Goal: Task Accomplishment & Management: Use online tool/utility

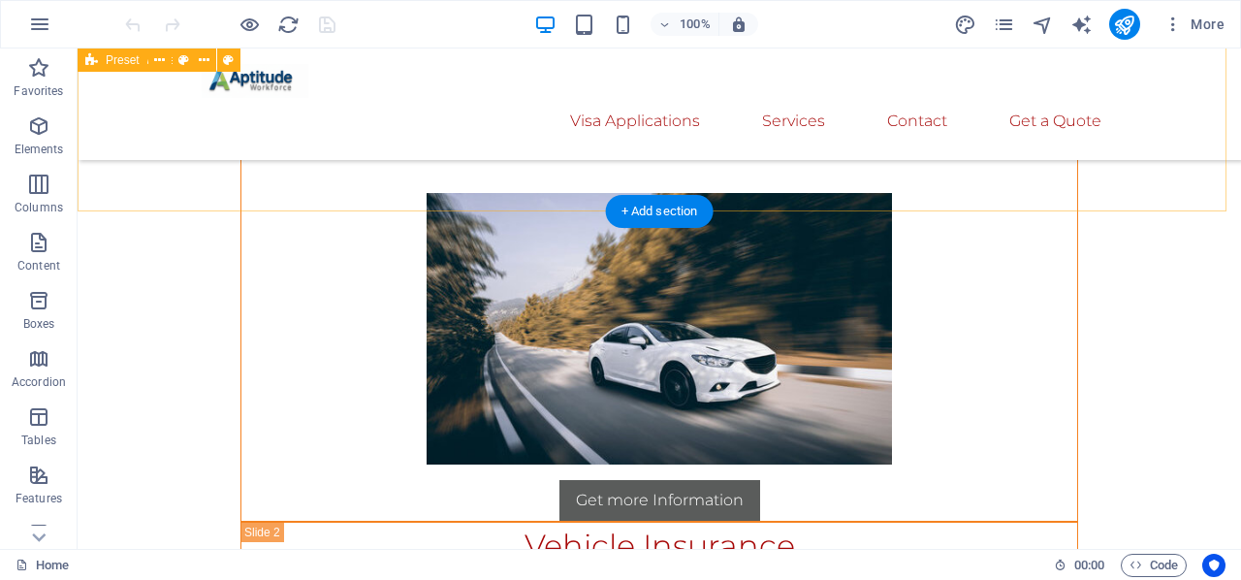
scroll to position [14746, 0]
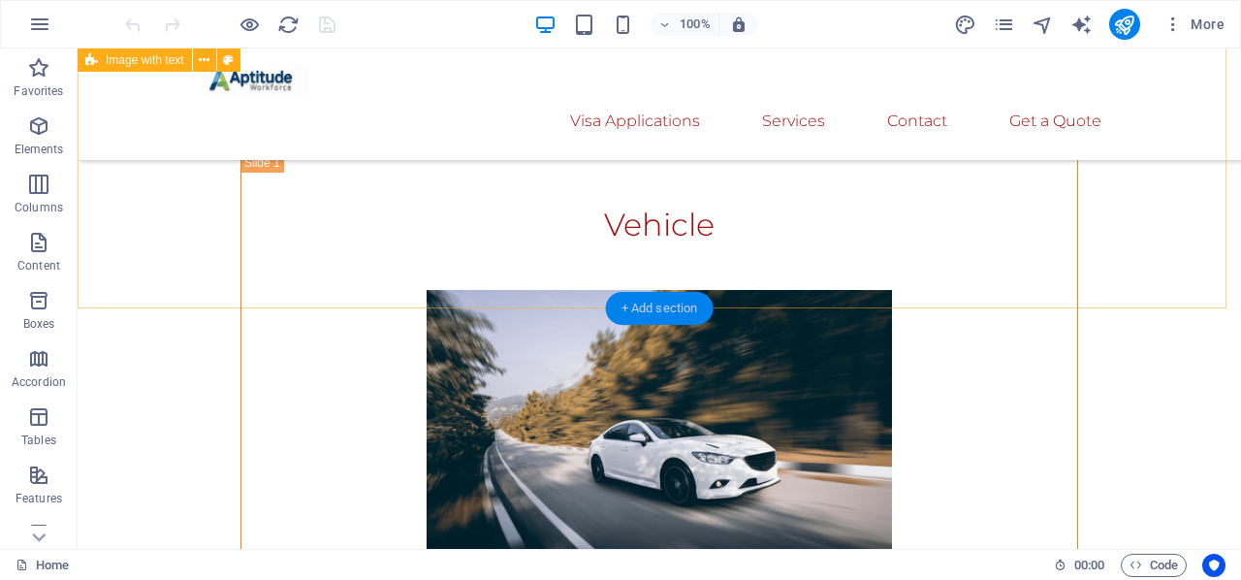
click at [640, 301] on div "+ Add section" at bounding box center [660, 308] width 108 height 33
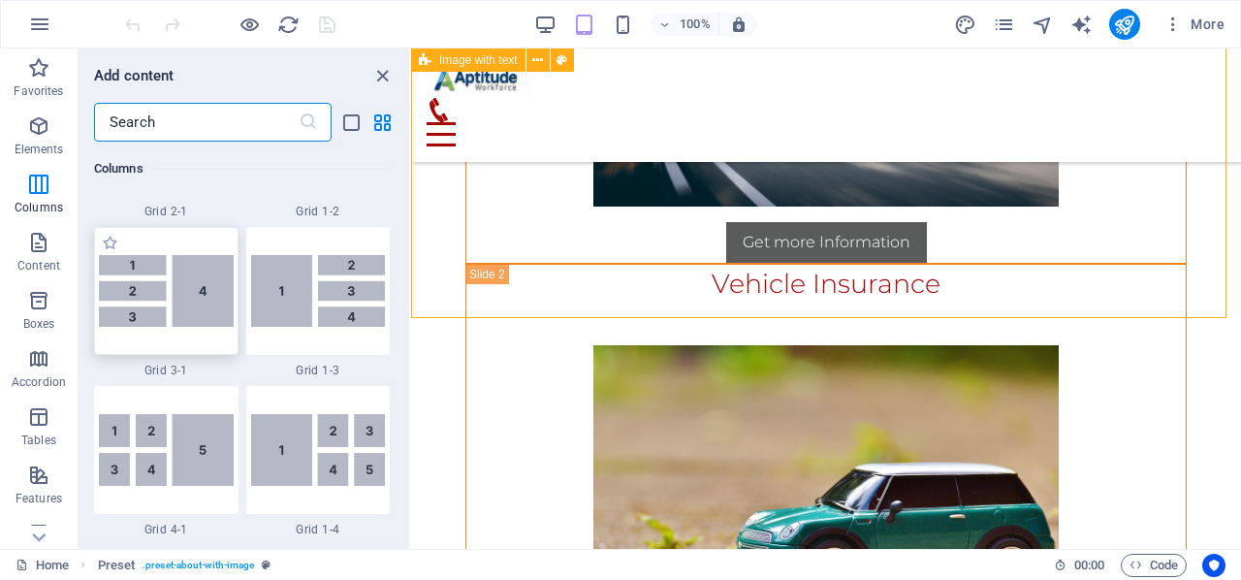
scroll to position [4675, 0]
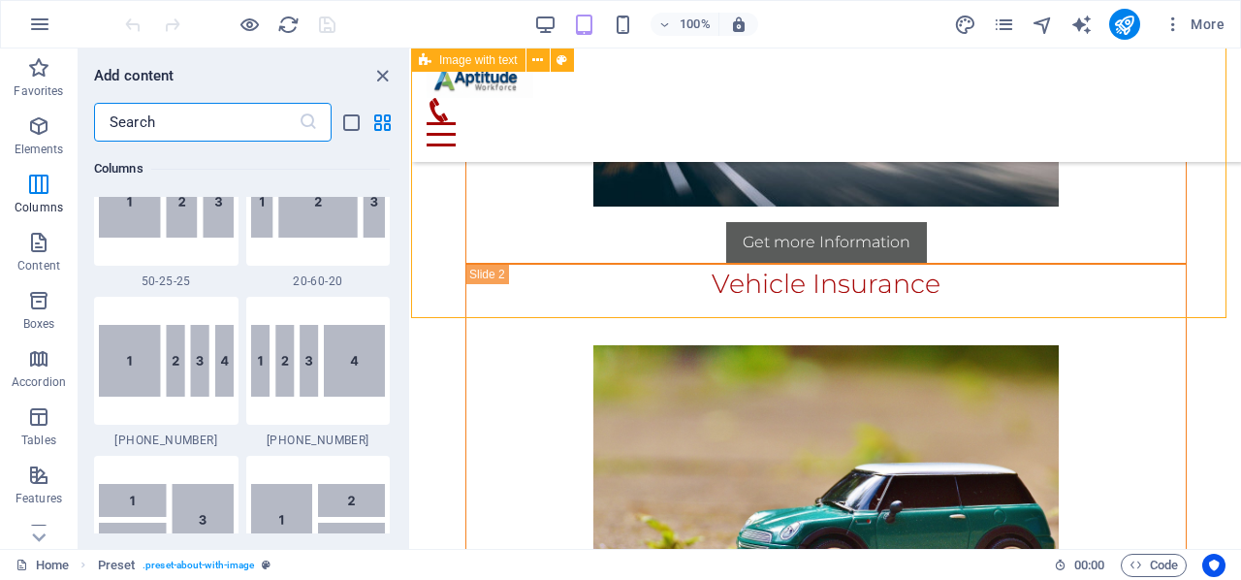
click at [225, 124] on input "text" at bounding box center [196, 122] width 205 height 39
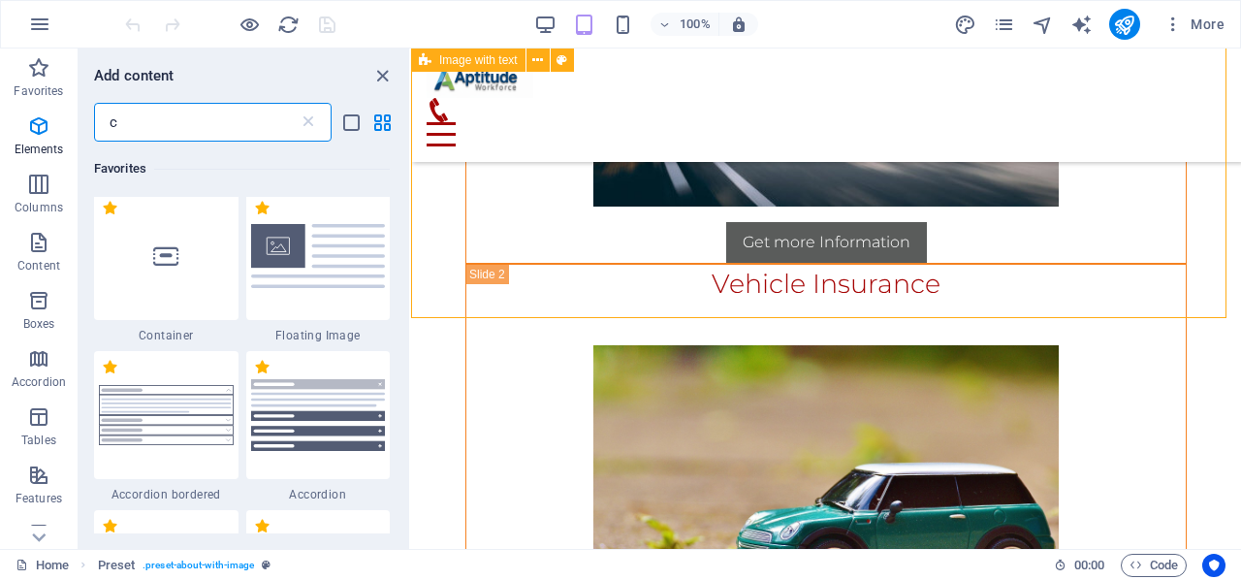
scroll to position [0, 0]
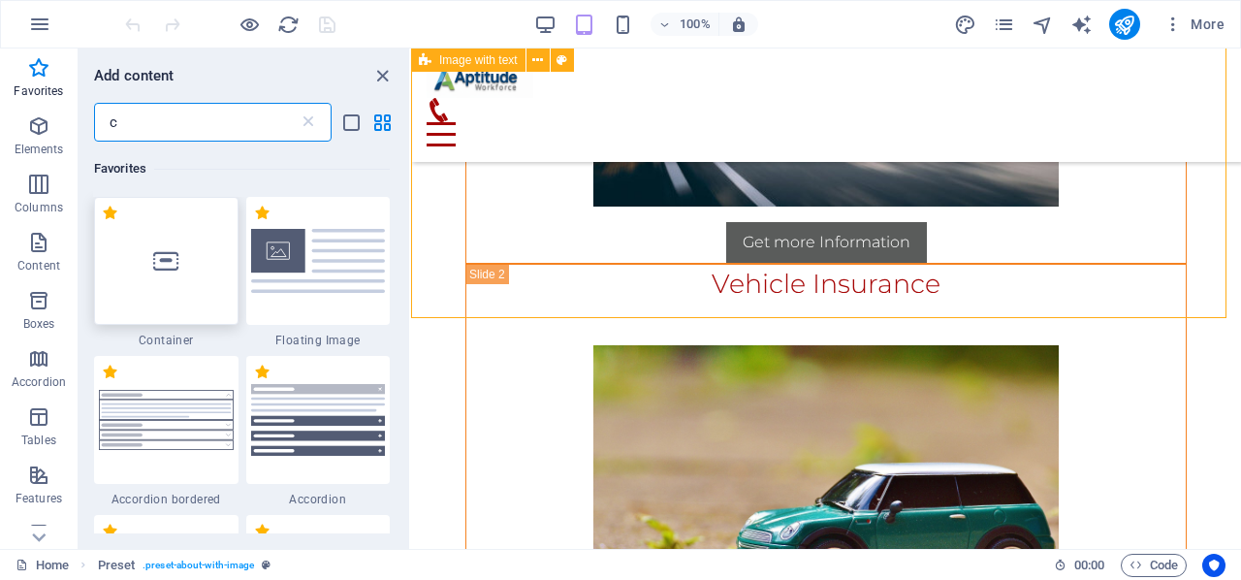
type input "c"
click at [180, 274] on div at bounding box center [166, 261] width 144 height 128
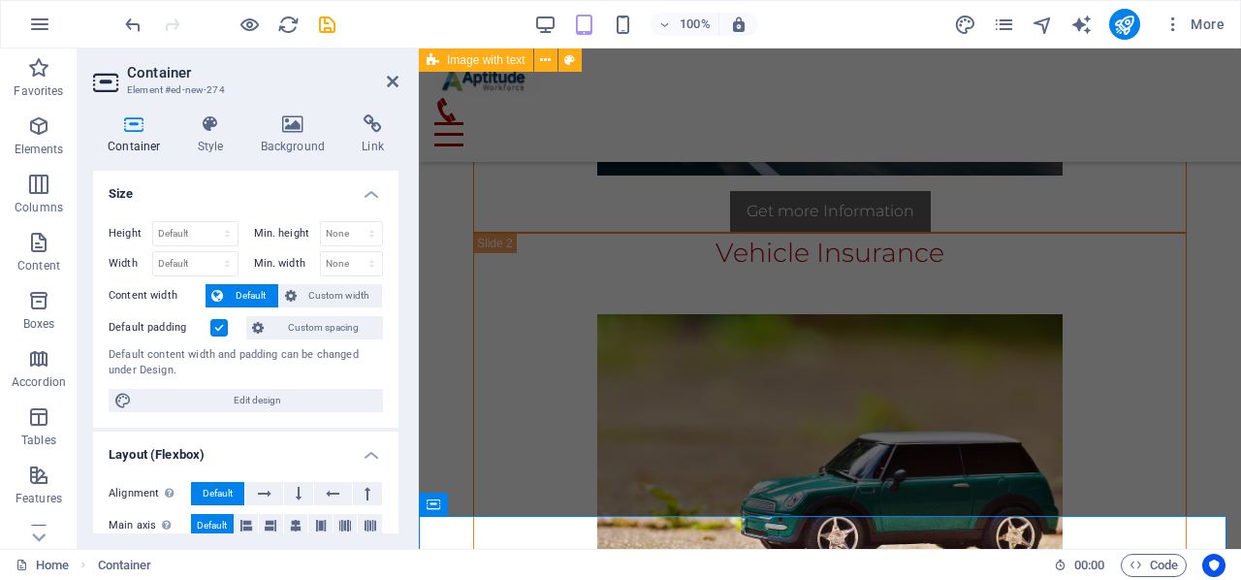
scroll to position [14494, 0]
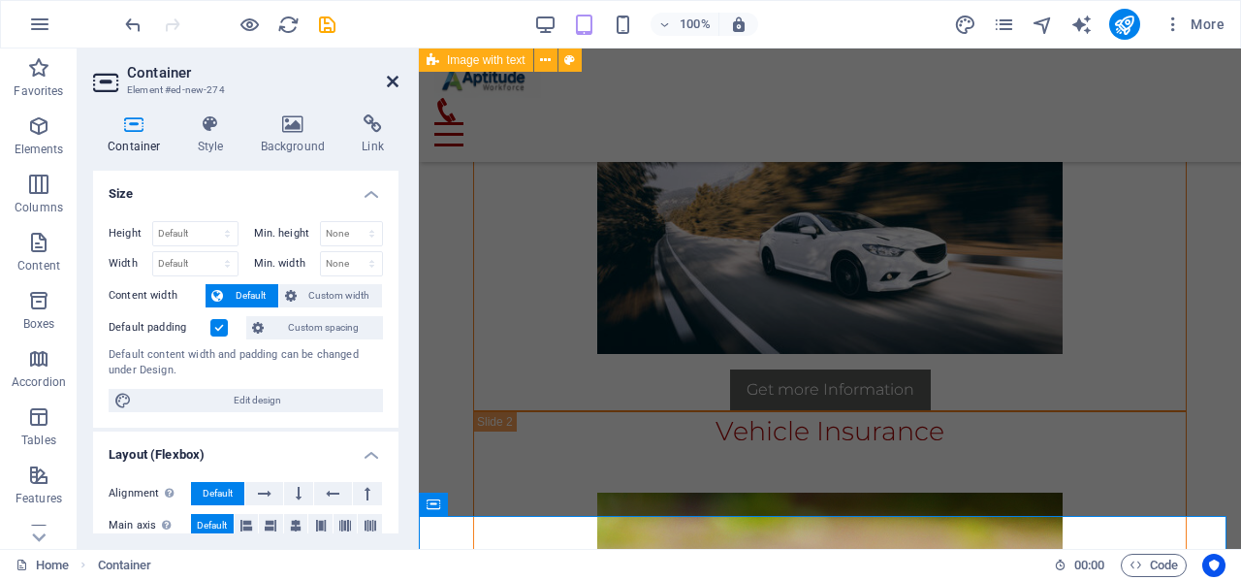
click at [391, 84] on icon at bounding box center [393, 82] width 12 height 16
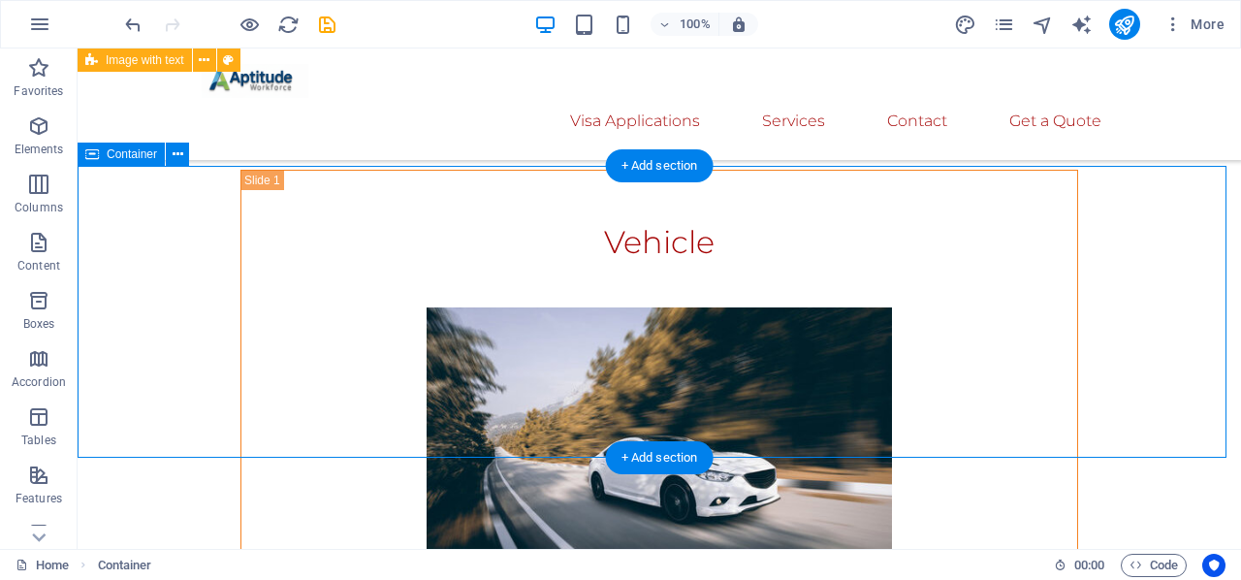
scroll to position [14903, 0]
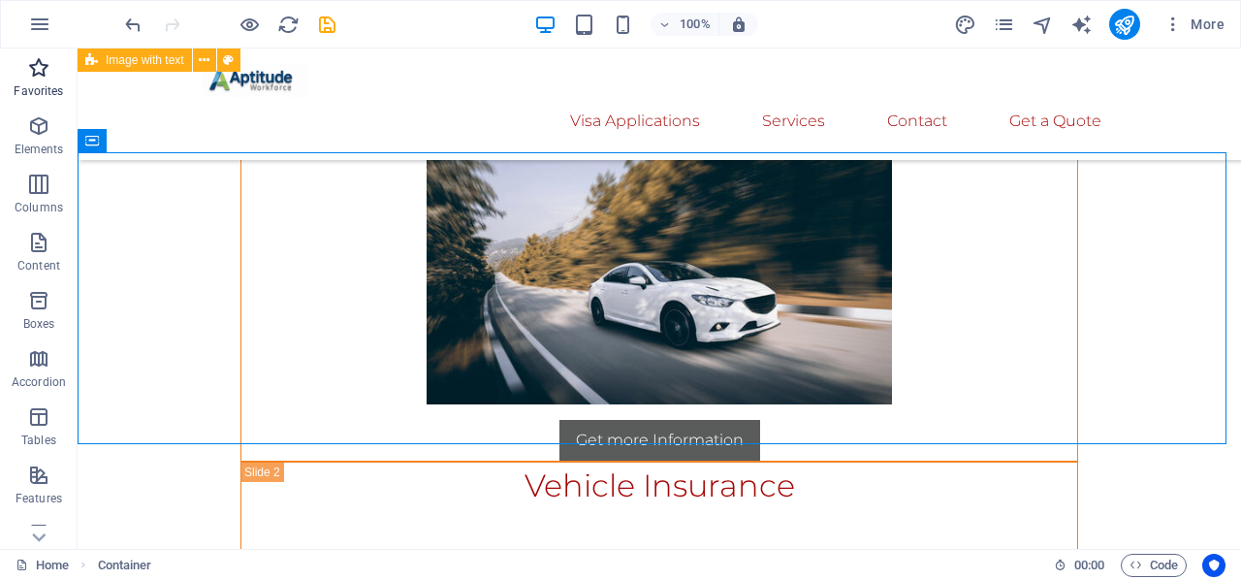
click at [45, 63] on icon "button" at bounding box center [38, 67] width 23 height 23
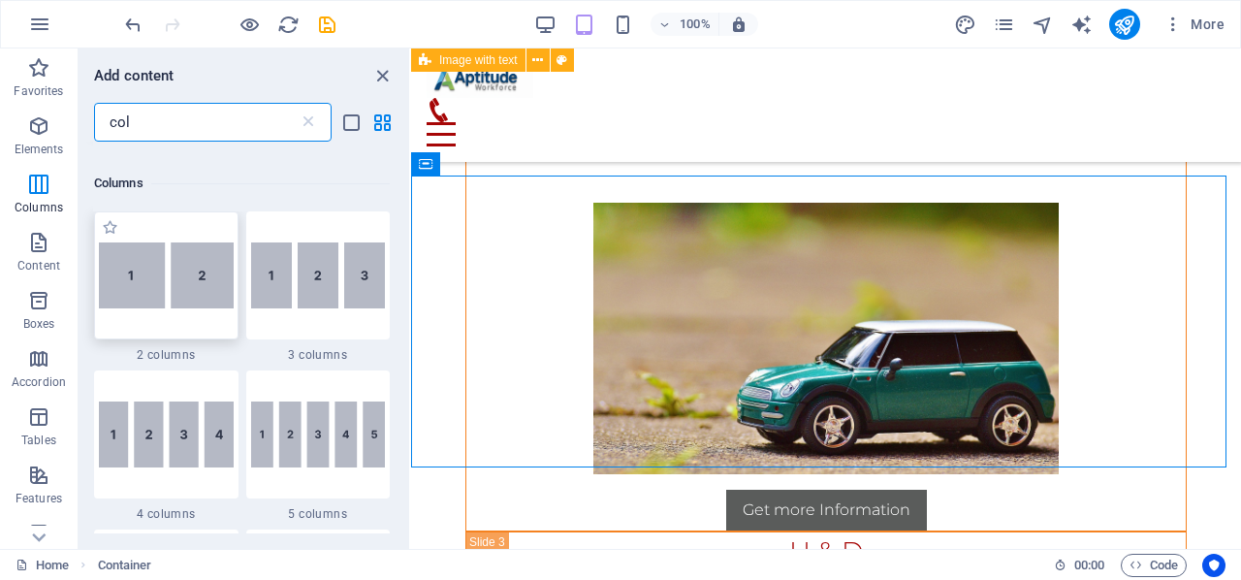
scroll to position [194, 0]
type input "col"
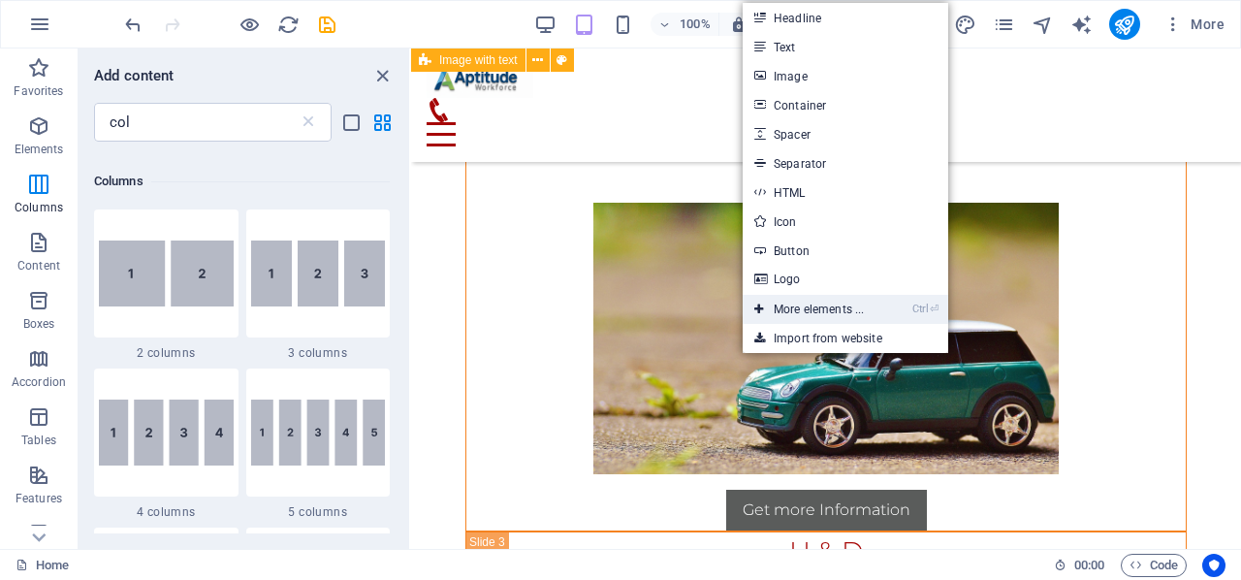
click at [783, 300] on link "Ctrl ⏎ More elements ..." at bounding box center [809, 309] width 133 height 29
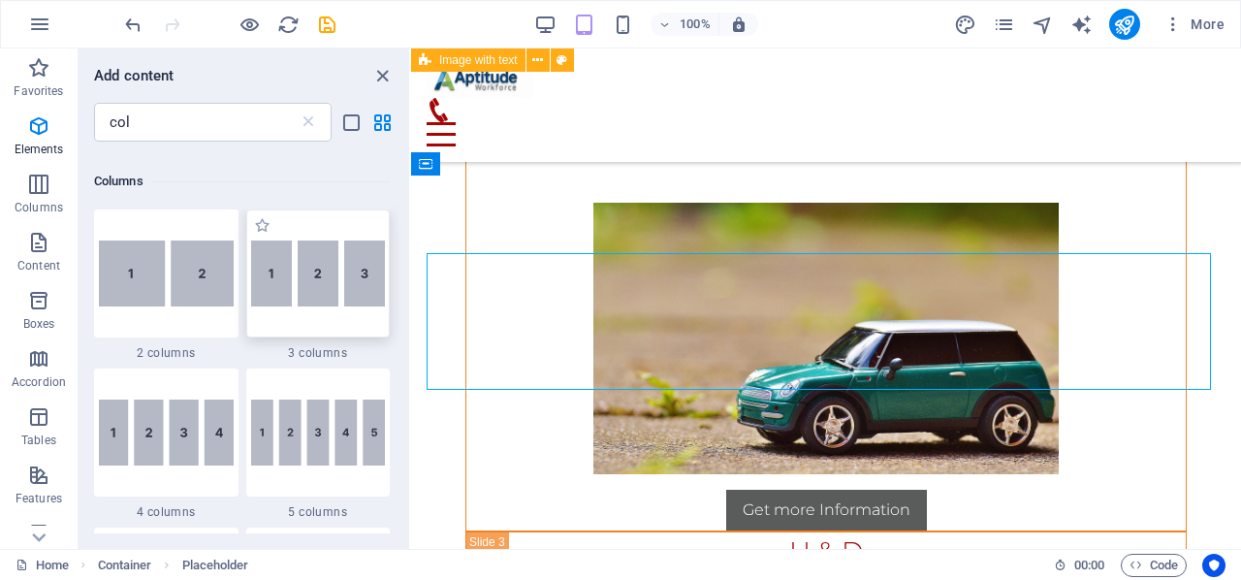
drag, startPoint x: 297, startPoint y: 283, endPoint x: 289, endPoint y: 236, distance: 48.1
click at [297, 283] on img at bounding box center [318, 273] width 135 height 66
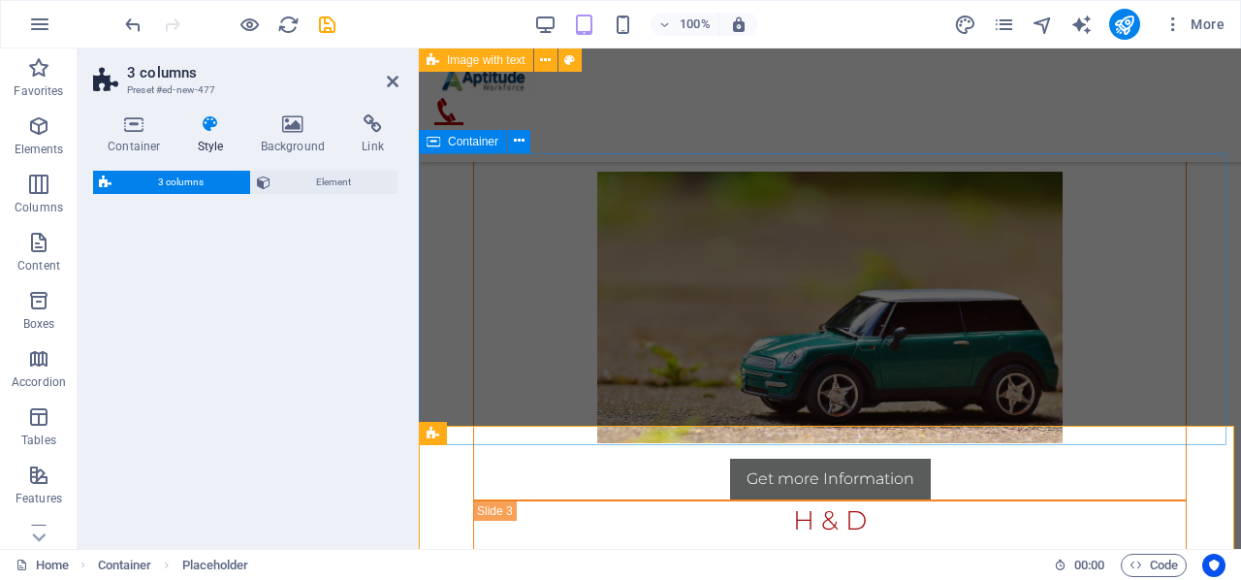
select select "rem"
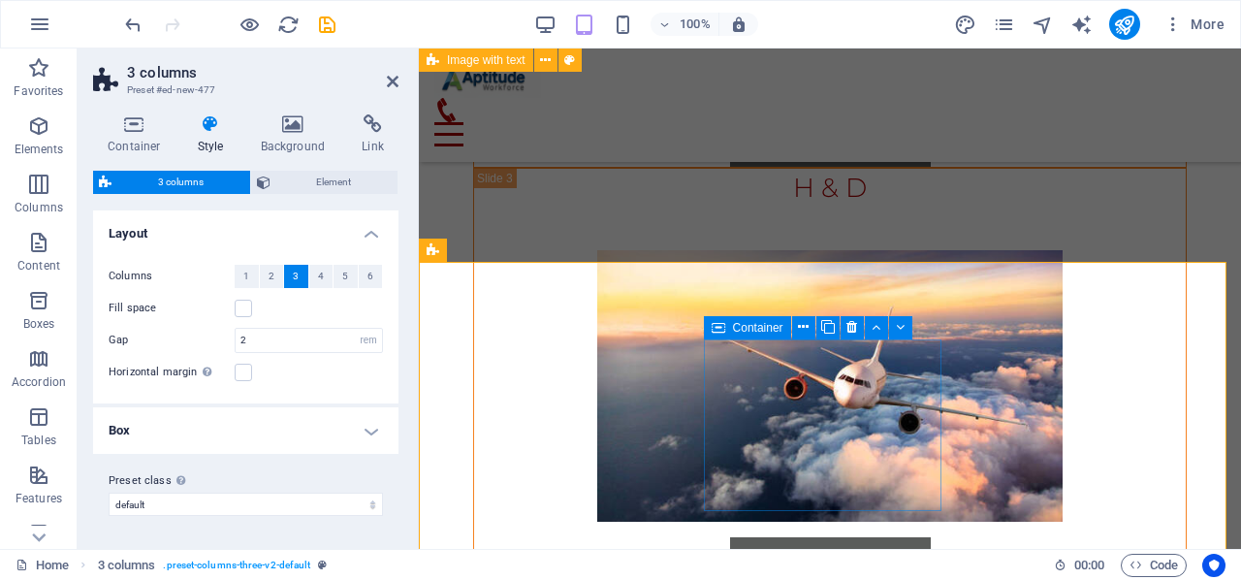
scroll to position [14856, 0]
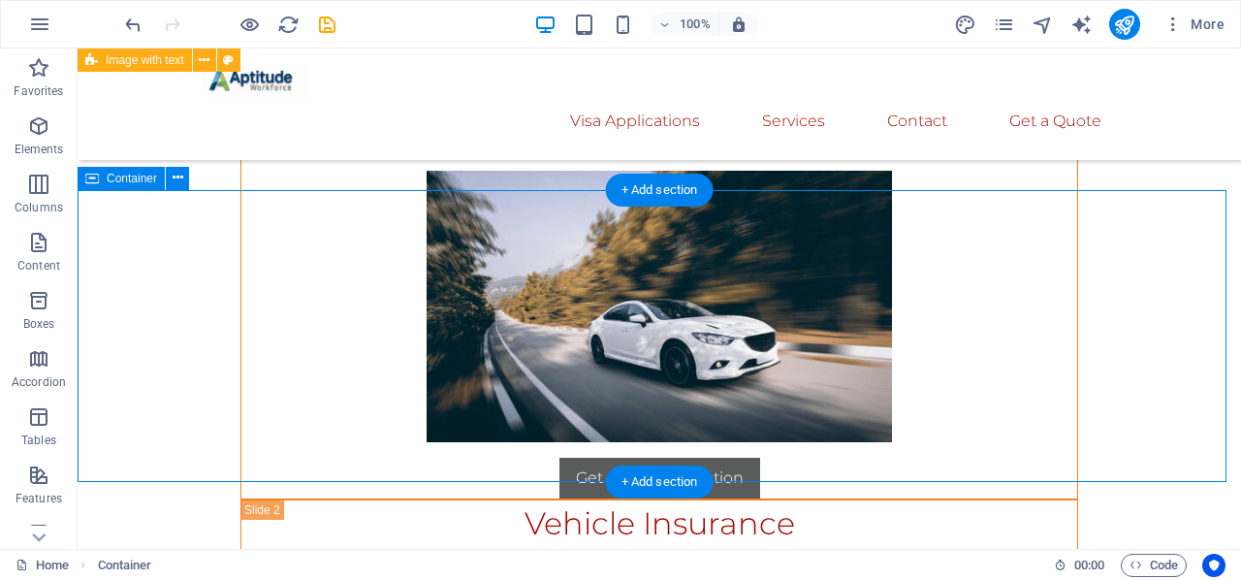
scroll to position [14828, 0]
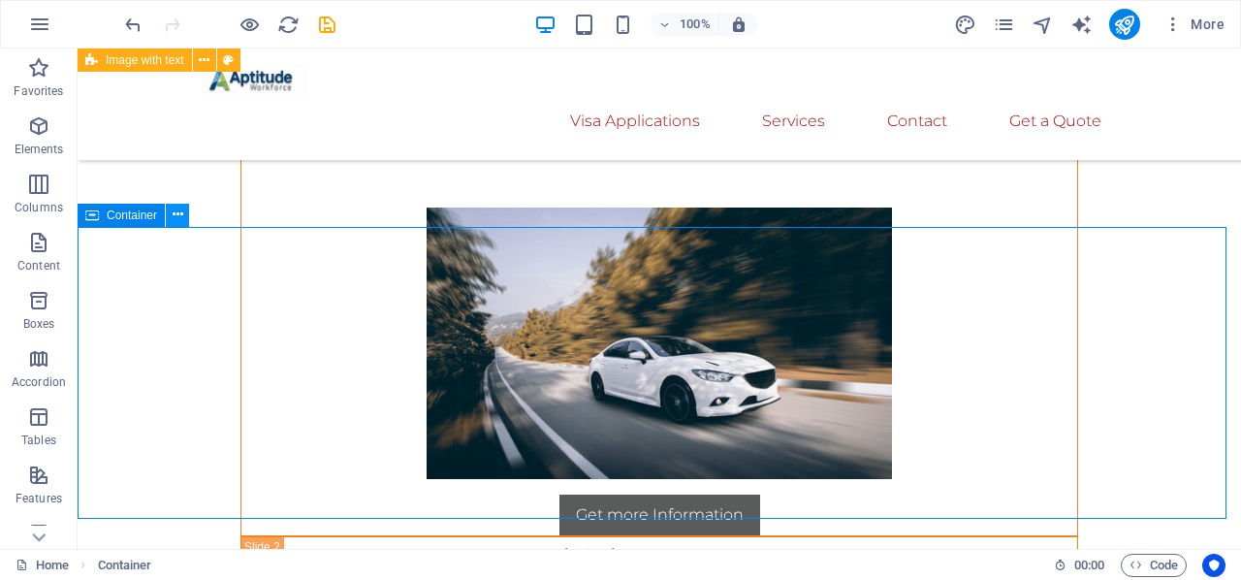
click at [174, 212] on icon at bounding box center [178, 215] width 11 height 20
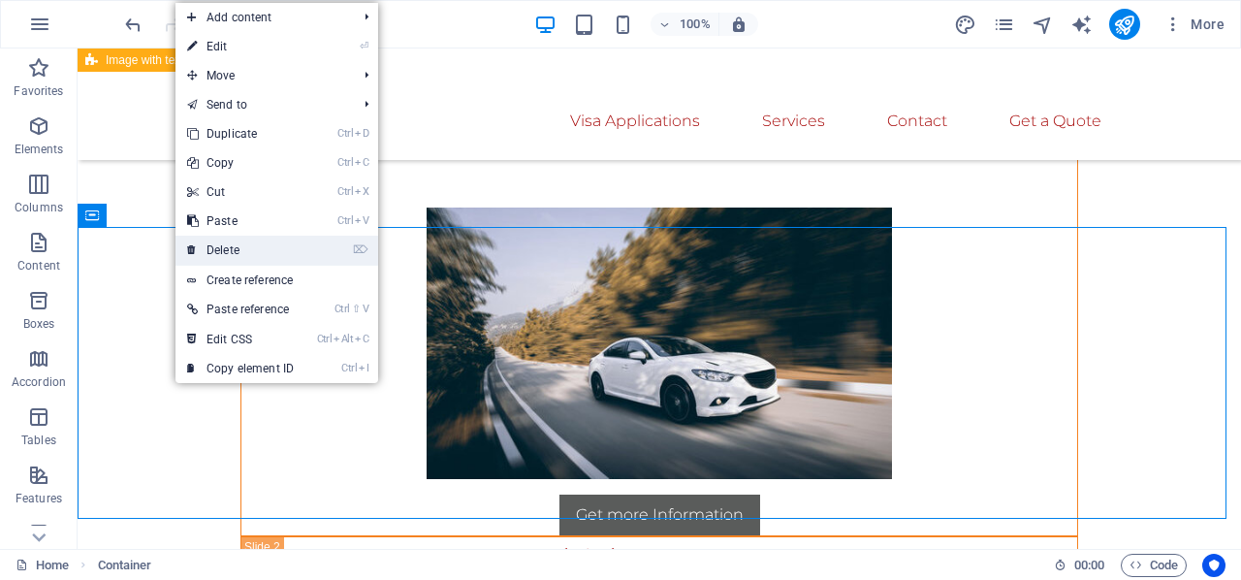
drag, startPoint x: 153, startPoint y: 198, endPoint x: 231, endPoint y: 246, distance: 91.4
click at [231, 246] on link "⌦ Delete" at bounding box center [240, 250] width 130 height 29
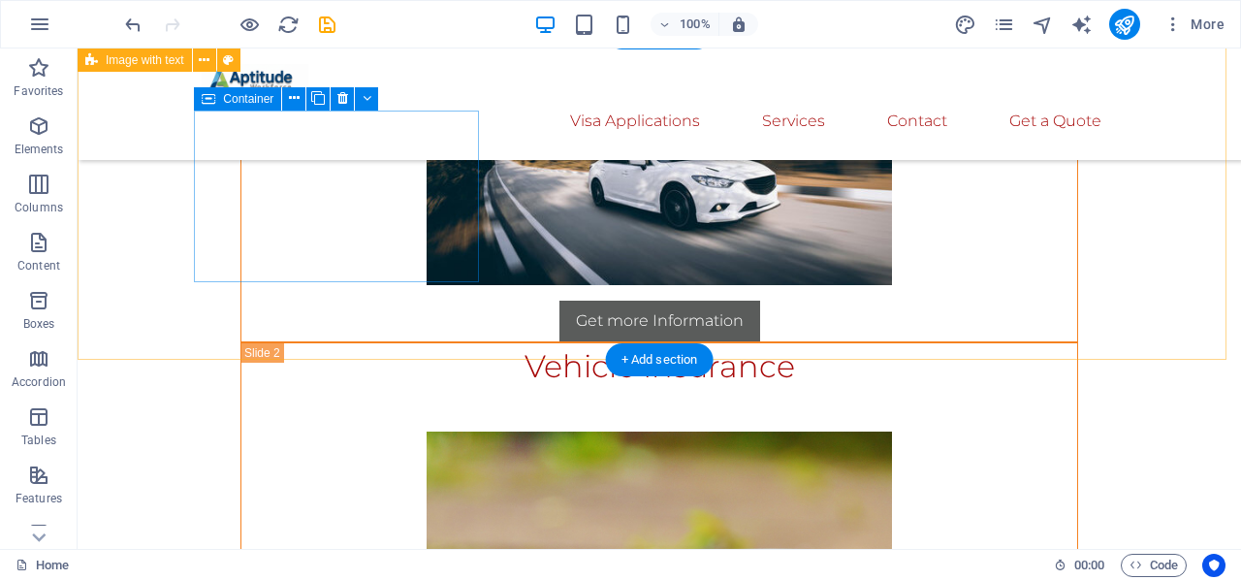
scroll to position [14925, 0]
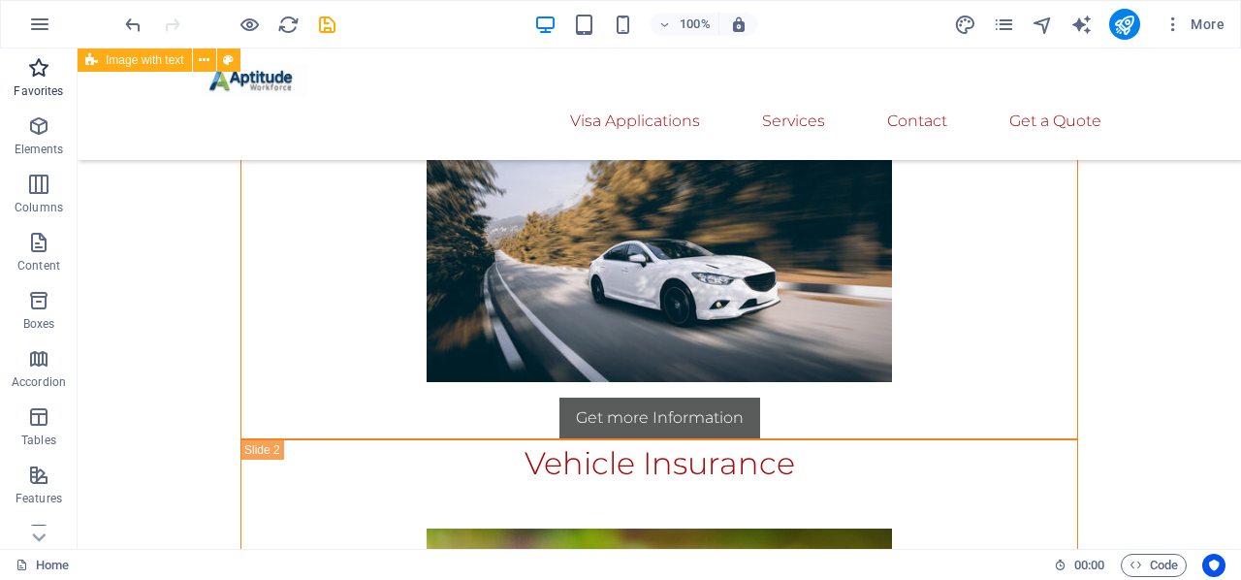
click at [28, 71] on icon "button" at bounding box center [38, 67] width 23 height 23
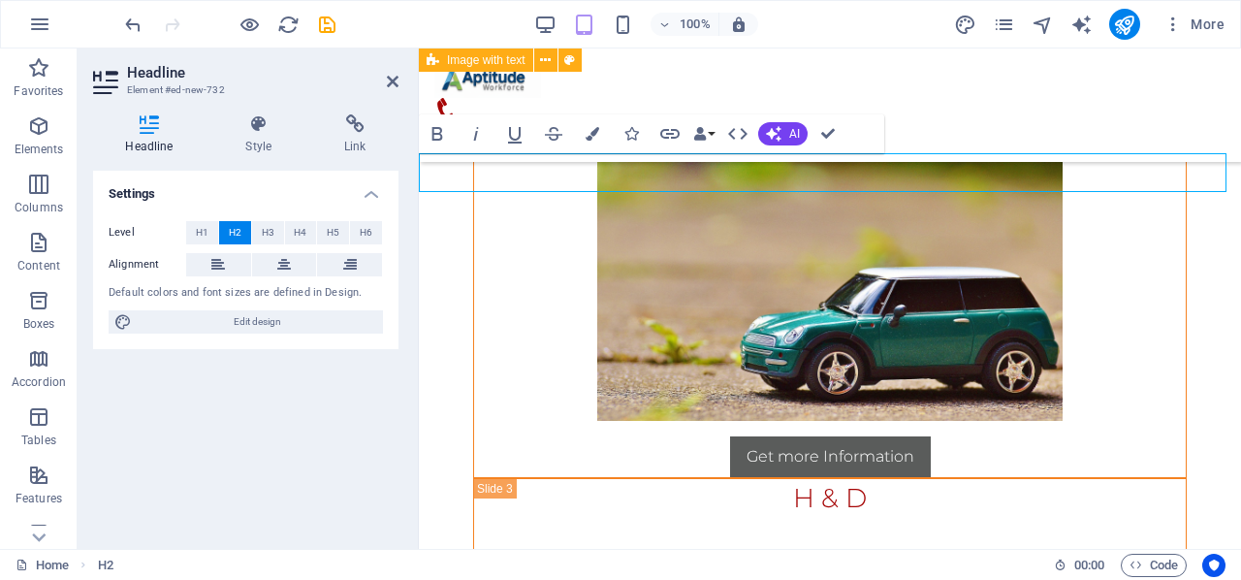
scroll to position [14856, 0]
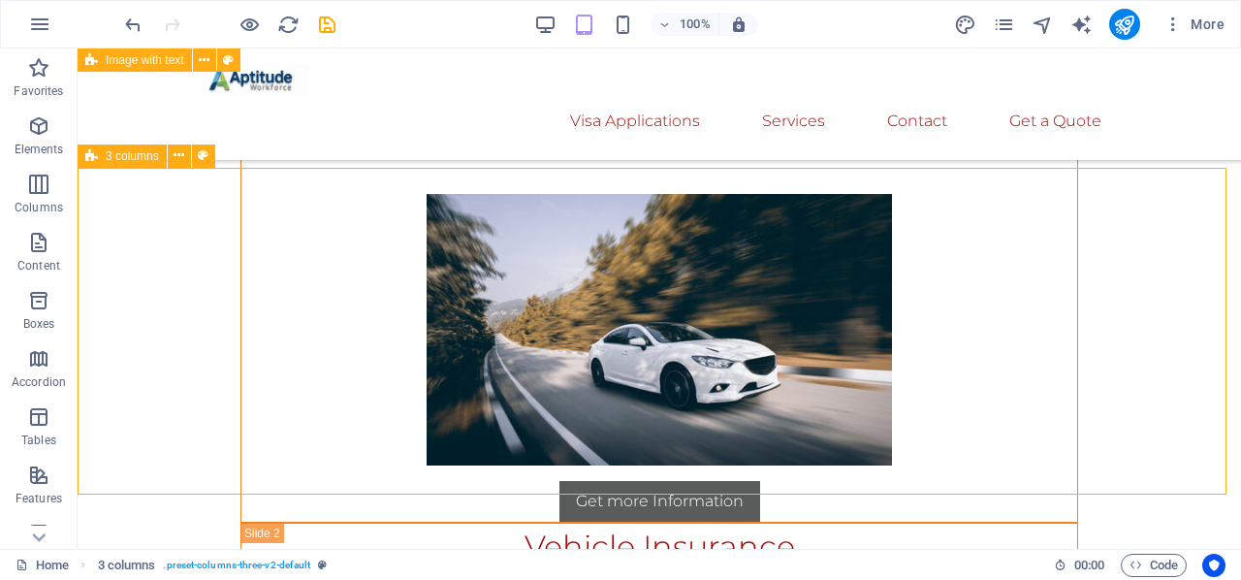
scroll to position [14925, 0]
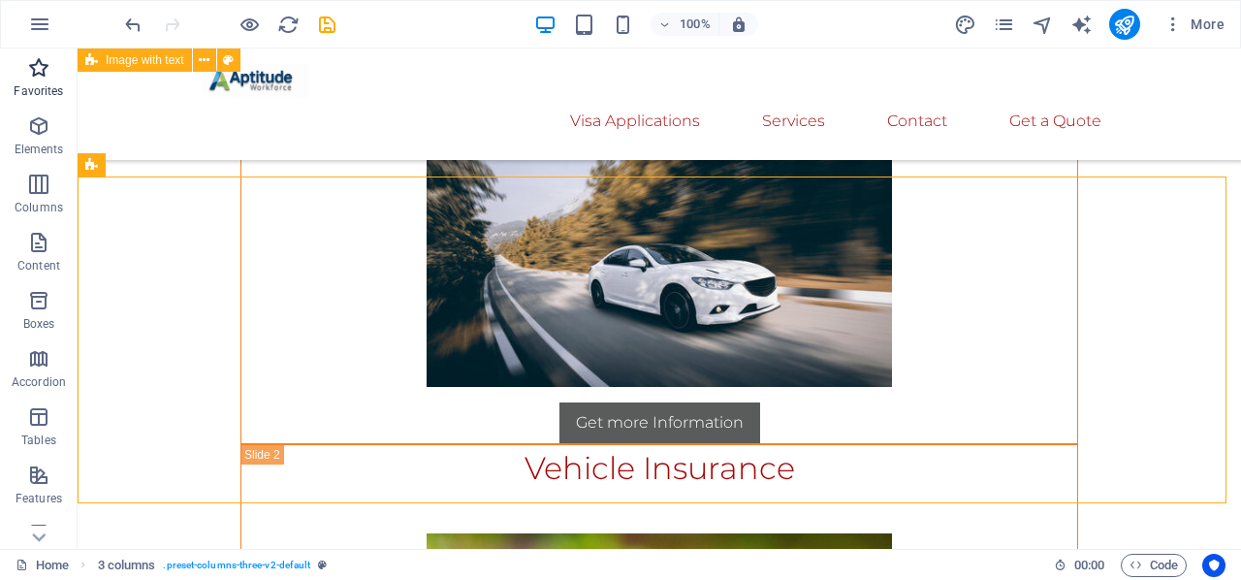
click at [26, 68] on span "Favorites" at bounding box center [39, 79] width 78 height 47
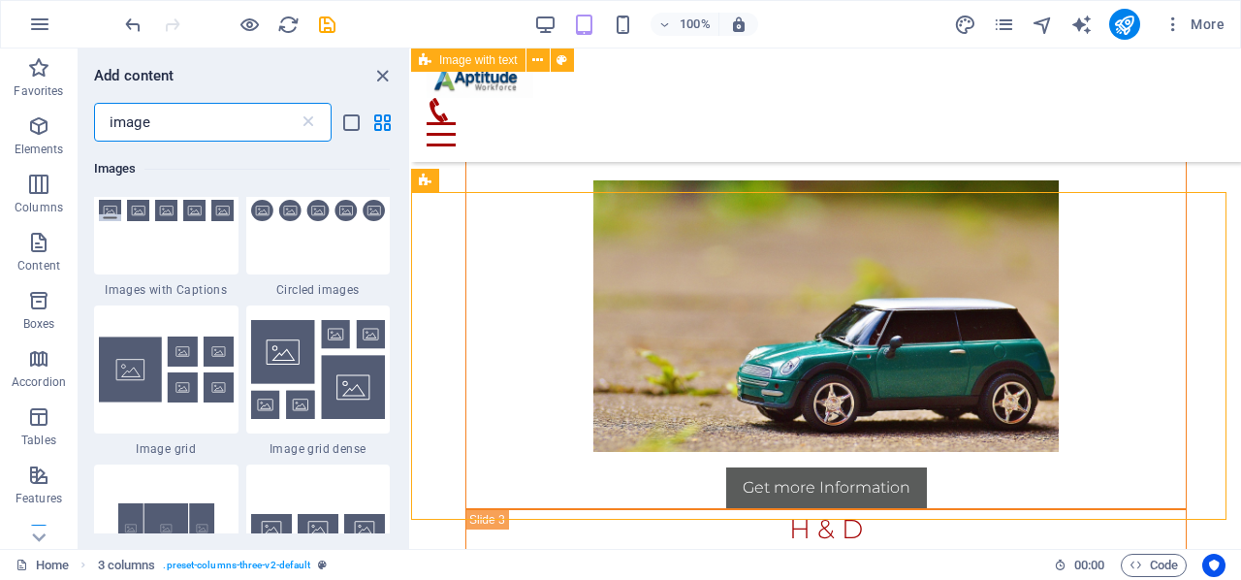
scroll to position [2036, 0]
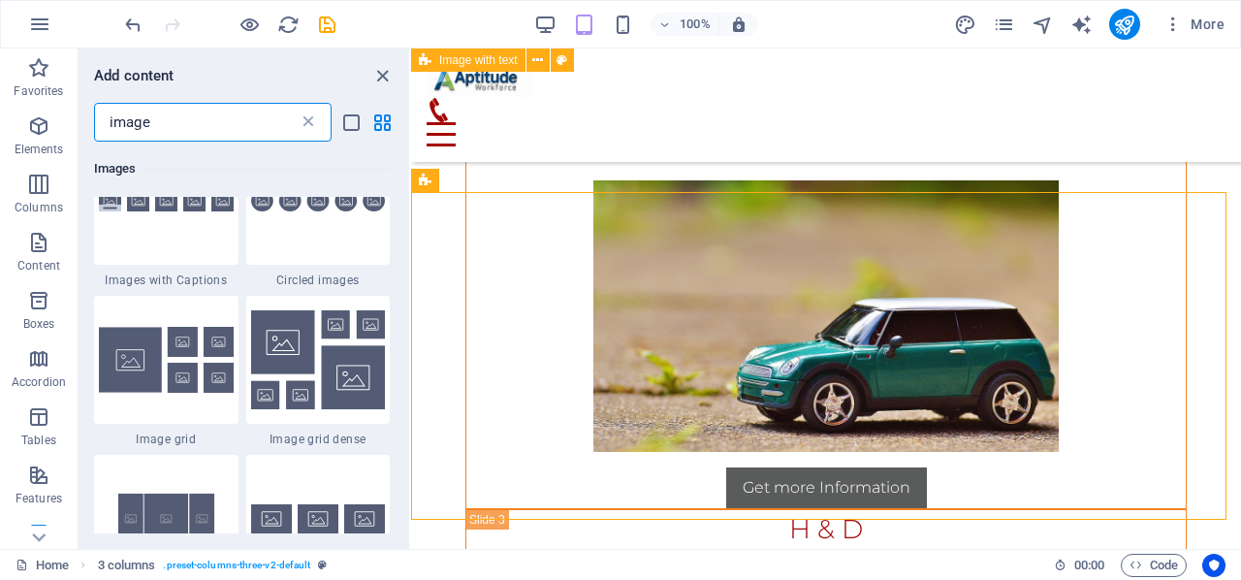
type input "image"
click at [306, 119] on icon at bounding box center [308, 121] width 19 height 19
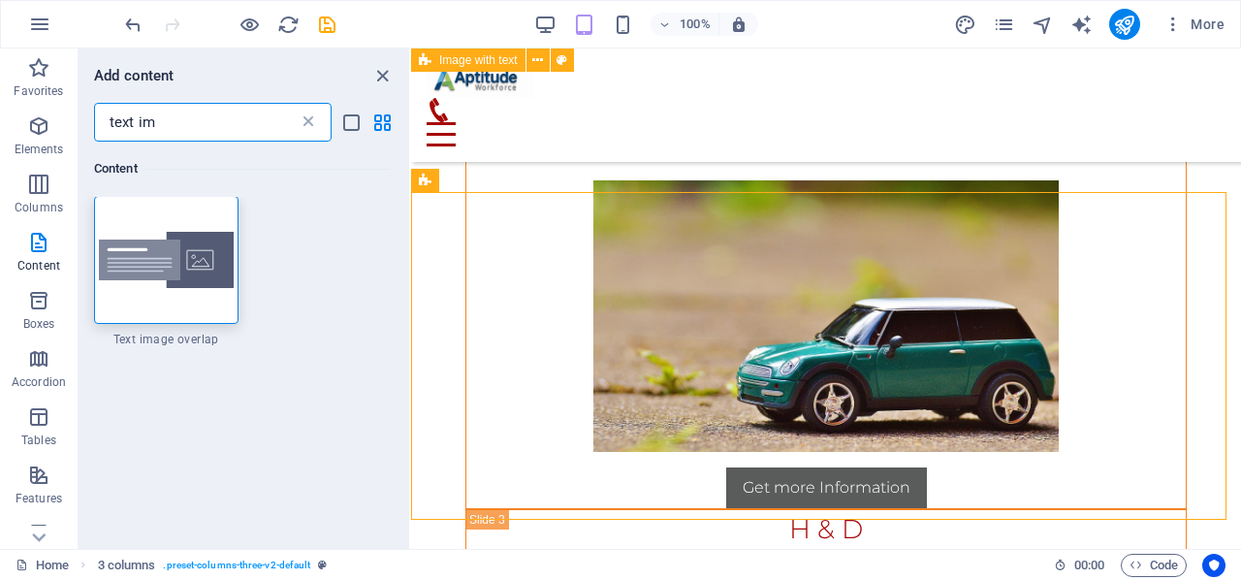
scroll to position [0, 0]
type input "text im"
click at [304, 118] on icon at bounding box center [308, 121] width 19 height 19
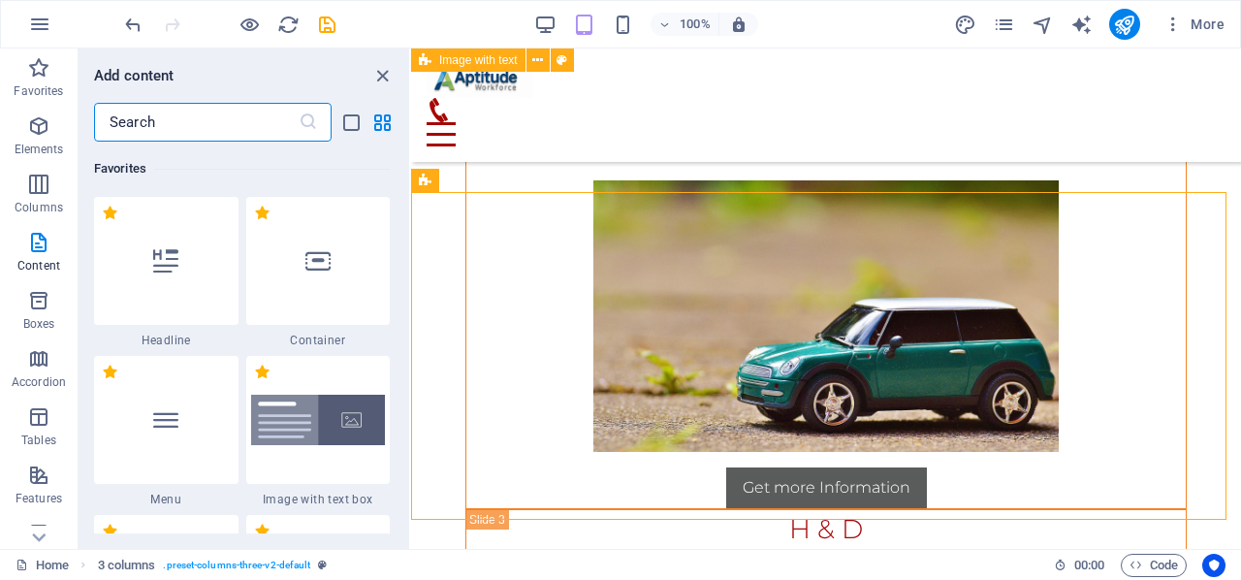
scroll to position [5935, 0]
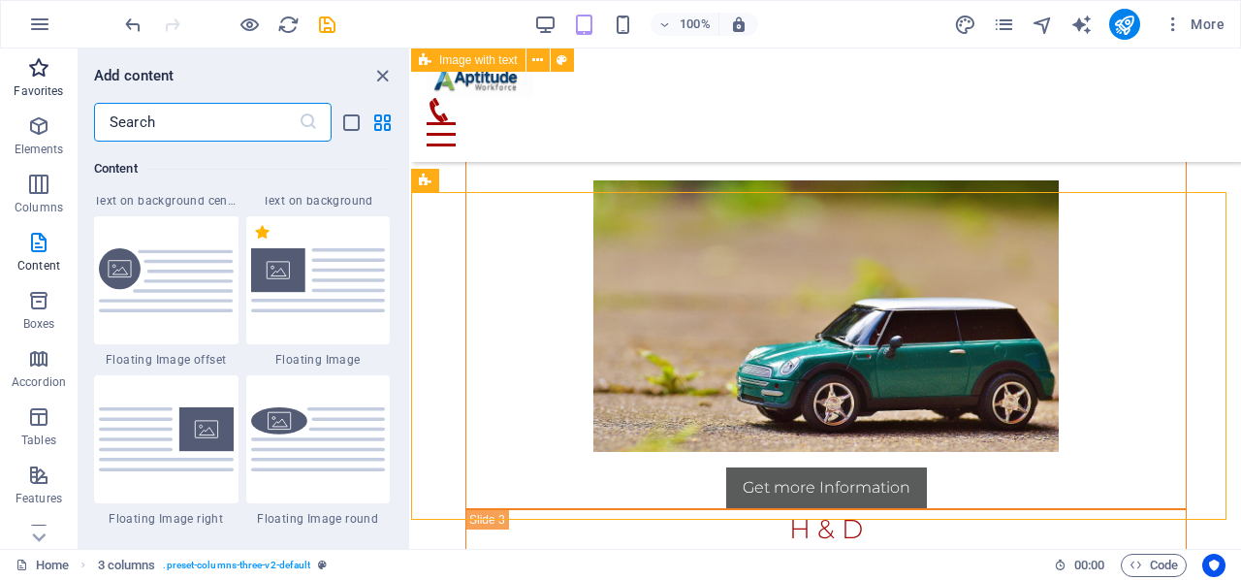
click at [50, 73] on span "Favorites" at bounding box center [39, 79] width 78 height 47
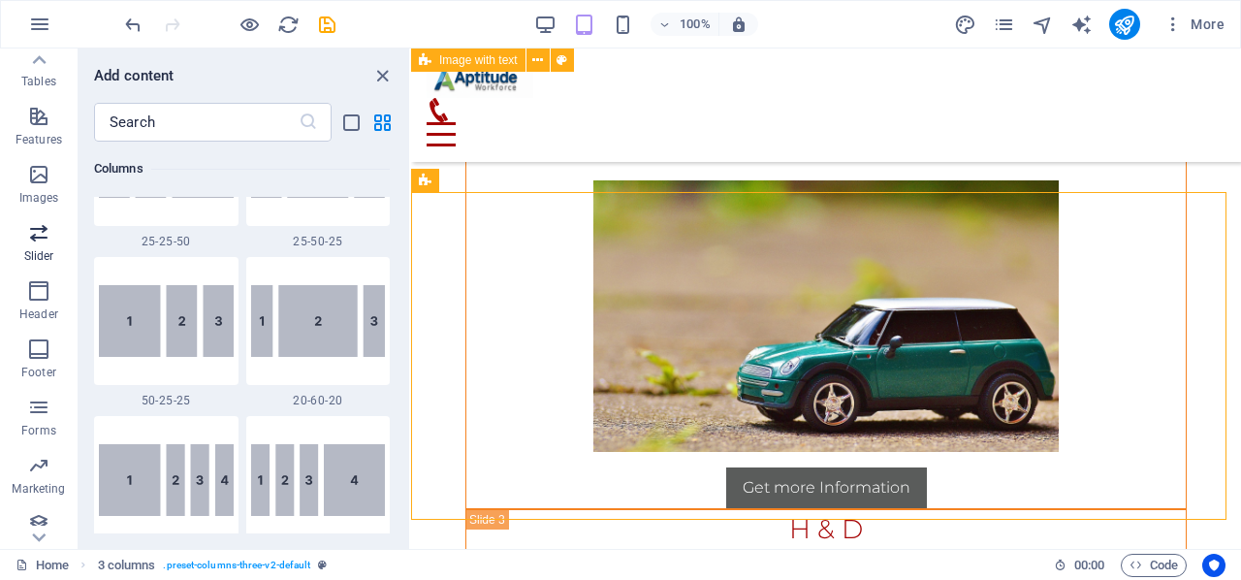
scroll to position [372, 0]
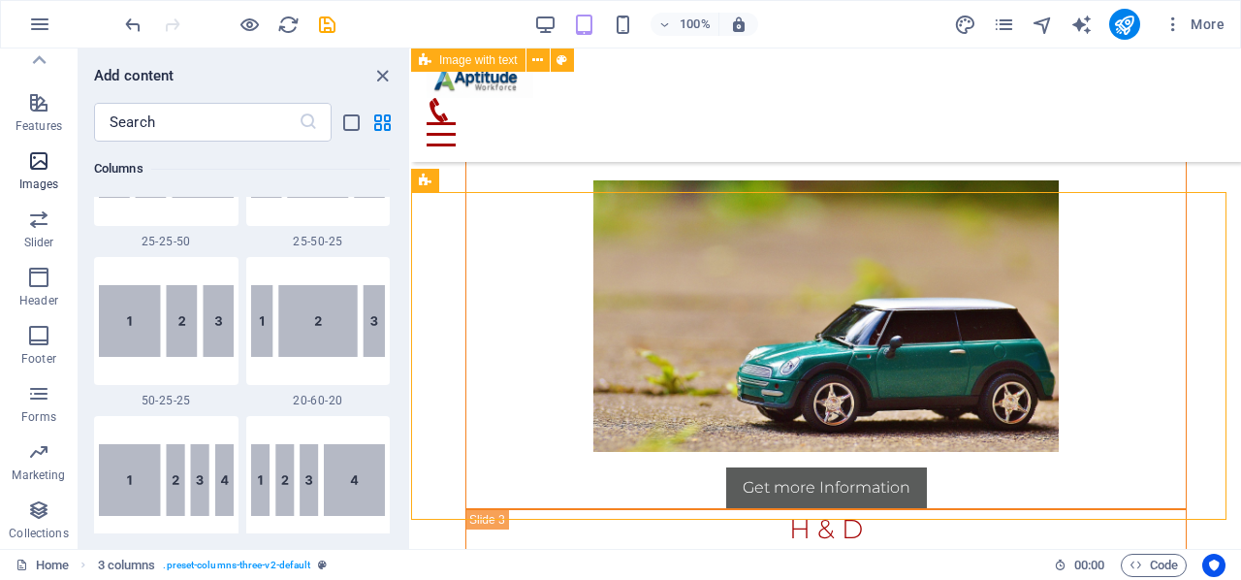
click at [40, 177] on p "Images" at bounding box center [39, 184] width 40 height 16
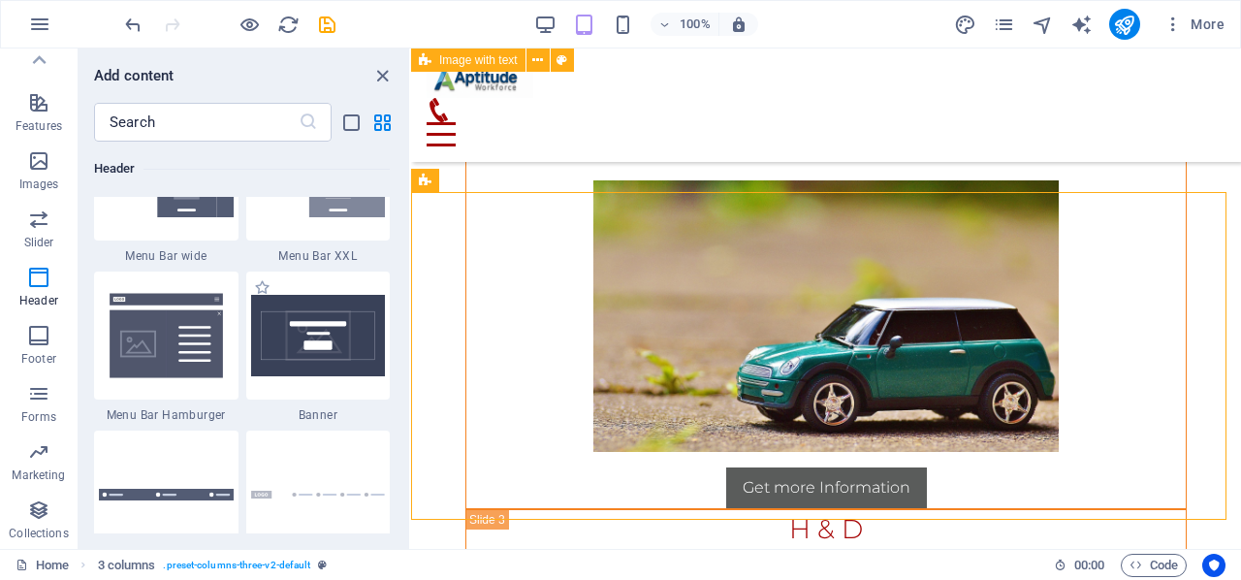
scroll to position [14893, 0]
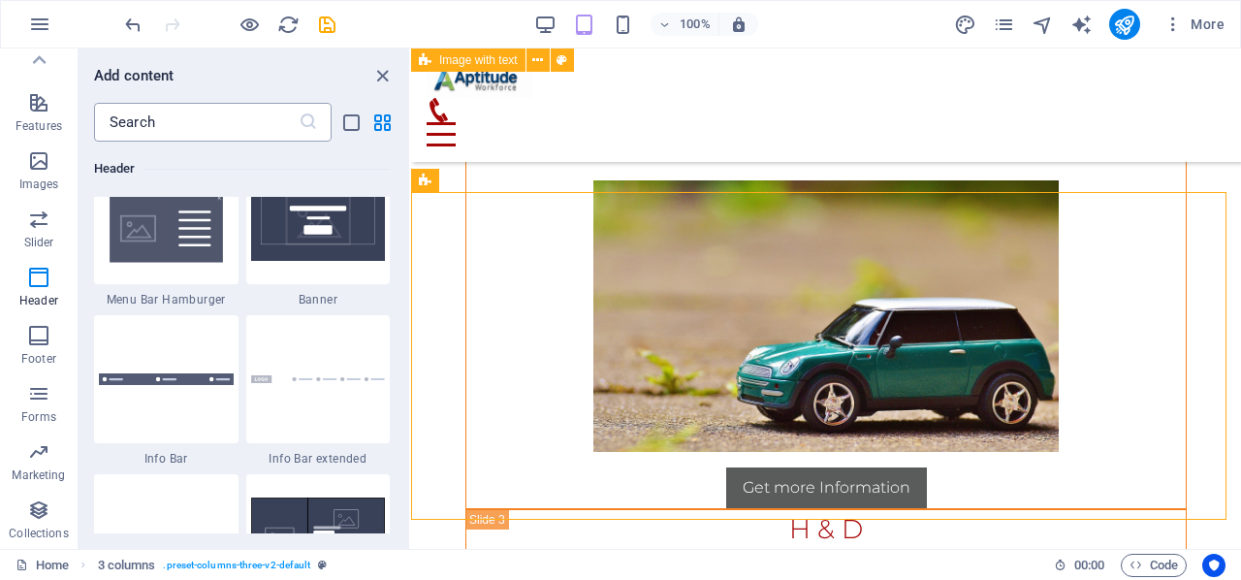
click at [262, 121] on input "text" at bounding box center [196, 122] width 205 height 39
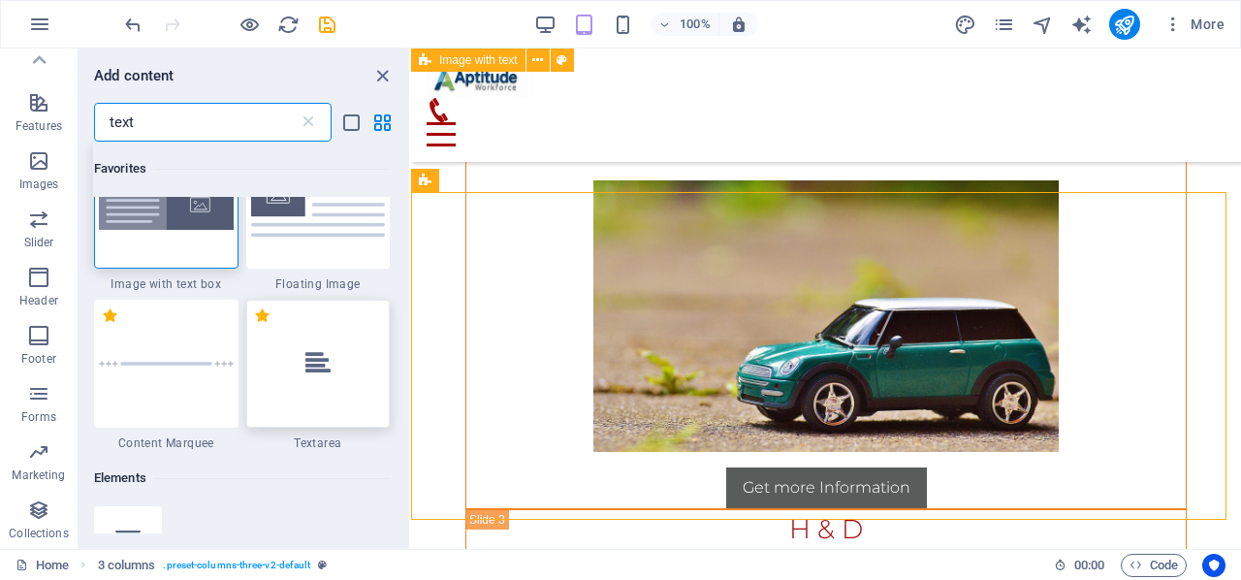
scroll to position [0, 0]
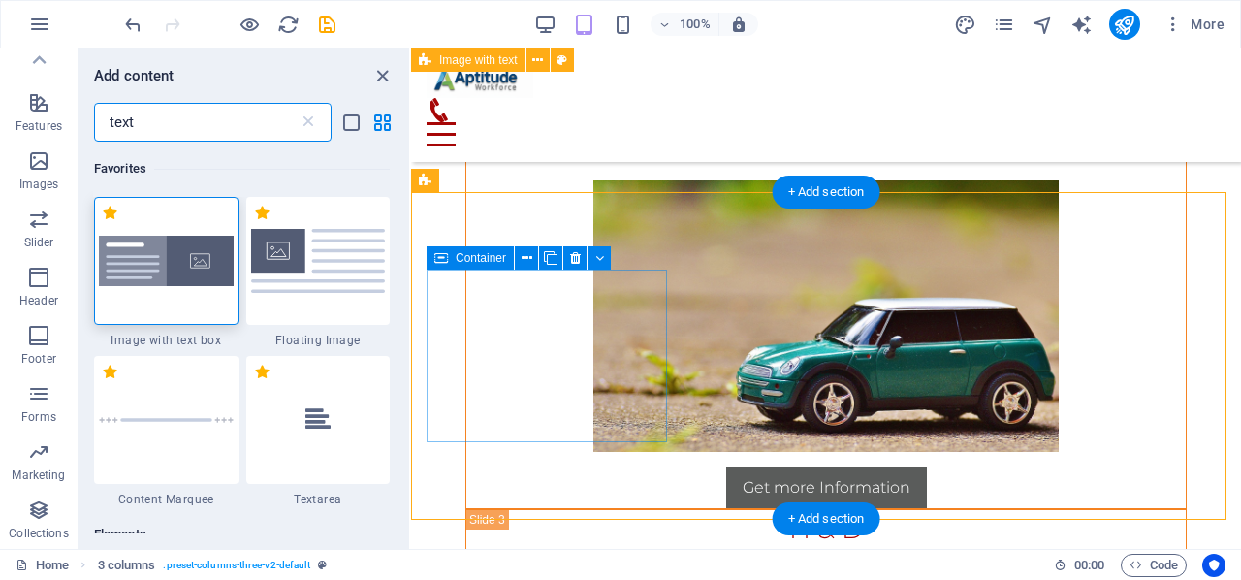
type input "text"
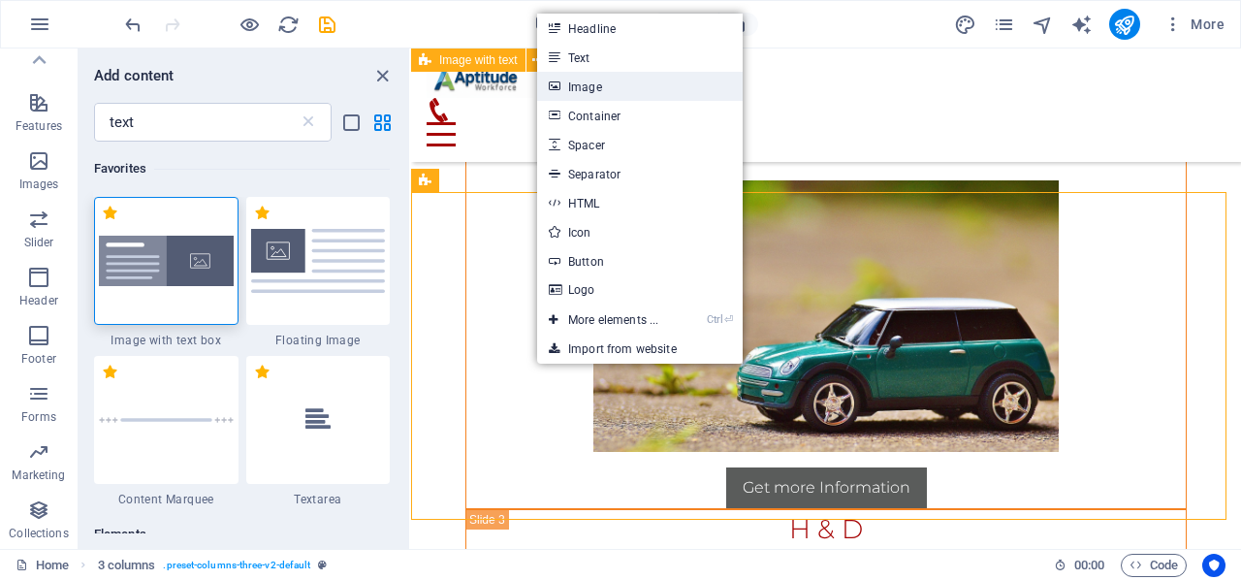
click at [628, 94] on link "Image" at bounding box center [640, 86] width 206 height 29
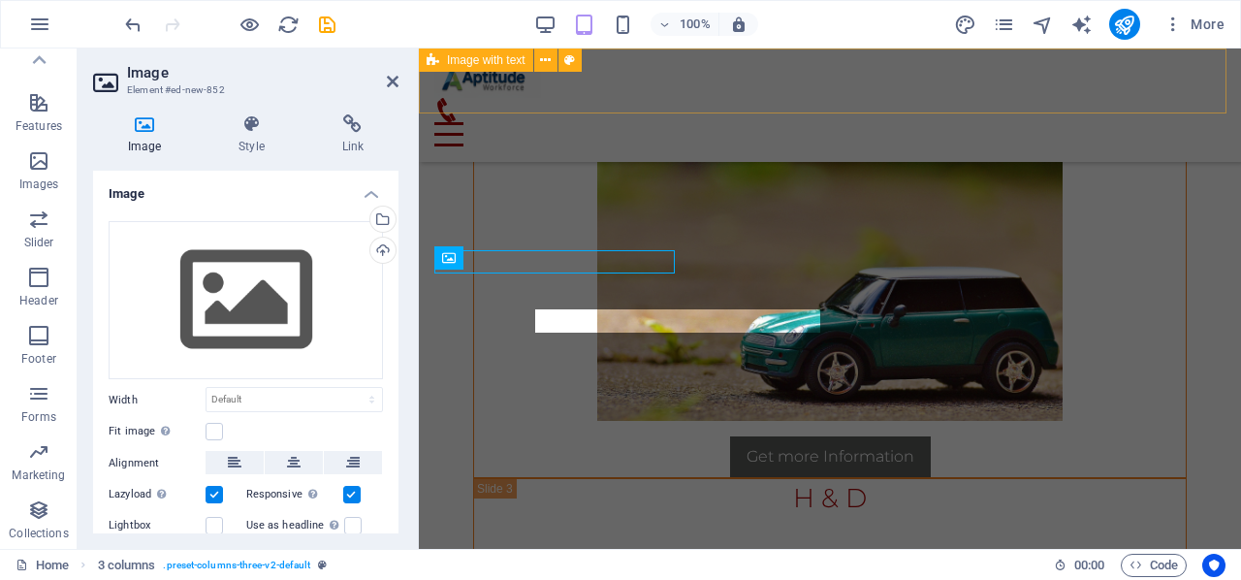
scroll to position [14856, 0]
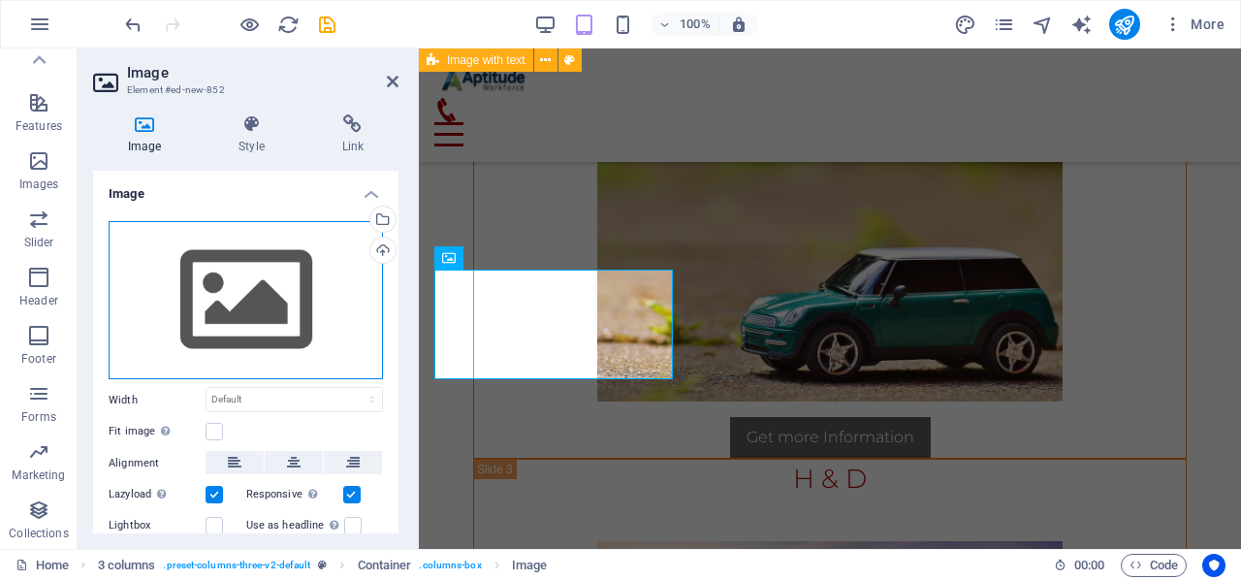
click at [269, 306] on div "Drag files here, click to choose files or select files from Files or our free s…" at bounding box center [246, 300] width 274 height 159
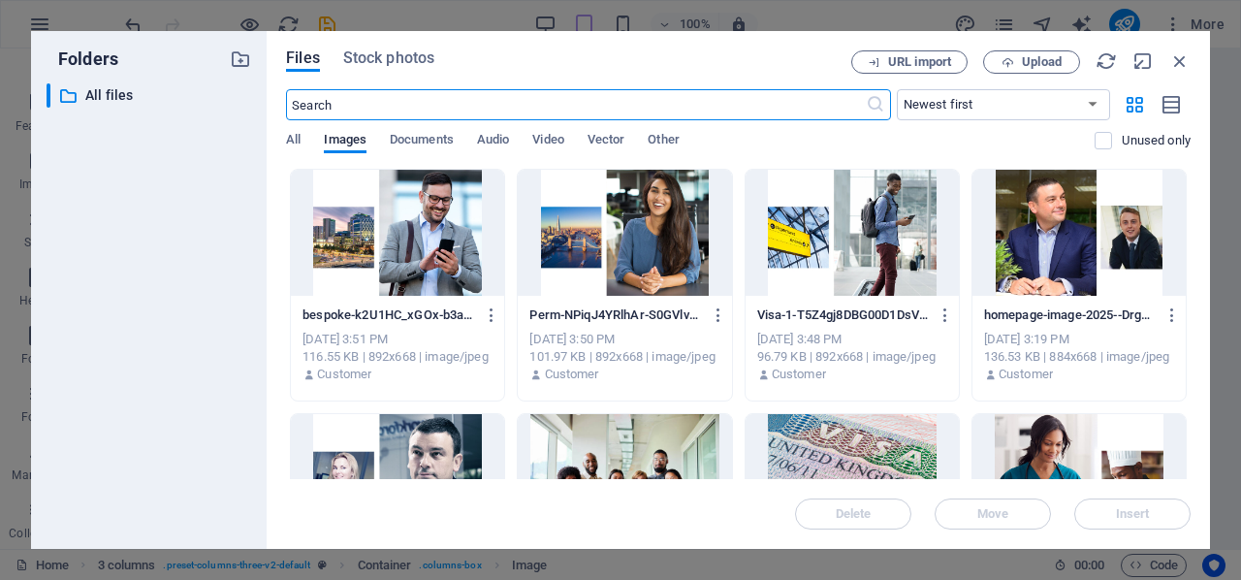
scroll to position [17766, 0]
click at [1046, 61] on span "Upload" at bounding box center [1042, 62] width 40 height 12
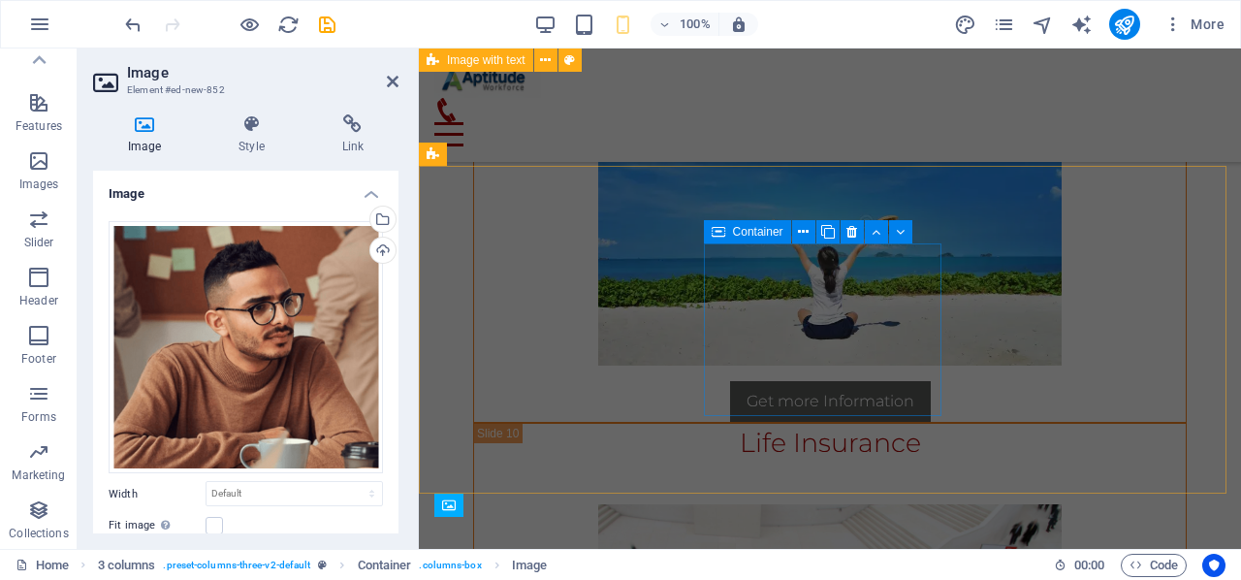
scroll to position [14883, 0]
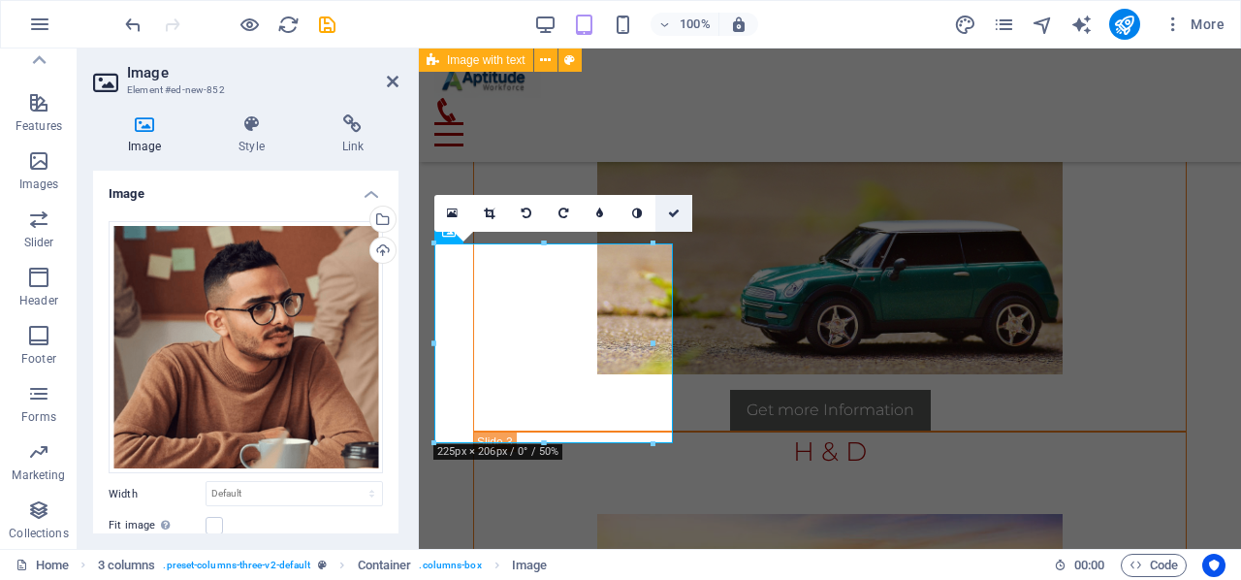
click at [668, 210] on icon at bounding box center [674, 213] width 12 height 12
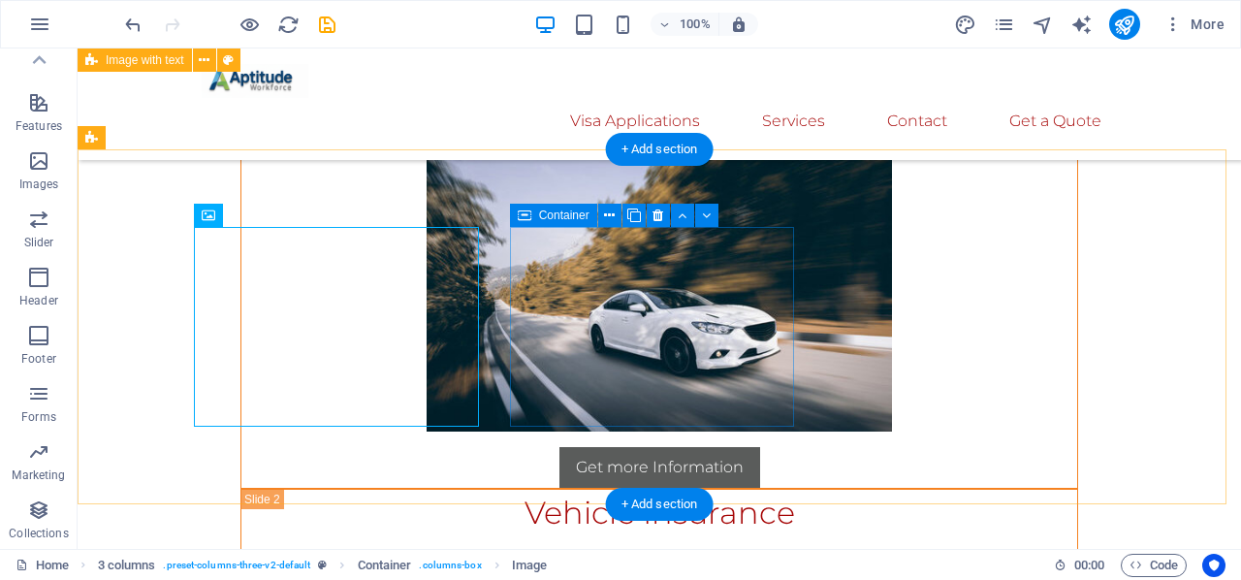
scroll to position [14951, 0]
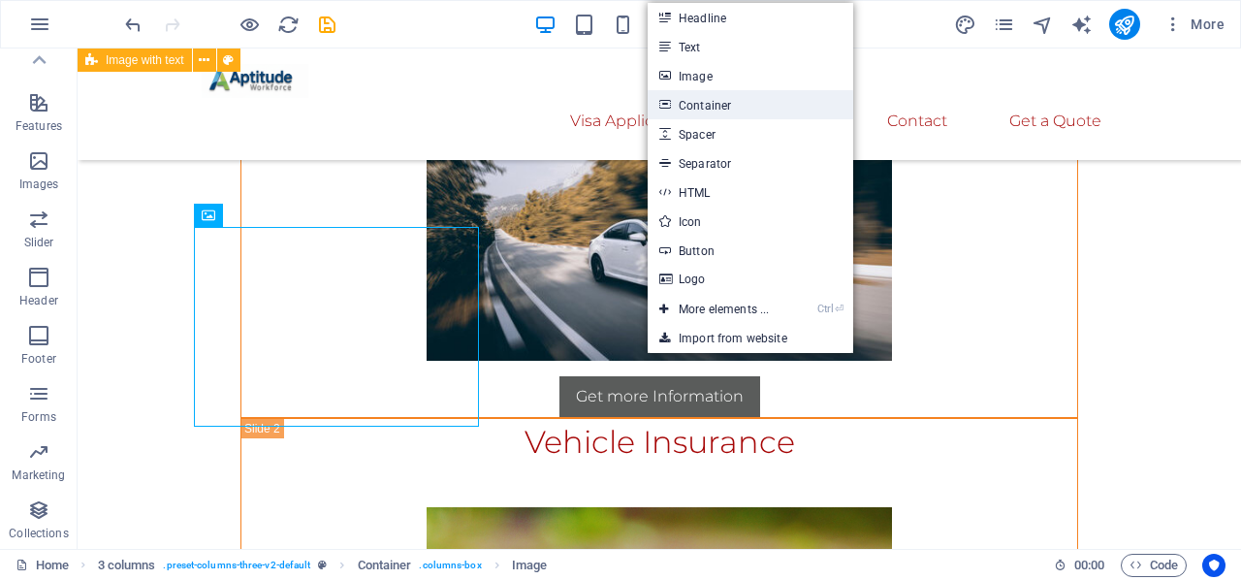
click at [728, 90] on link "Container" at bounding box center [751, 104] width 206 height 29
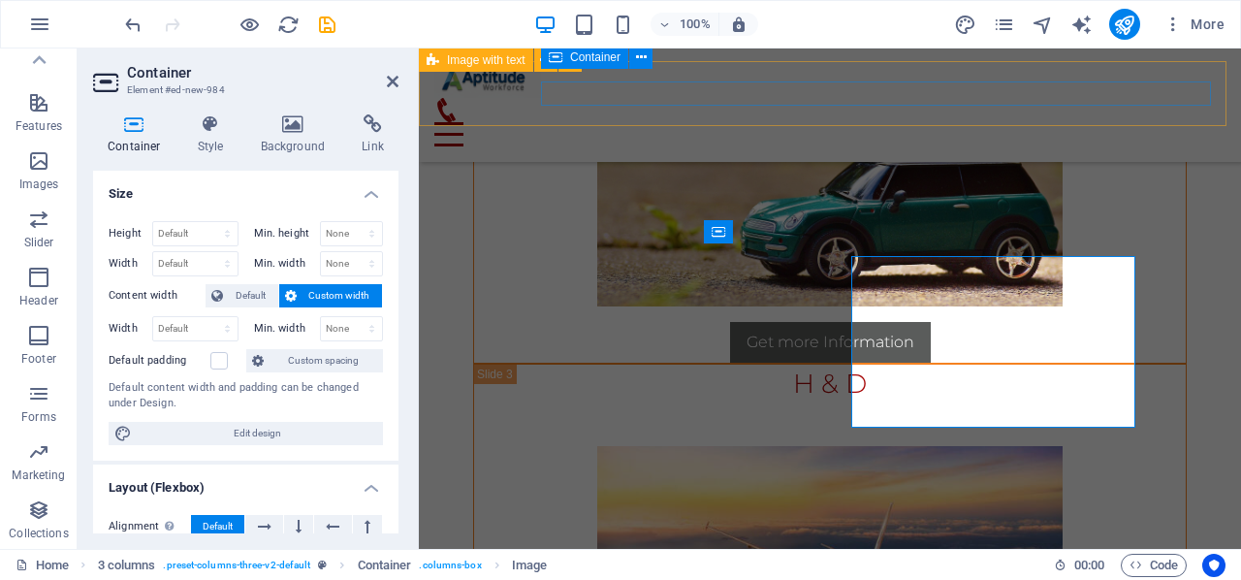
scroll to position [14883, 0]
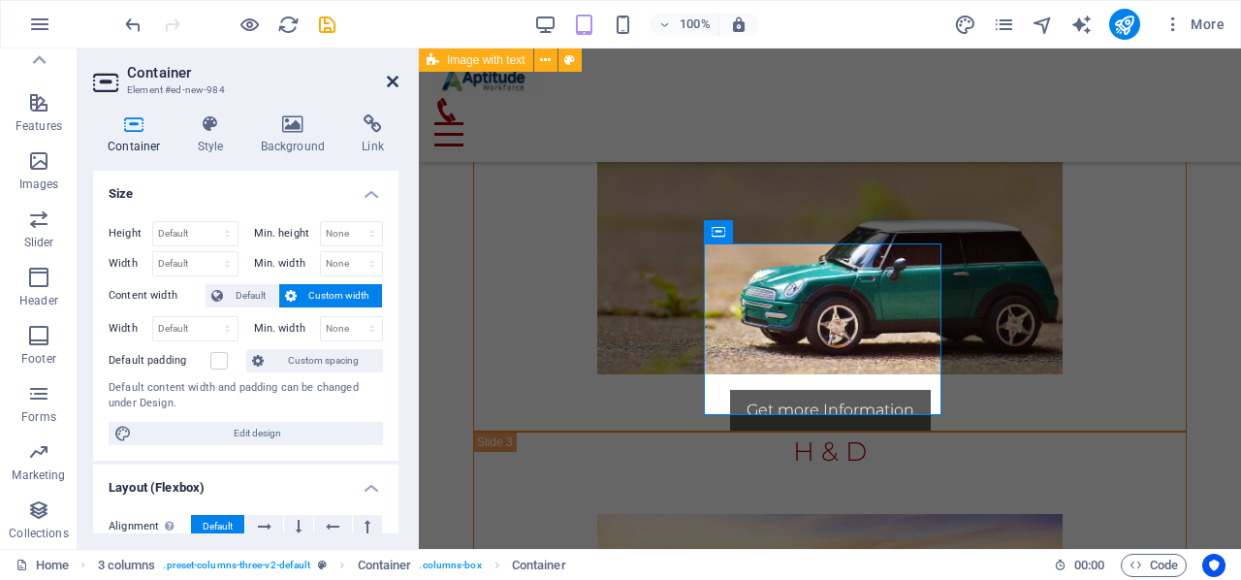
click at [395, 75] on icon at bounding box center [393, 82] width 12 height 16
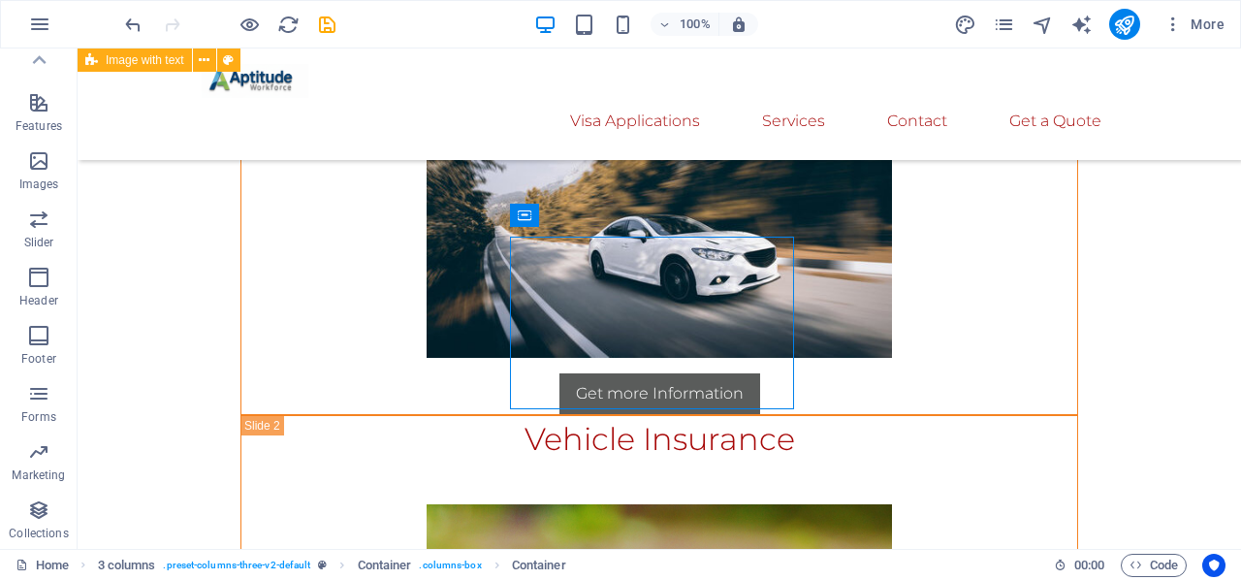
scroll to position [14951, 0]
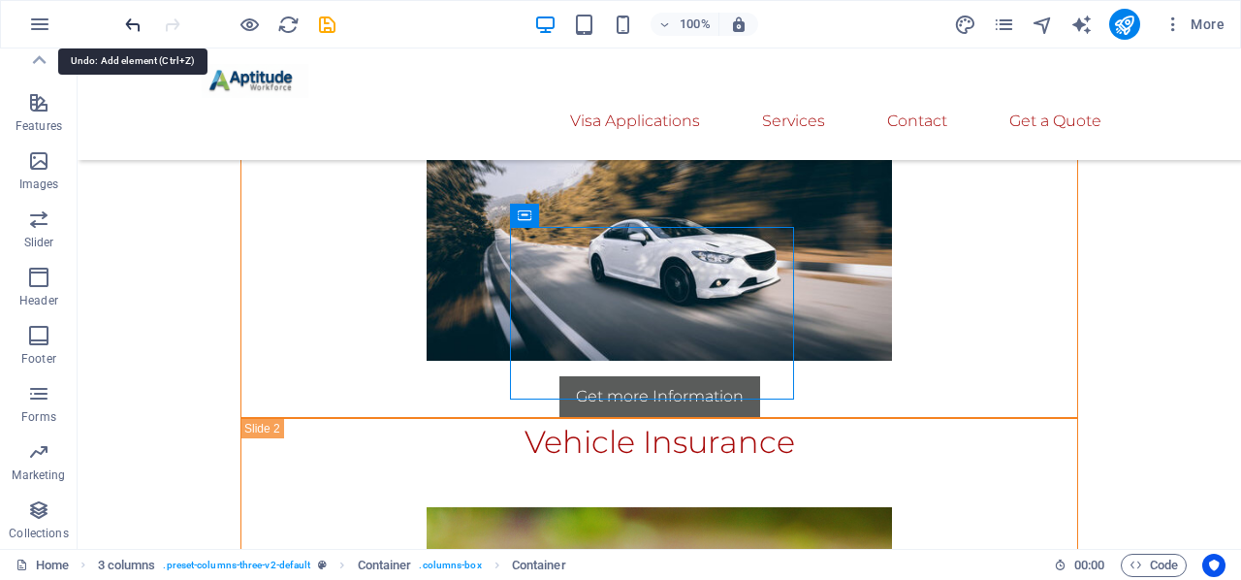
click at [124, 24] on icon "undo" at bounding box center [133, 25] width 22 height 22
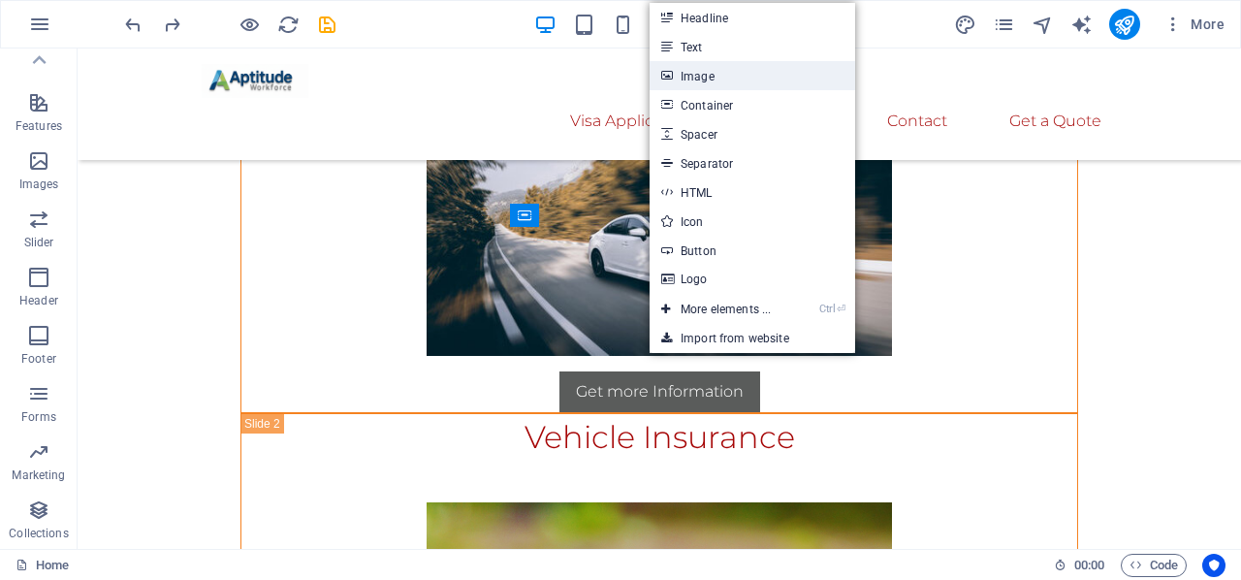
click at [712, 86] on link "Image" at bounding box center [752, 75] width 206 height 29
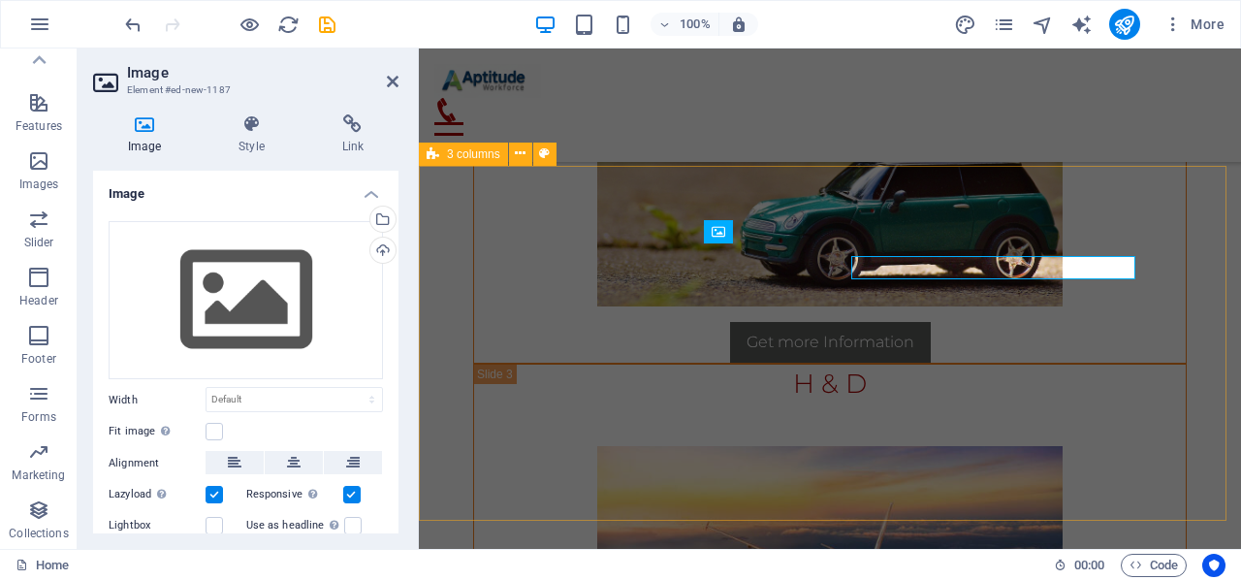
scroll to position [14883, 0]
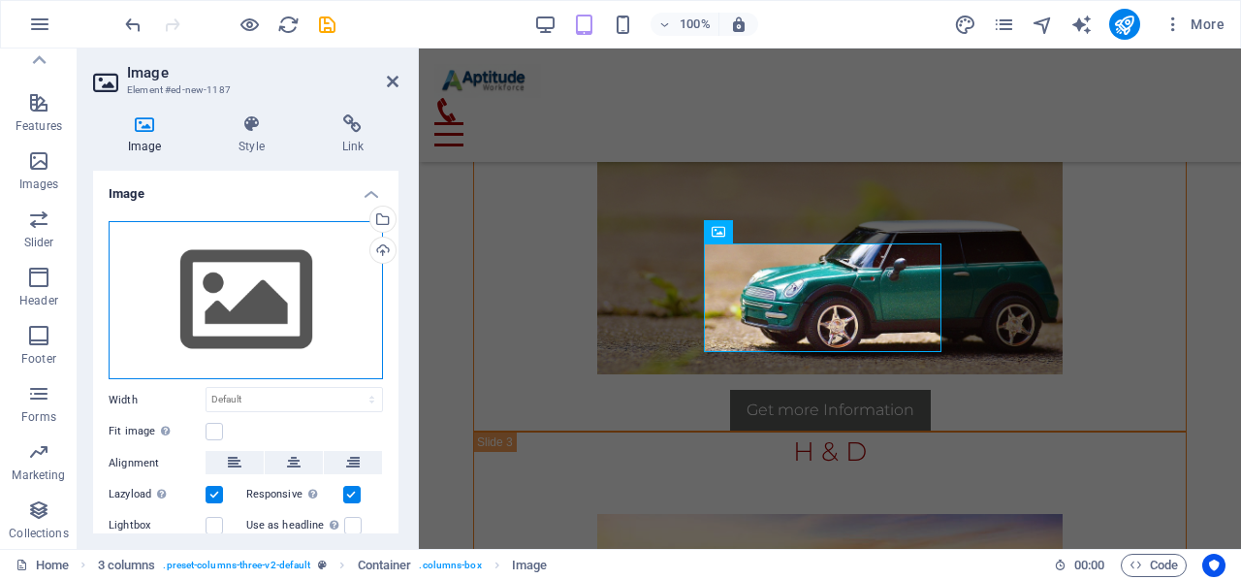
click at [246, 314] on div "Drag files here, click to choose files or select files from Files or our free s…" at bounding box center [246, 300] width 274 height 159
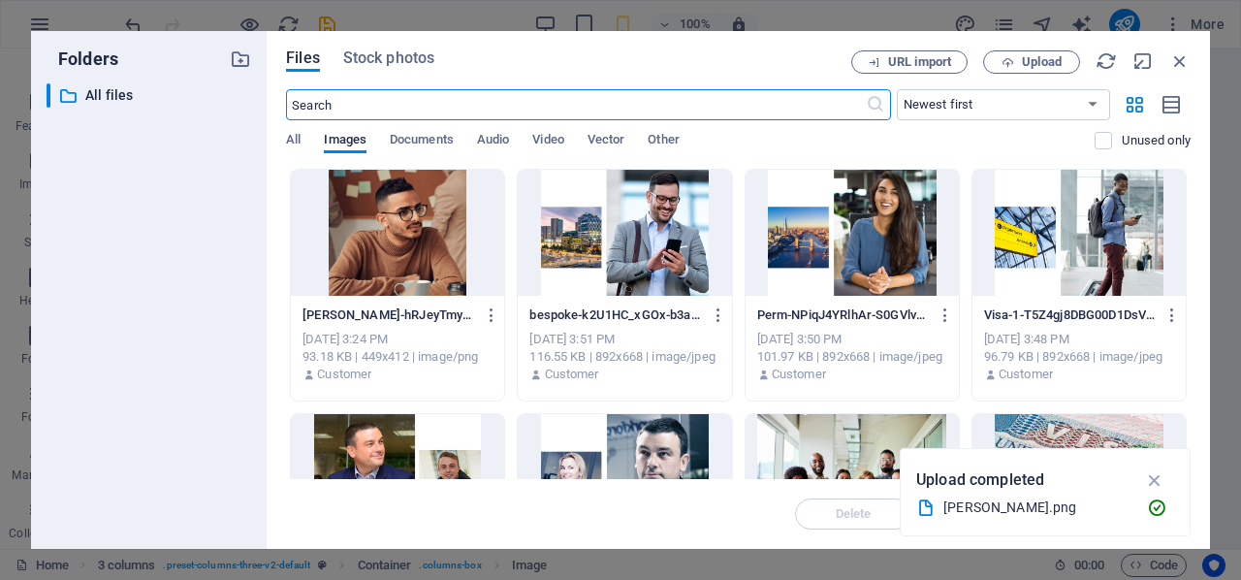
scroll to position [17997, 0]
click at [1061, 57] on span "Upload" at bounding box center [1031, 62] width 79 height 13
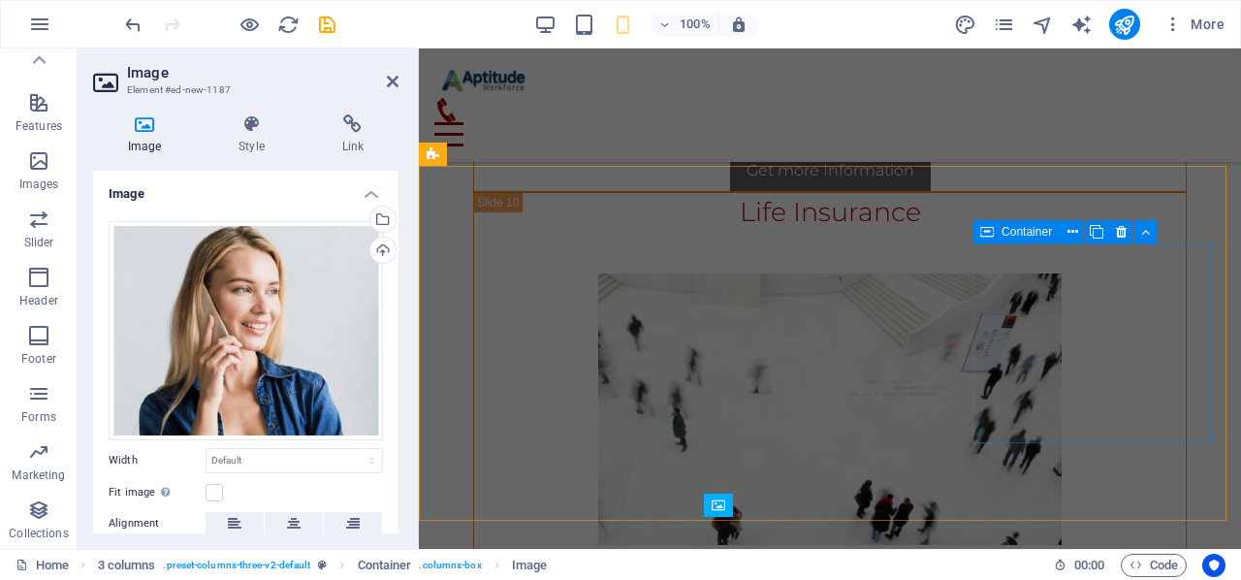
scroll to position [14883, 0]
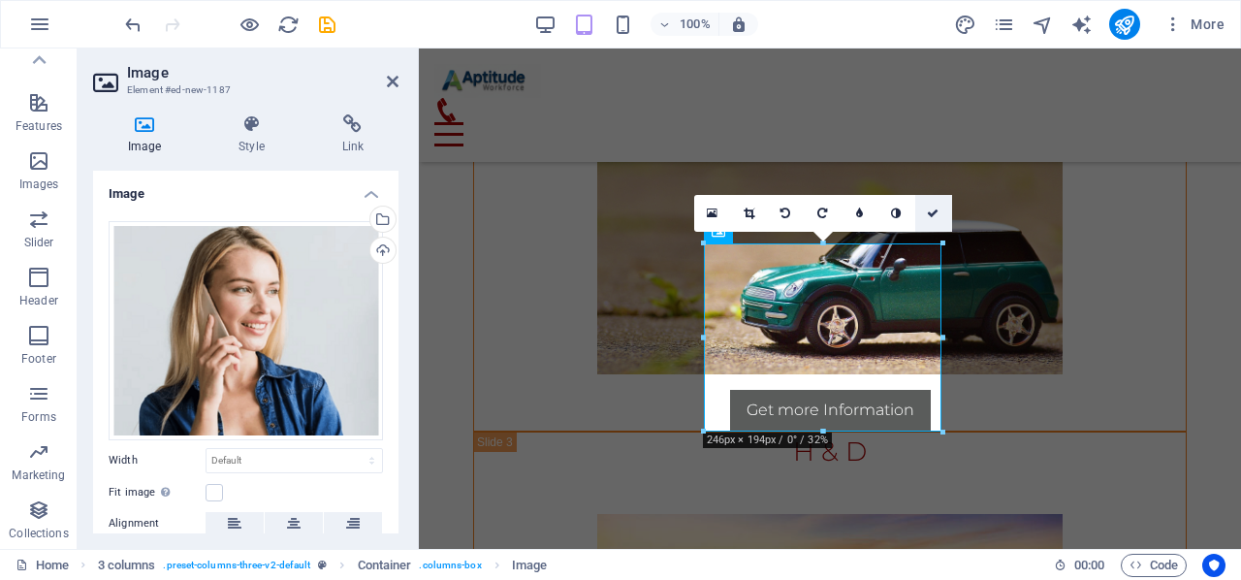
click at [931, 207] on icon at bounding box center [933, 213] width 12 height 12
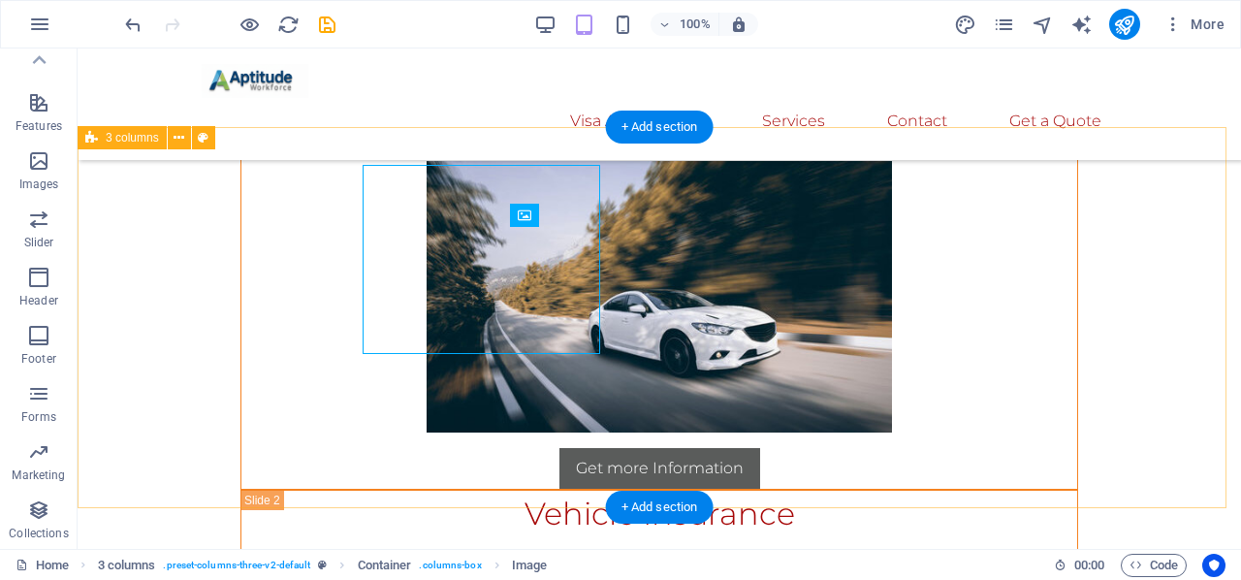
scroll to position [14951, 0]
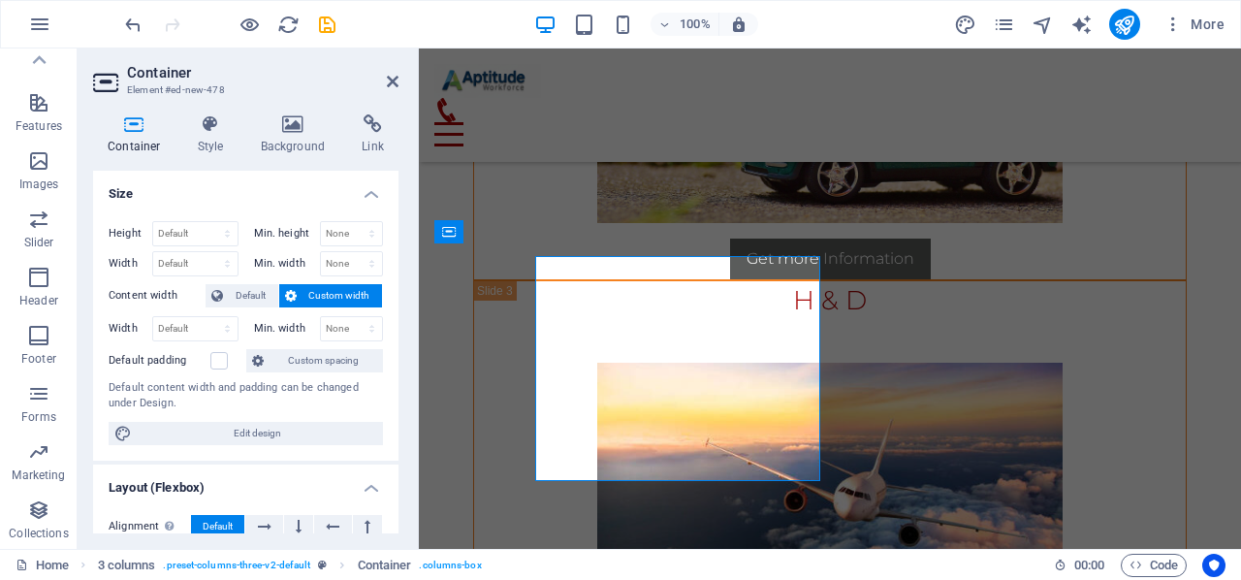
scroll to position [14883, 0]
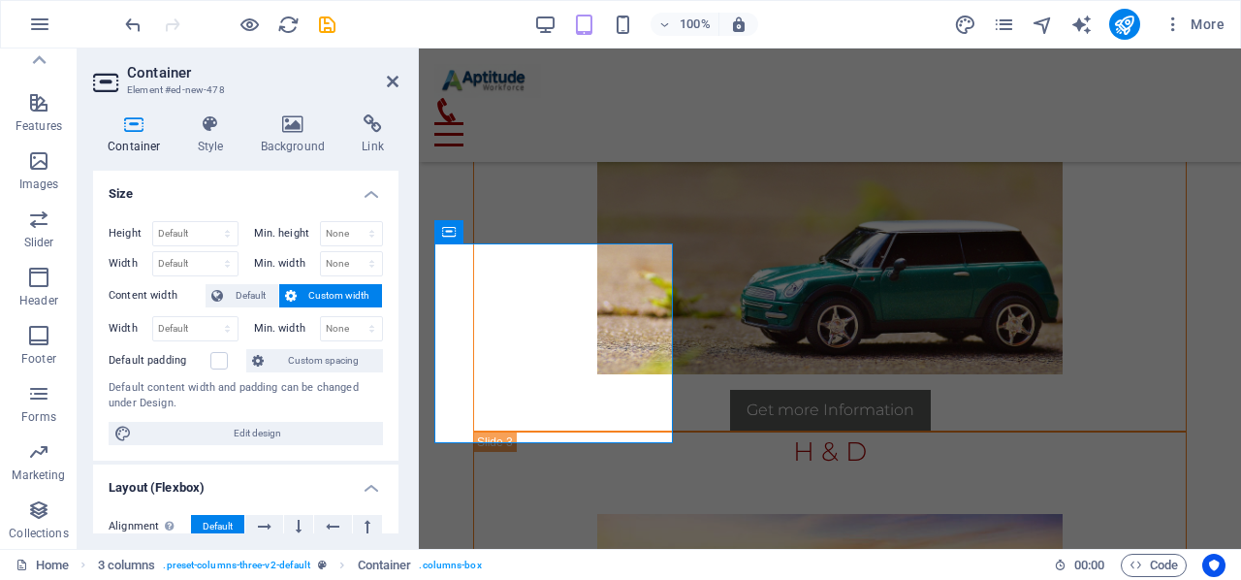
click at [302, 114] on icon at bounding box center [293, 123] width 94 height 19
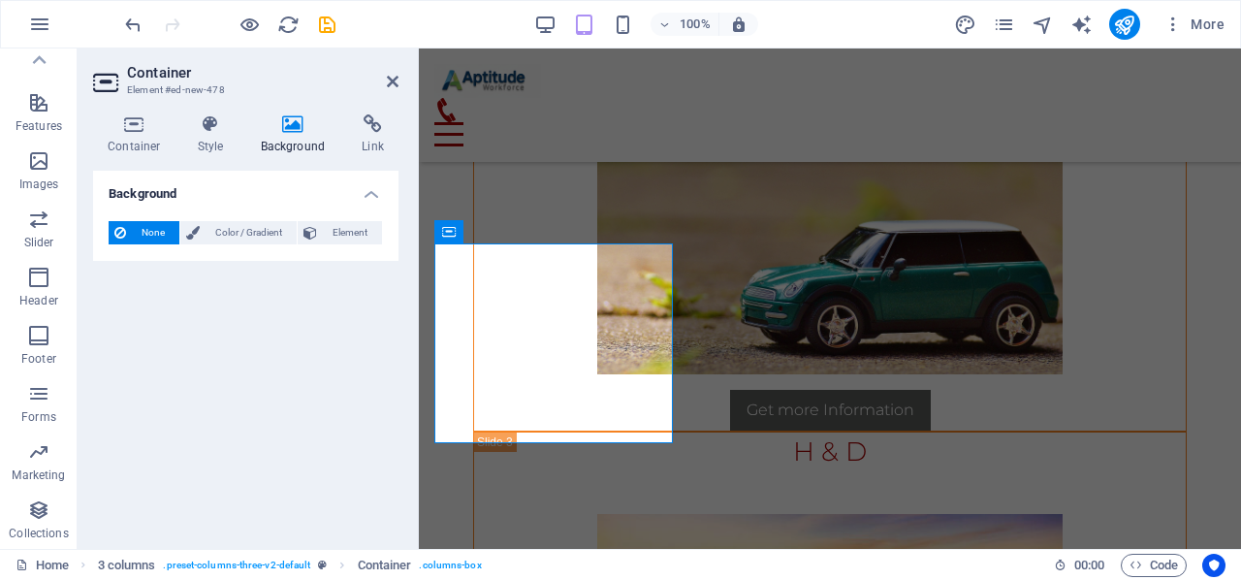
click at [384, 81] on header "Container Element #ed-new-478" at bounding box center [245, 73] width 305 height 50
click at [392, 79] on icon at bounding box center [393, 82] width 12 height 16
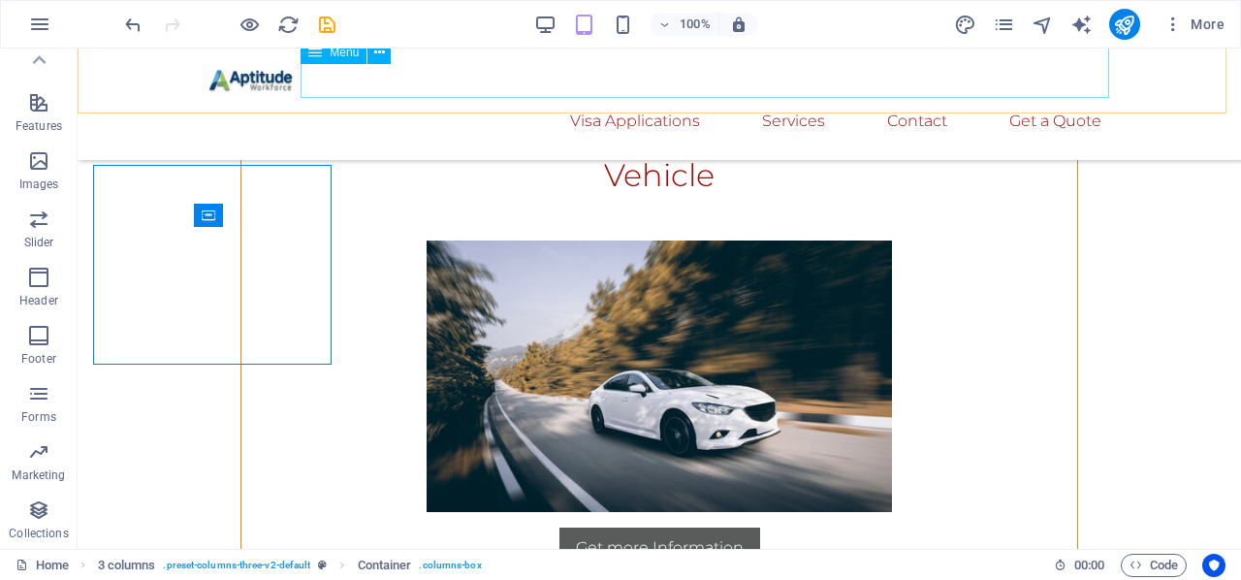
scroll to position [14951, 0]
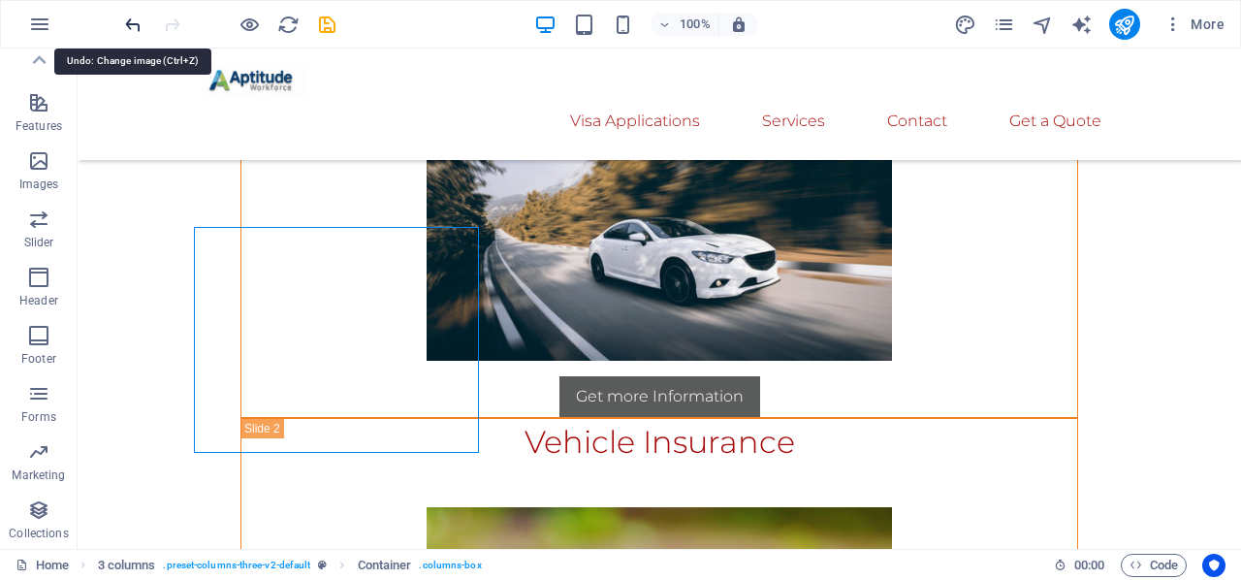
click at [129, 24] on icon "undo" at bounding box center [133, 25] width 22 height 22
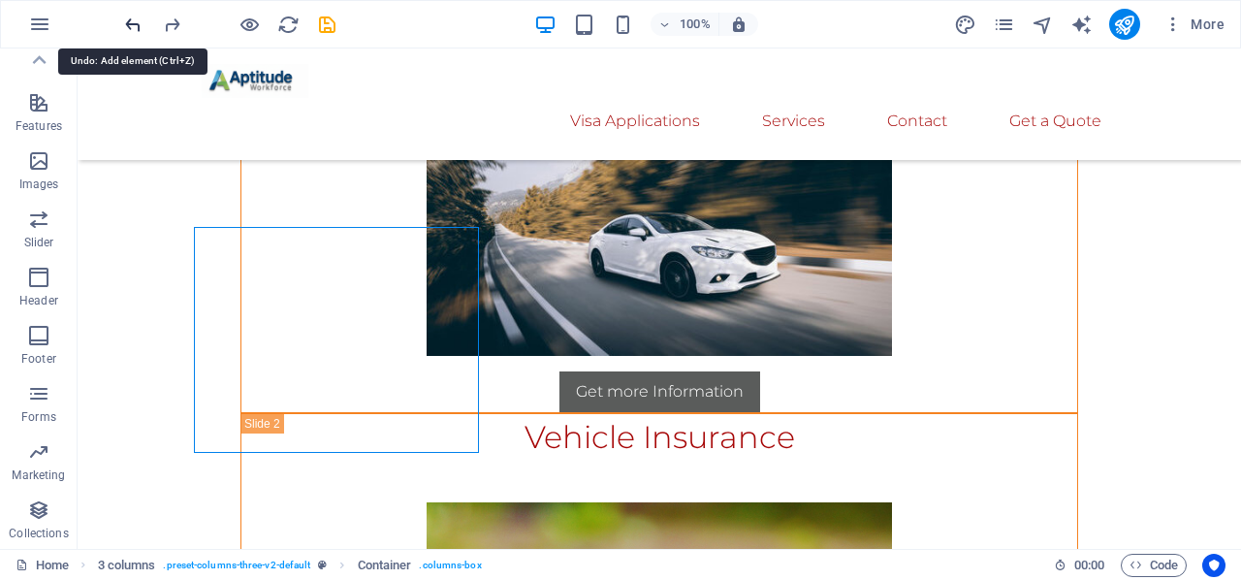
click at [129, 24] on icon "undo" at bounding box center [133, 25] width 22 height 22
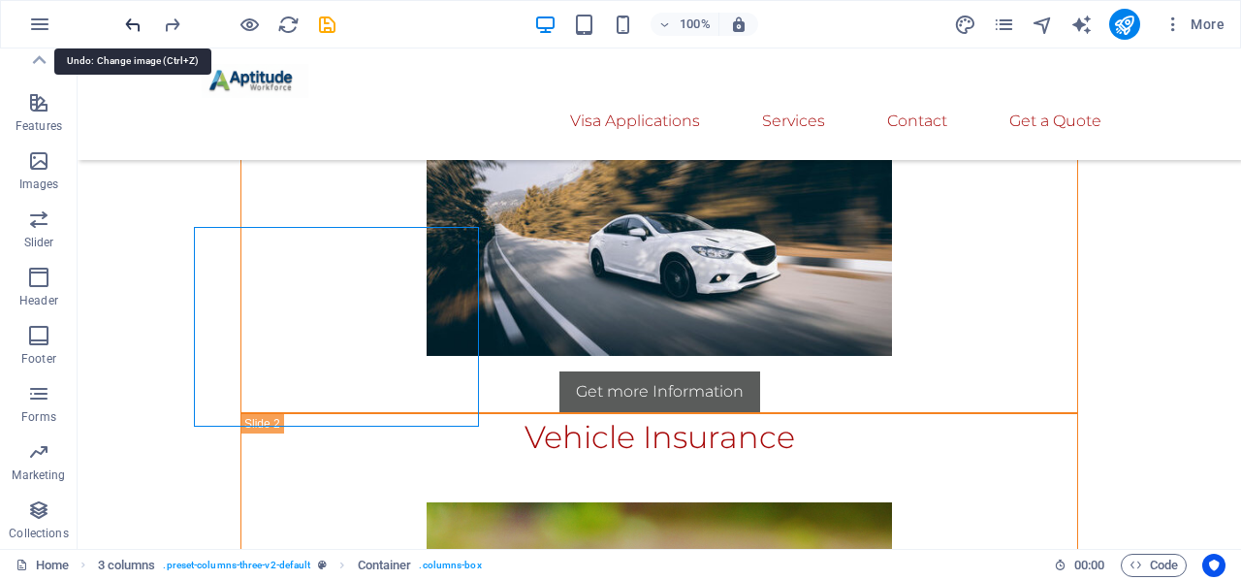
click at [130, 24] on icon "undo" at bounding box center [133, 25] width 22 height 22
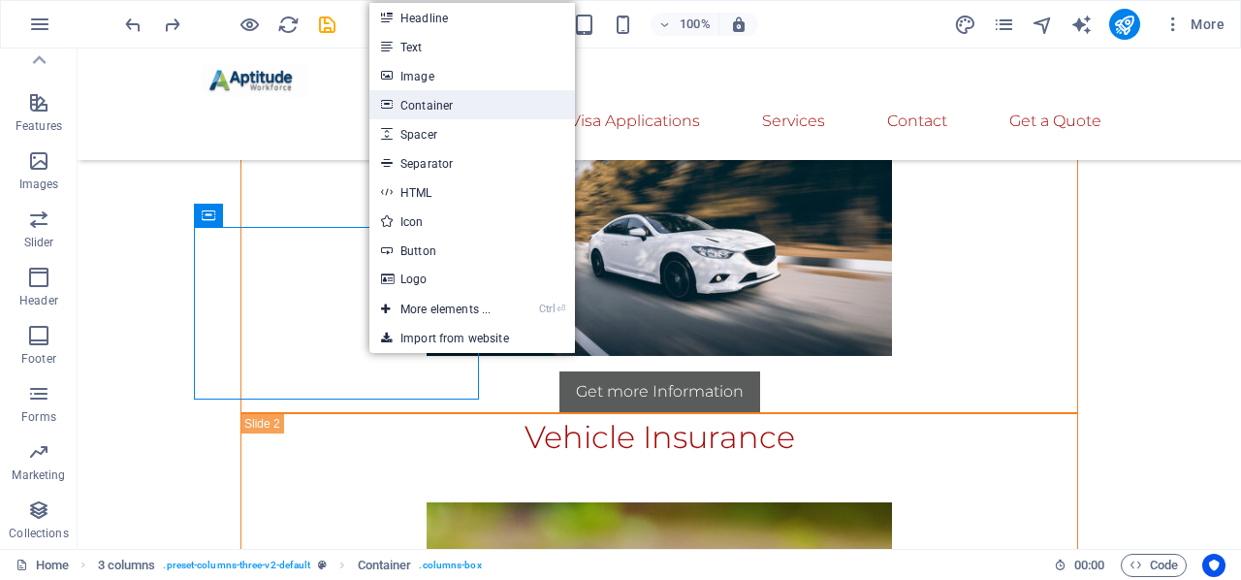
drag, startPoint x: 446, startPoint y: 102, endPoint x: 3, endPoint y: 113, distance: 443.1
click at [446, 102] on link "Container" at bounding box center [472, 104] width 206 height 29
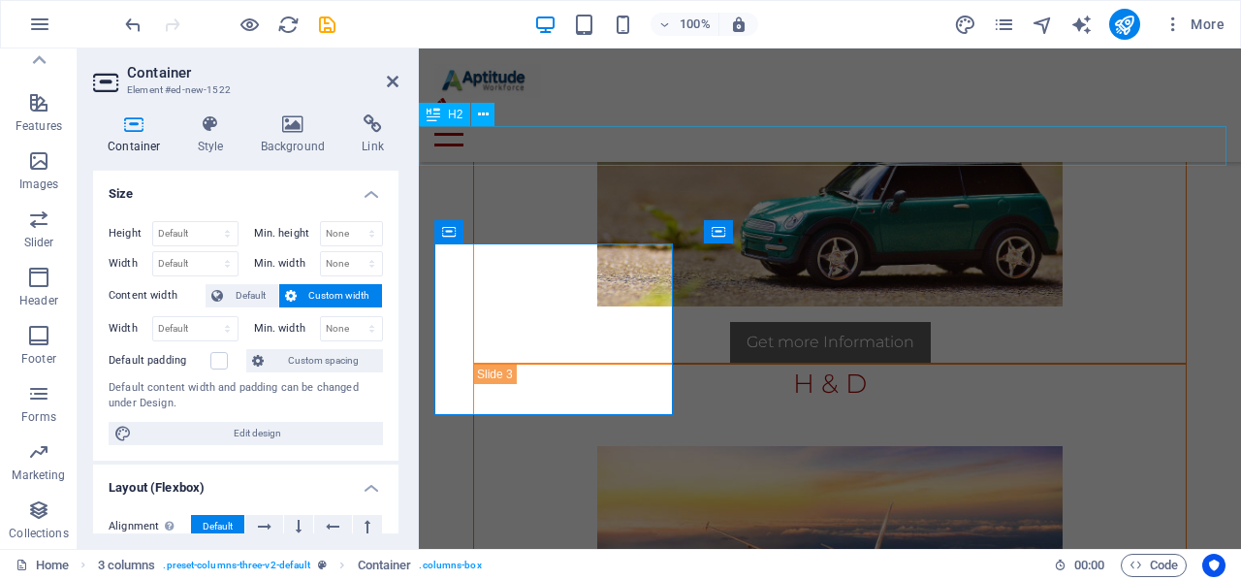
scroll to position [14883, 0]
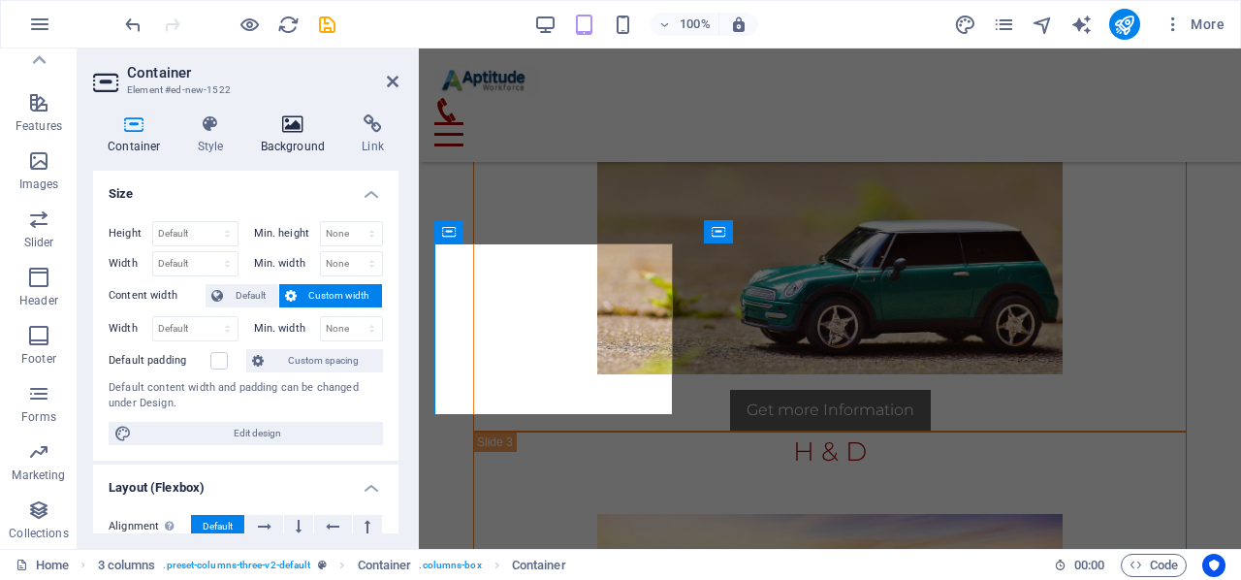
click at [292, 130] on icon at bounding box center [293, 123] width 94 height 19
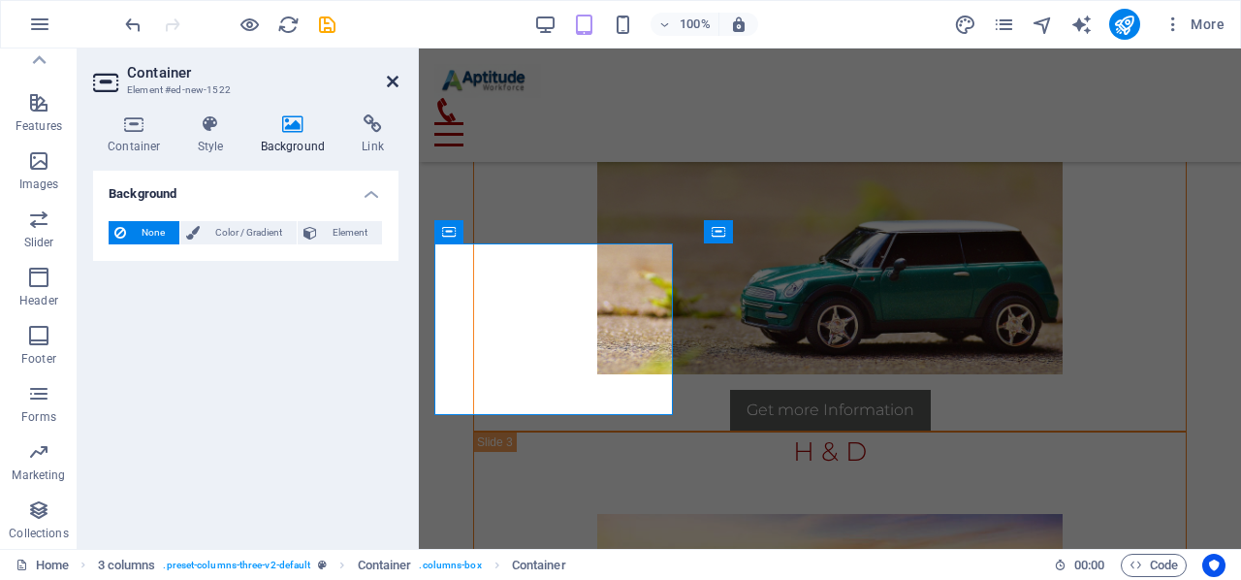
click at [390, 84] on icon at bounding box center [393, 82] width 12 height 16
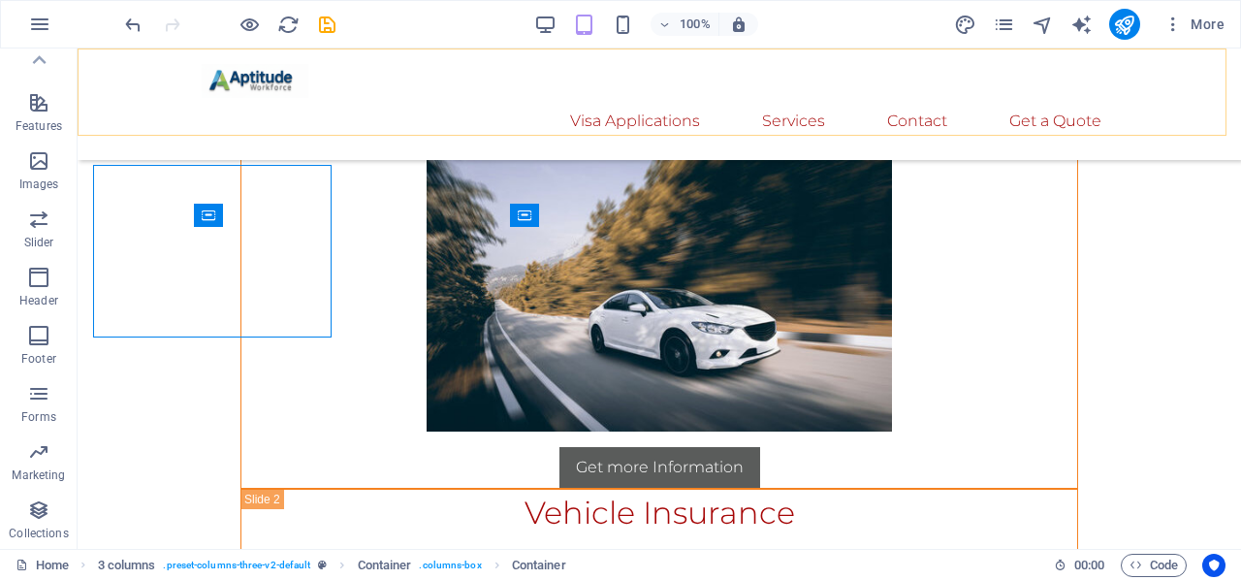
scroll to position [14951, 0]
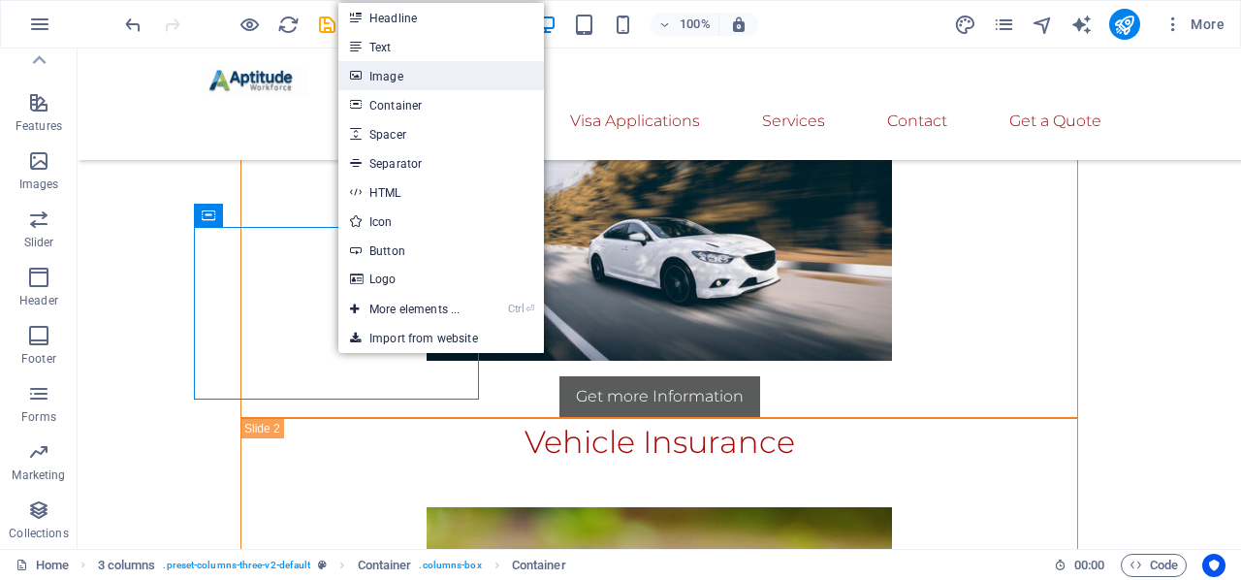
click at [419, 83] on link "Image" at bounding box center [441, 75] width 206 height 29
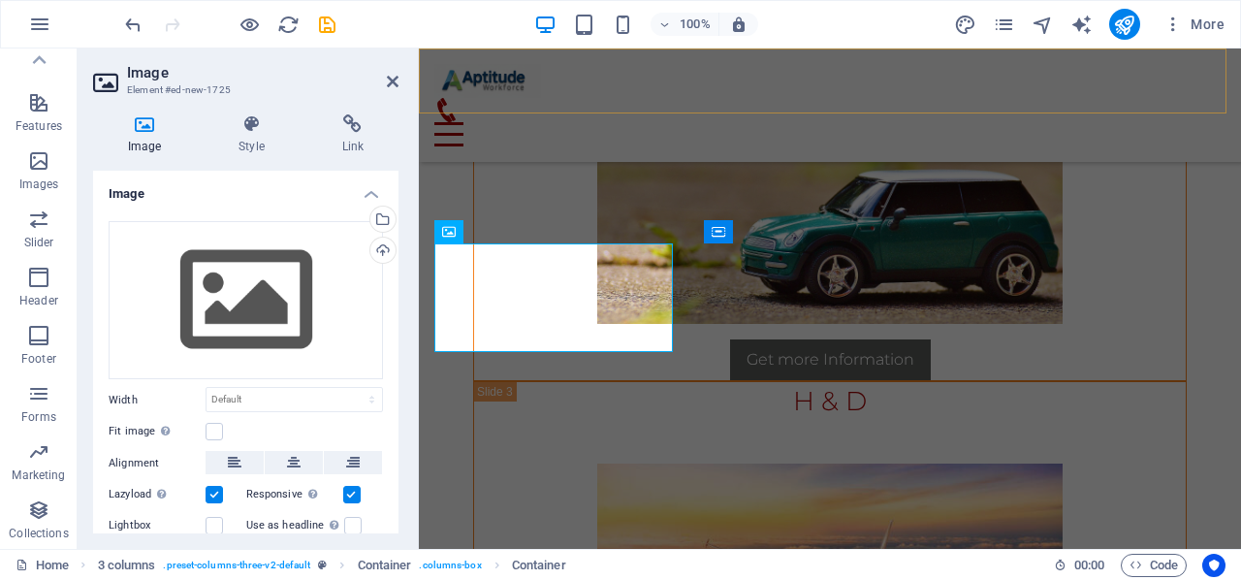
scroll to position [14883, 0]
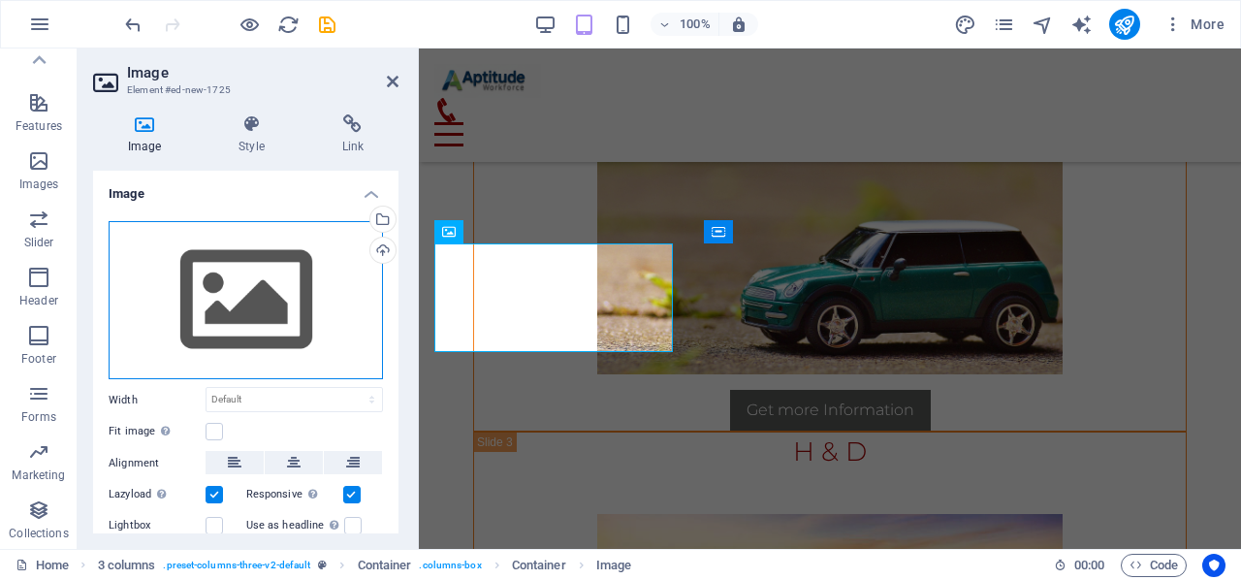
click at [277, 258] on div "Drag files here, click to choose files or select files from Files or our free s…" at bounding box center [246, 300] width 274 height 159
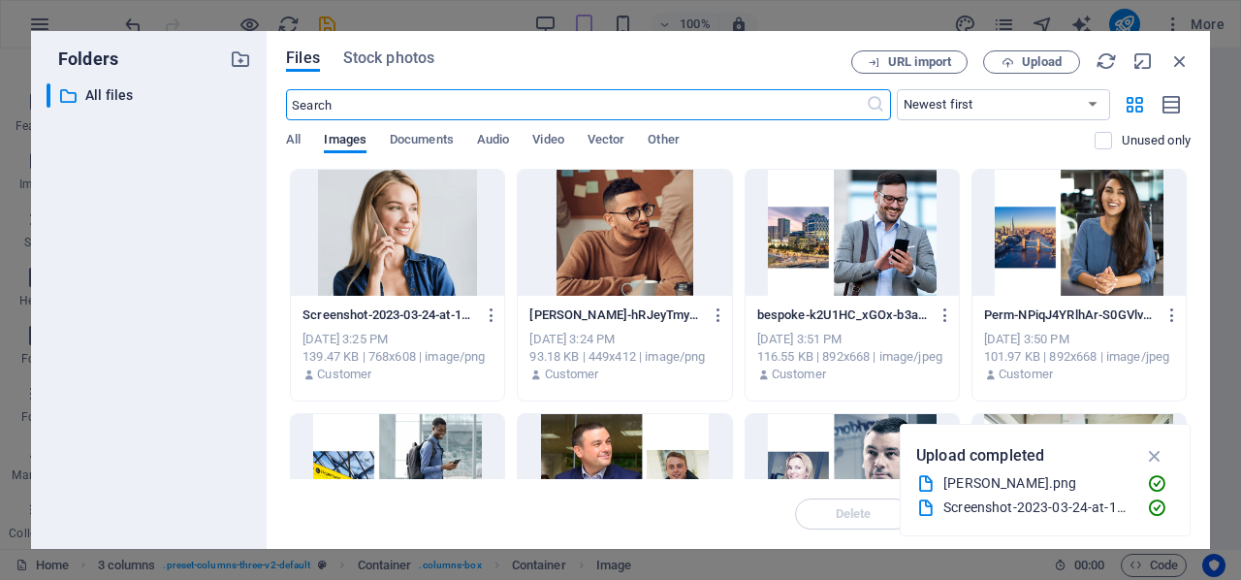
scroll to position [17766, 0]
click at [640, 228] on div at bounding box center [624, 233] width 213 height 126
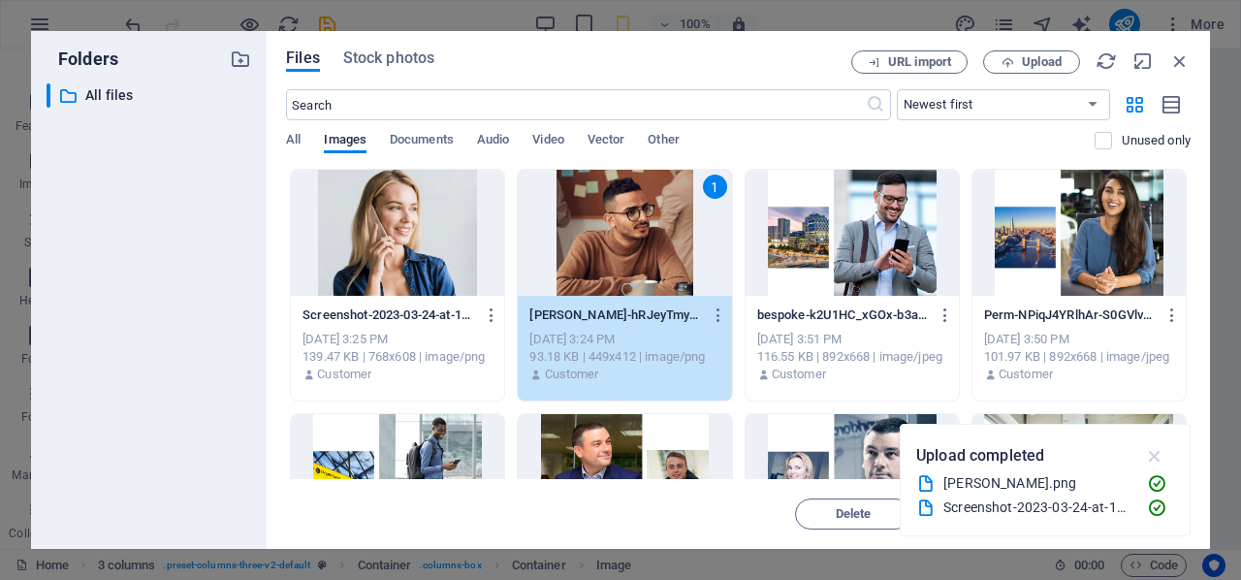
click at [1160, 458] on icon "button" at bounding box center [1155, 455] width 22 height 21
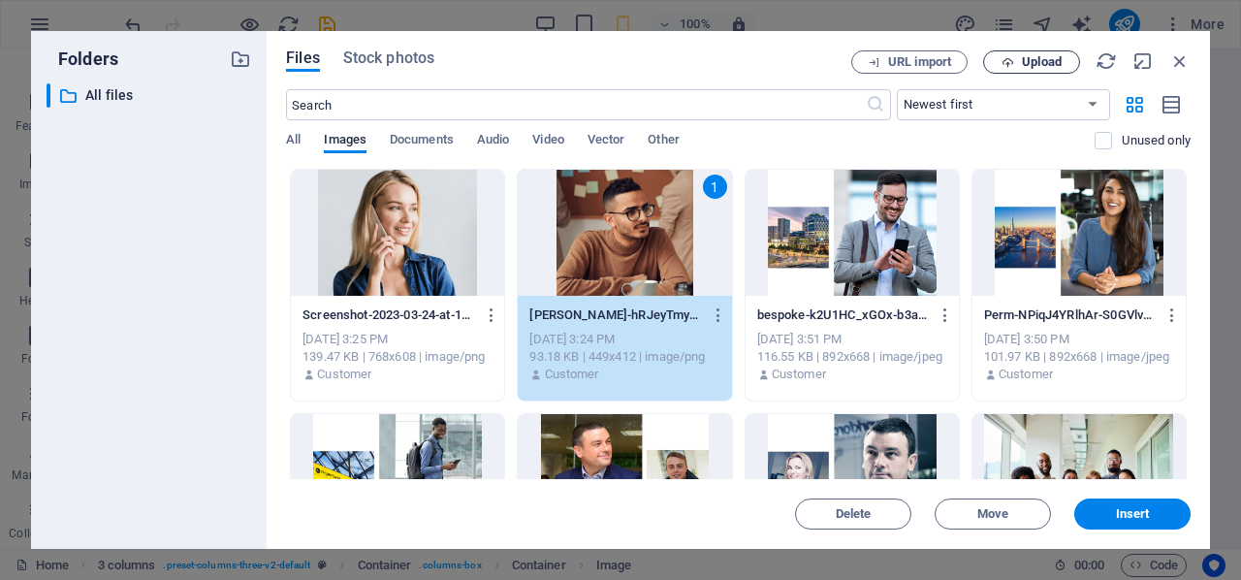
click at [1052, 66] on span "Upload" at bounding box center [1042, 62] width 40 height 12
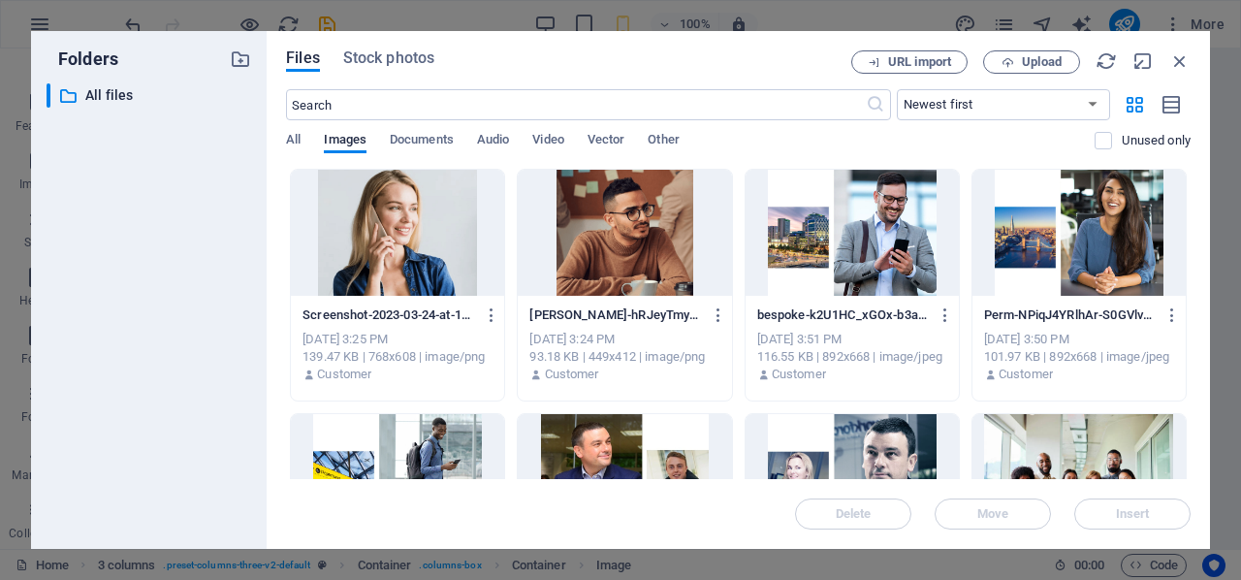
click at [589, 228] on div at bounding box center [624, 233] width 213 height 126
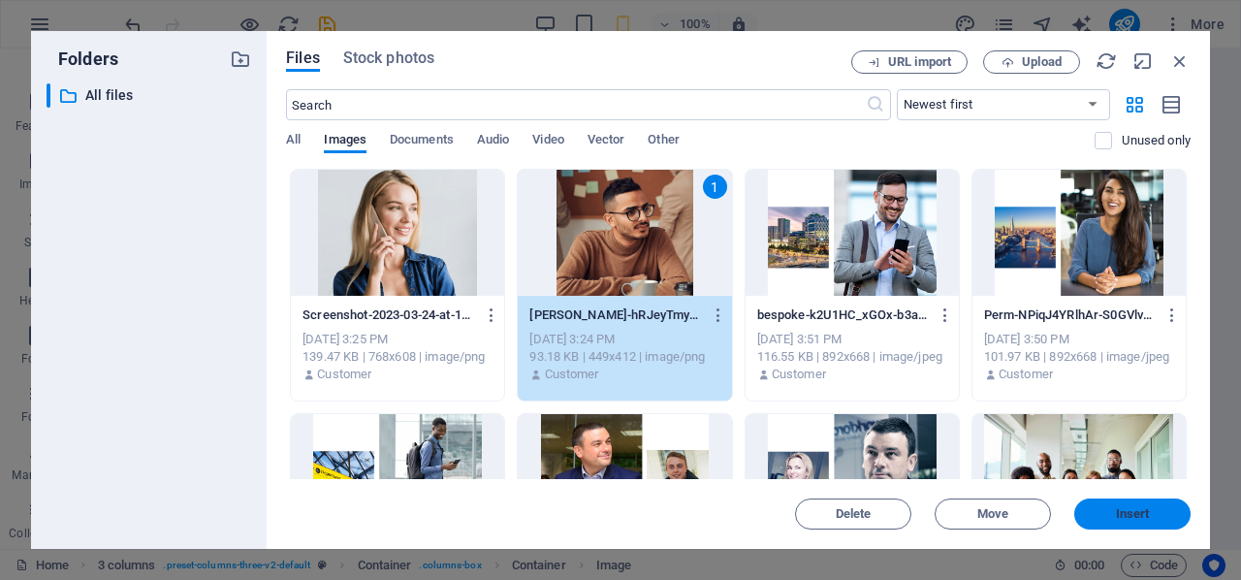
click at [1108, 510] on span "Insert" at bounding box center [1132, 514] width 101 height 12
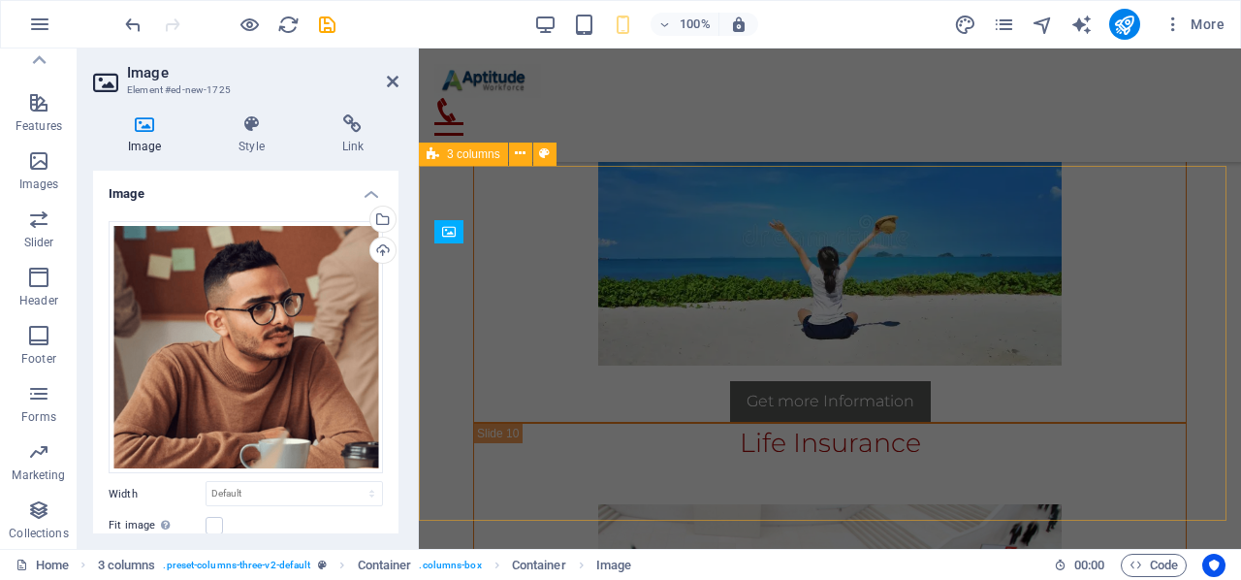
scroll to position [14883, 0]
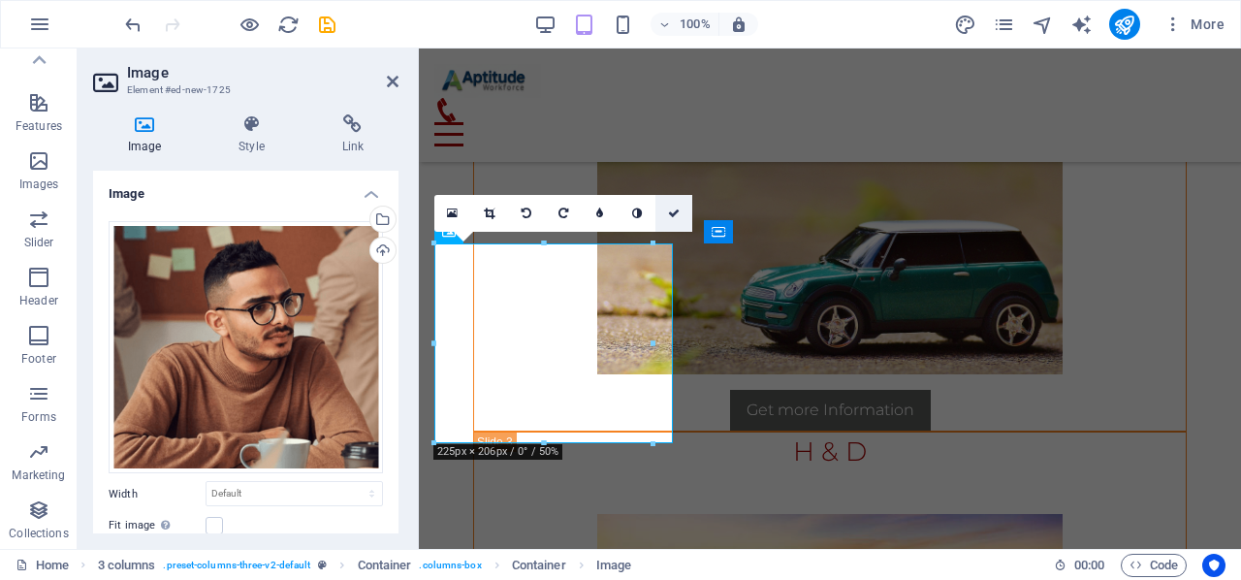
click at [665, 214] on link at bounding box center [673, 213] width 37 height 37
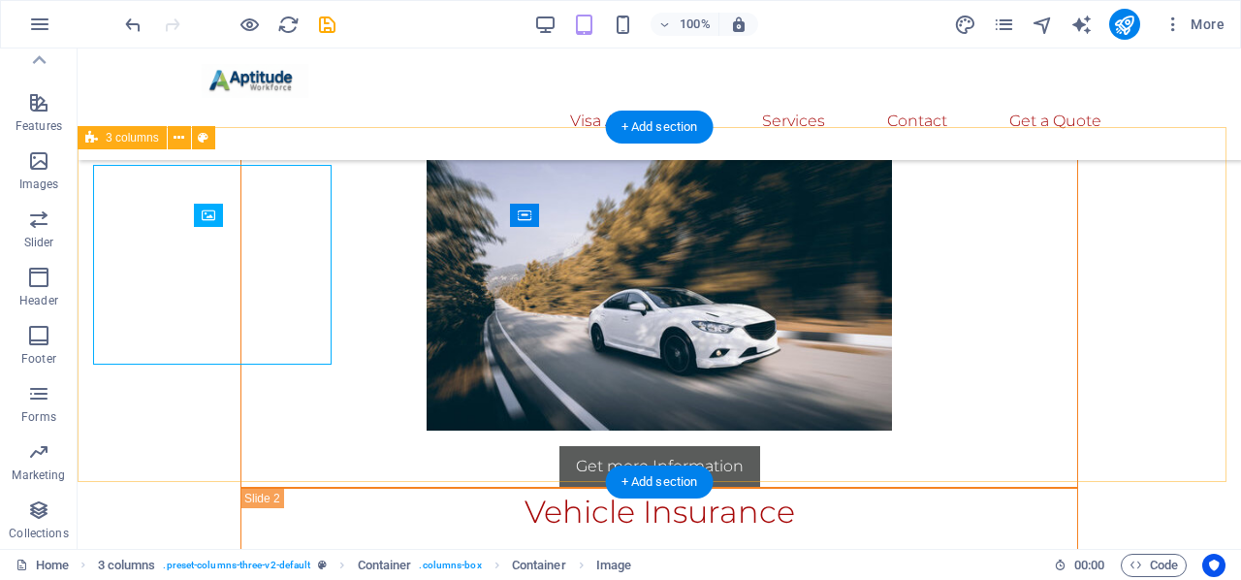
scroll to position [14951, 0]
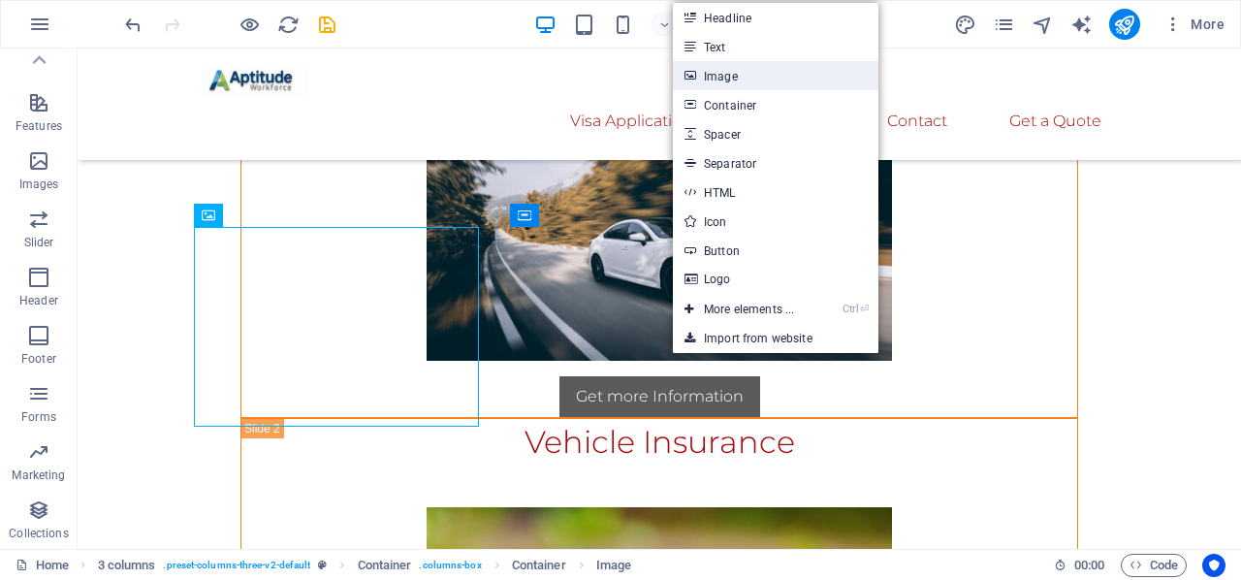
click at [739, 77] on link "Image" at bounding box center [776, 75] width 206 height 29
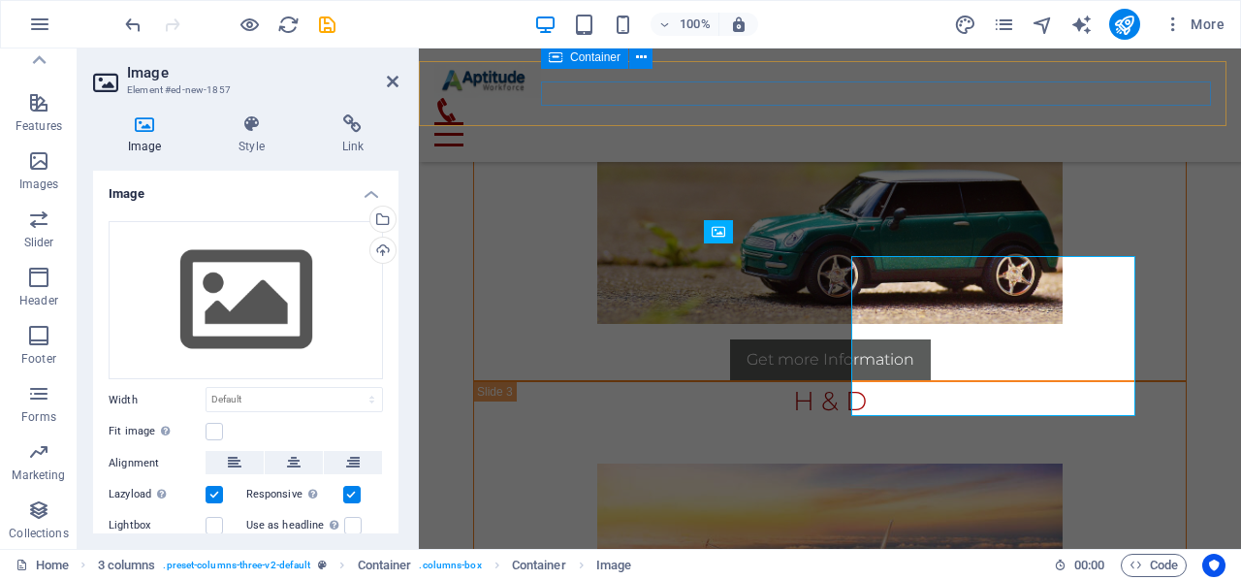
scroll to position [14883, 0]
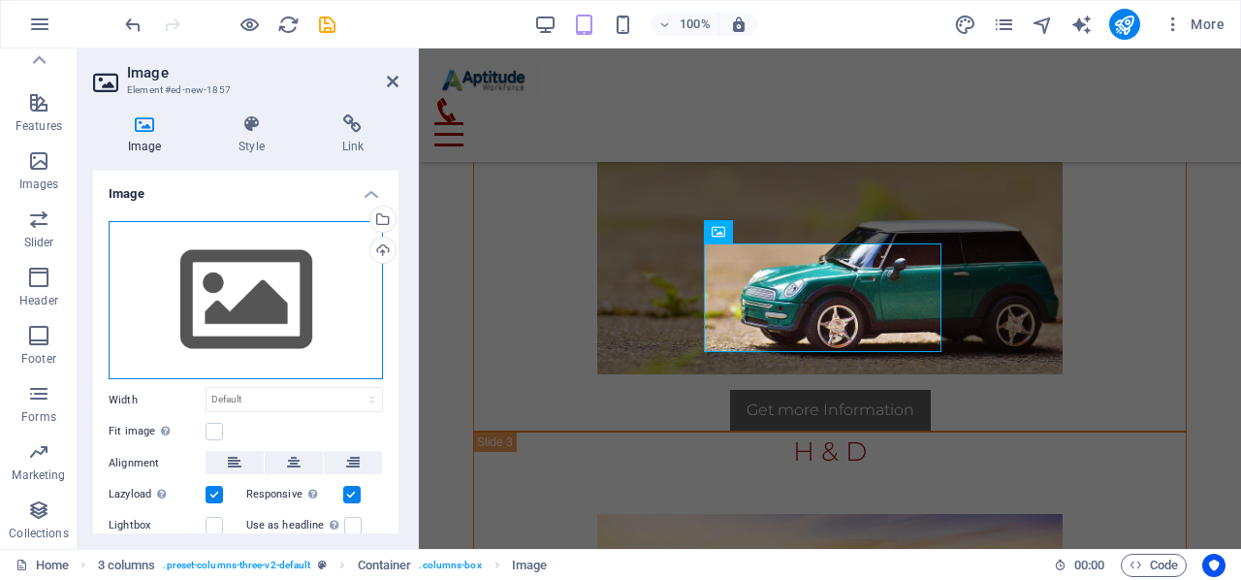
click at [239, 331] on div "Drag files here, click to choose files or select files from Files or our free s…" at bounding box center [246, 300] width 274 height 159
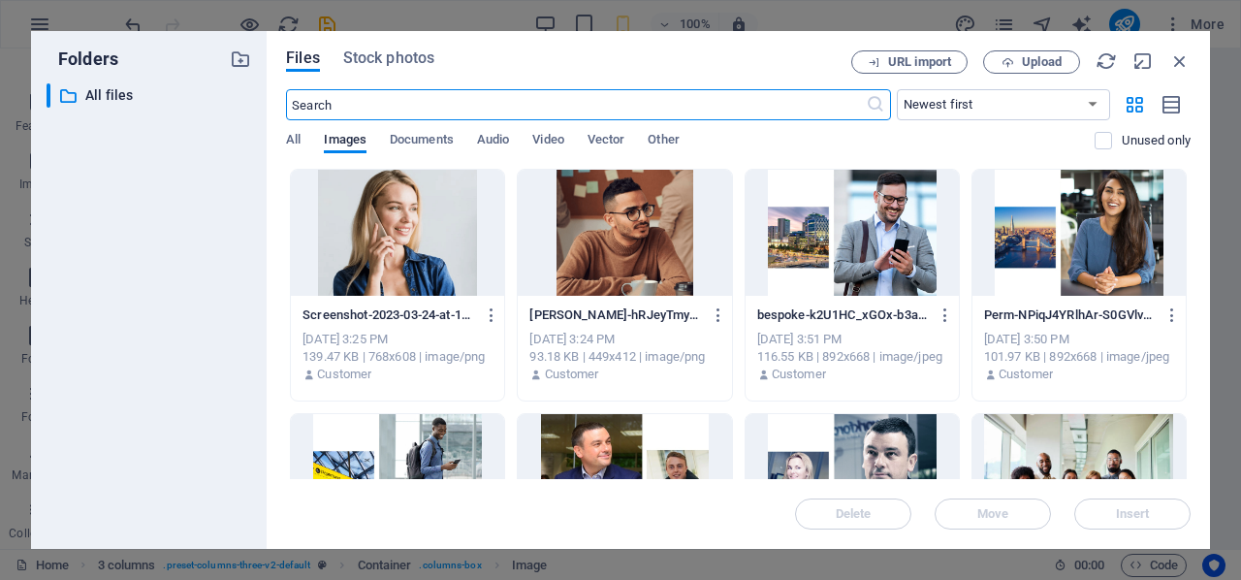
scroll to position [17997, 0]
click at [347, 222] on div at bounding box center [397, 233] width 213 height 126
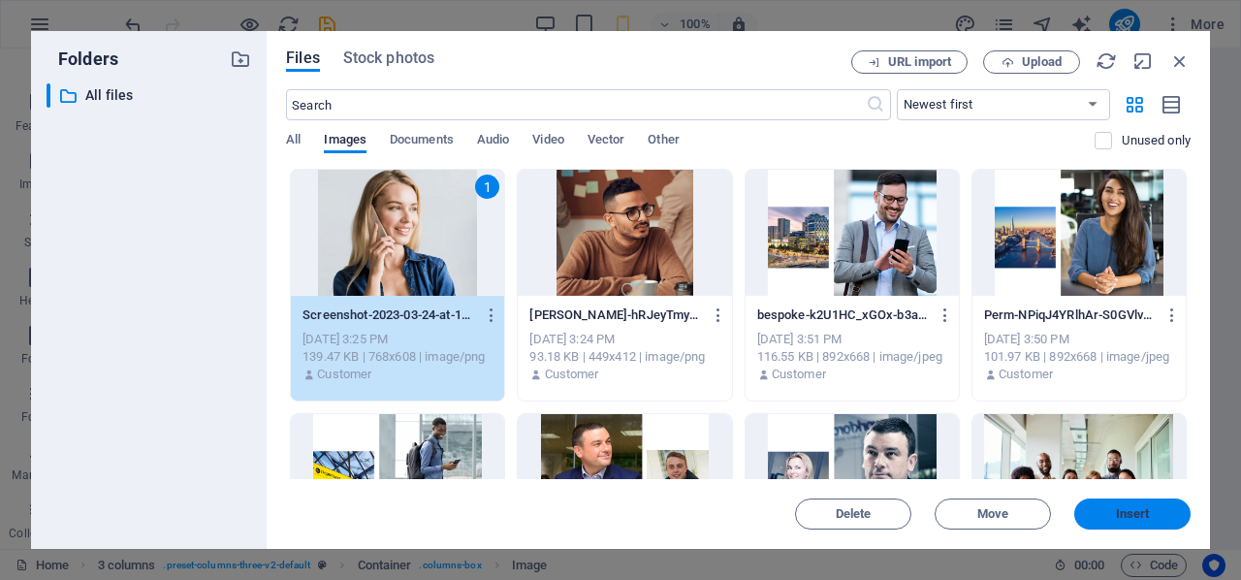
drag, startPoint x: 1146, startPoint y: 515, endPoint x: 726, endPoint y: 467, distance: 422.4
click at [1146, 515] on span "Insert" at bounding box center [1133, 514] width 34 height 12
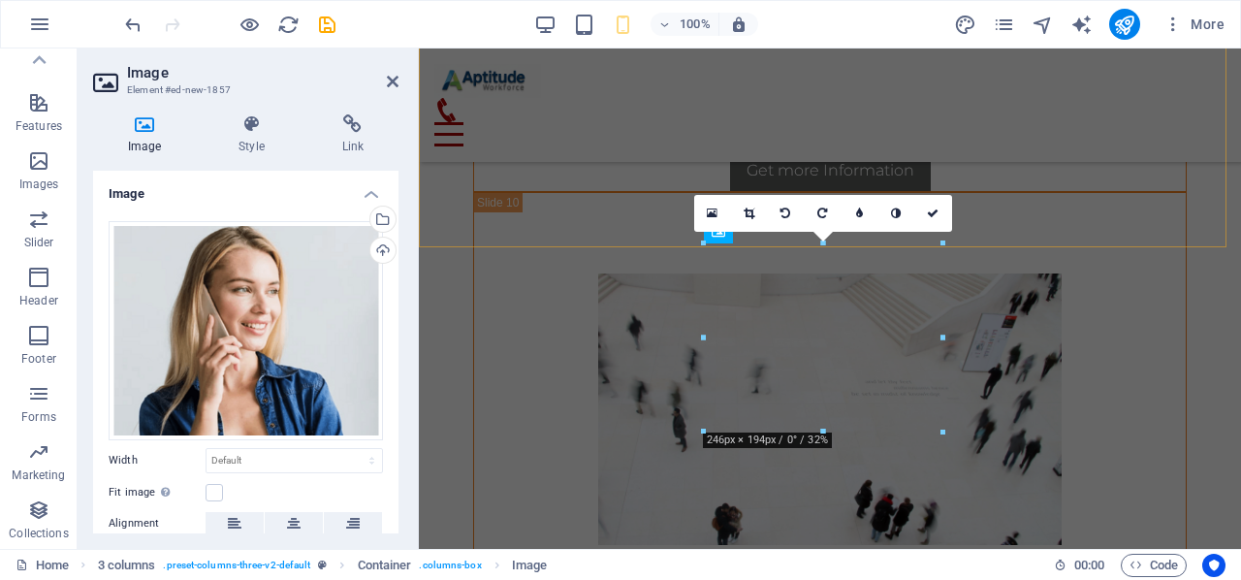
scroll to position [14883, 0]
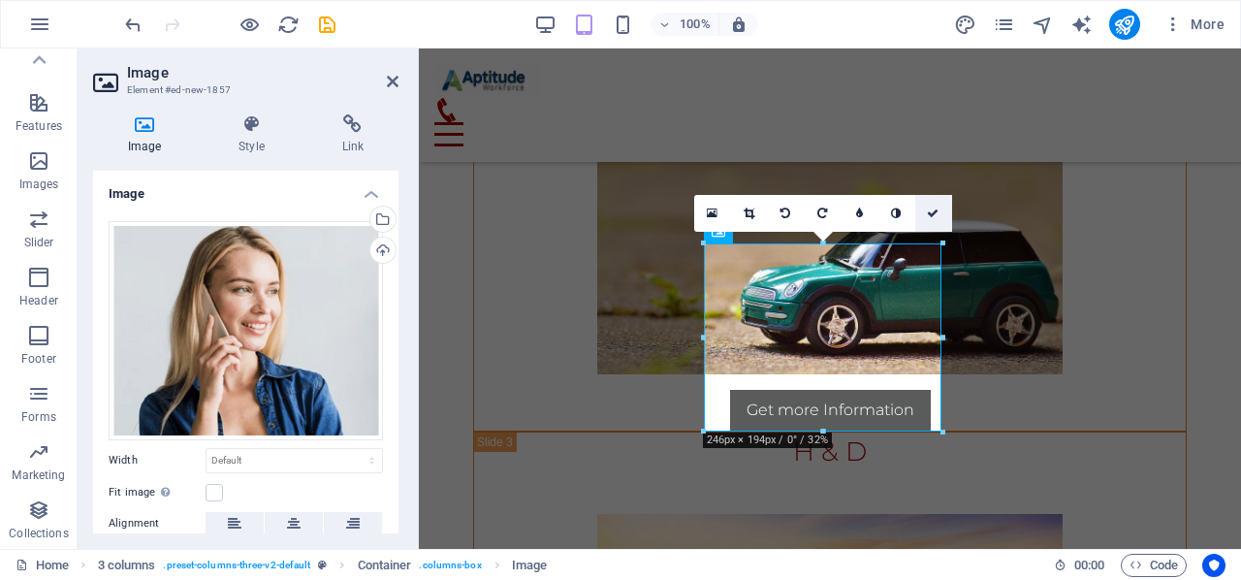
click at [938, 215] on icon at bounding box center [933, 213] width 12 height 12
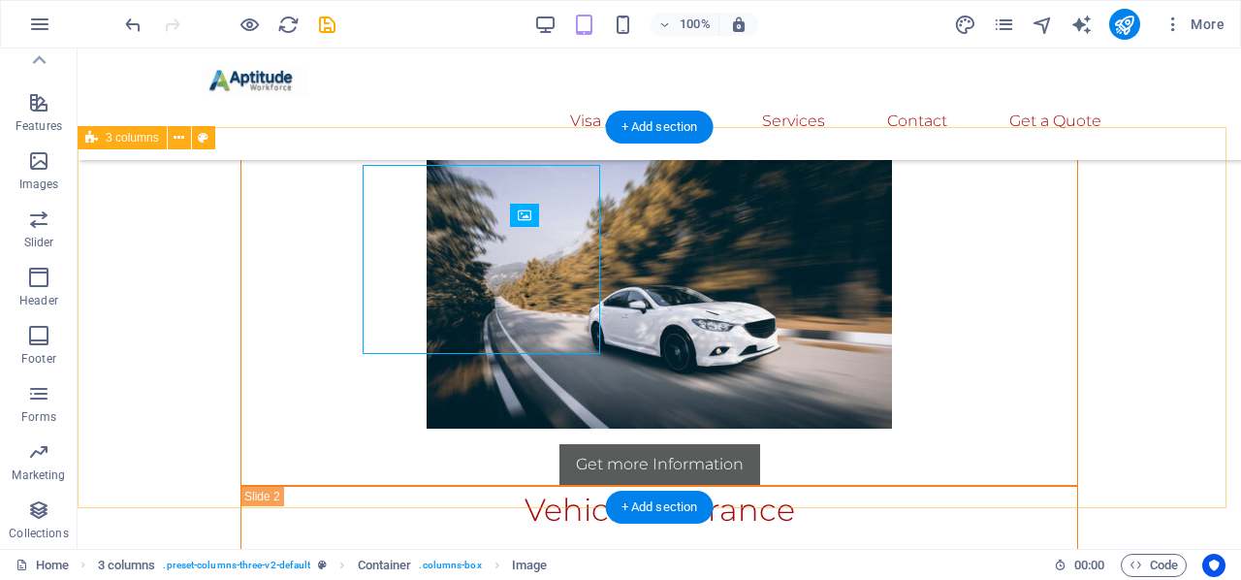
scroll to position [14951, 0]
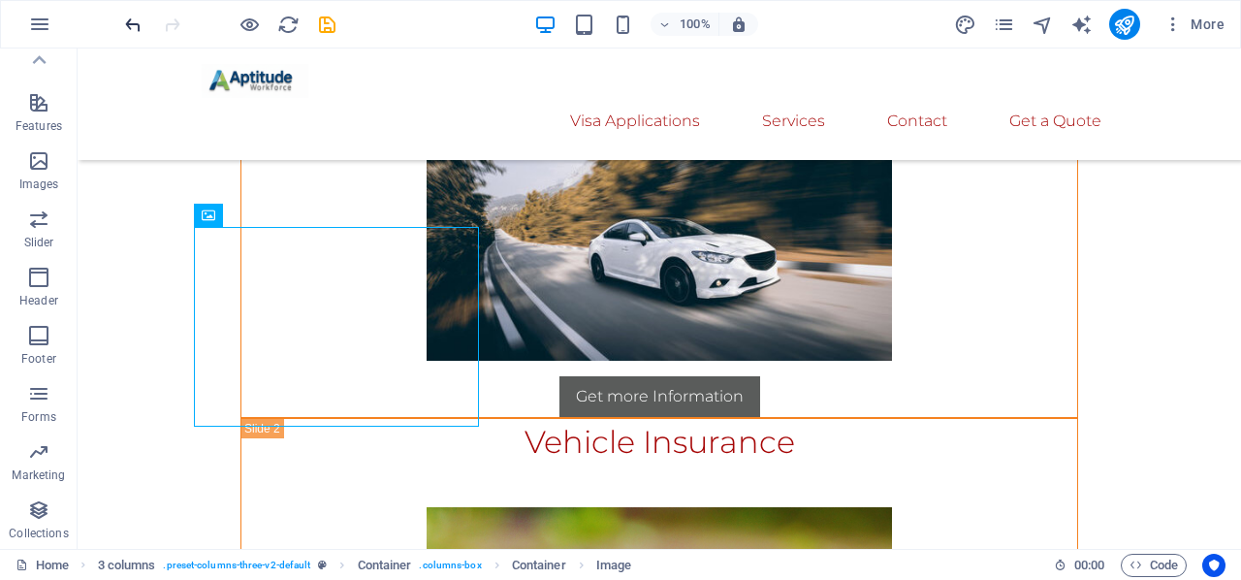
click at [132, 28] on icon "undo" at bounding box center [133, 25] width 22 height 22
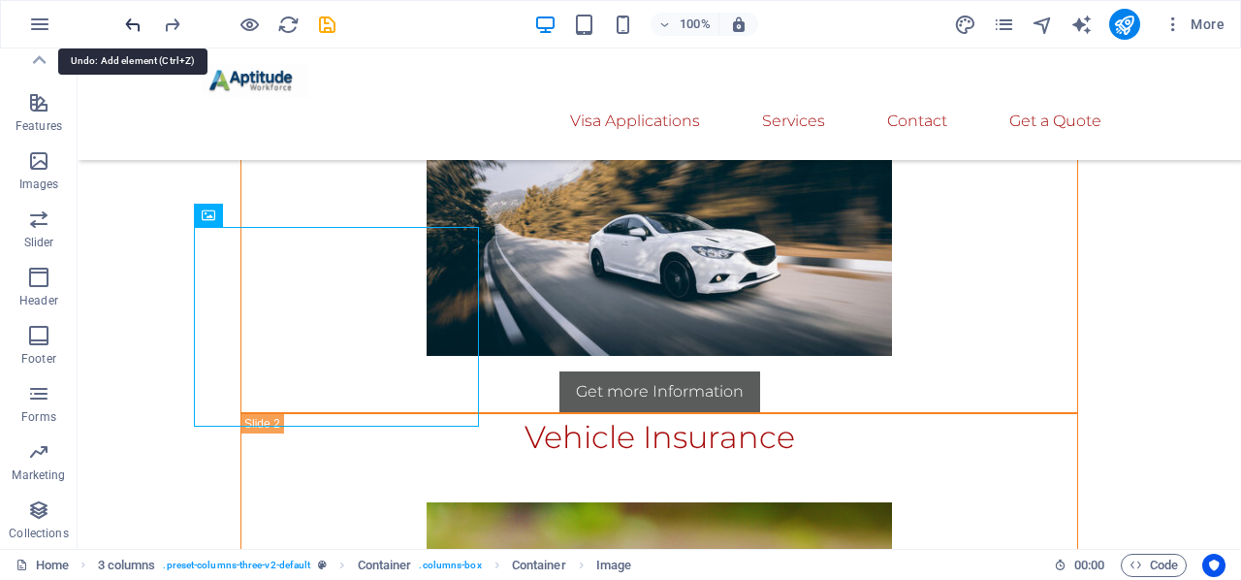
click at [132, 28] on icon "undo" at bounding box center [133, 25] width 22 height 22
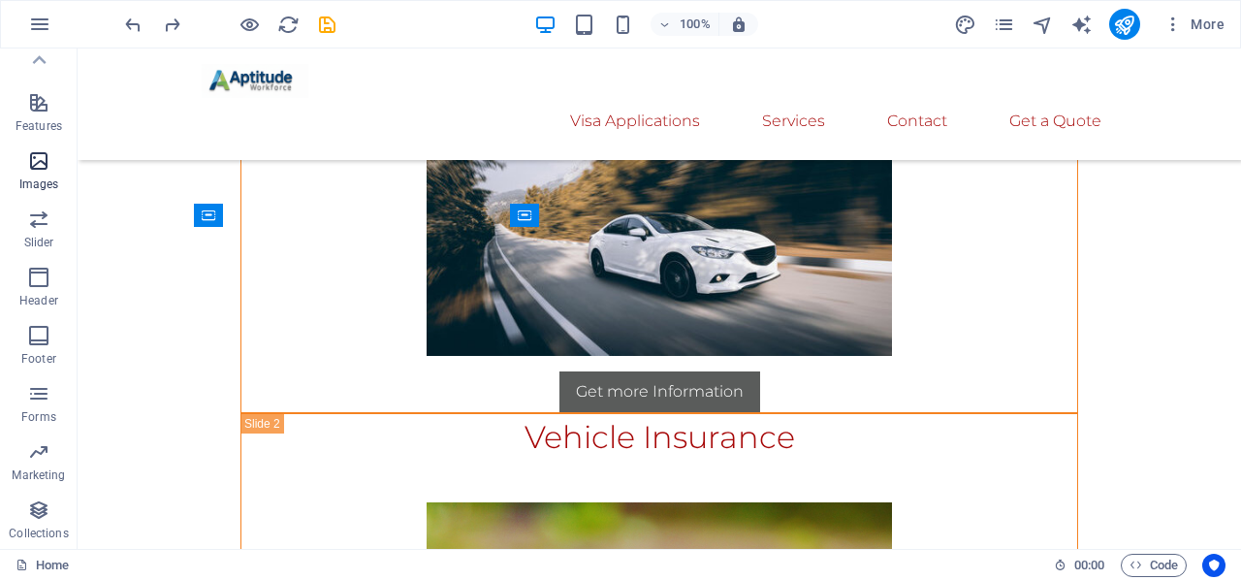
click at [41, 164] on icon "button" at bounding box center [38, 160] width 23 height 23
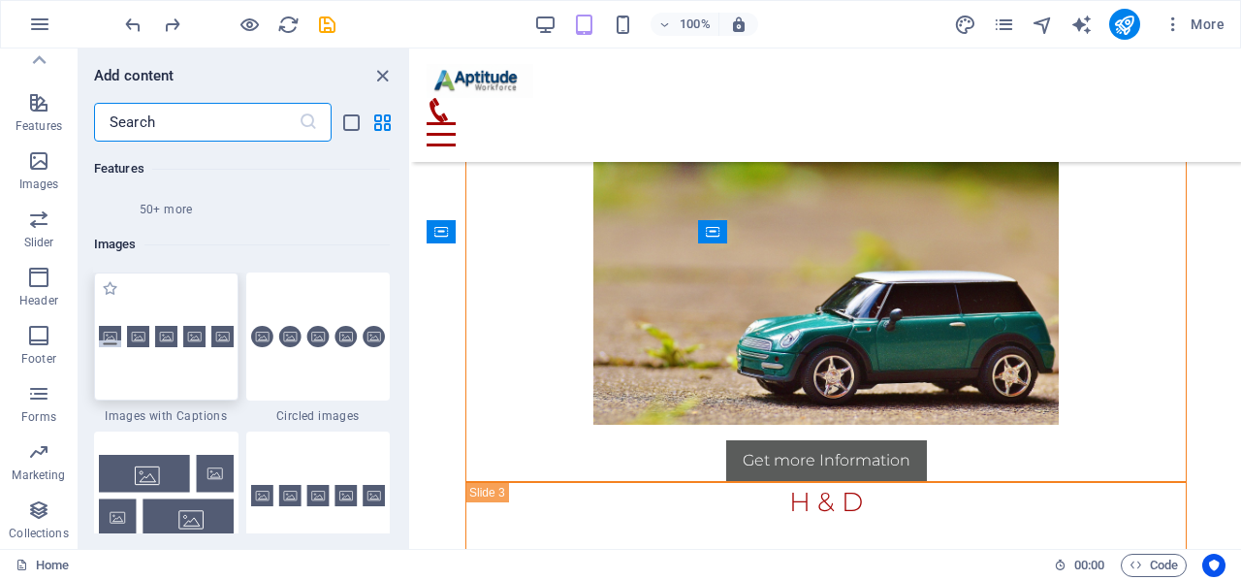
scroll to position [12373, 0]
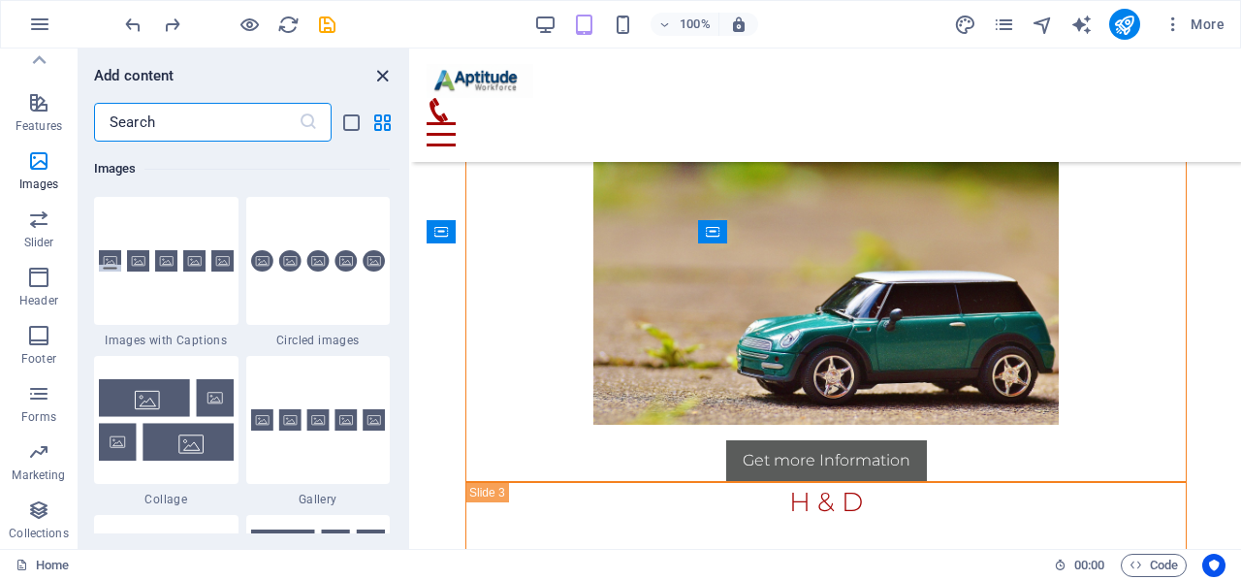
click at [388, 69] on icon "close panel" at bounding box center [382, 76] width 22 height 22
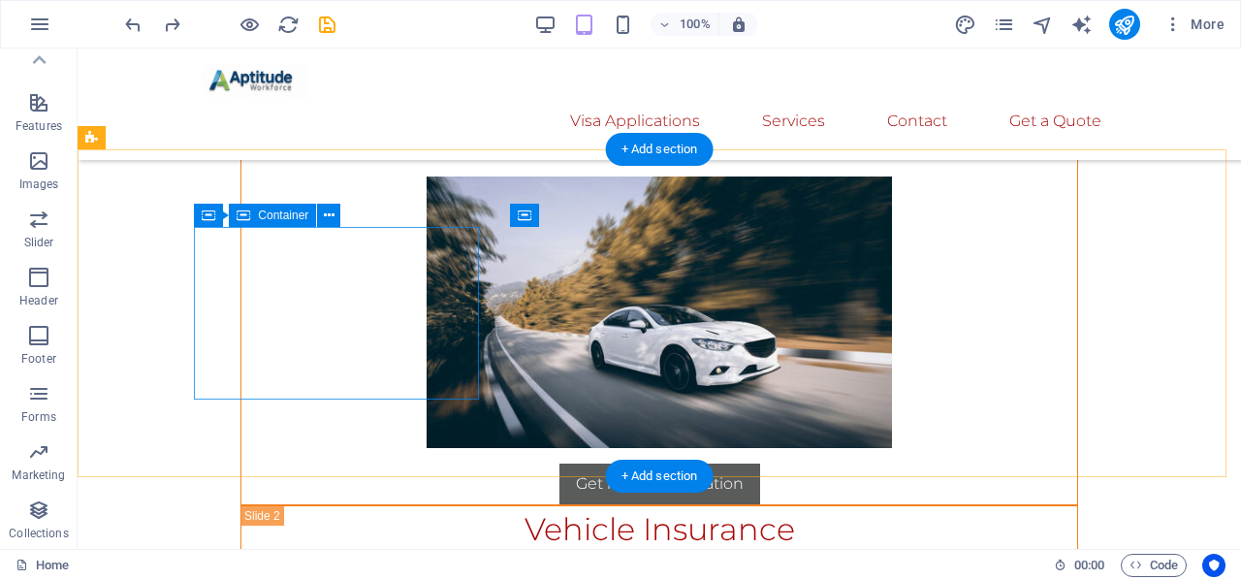
scroll to position [14951, 0]
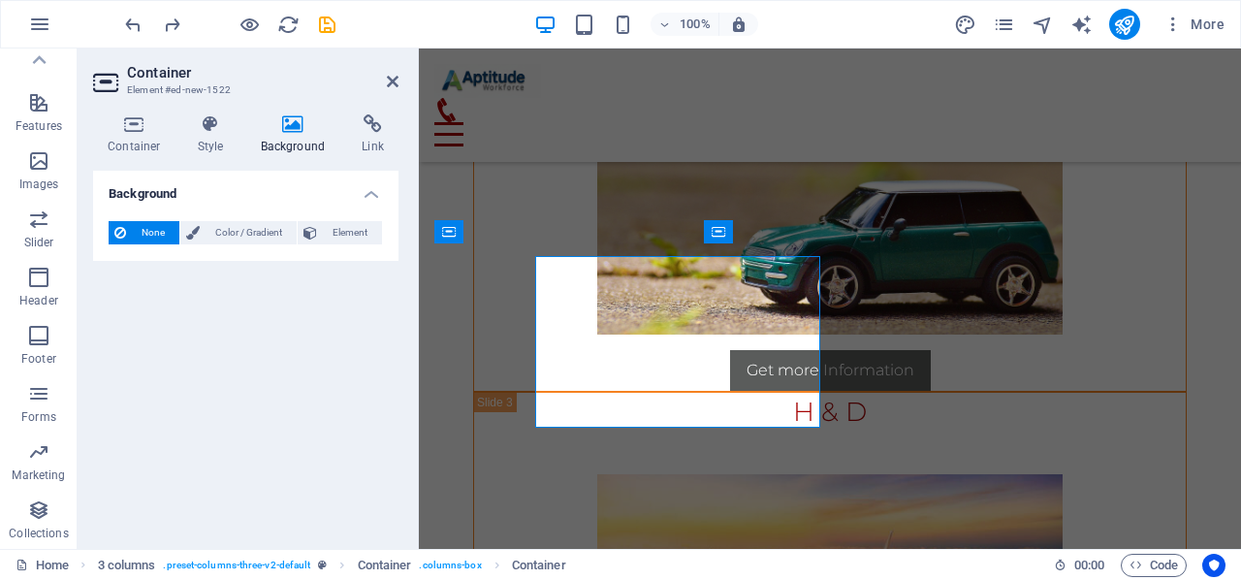
scroll to position [14883, 0]
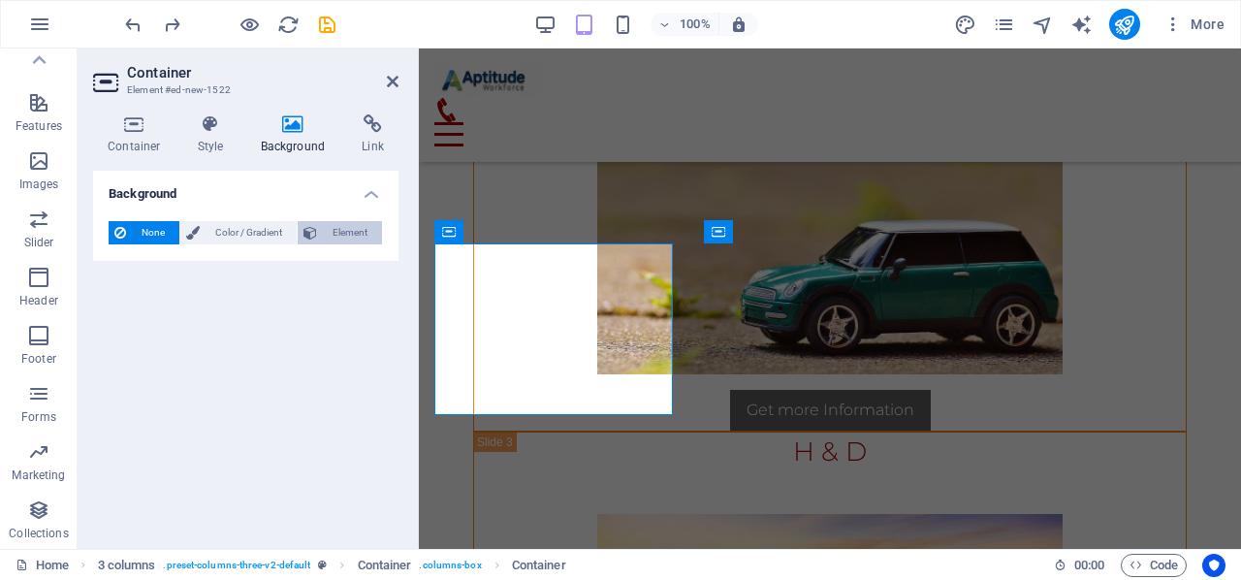
click at [322, 231] on button "Element" at bounding box center [340, 232] width 84 height 23
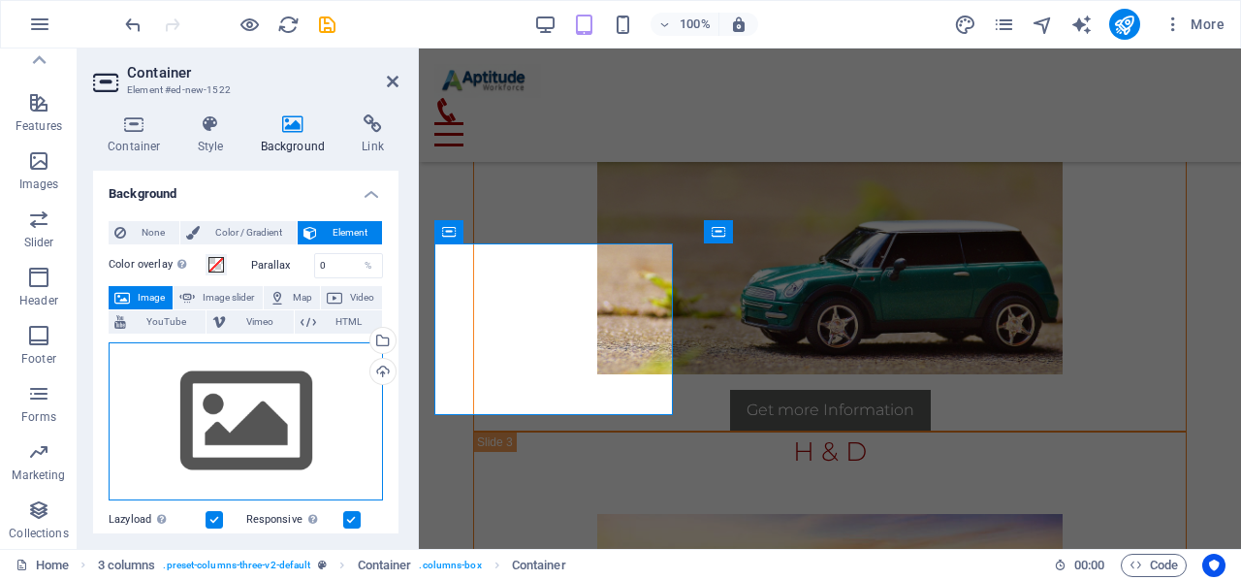
click at [276, 398] on div "Drag files here, click to choose files or select files from Files or our free s…" at bounding box center [246, 421] width 274 height 159
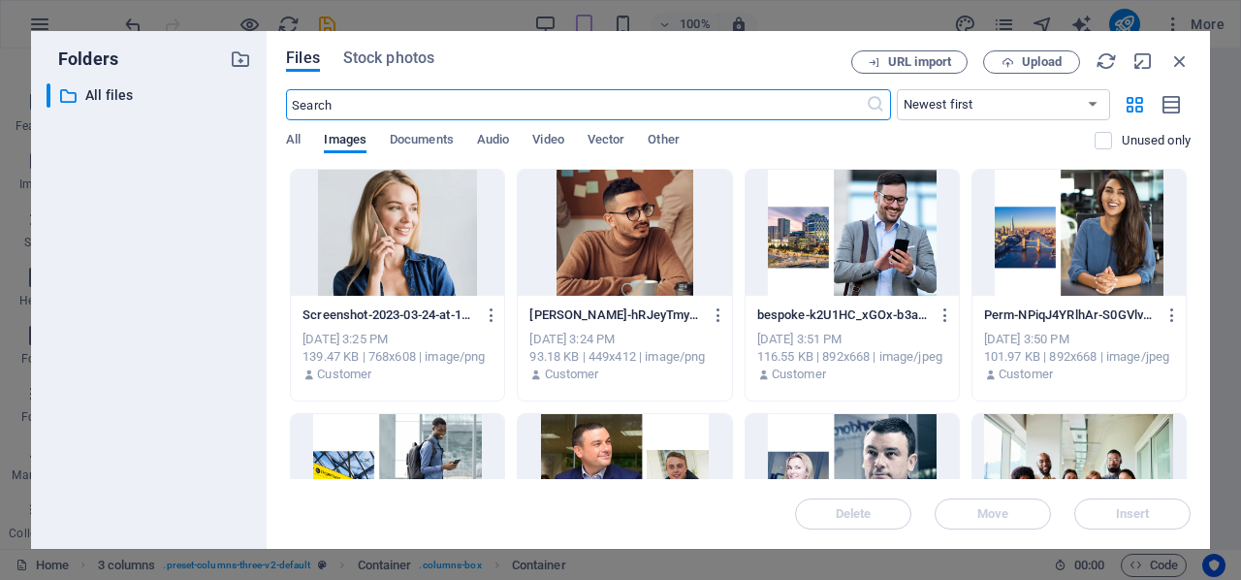
scroll to position [17797, 0]
click at [588, 218] on div at bounding box center [624, 233] width 213 height 126
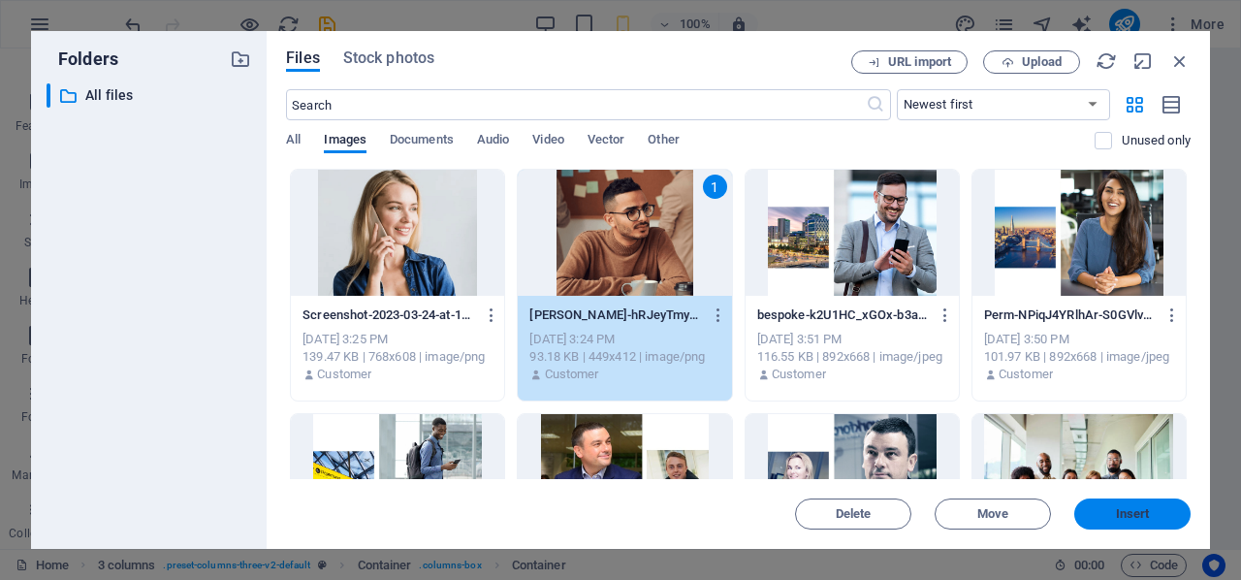
click at [1156, 522] on button "Insert" at bounding box center [1132, 513] width 116 height 31
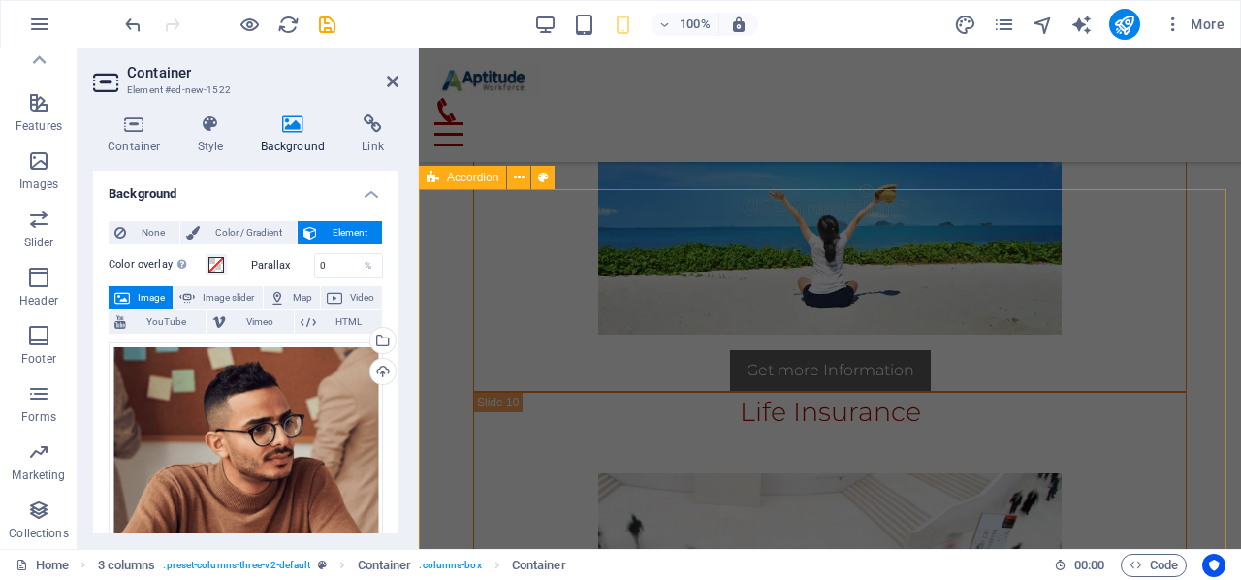
scroll to position [14913, 0]
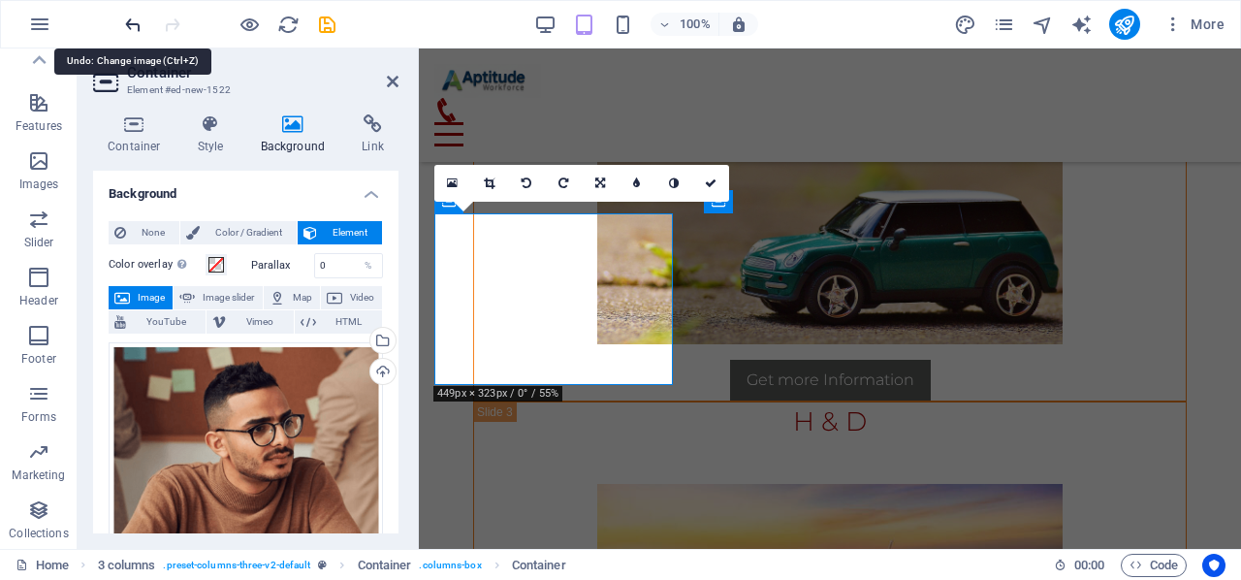
click at [126, 32] on icon "undo" at bounding box center [133, 25] width 22 height 22
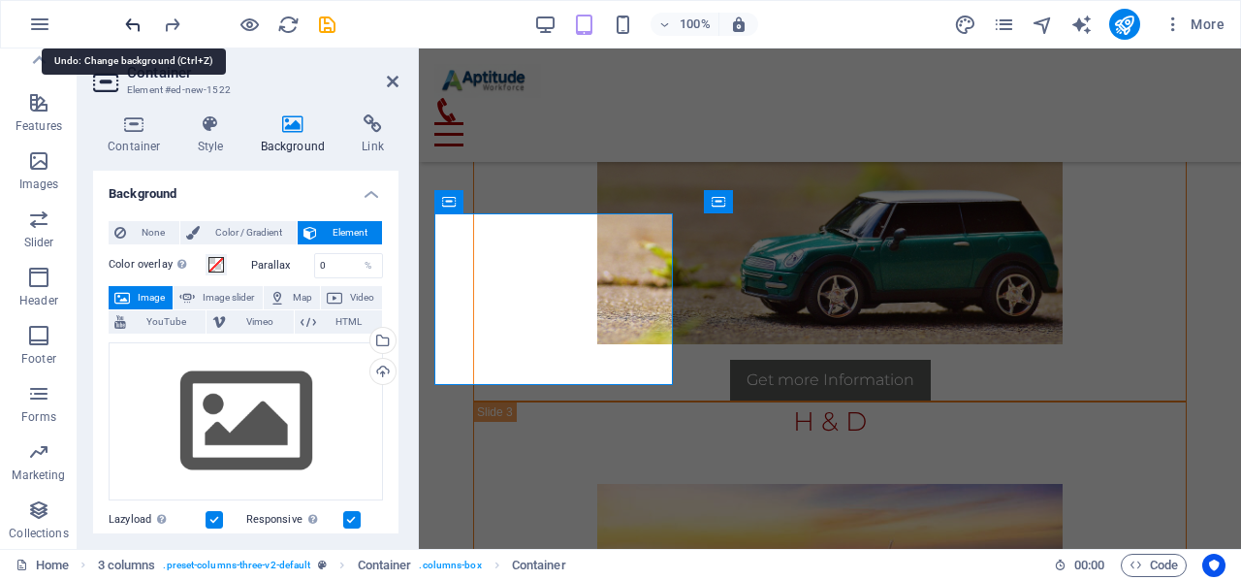
click at [126, 32] on icon "undo" at bounding box center [133, 25] width 22 height 22
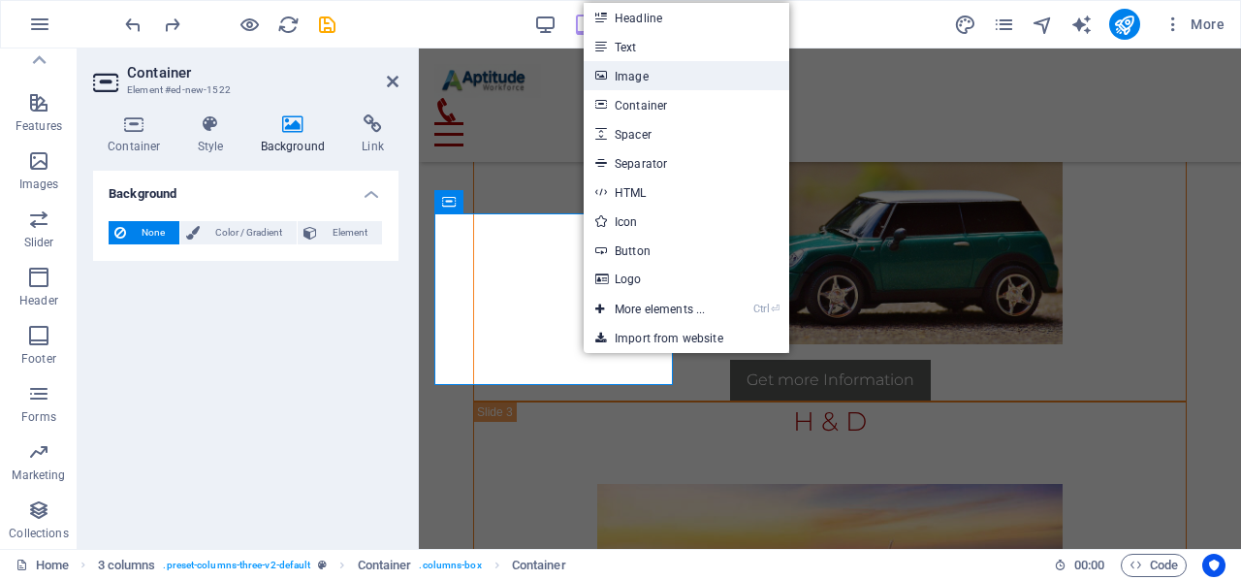
drag, startPoint x: 647, startPoint y: 71, endPoint x: 141, endPoint y: 80, distance: 506.1
click at [647, 71] on link "Image" at bounding box center [687, 75] width 206 height 29
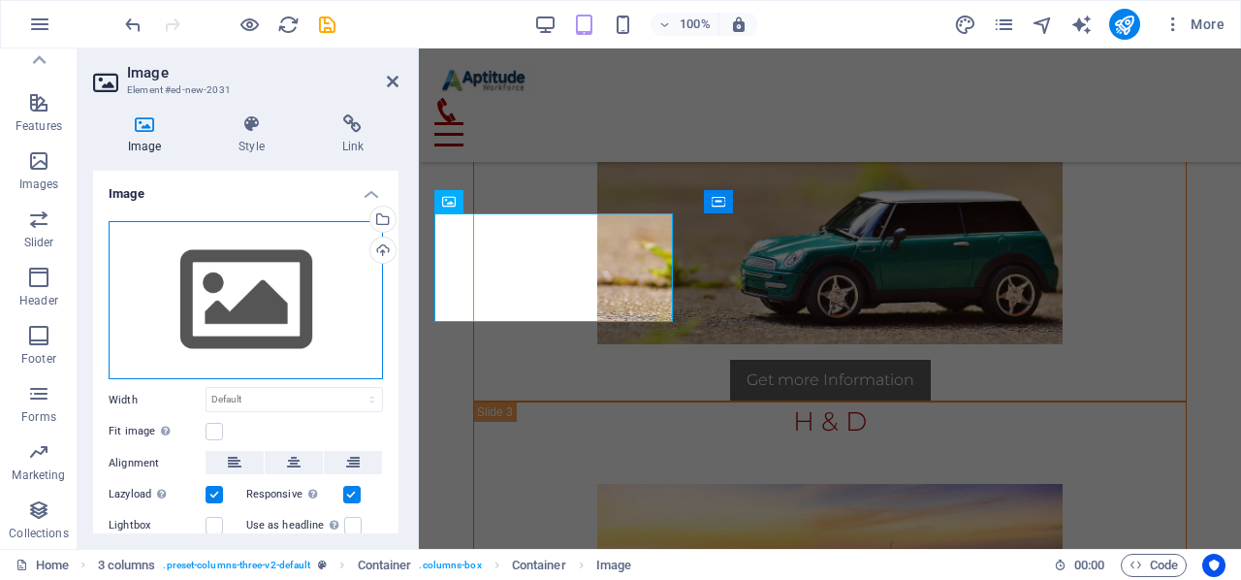
click at [235, 276] on div "Drag files here, click to choose files or select files from Files or our free s…" at bounding box center [246, 300] width 274 height 159
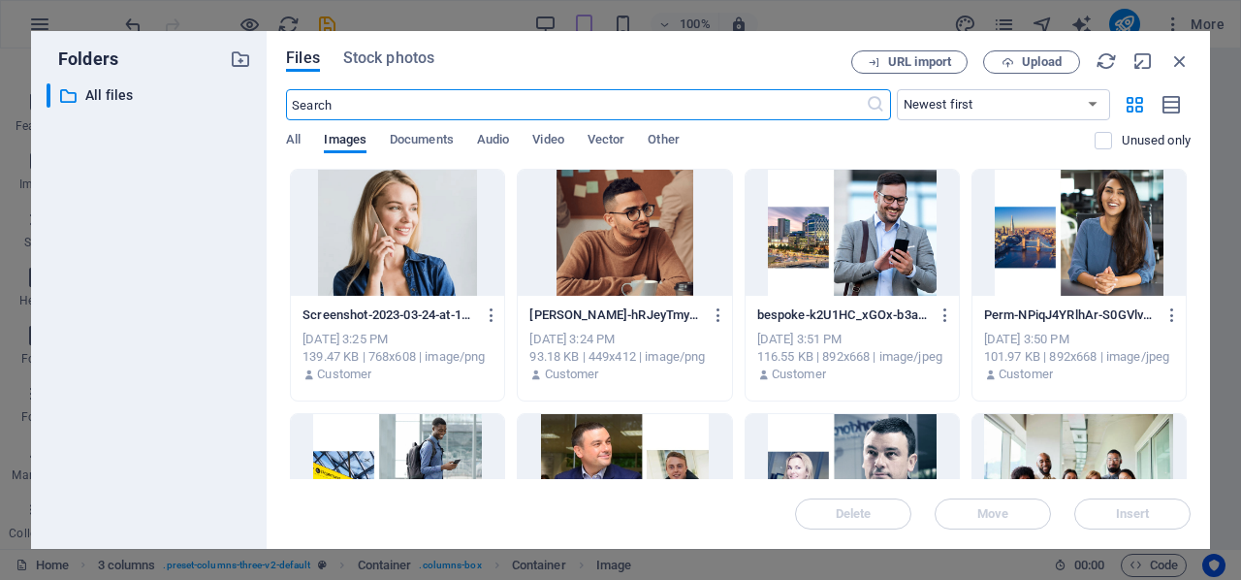
scroll to position [17766, 0]
click at [598, 233] on div at bounding box center [624, 233] width 213 height 126
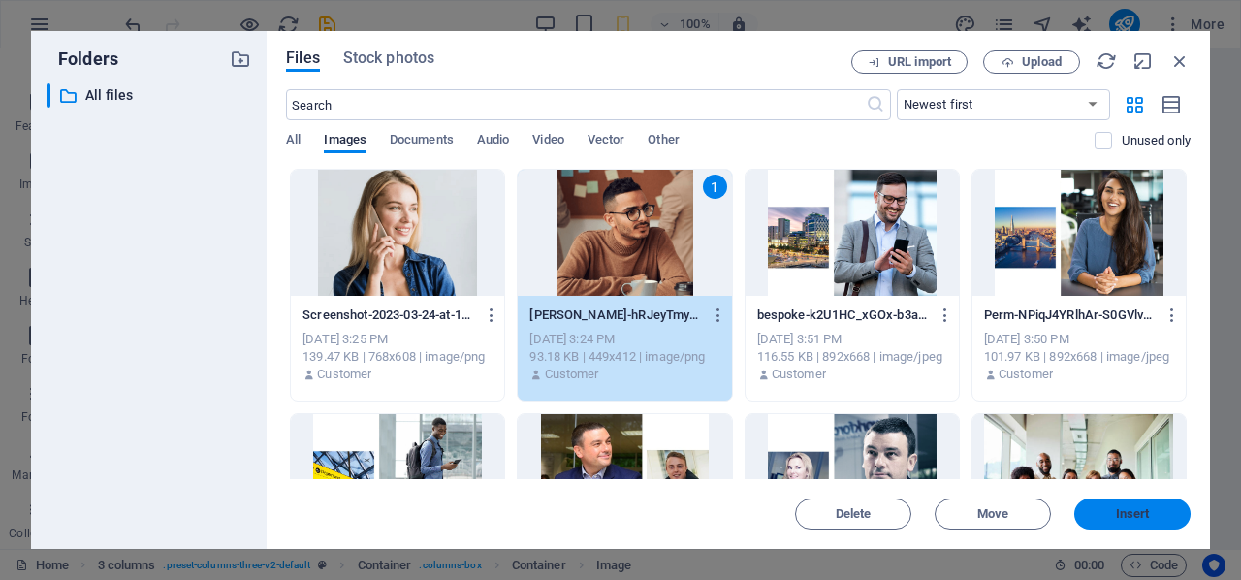
click at [1140, 510] on span "Insert" at bounding box center [1133, 514] width 34 height 12
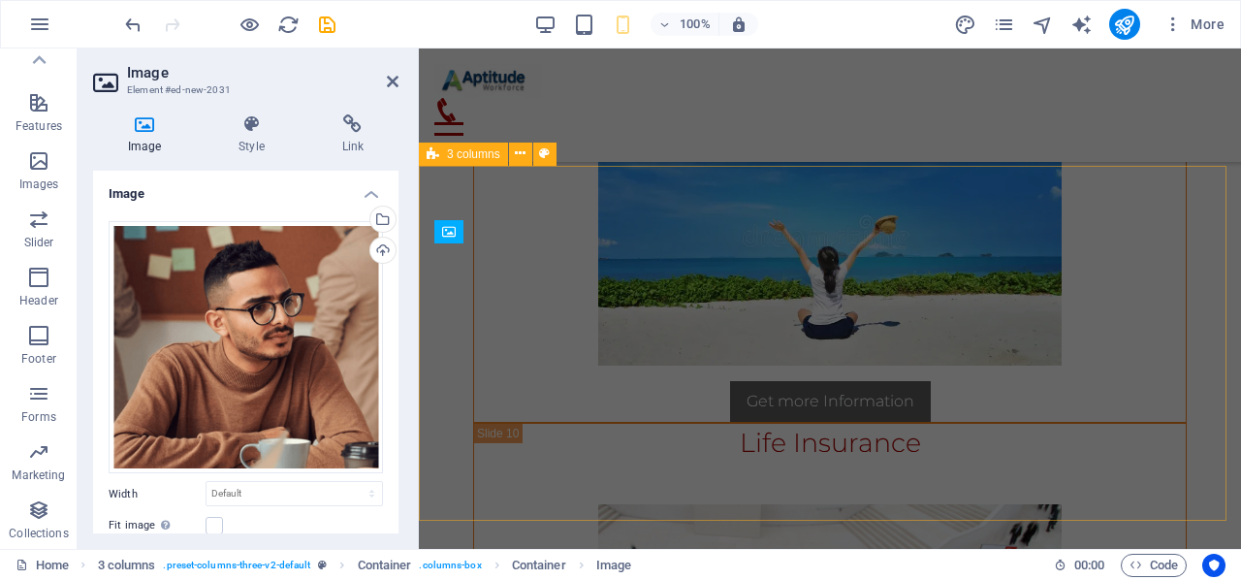
scroll to position [14883, 0]
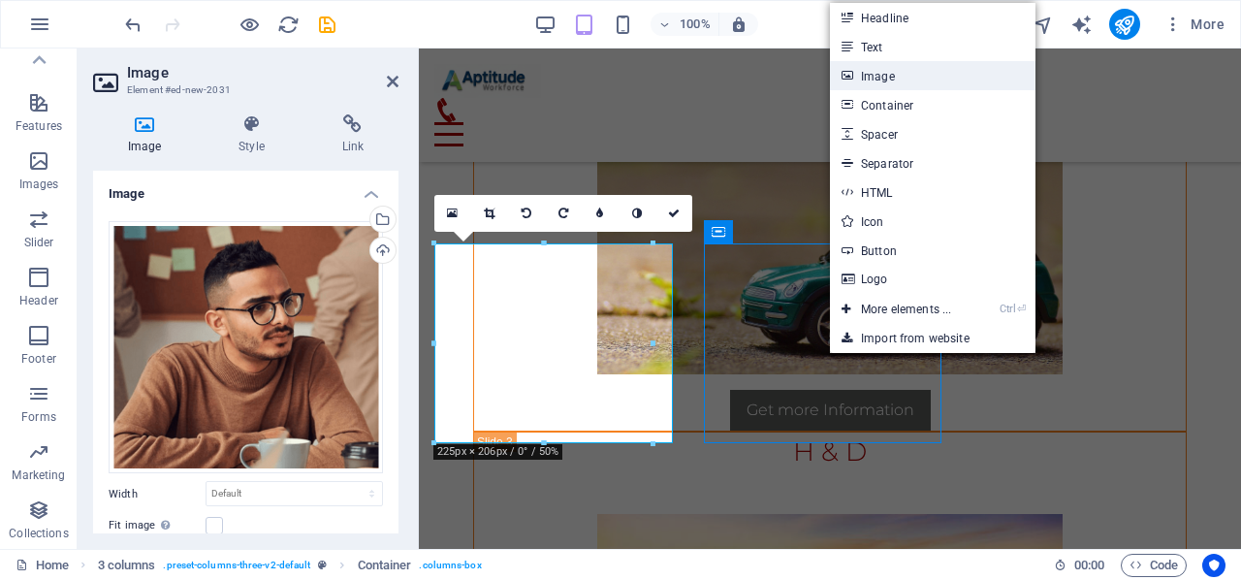
click at [878, 77] on link "Image" at bounding box center [933, 75] width 206 height 29
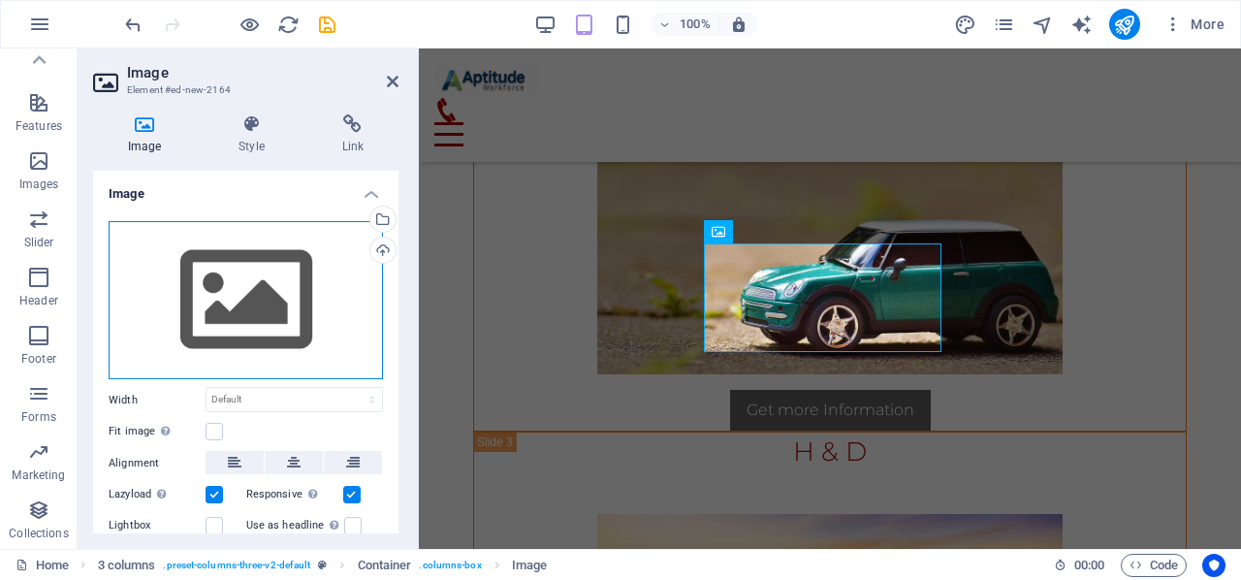
click at [212, 271] on div "Drag files here, click to choose files or select files from Files or our free s…" at bounding box center [246, 300] width 274 height 159
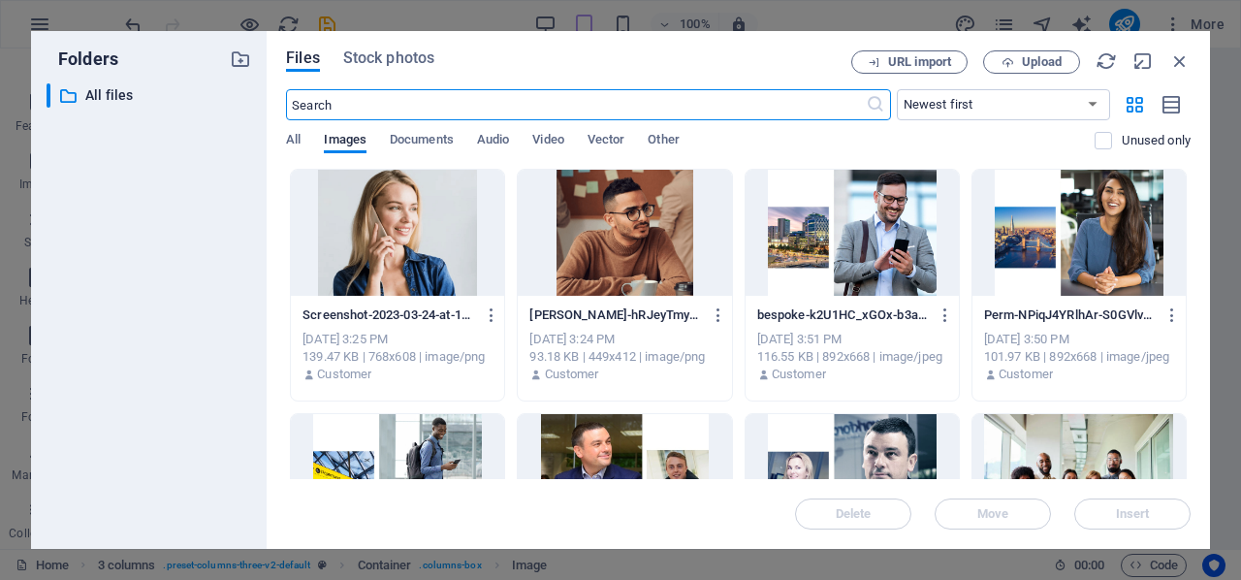
scroll to position [17997, 0]
click at [440, 241] on div at bounding box center [397, 233] width 213 height 126
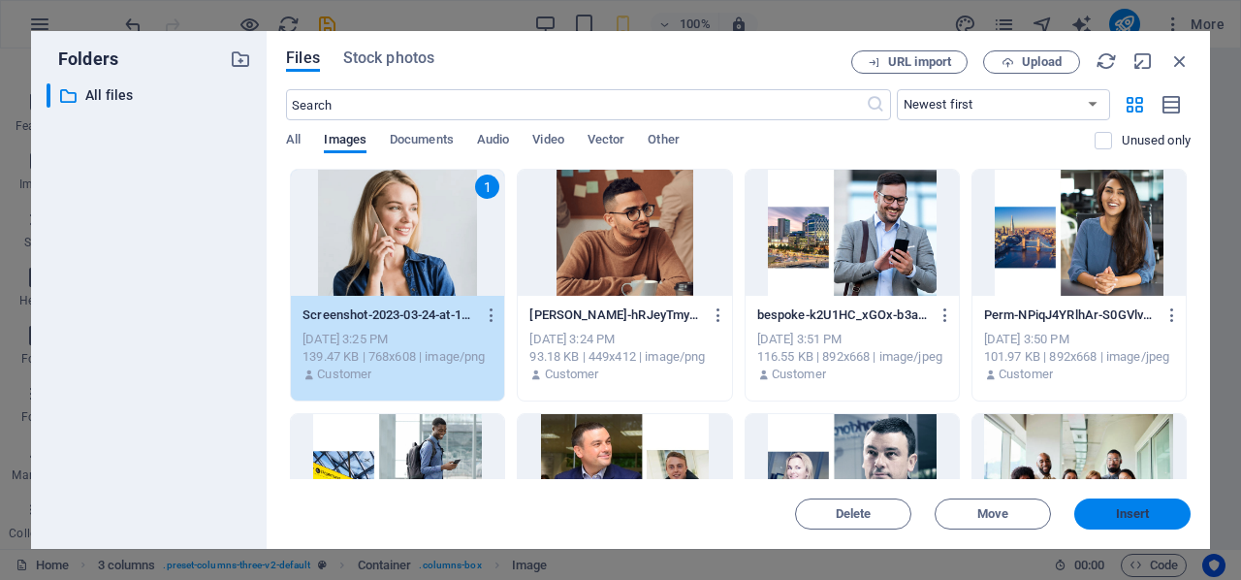
drag, startPoint x: 1124, startPoint y: 507, endPoint x: 705, endPoint y: 459, distance: 422.4
click at [1124, 508] on span "Insert" at bounding box center [1133, 514] width 34 height 12
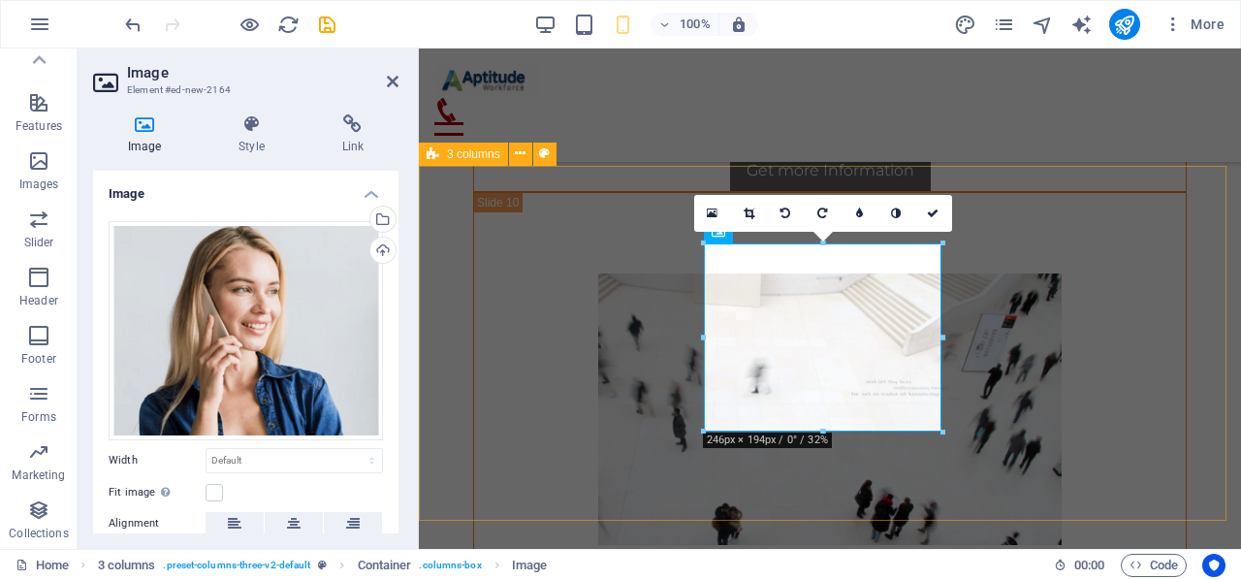
scroll to position [14883, 0]
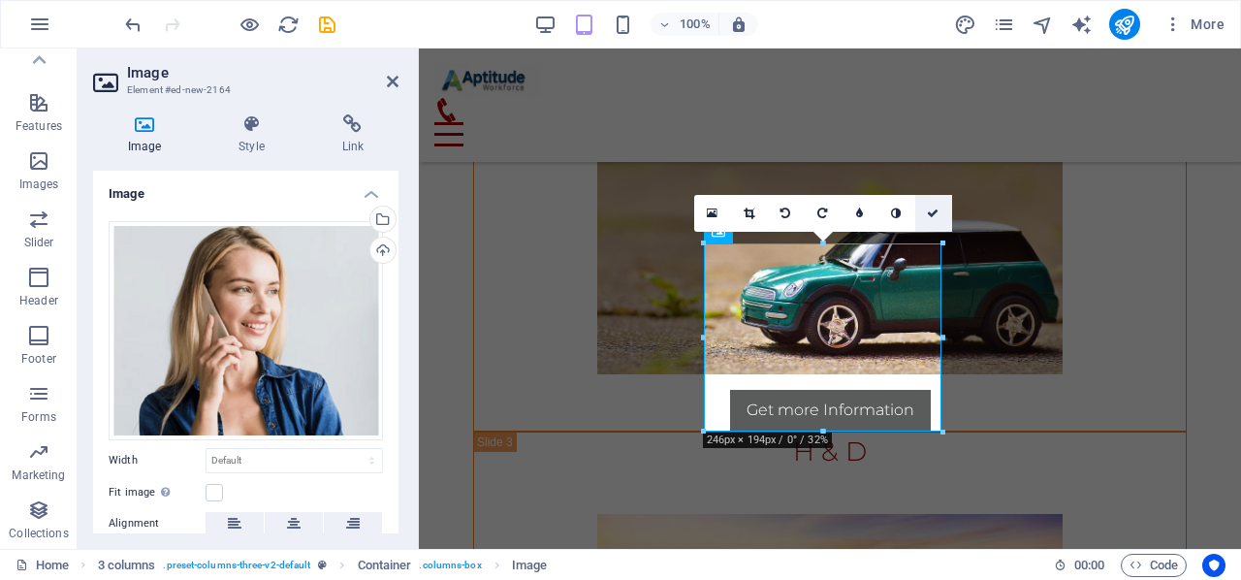
click at [936, 210] on icon at bounding box center [933, 213] width 12 height 12
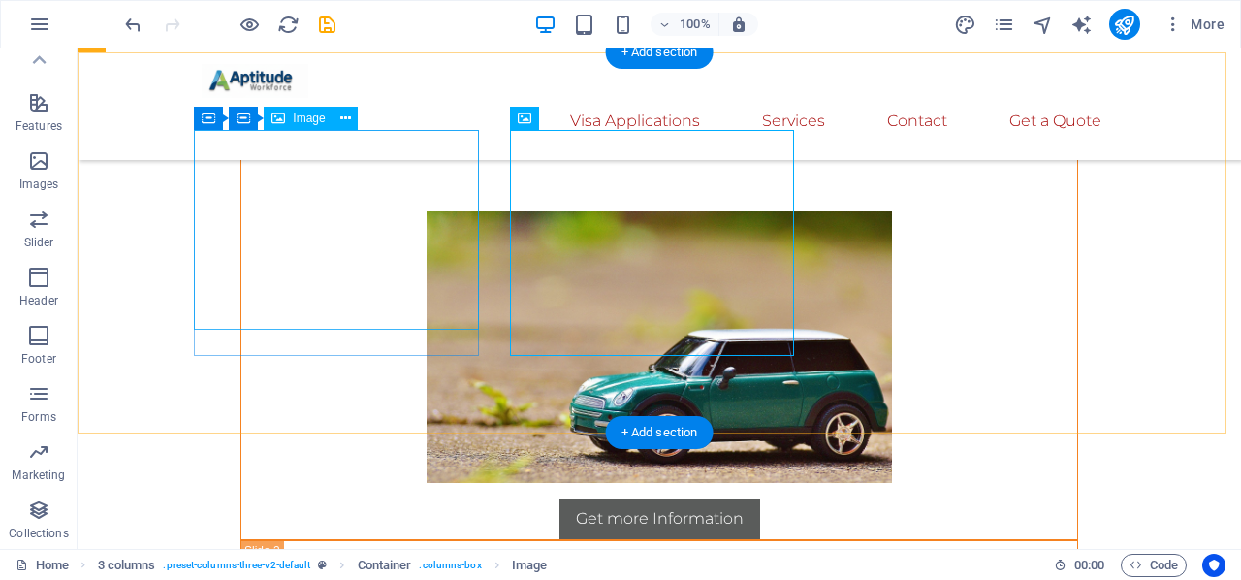
scroll to position [15048, 0]
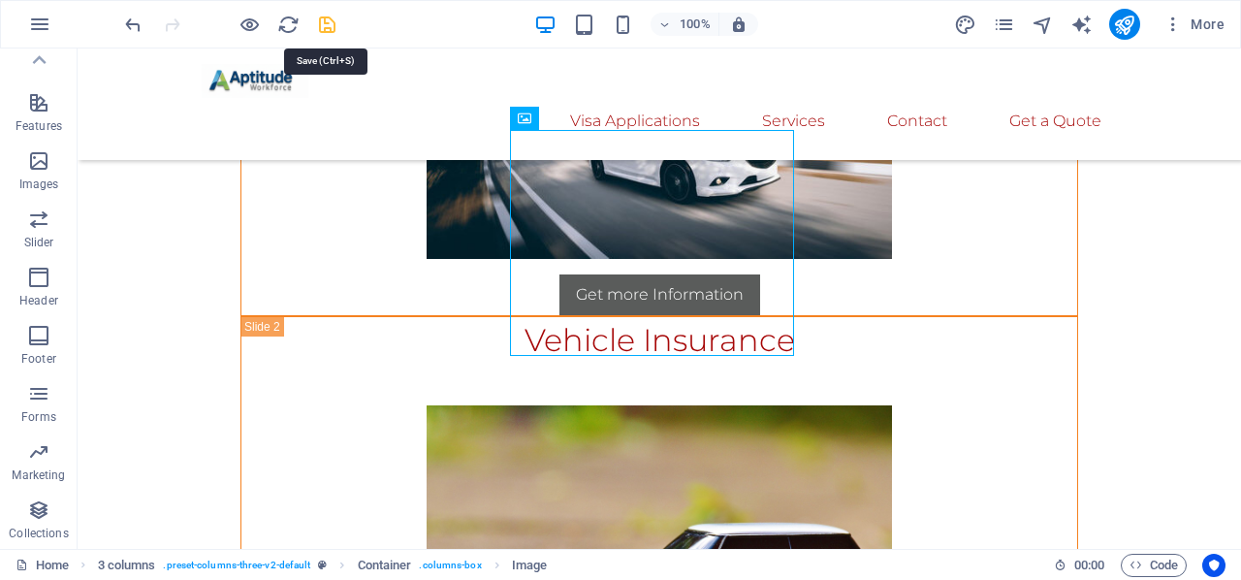
click at [326, 22] on icon "save" at bounding box center [327, 25] width 22 height 22
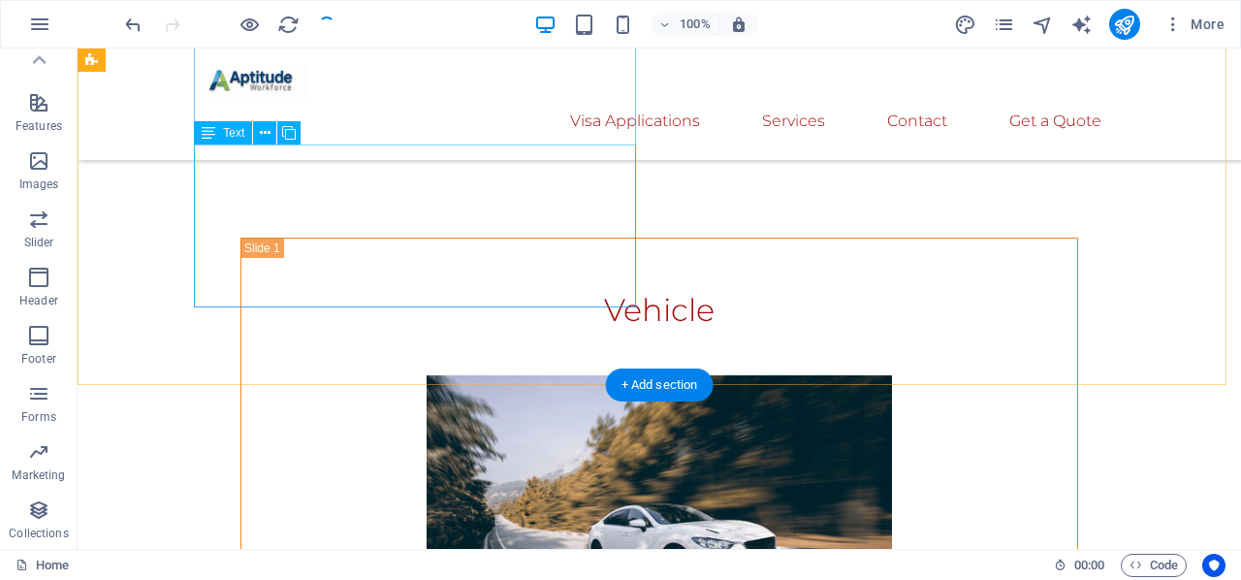
scroll to position [14854, 0]
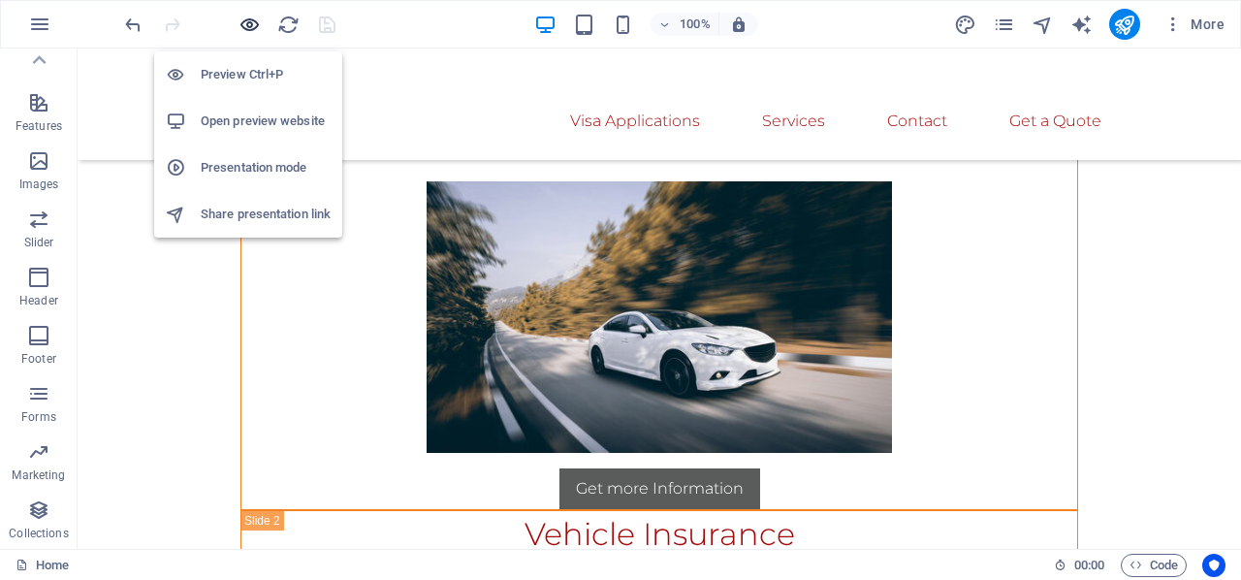
click at [253, 24] on icon "button" at bounding box center [249, 25] width 22 height 22
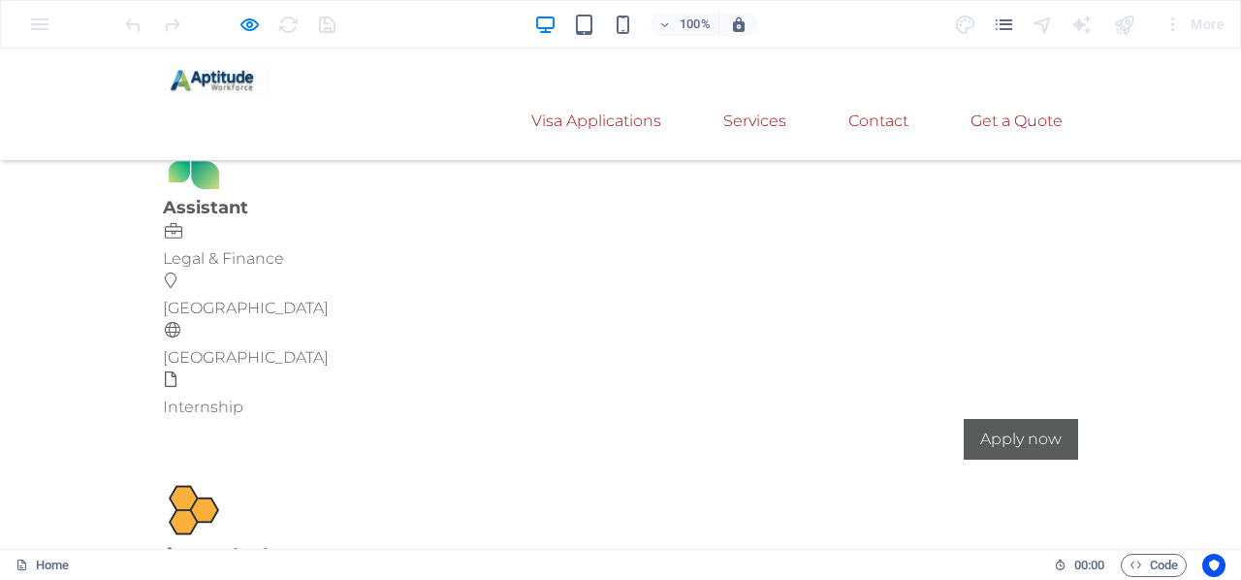
scroll to position [11343, 0]
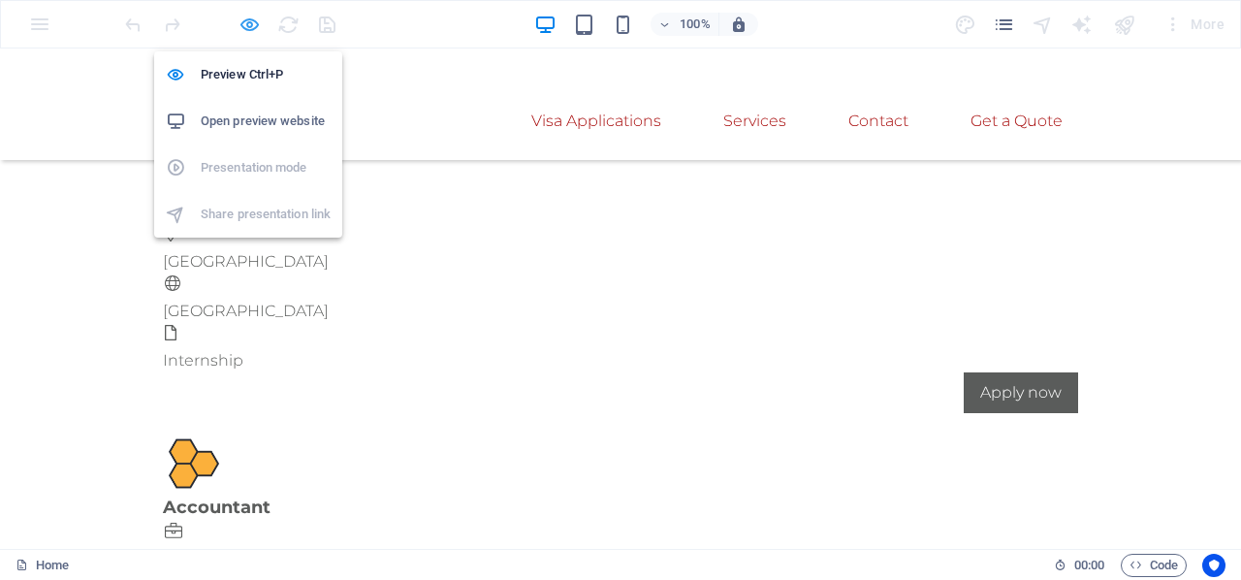
click at [254, 31] on icon "button" at bounding box center [249, 25] width 22 height 22
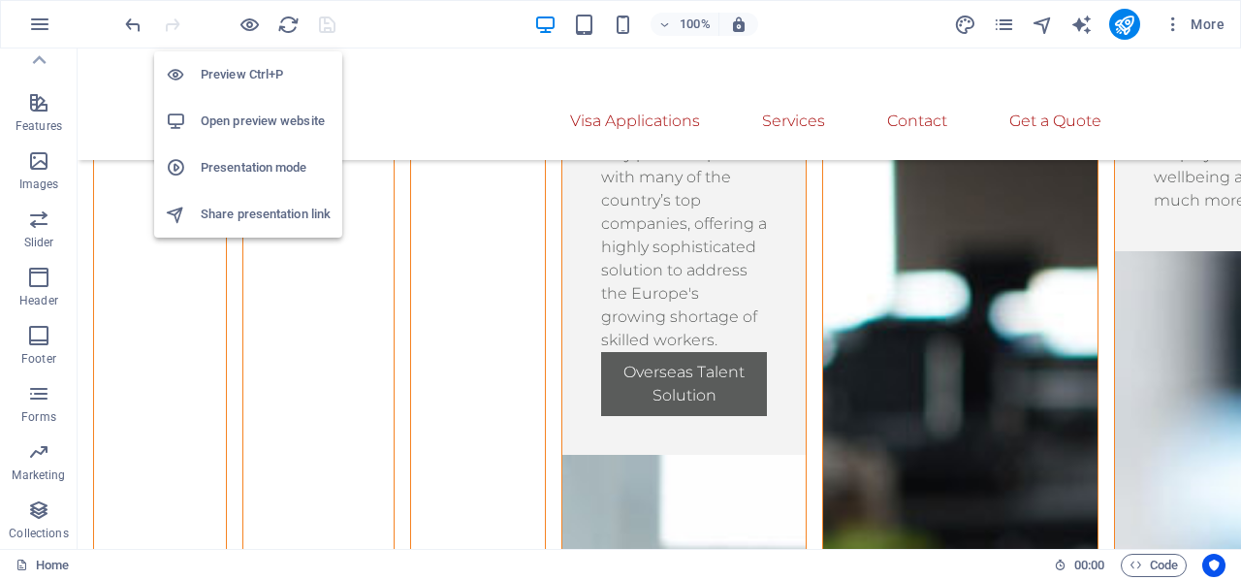
scroll to position [15048, 0]
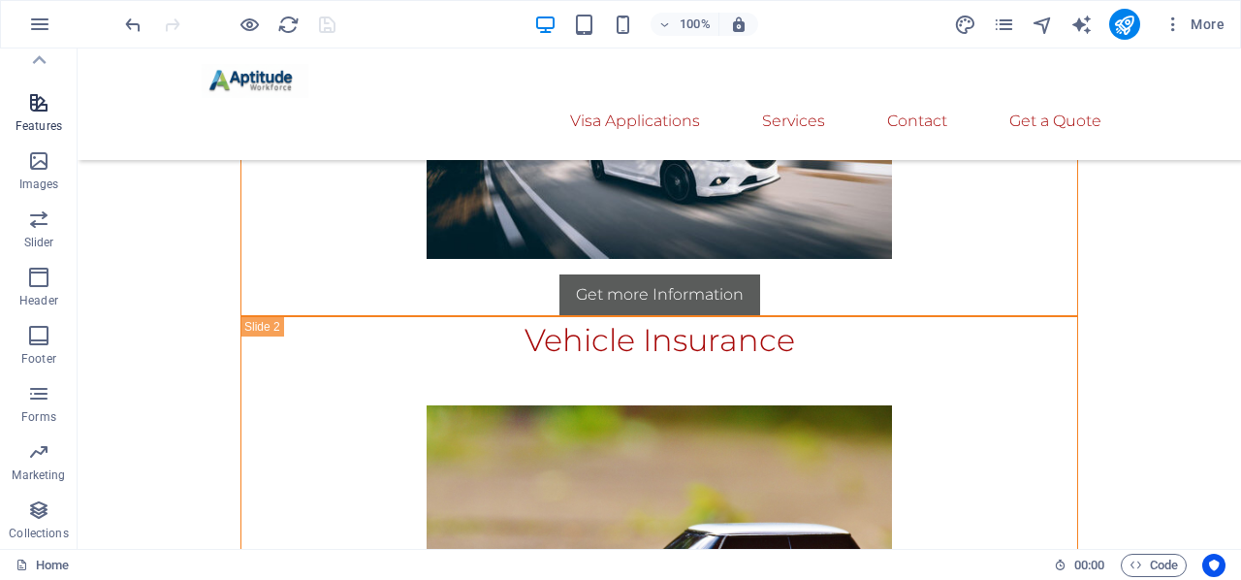
click at [41, 117] on span "Features" at bounding box center [39, 114] width 78 height 47
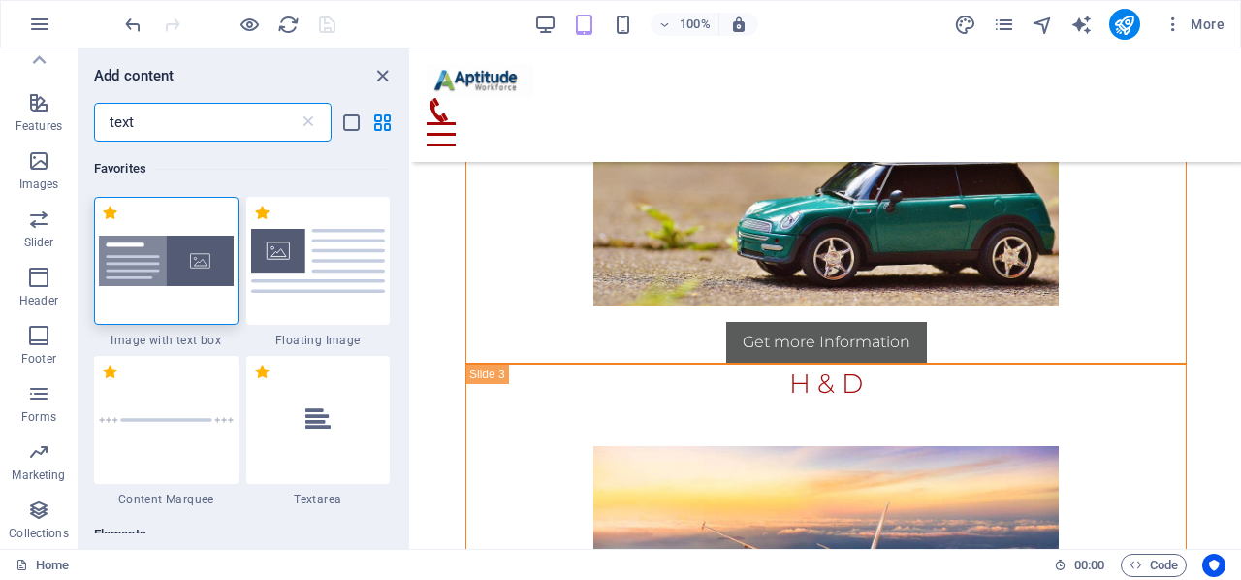
scroll to position [0, 0]
type input "text"
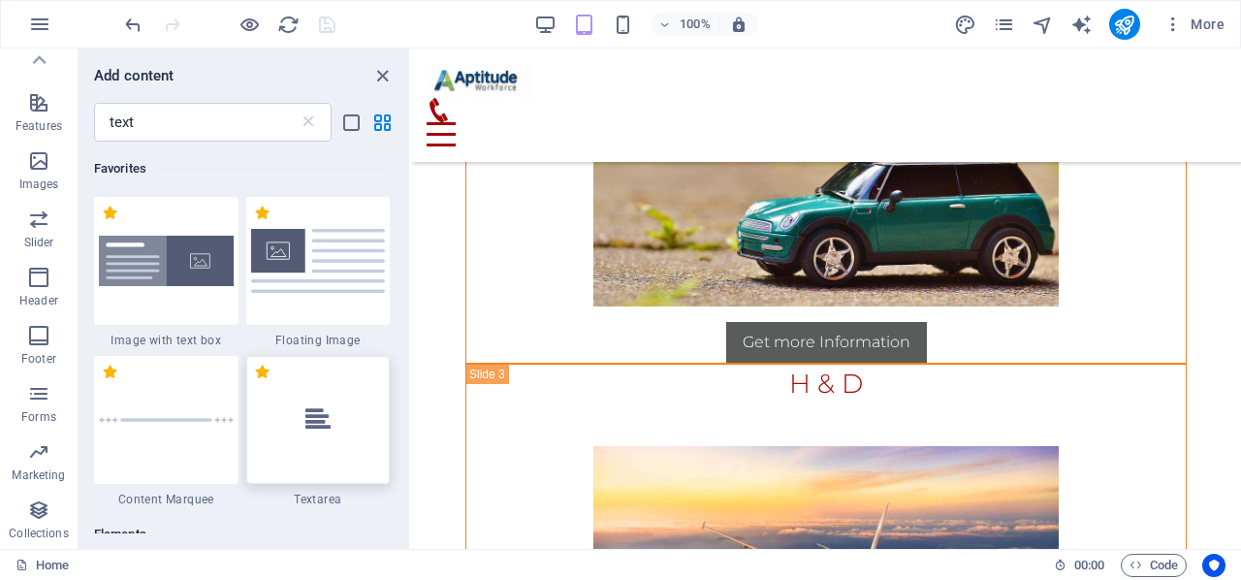
scroll to position [15033, 0]
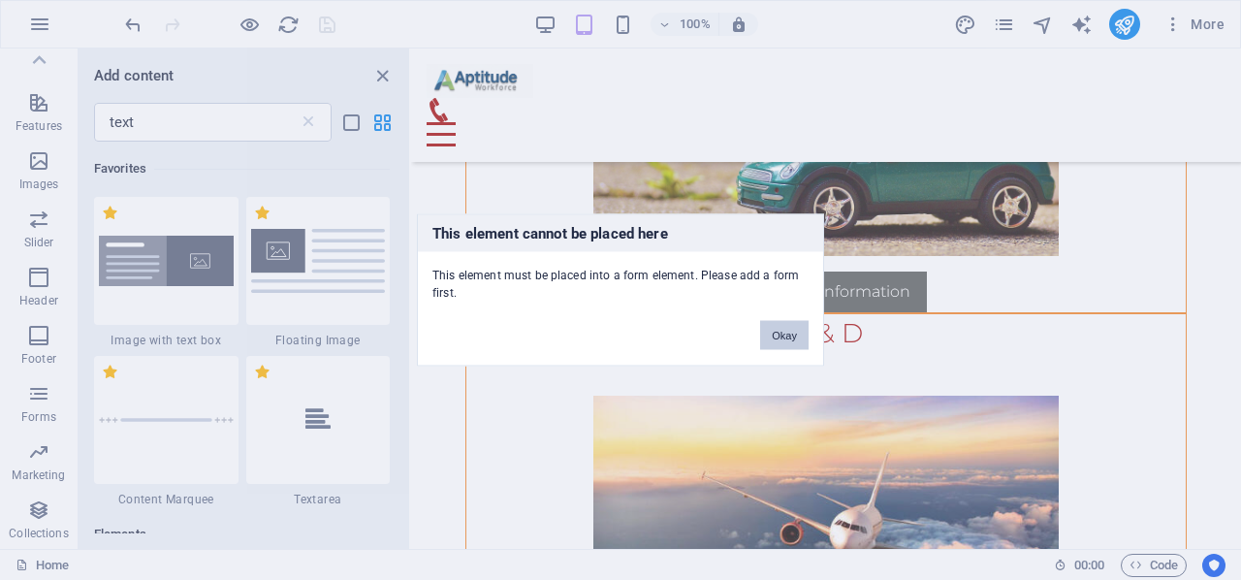
click at [774, 334] on button "Okay" at bounding box center [784, 335] width 48 height 29
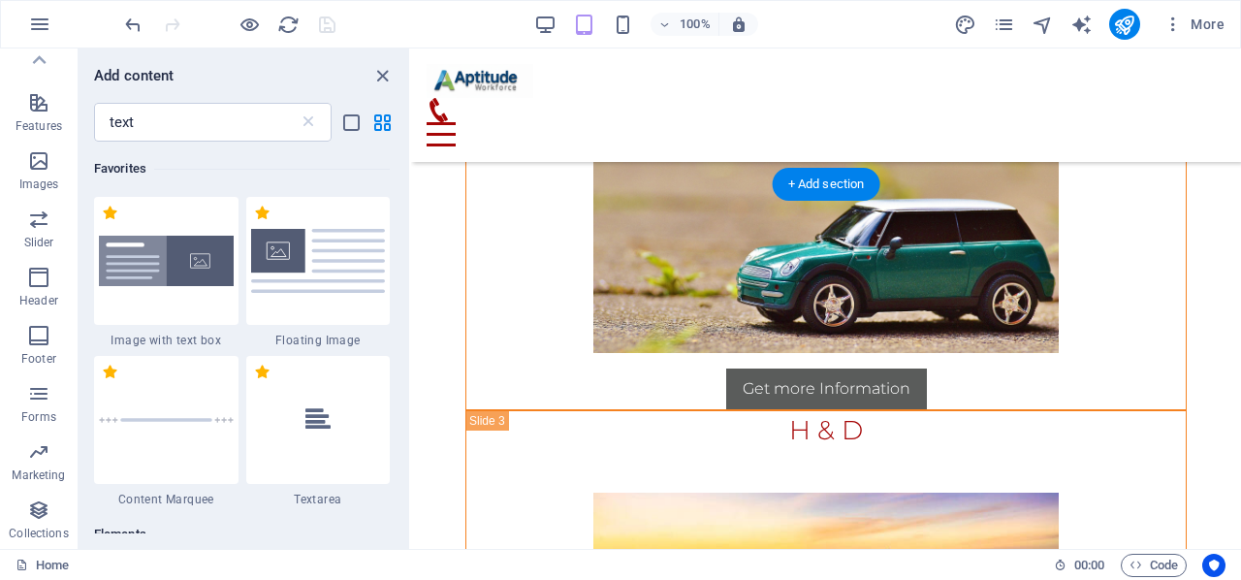
scroll to position [15227, 0]
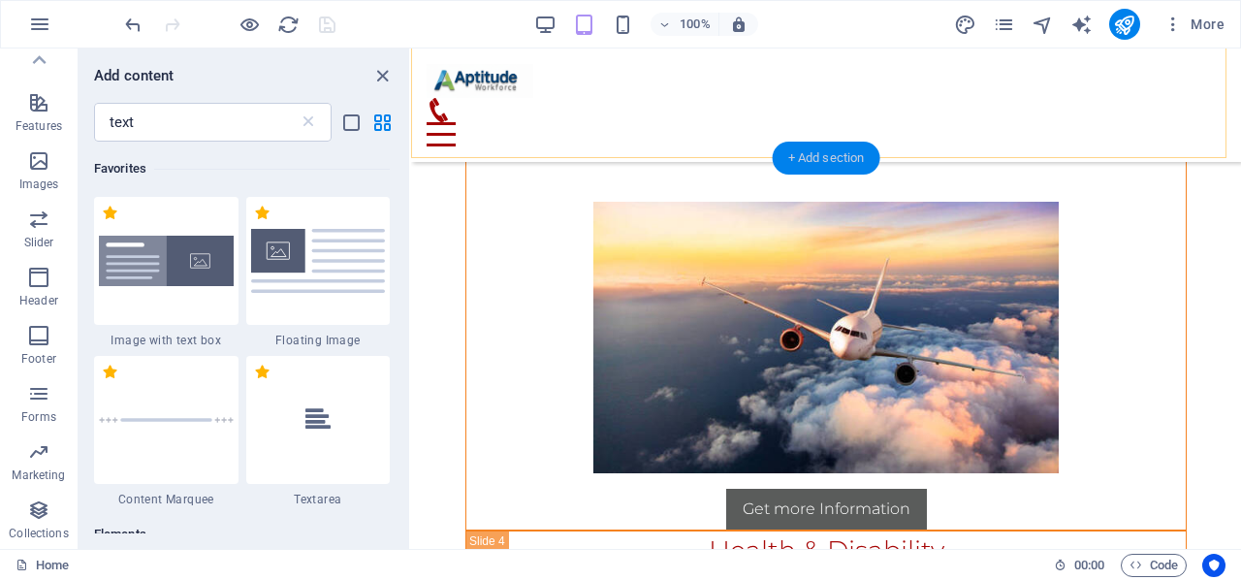
click at [826, 156] on div "+ Add section" at bounding box center [827, 158] width 108 height 33
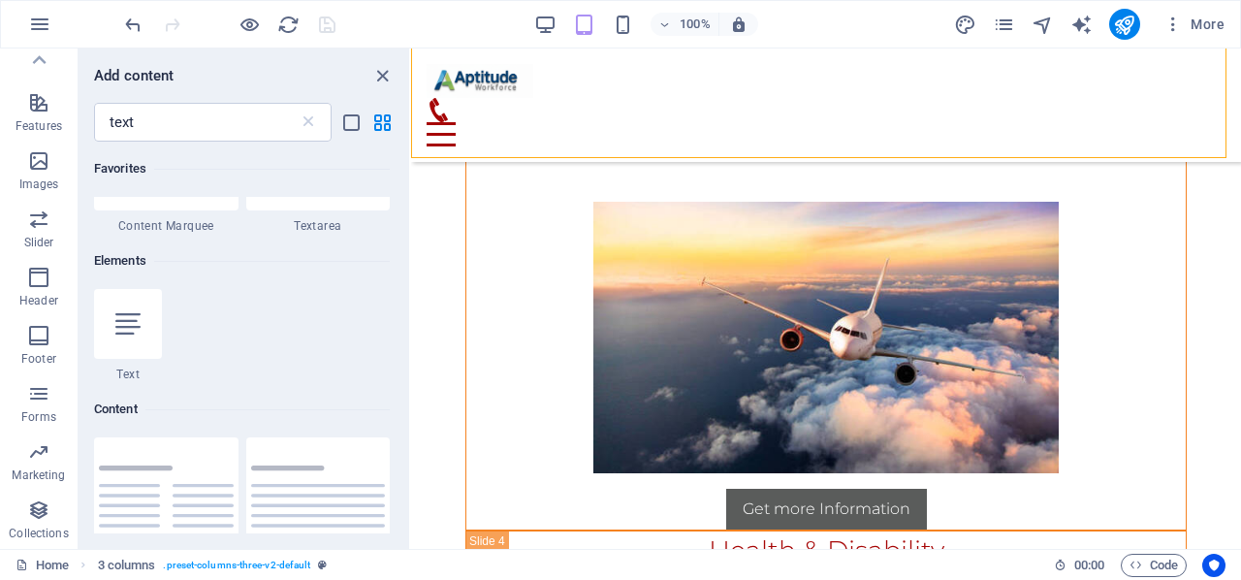
scroll to position [223, 0]
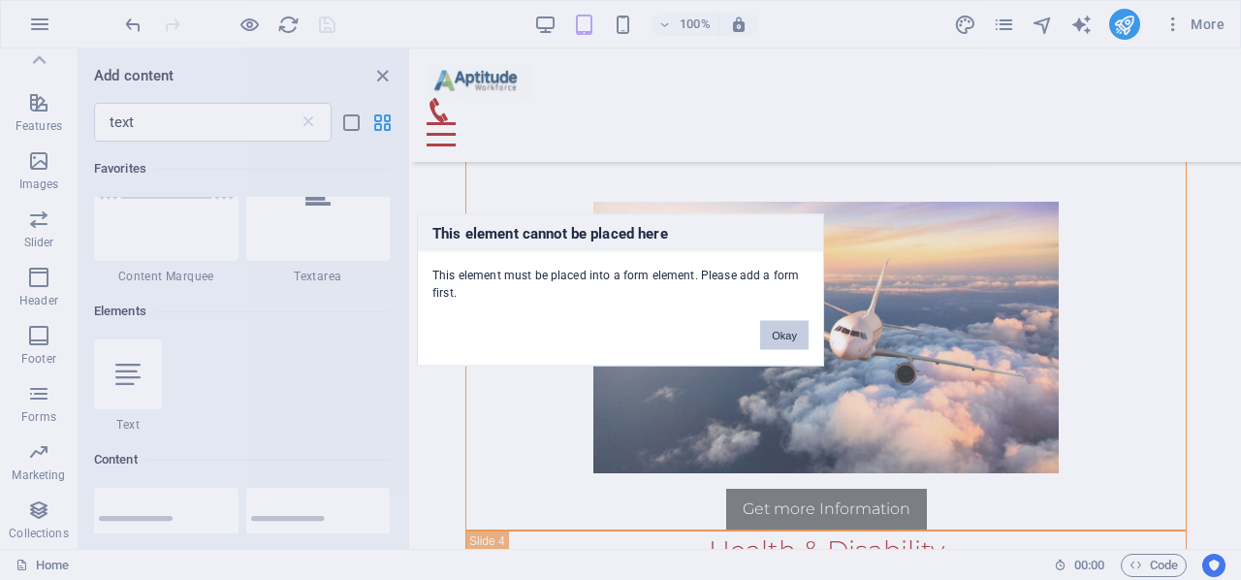
click at [776, 338] on button "Okay" at bounding box center [784, 335] width 48 height 29
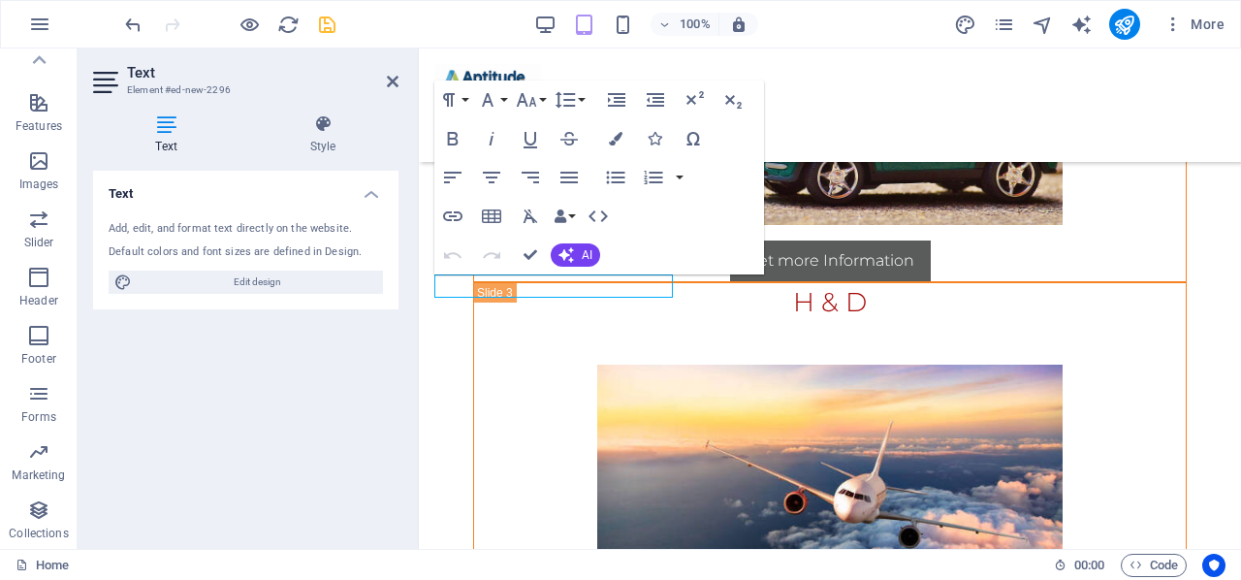
scroll to position [15052, 0]
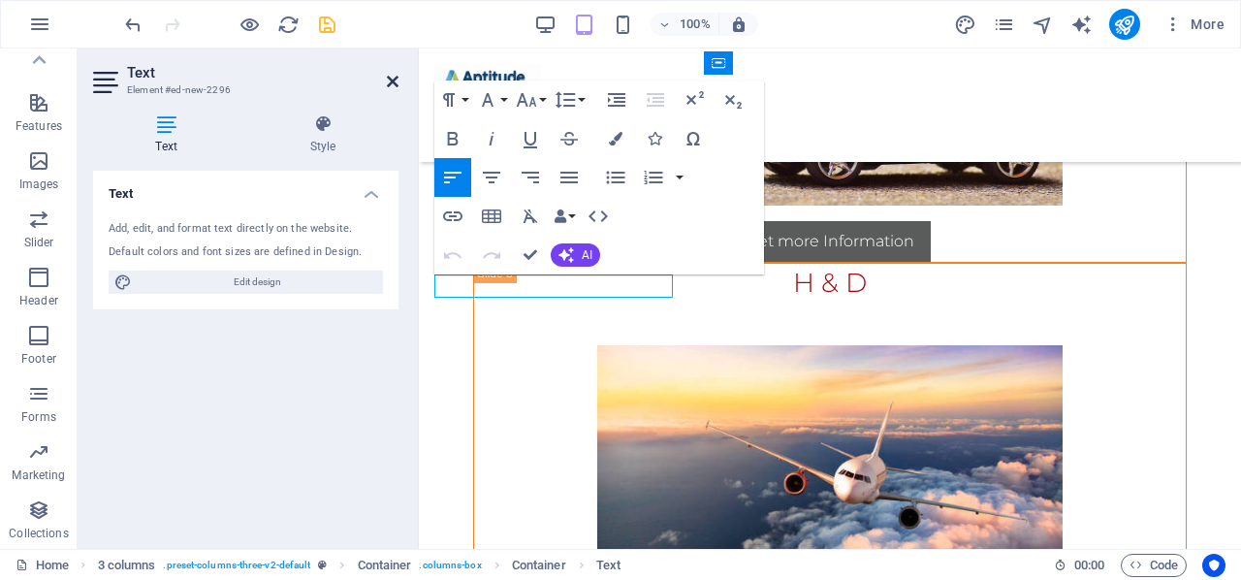
click at [392, 79] on icon at bounding box center [393, 82] width 12 height 16
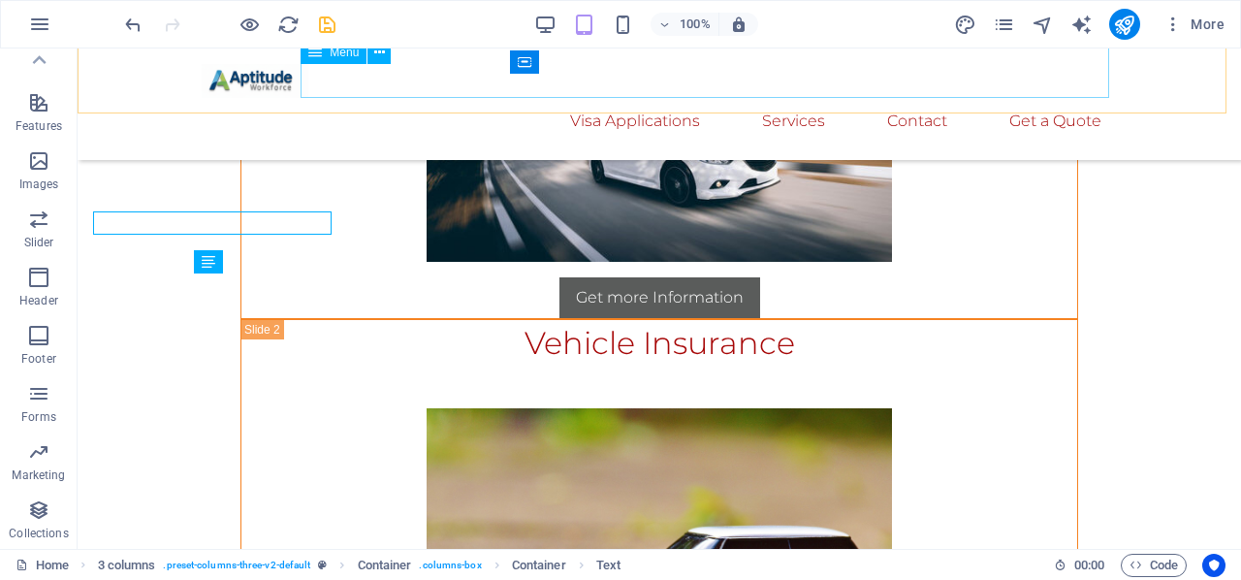
scroll to position [15104, 0]
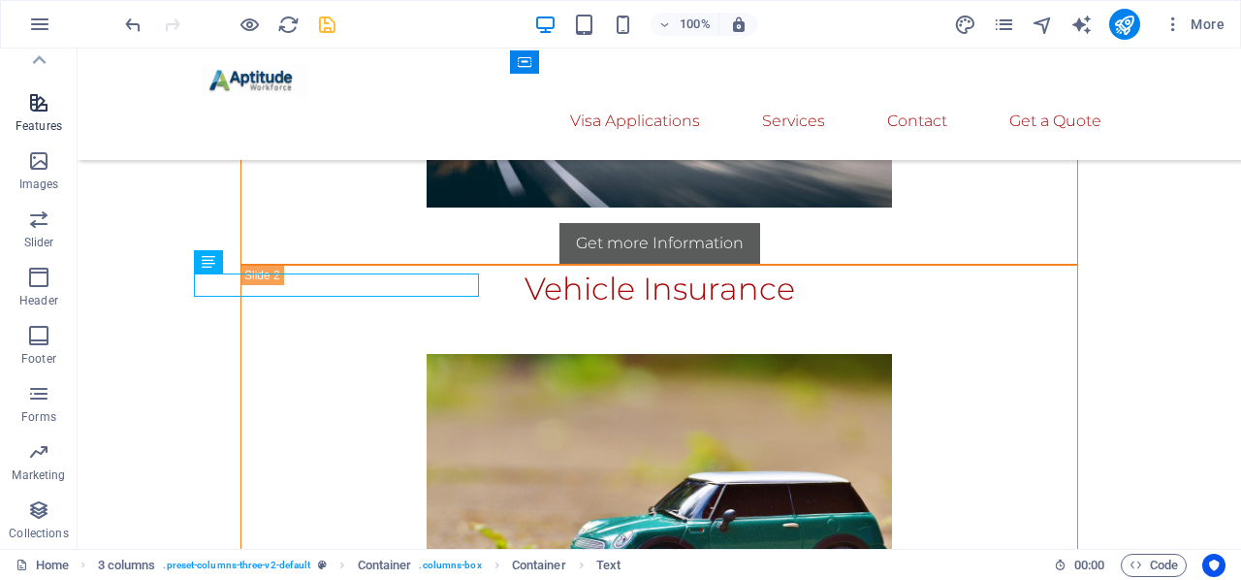
click at [40, 124] on p "Features" at bounding box center [39, 126] width 47 height 16
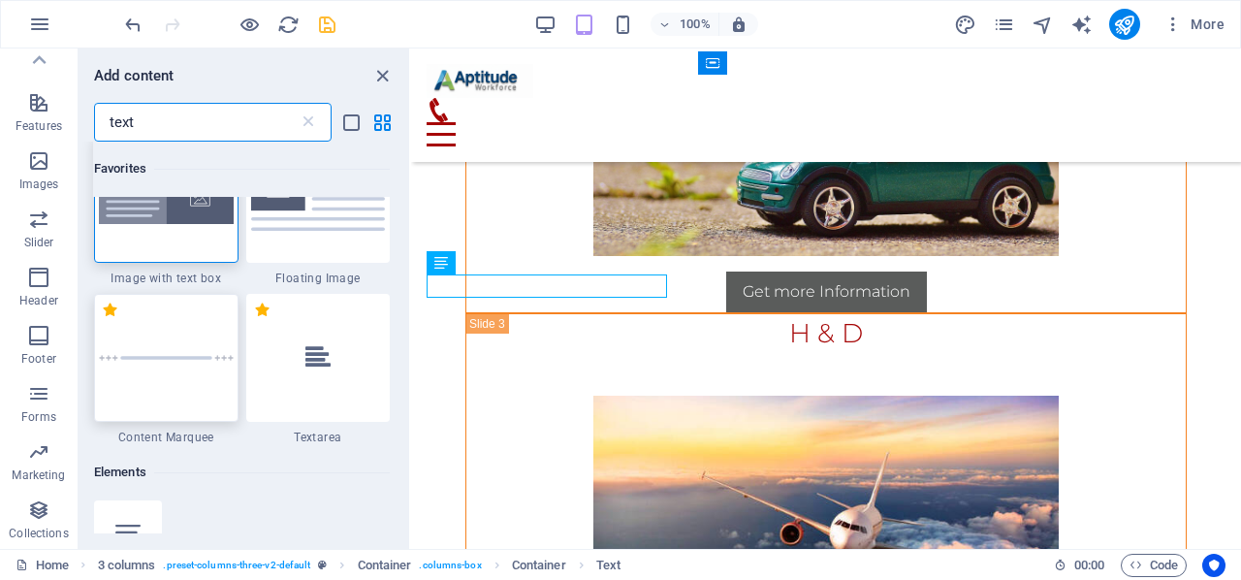
scroll to position [291, 0]
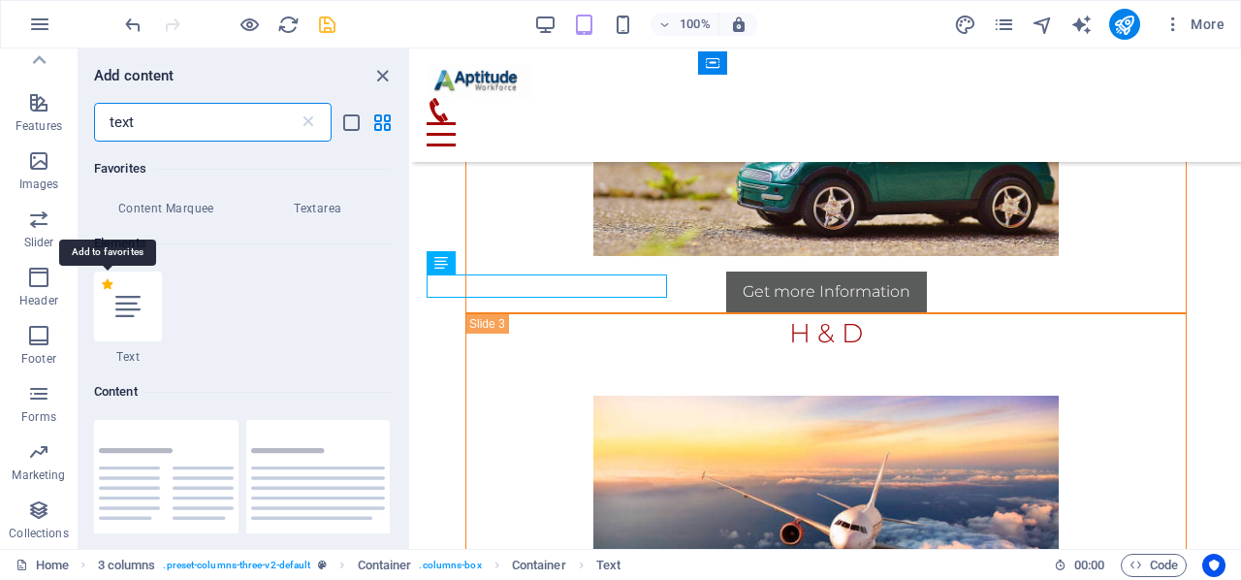
type input "text"
click at [109, 284] on label "1 Star" at bounding box center [107, 284] width 11 height 11
click at [102, 298] on input "1 Star" at bounding box center [101, 298] width 1 height 1
radio input "true"
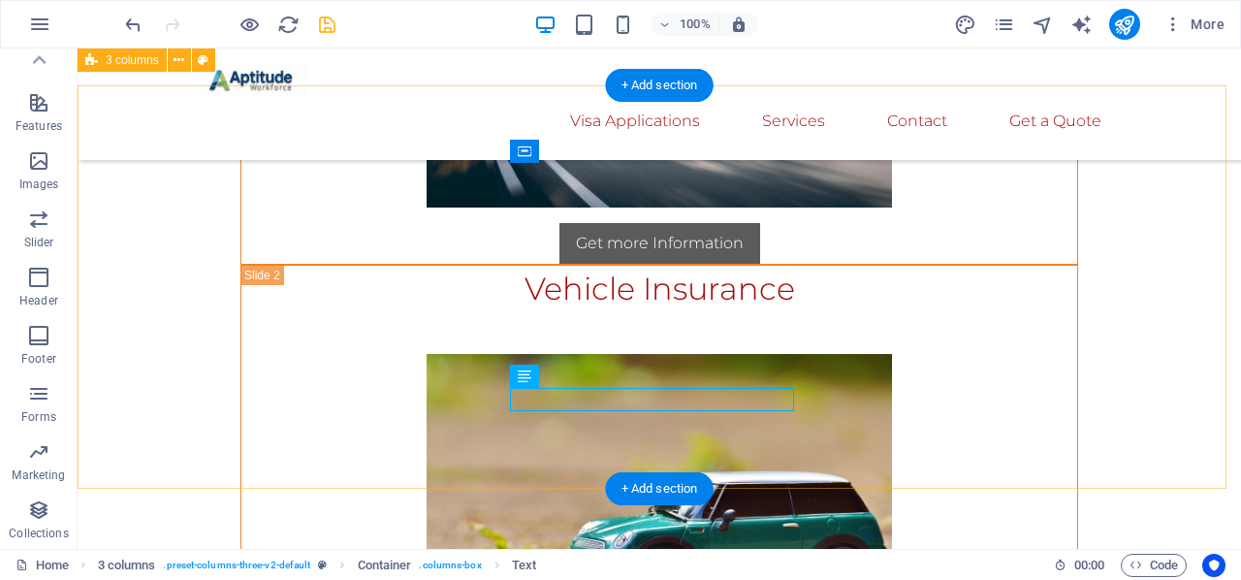
scroll to position [14911, 0]
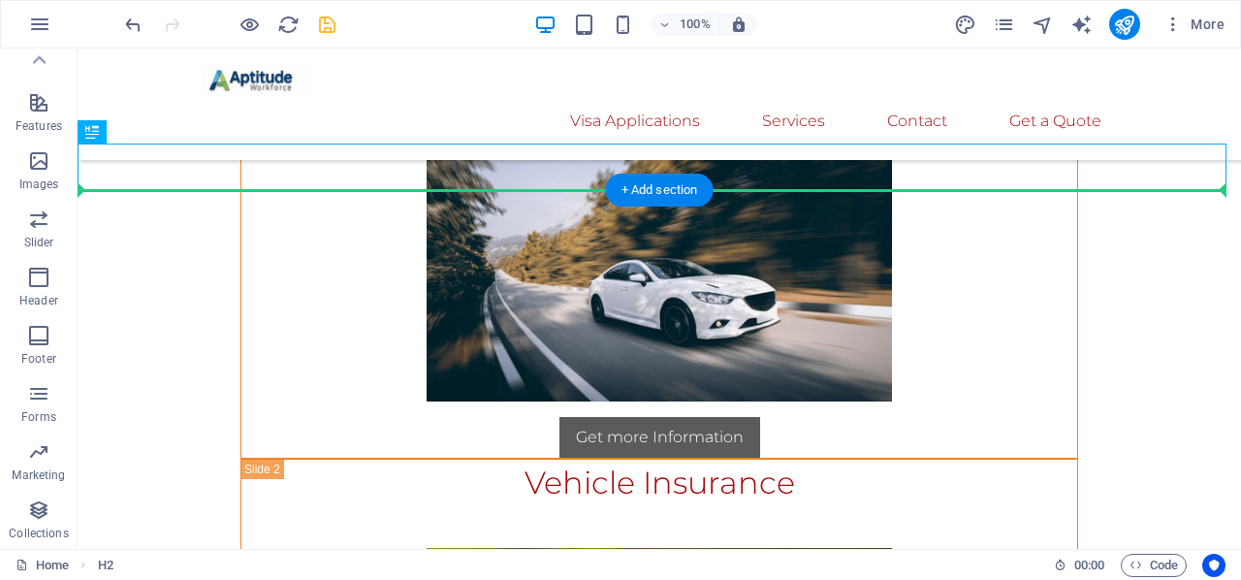
drag, startPoint x: 189, startPoint y: 181, endPoint x: 132, endPoint y: 225, distance: 71.9
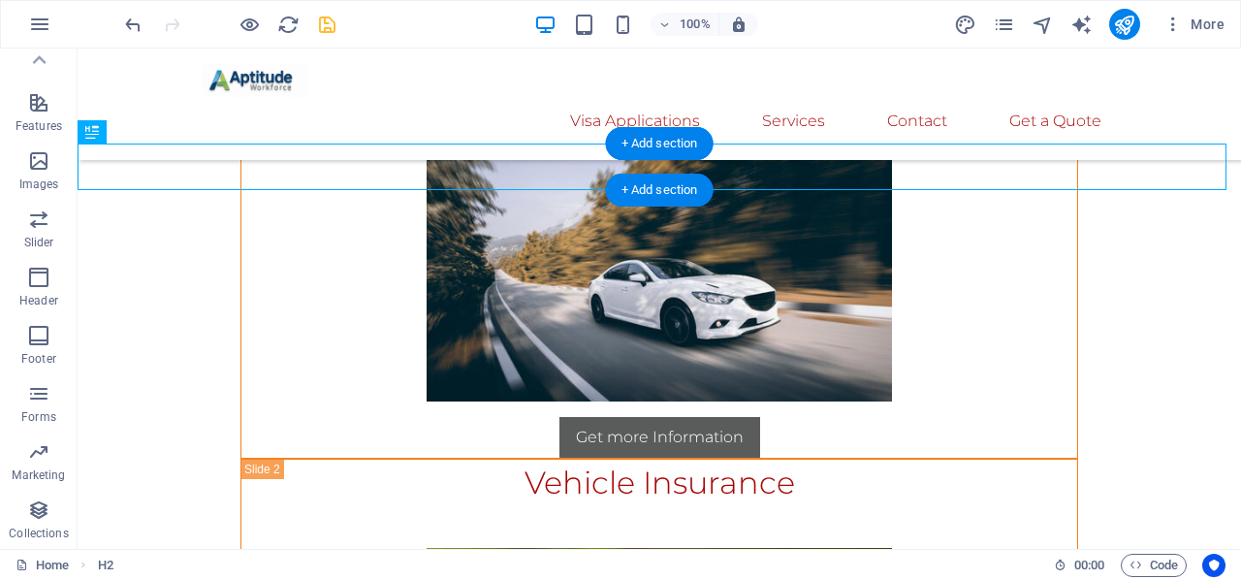
drag, startPoint x: 180, startPoint y: 185, endPoint x: 684, endPoint y: 171, distance: 504.3
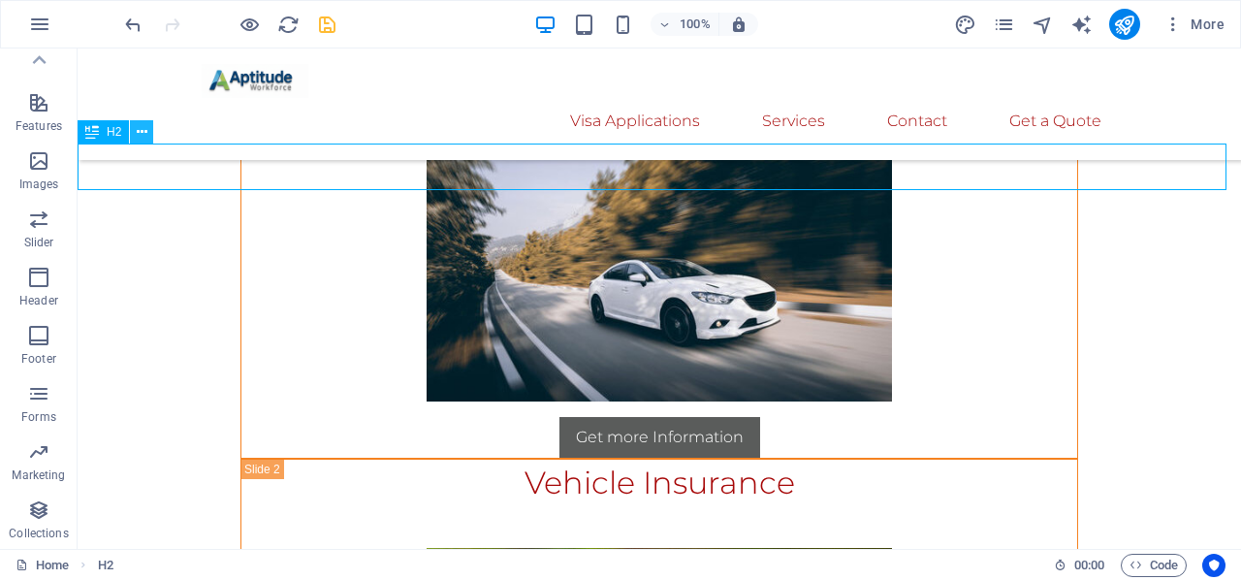
click at [140, 132] on icon at bounding box center [142, 132] width 11 height 20
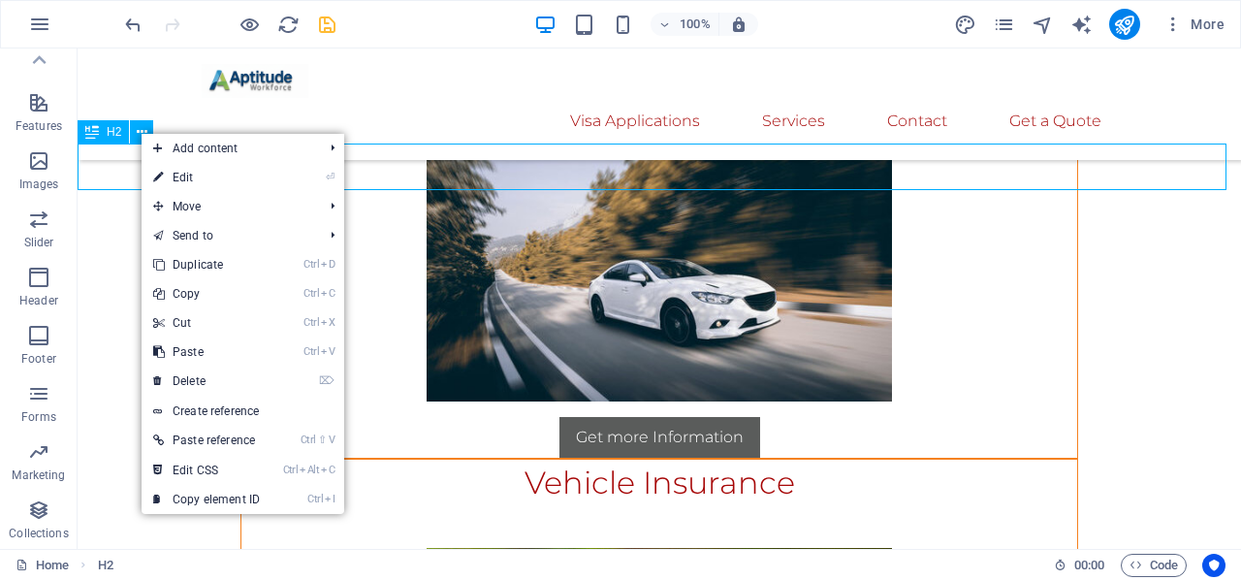
click at [105, 133] on div "H2" at bounding box center [103, 131] width 51 height 23
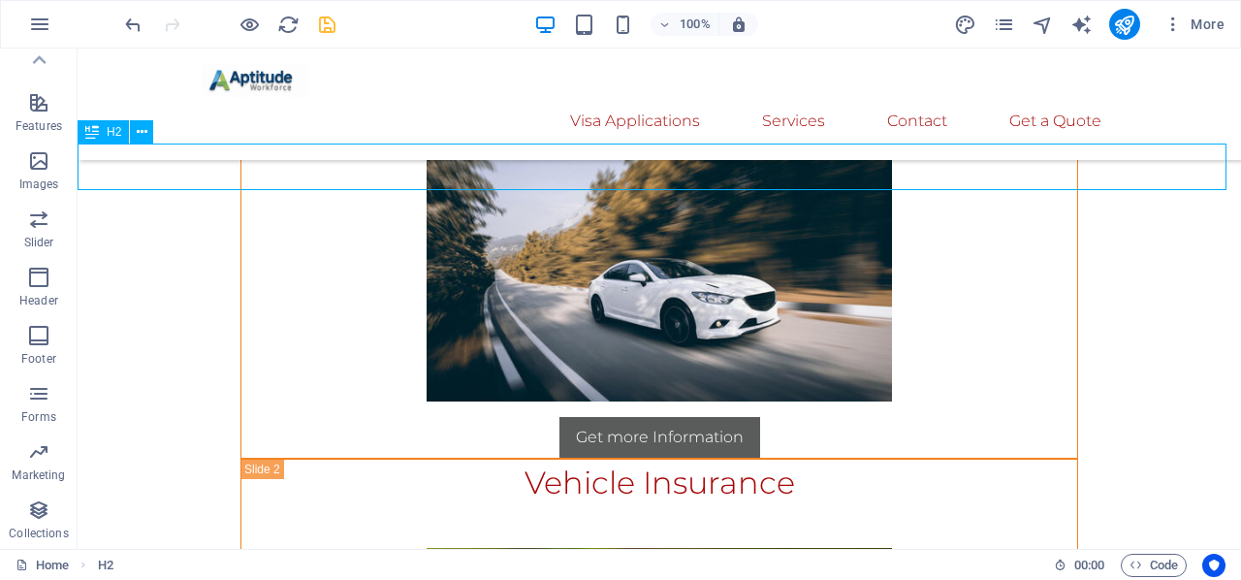
click at [105, 133] on div "H2" at bounding box center [103, 131] width 51 height 23
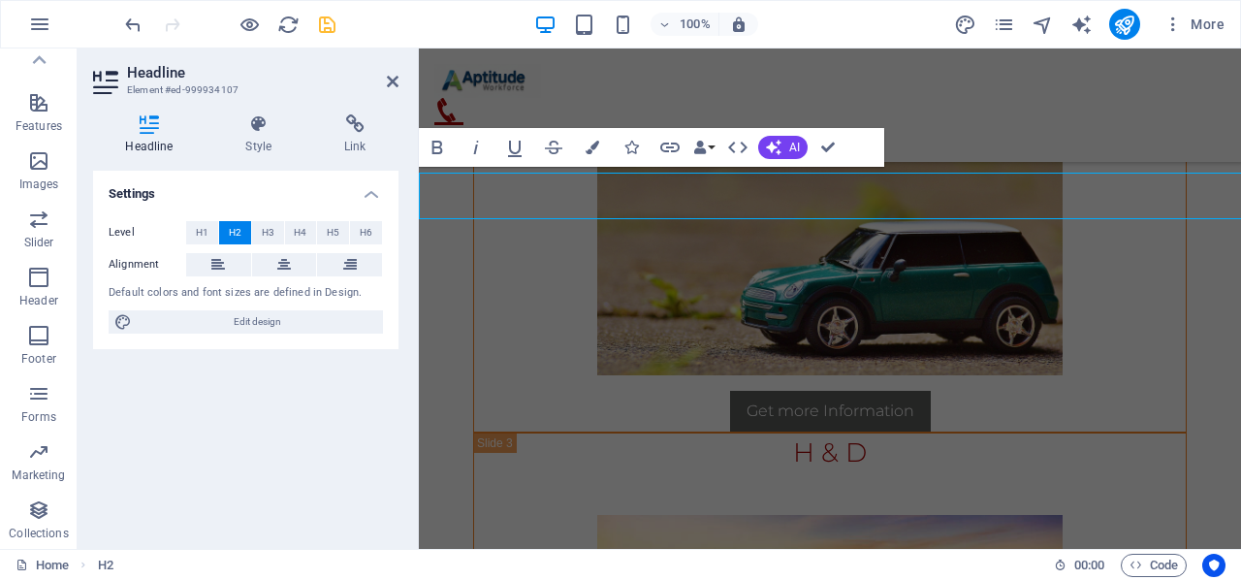
scroll to position [14843, 0]
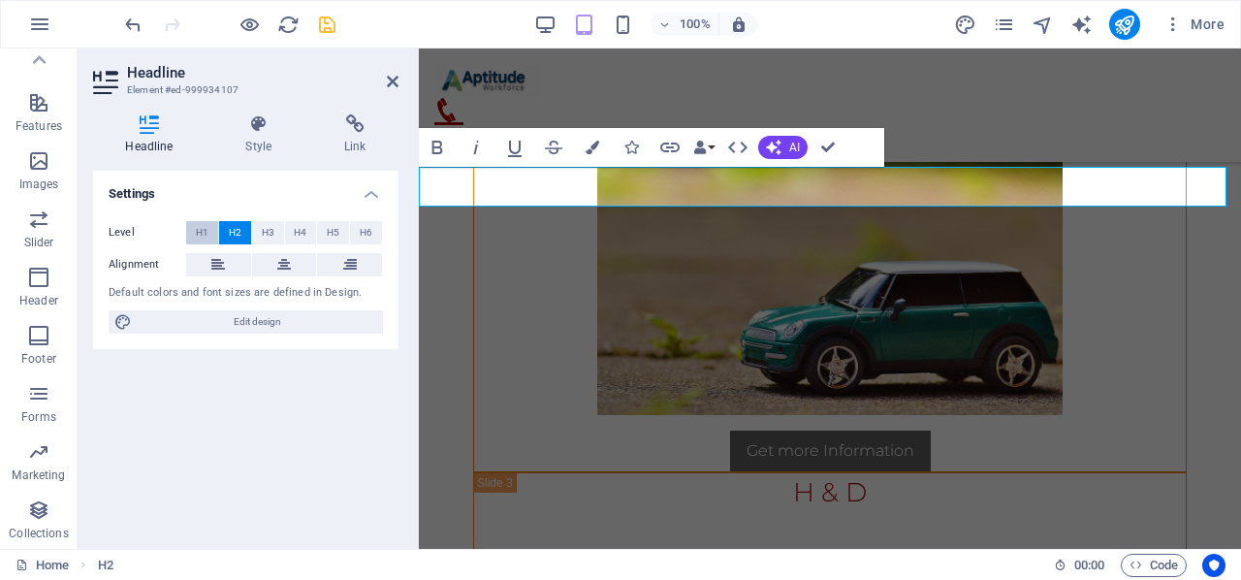
click at [206, 234] on span "H1" at bounding box center [202, 232] width 13 height 23
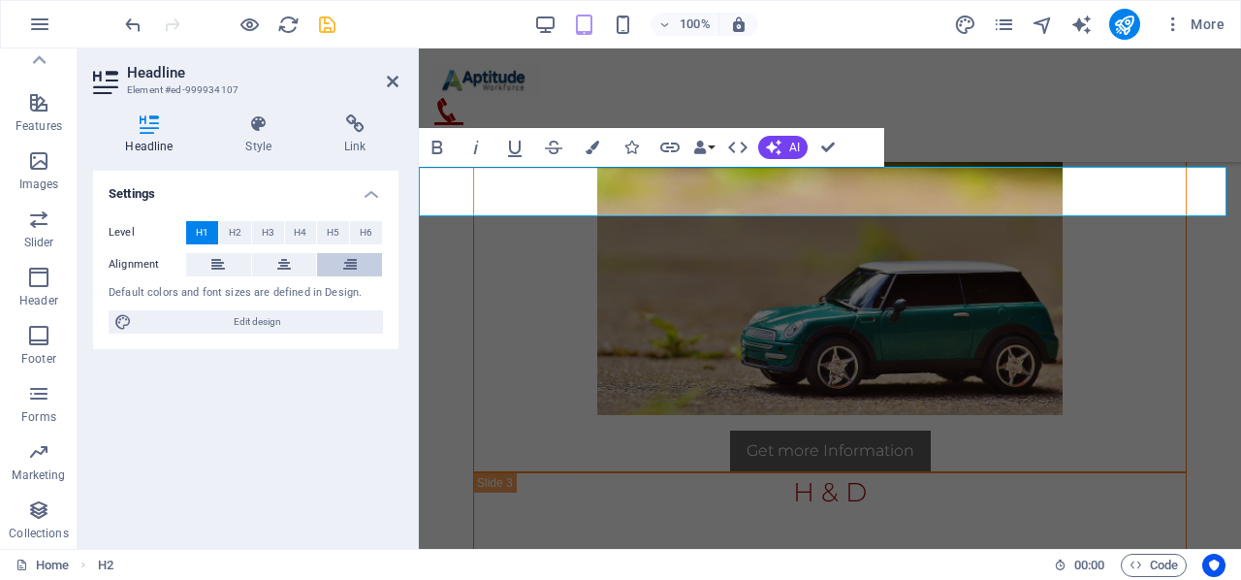
click at [339, 261] on button at bounding box center [349, 264] width 65 height 23
click at [302, 261] on button at bounding box center [284, 264] width 65 height 23
click at [257, 150] on h4 "Style" at bounding box center [262, 134] width 99 height 41
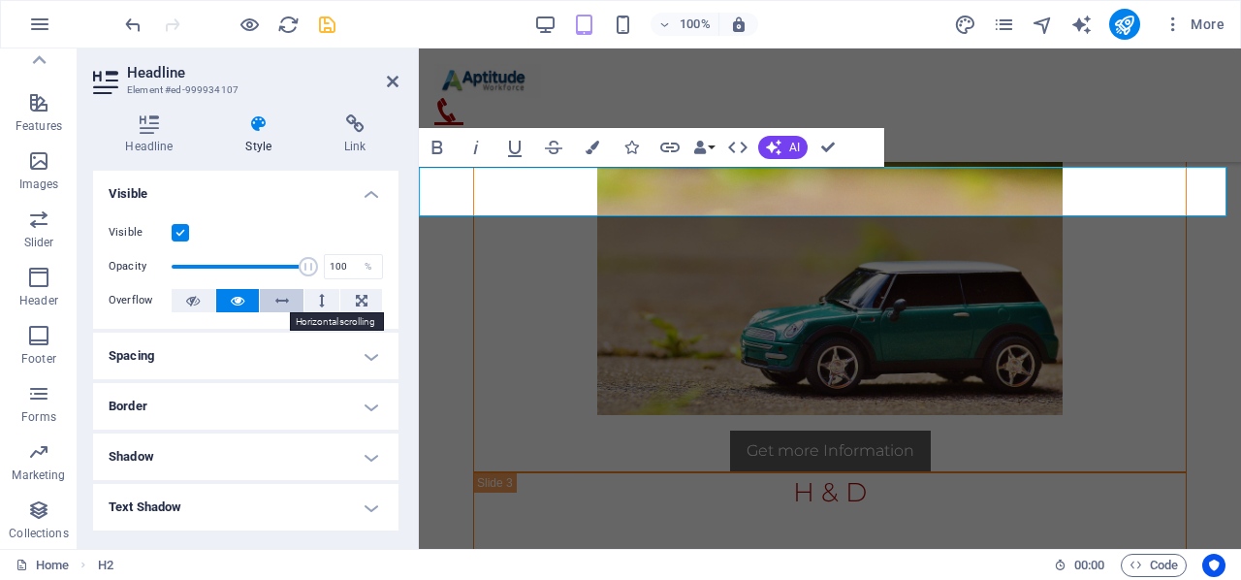
click at [283, 303] on icon at bounding box center [282, 300] width 14 height 23
click at [237, 300] on icon at bounding box center [238, 300] width 14 height 23
click at [231, 360] on h4 "Spacing" at bounding box center [245, 355] width 305 height 47
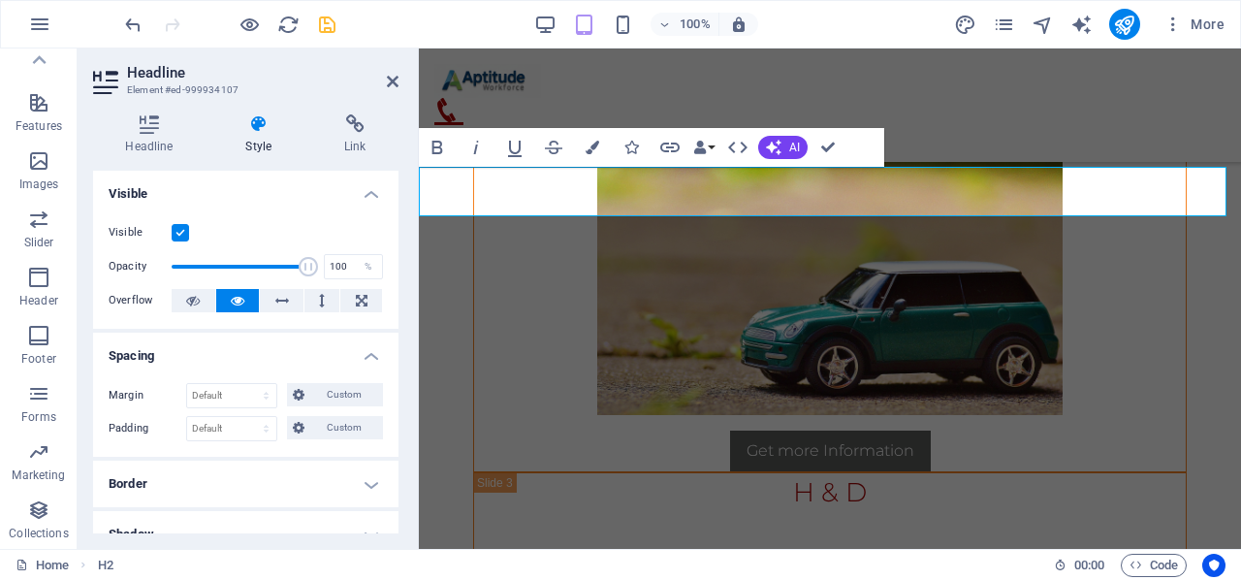
click at [229, 360] on h4 "Spacing" at bounding box center [245, 349] width 305 height 35
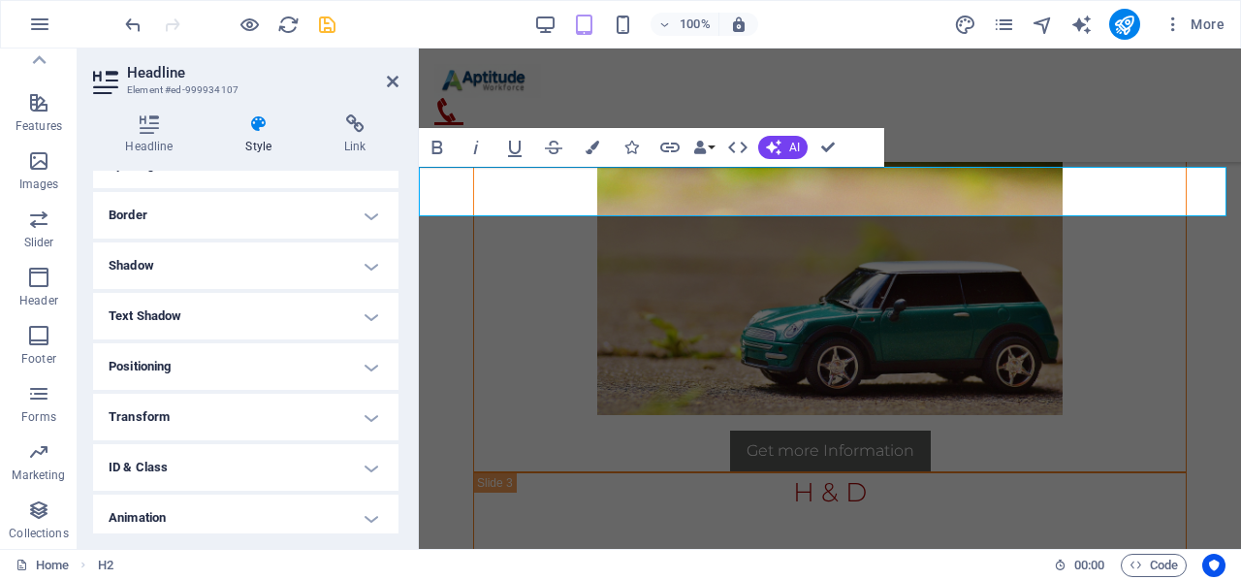
scroll to position [248, 0]
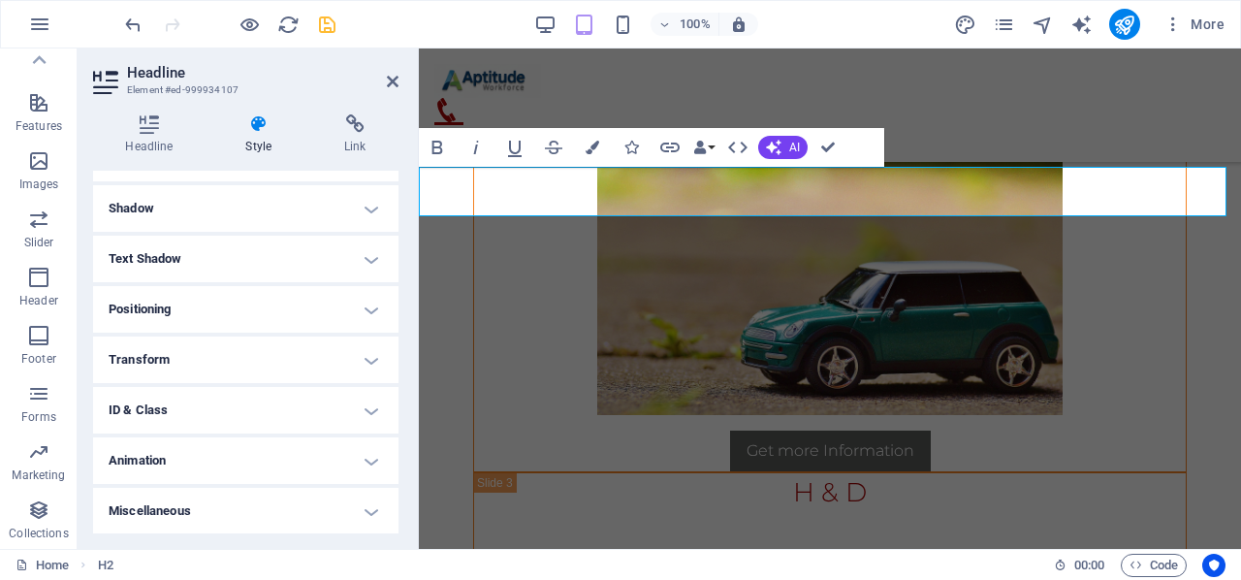
click at [225, 307] on h4 "Positioning" at bounding box center [245, 309] width 305 height 47
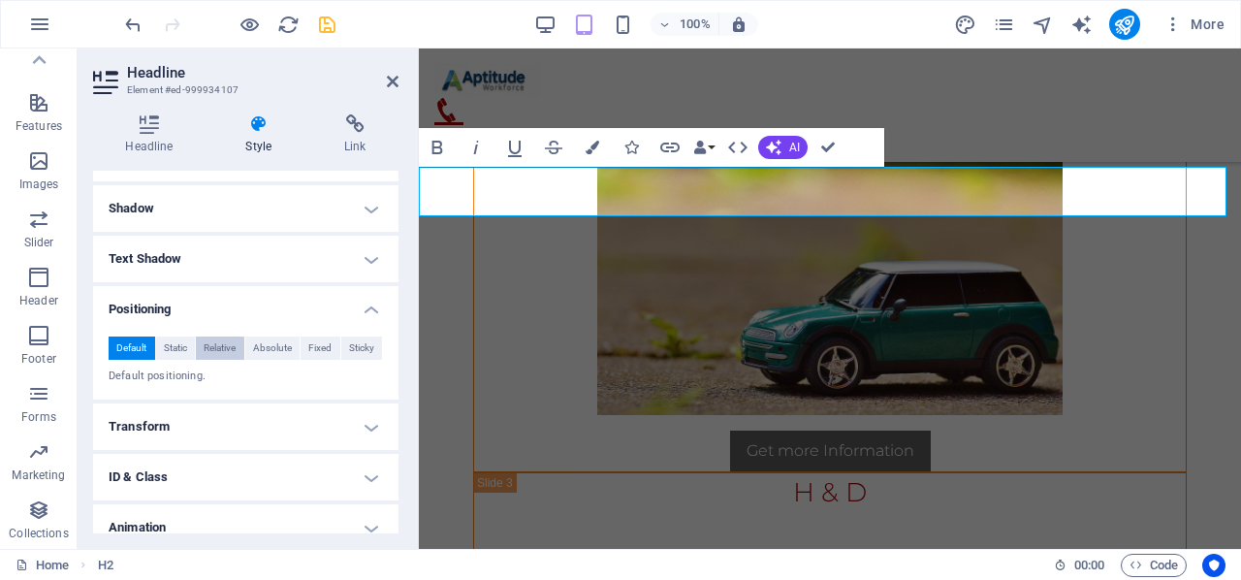
click at [233, 348] on span "Relative" at bounding box center [220, 347] width 32 height 23
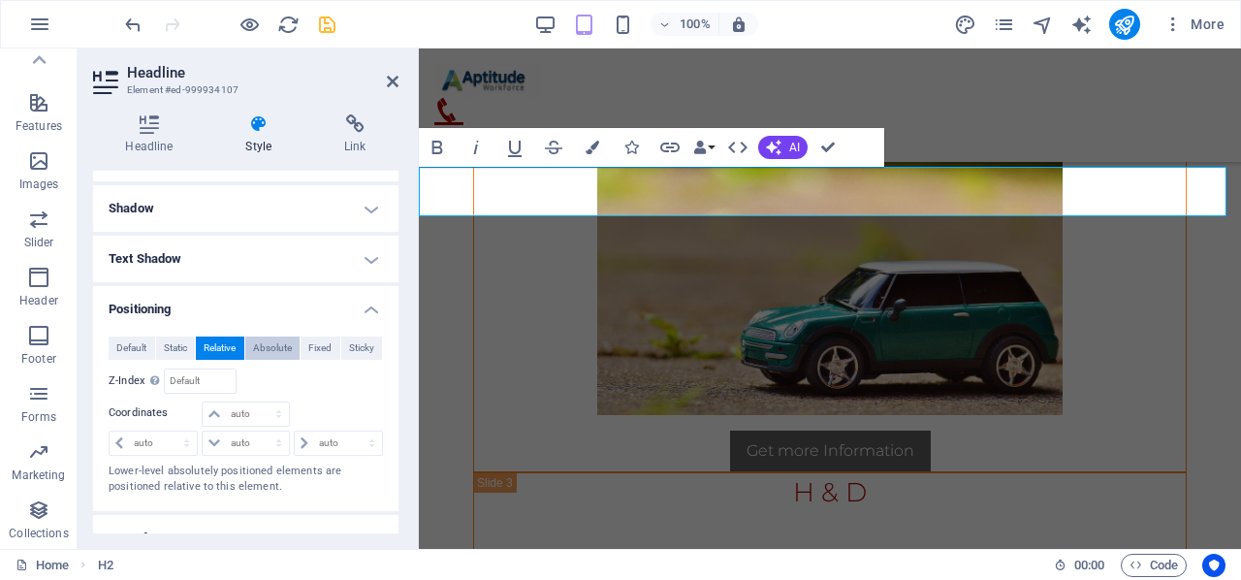
click at [279, 348] on span "Absolute" at bounding box center [272, 347] width 39 height 23
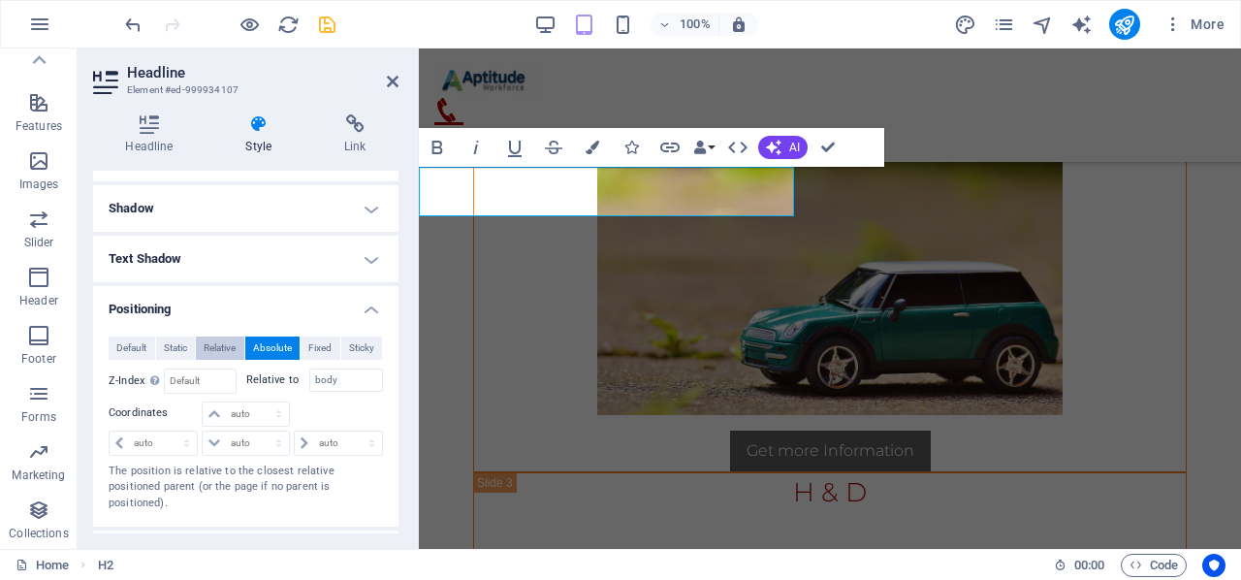
click at [223, 346] on span "Relative" at bounding box center [220, 347] width 32 height 23
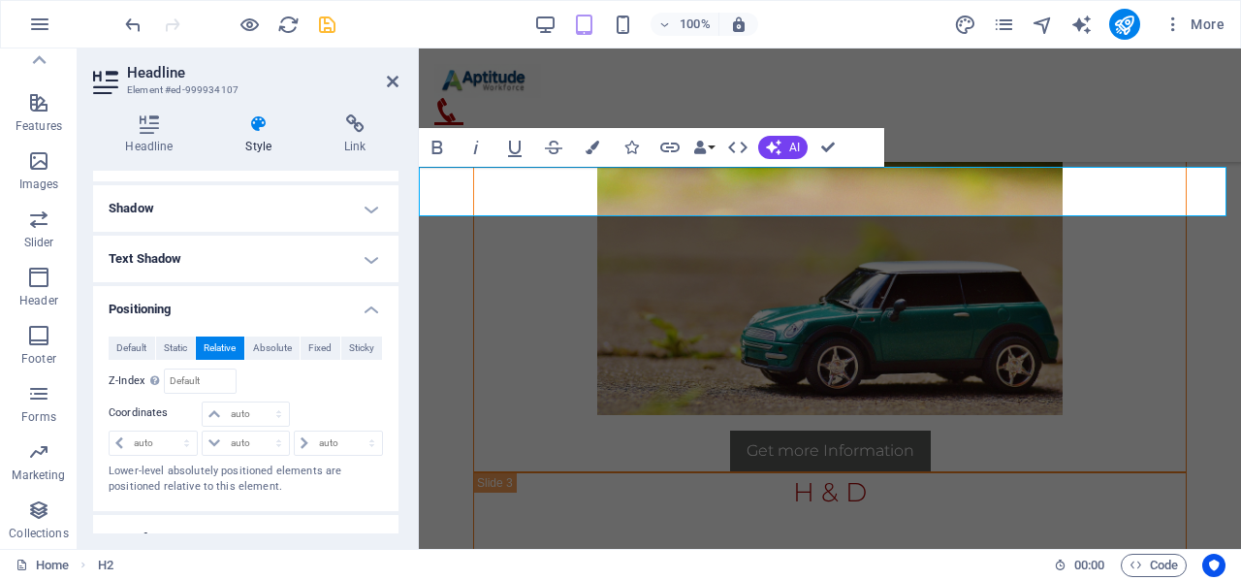
scroll to position [425, 0]
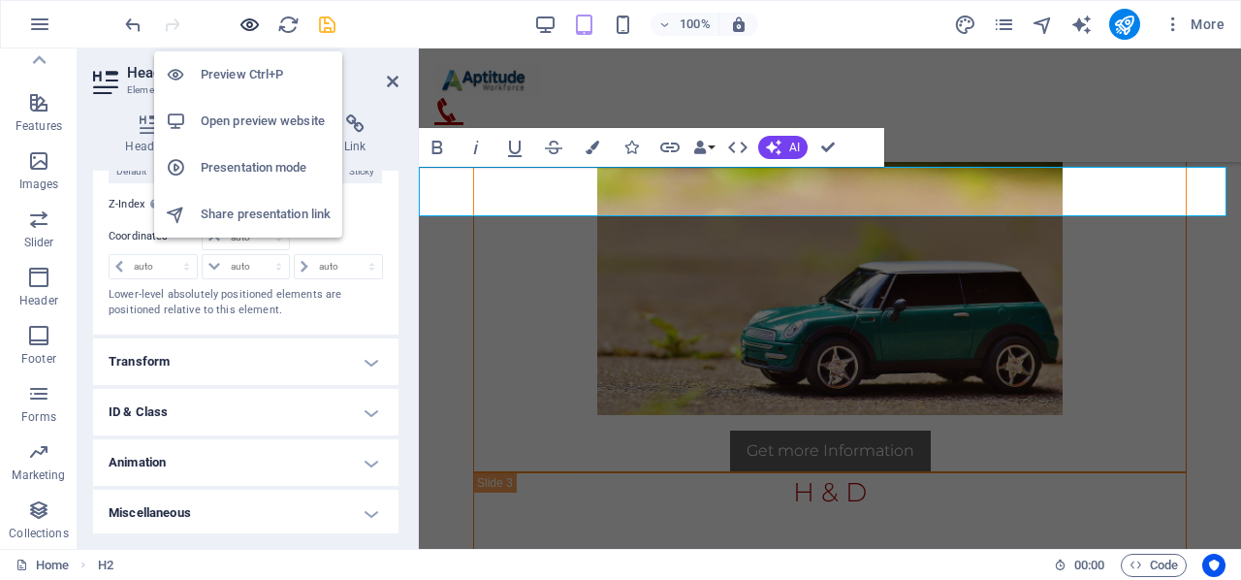
click at [252, 22] on icon "button" at bounding box center [249, 25] width 22 height 22
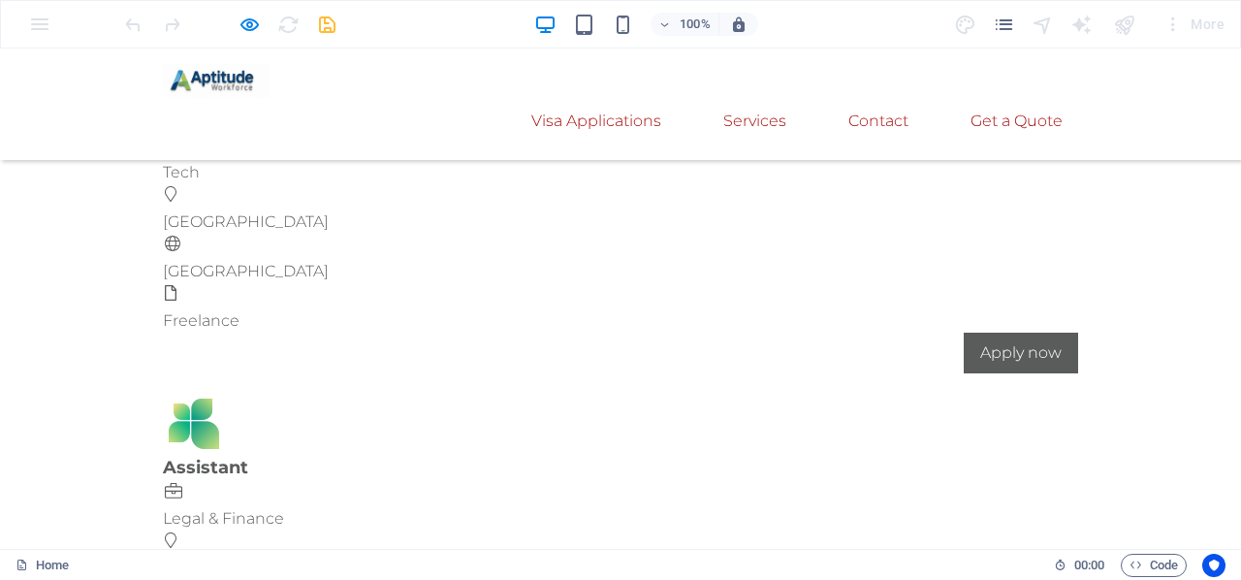
scroll to position [11109, 0]
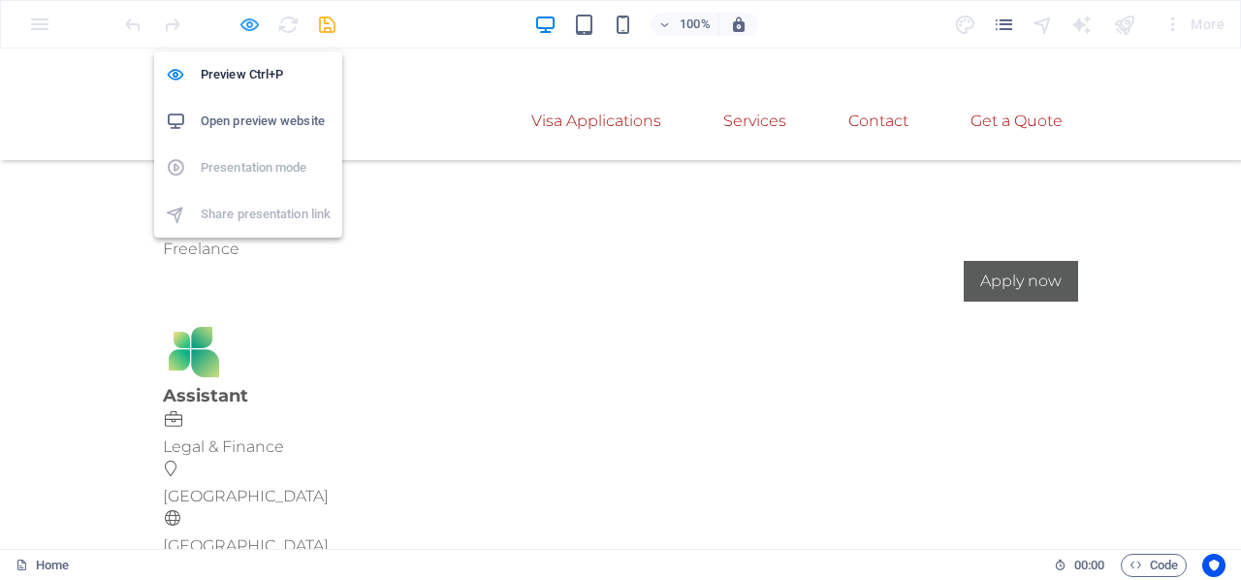
click at [245, 26] on icon "button" at bounding box center [249, 25] width 22 height 22
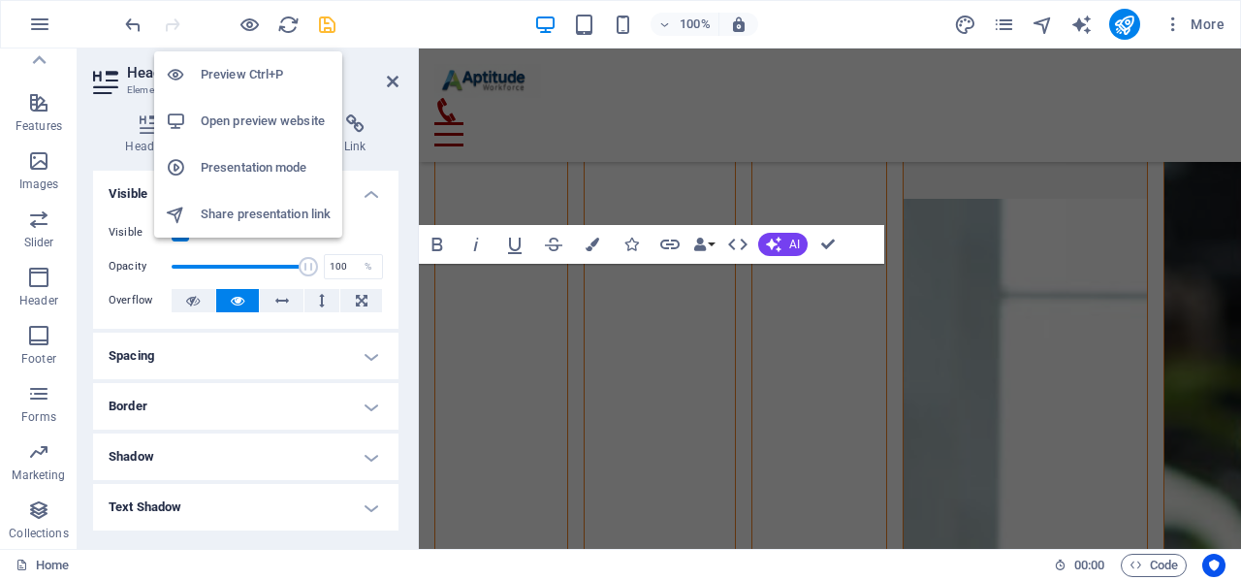
scroll to position [14746, 0]
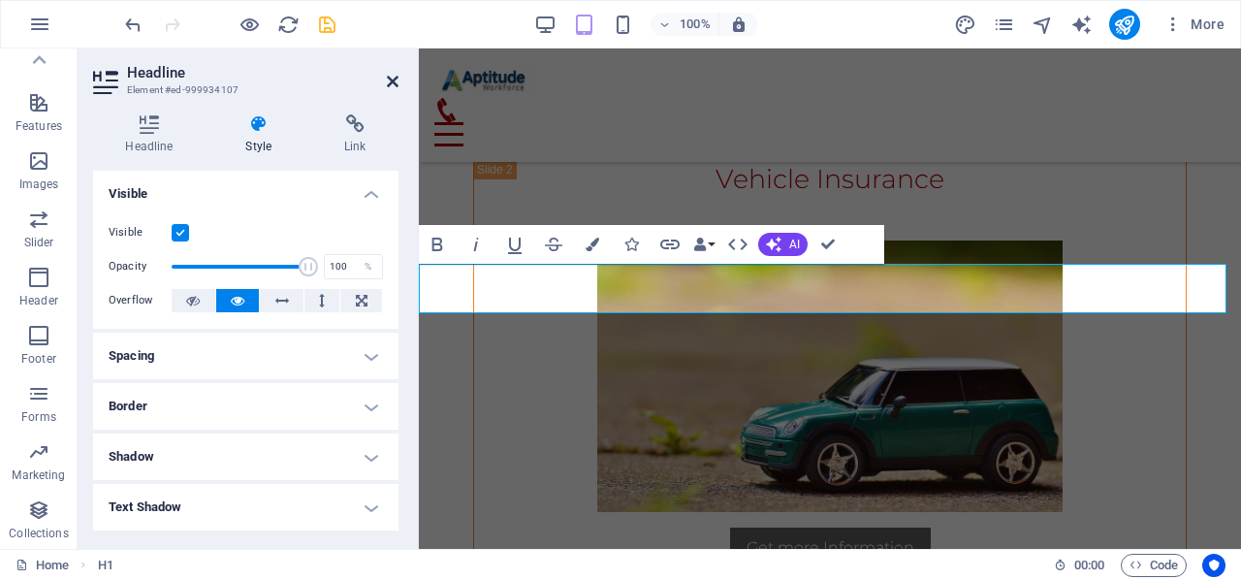
click at [391, 83] on icon at bounding box center [393, 82] width 12 height 16
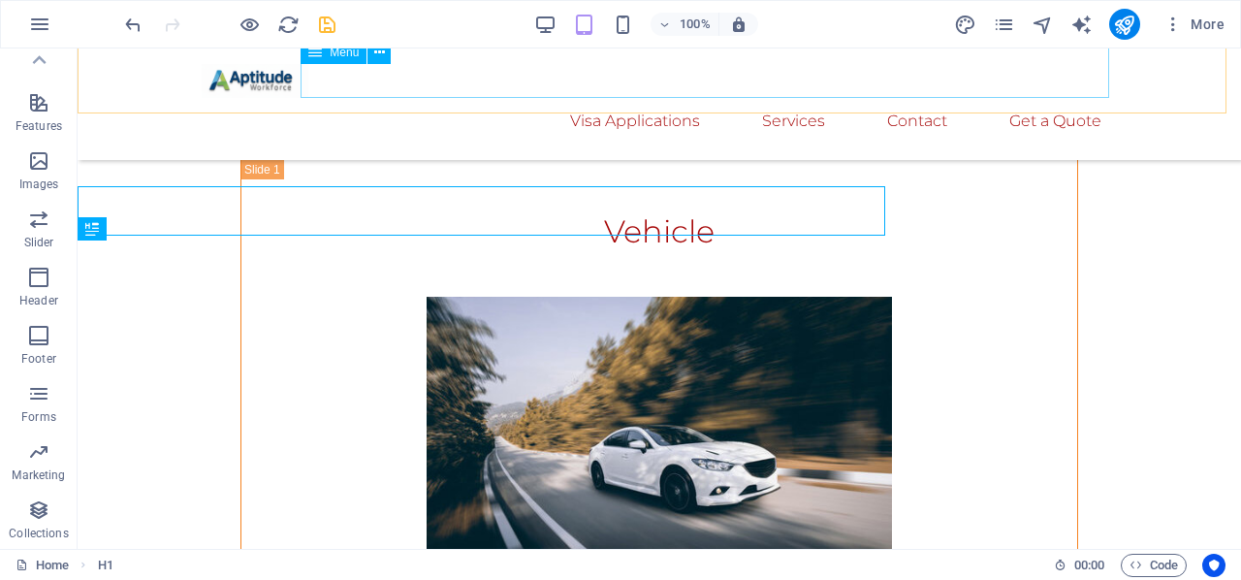
scroll to position [14814, 0]
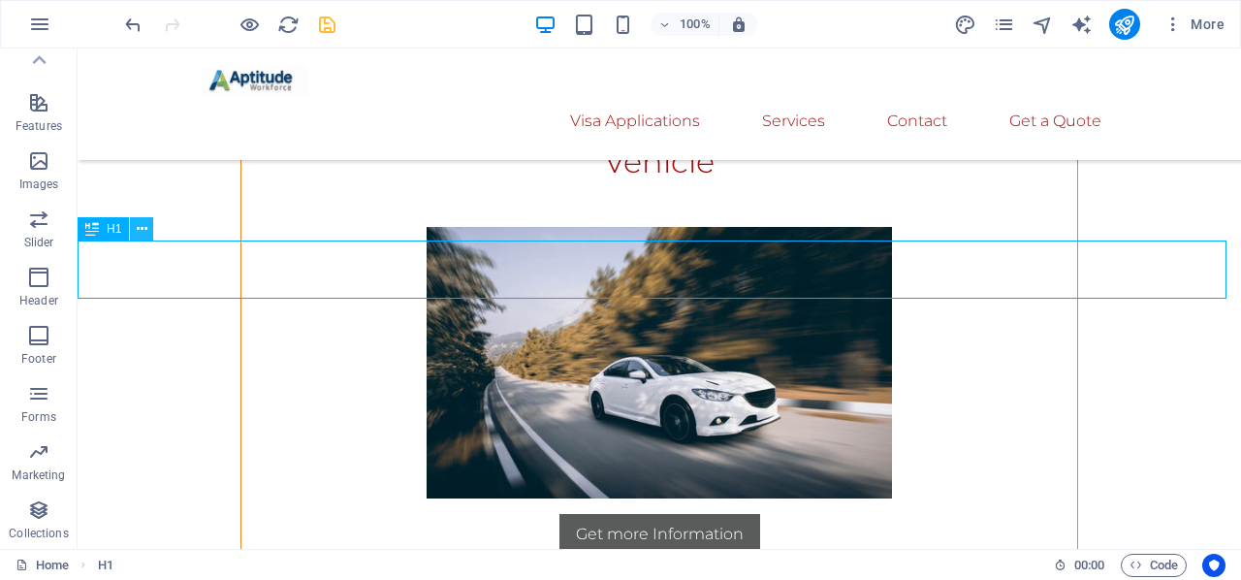
click at [141, 231] on icon at bounding box center [142, 229] width 11 height 20
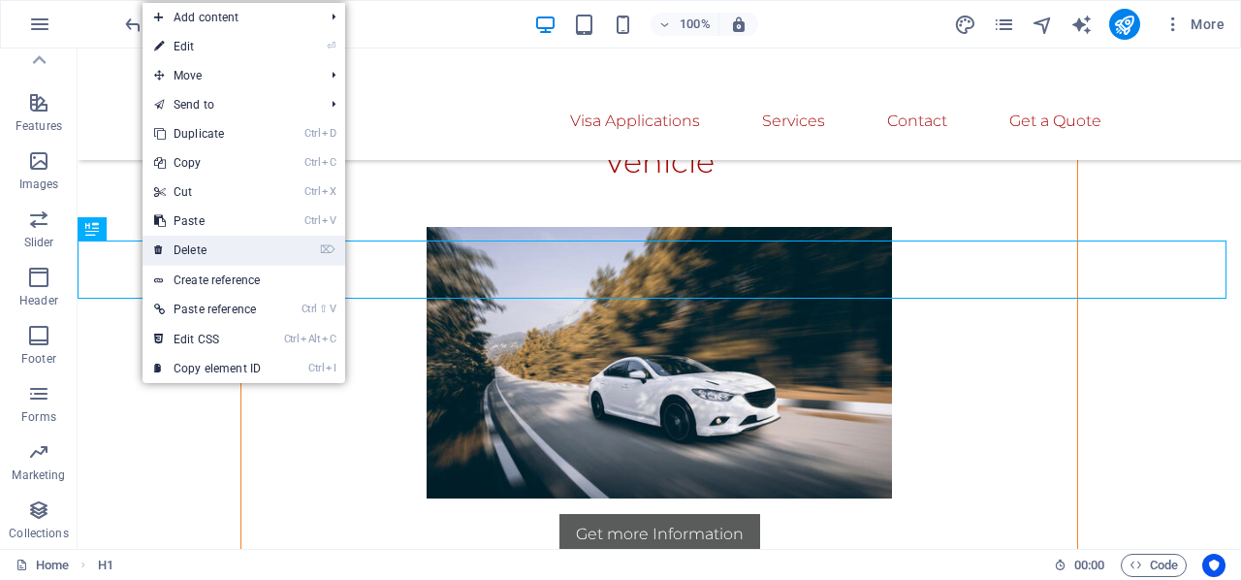
click at [206, 241] on link "⌦ Delete" at bounding box center [207, 250] width 130 height 29
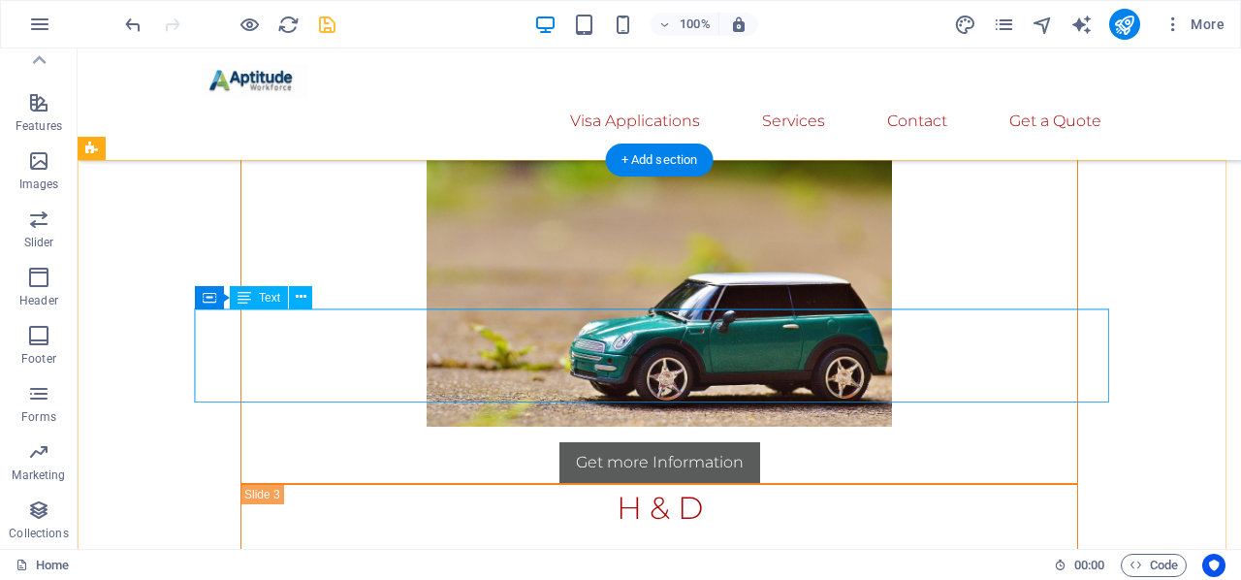
scroll to position [15104, 0]
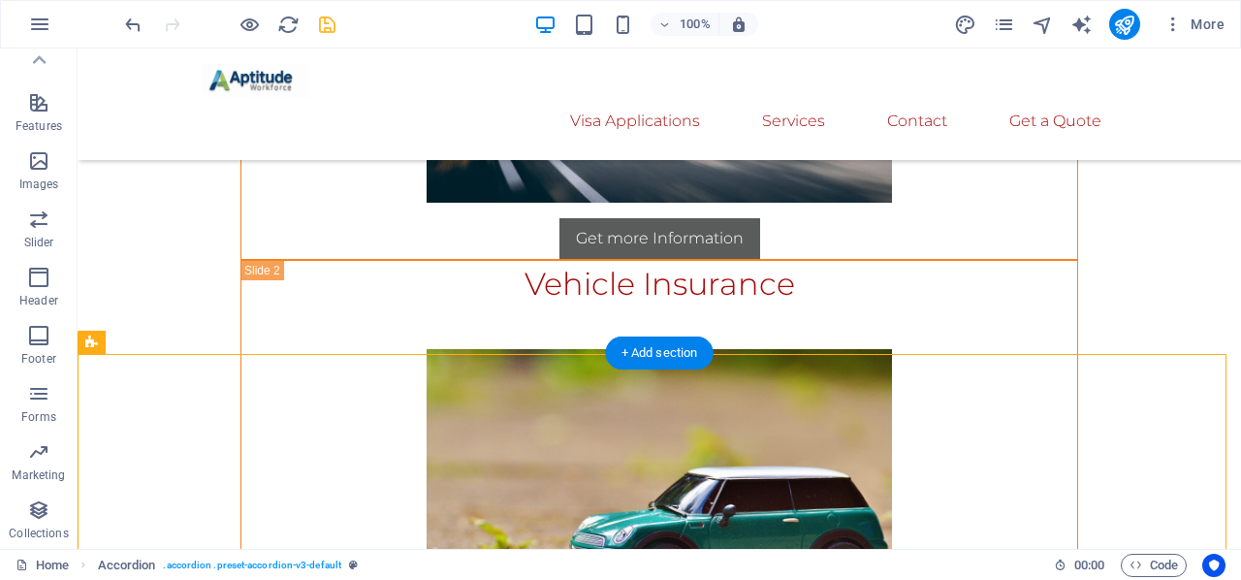
drag, startPoint x: 215, startPoint y: 388, endPoint x: 993, endPoint y: 178, distance: 805.1
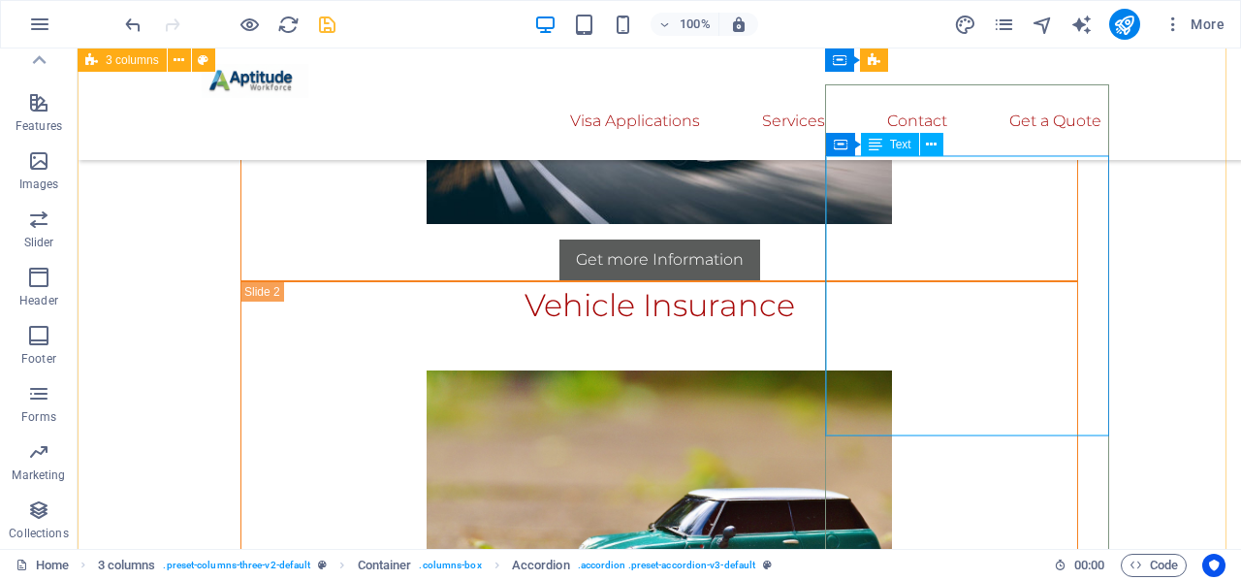
scroll to position [15007, 0]
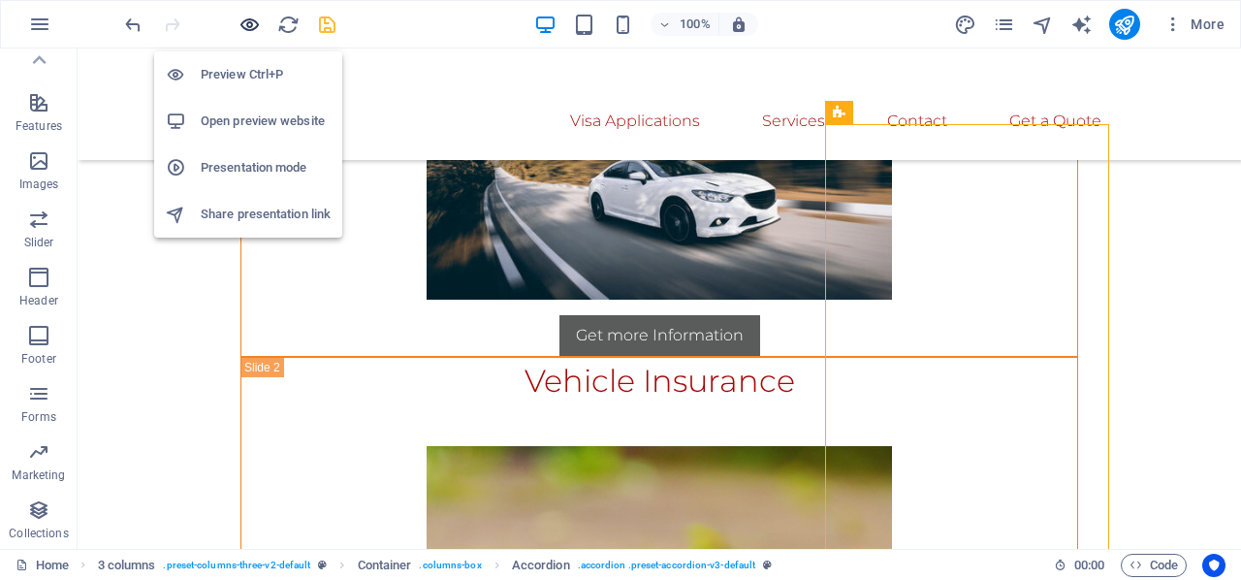
click at [258, 16] on icon "button" at bounding box center [249, 25] width 22 height 22
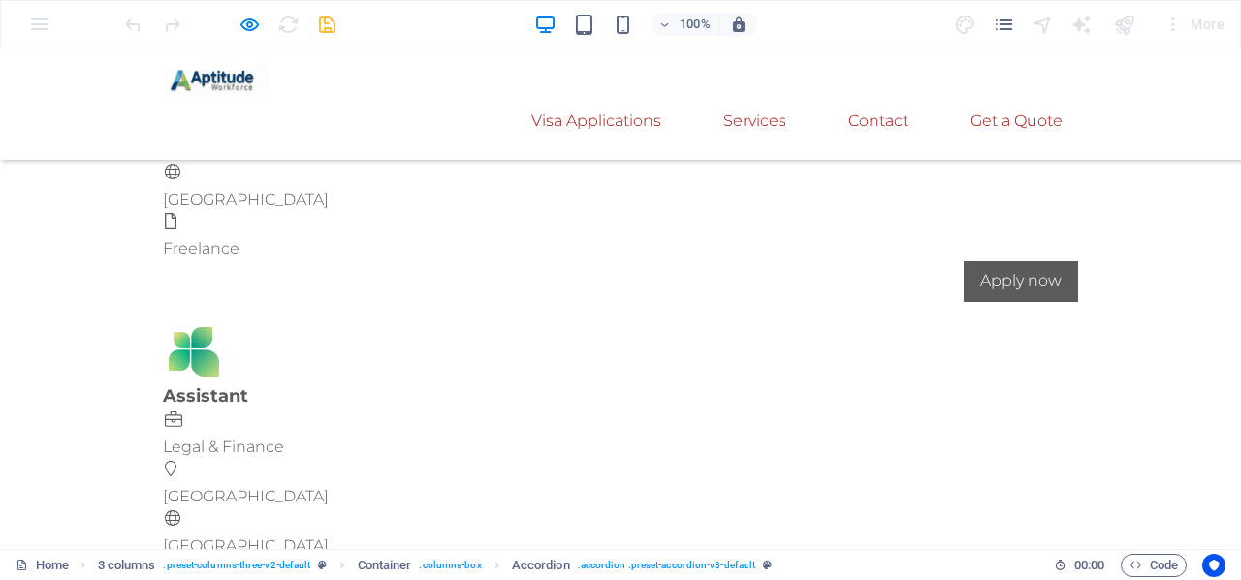
scroll to position [11206, 0]
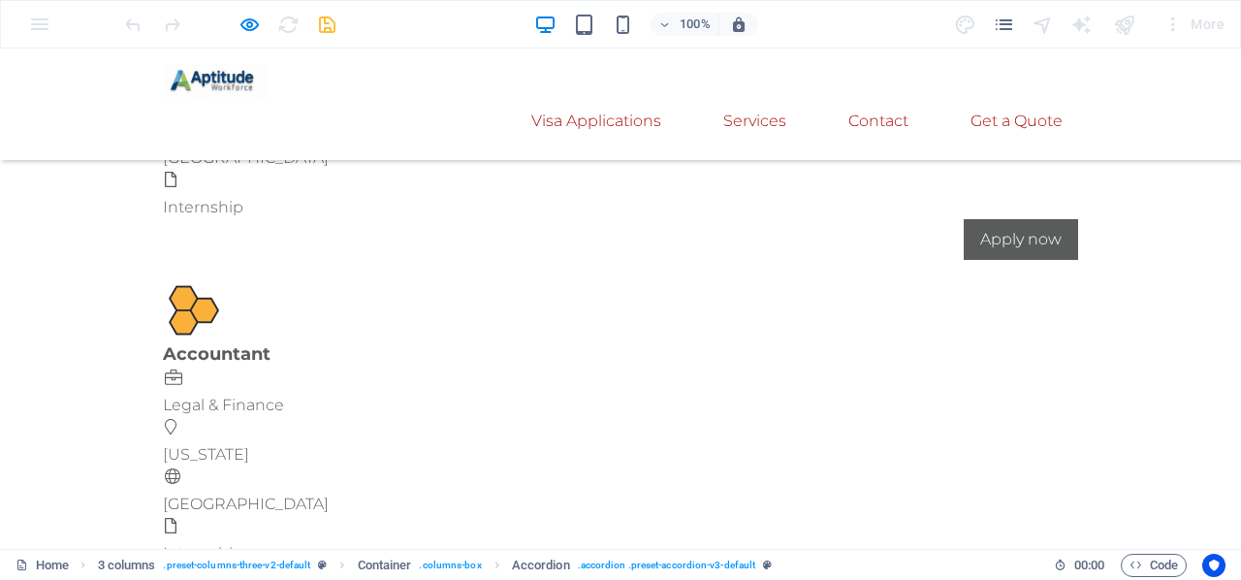
scroll to position [11206, 0]
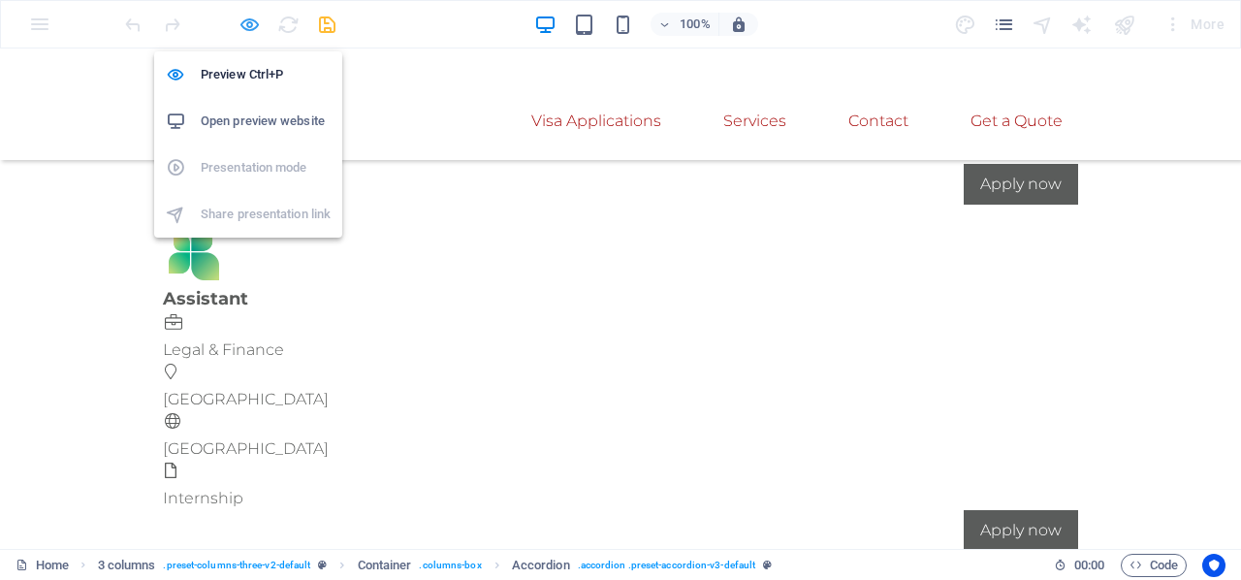
click at [247, 24] on icon "button" at bounding box center [249, 25] width 22 height 22
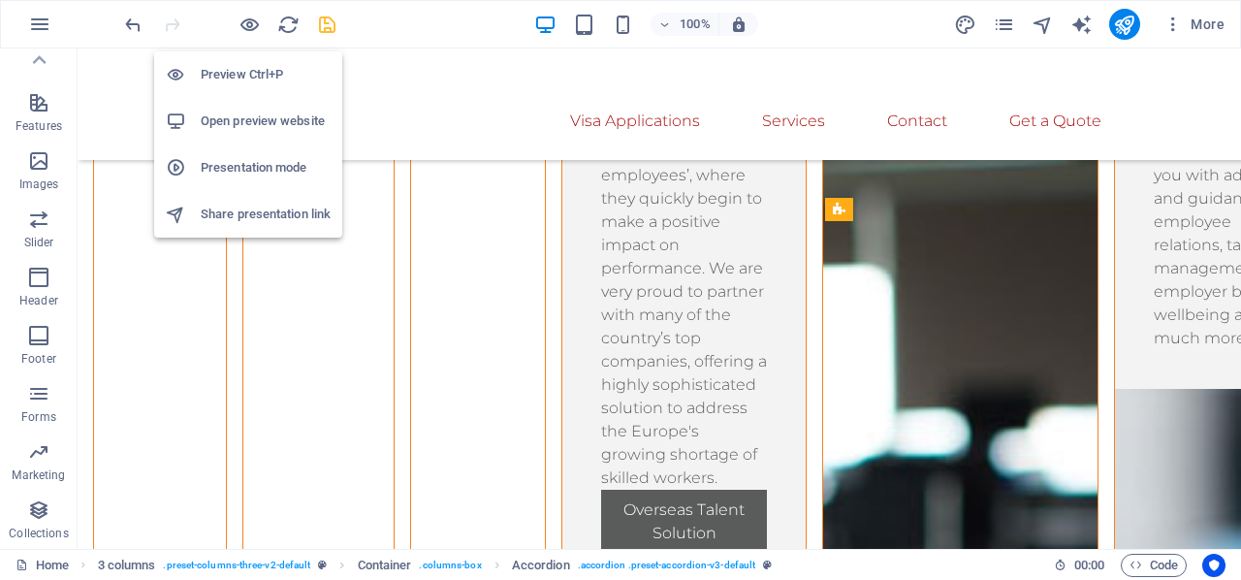
scroll to position [14911, 0]
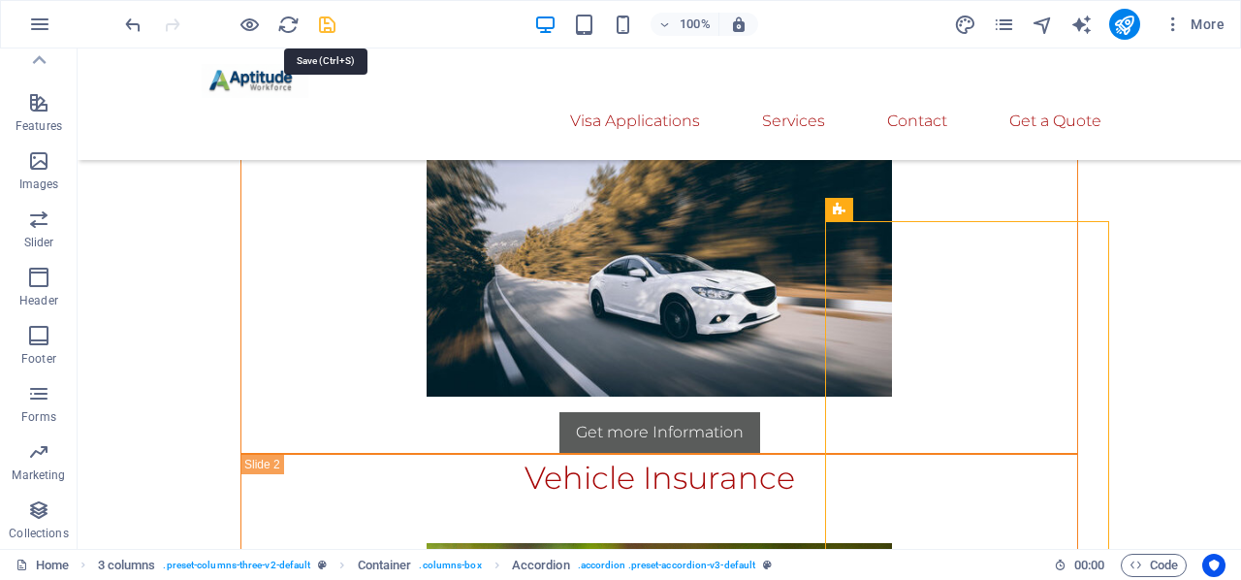
click at [317, 22] on icon "save" at bounding box center [327, 25] width 22 height 22
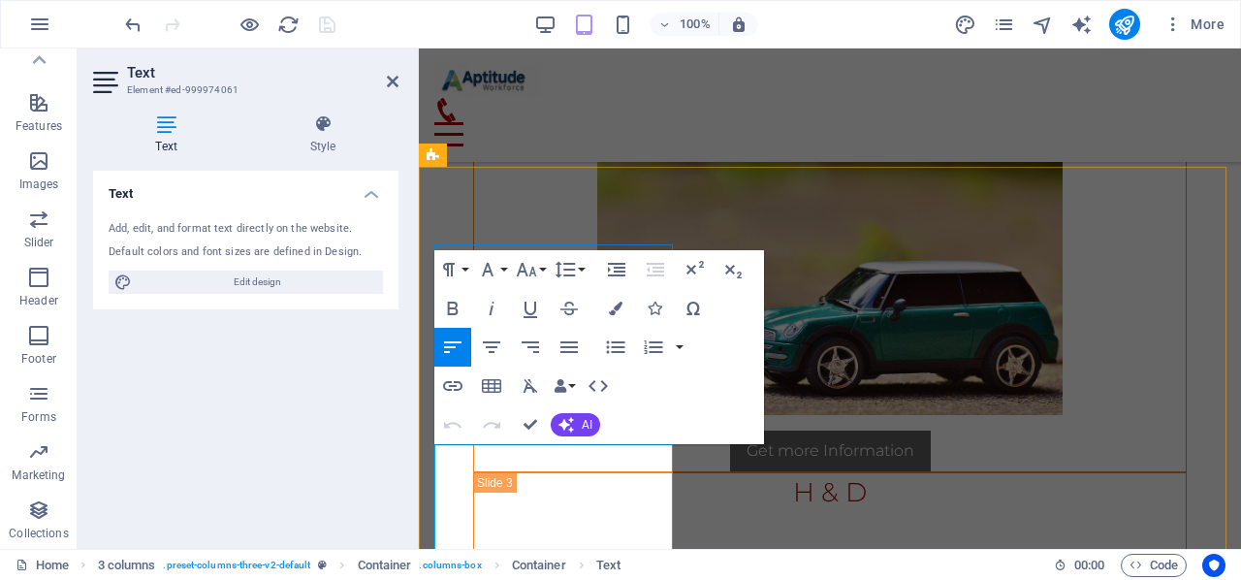
scroll to position [8964, 2]
drag, startPoint x: 529, startPoint y: 426, endPoint x: 501, endPoint y: 386, distance: 48.7
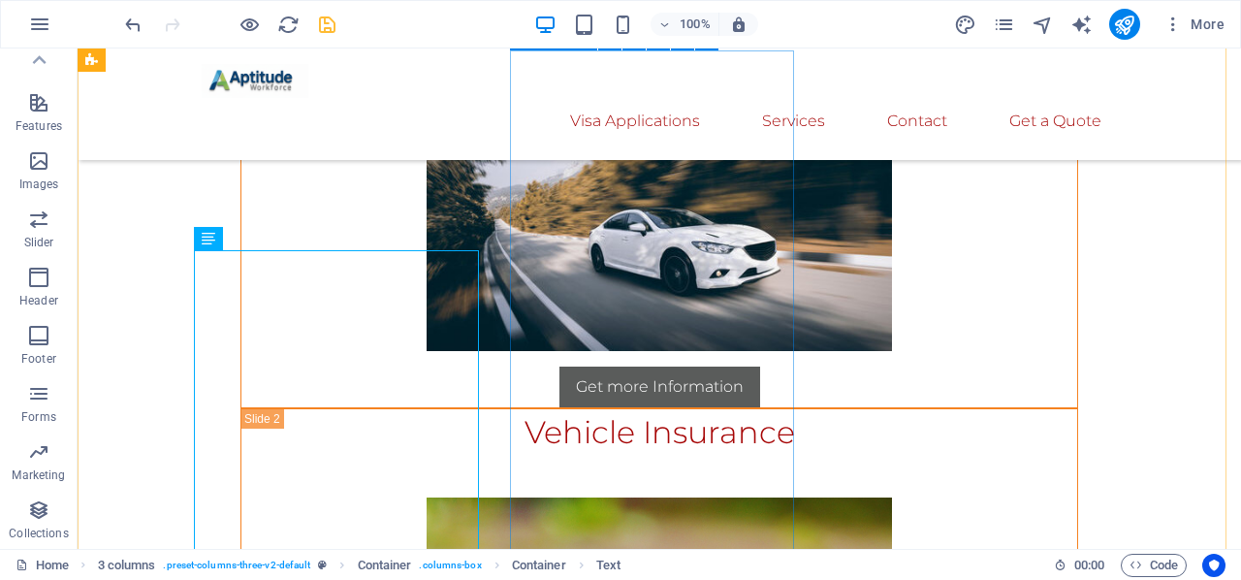
scroll to position [15081, 0]
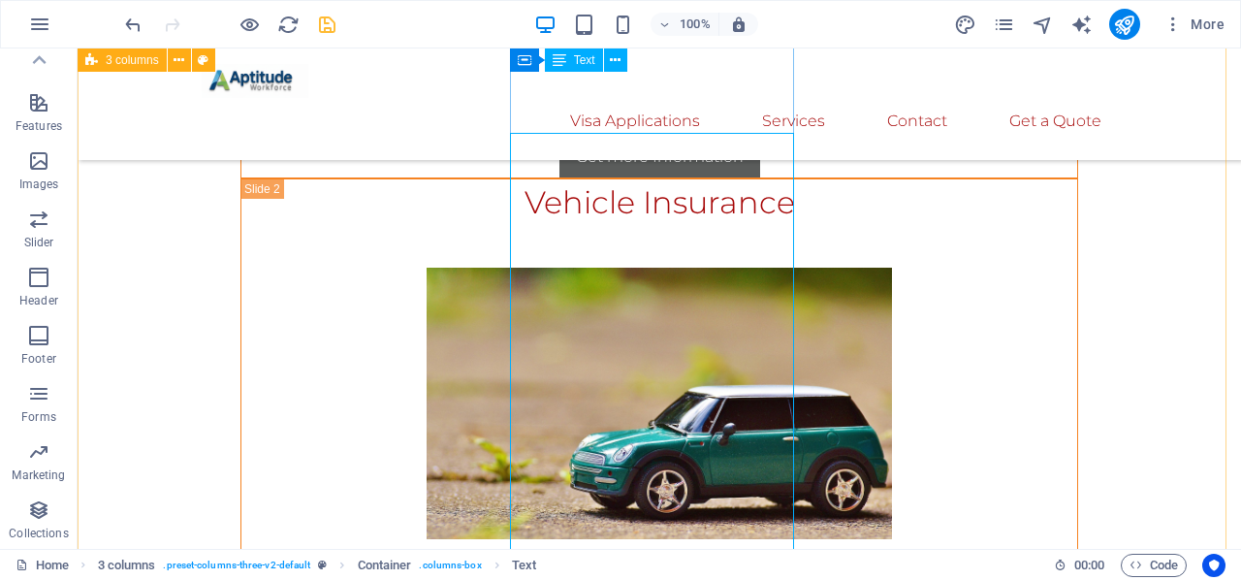
scroll to position [15118, 0]
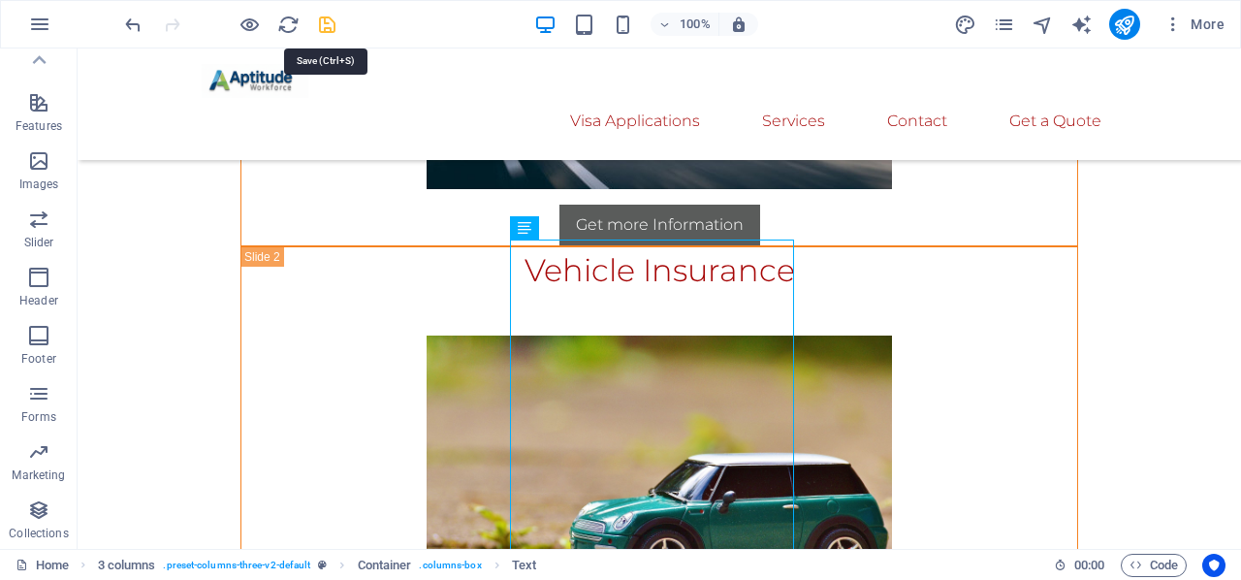
click at [332, 23] on icon "save" at bounding box center [327, 25] width 22 height 22
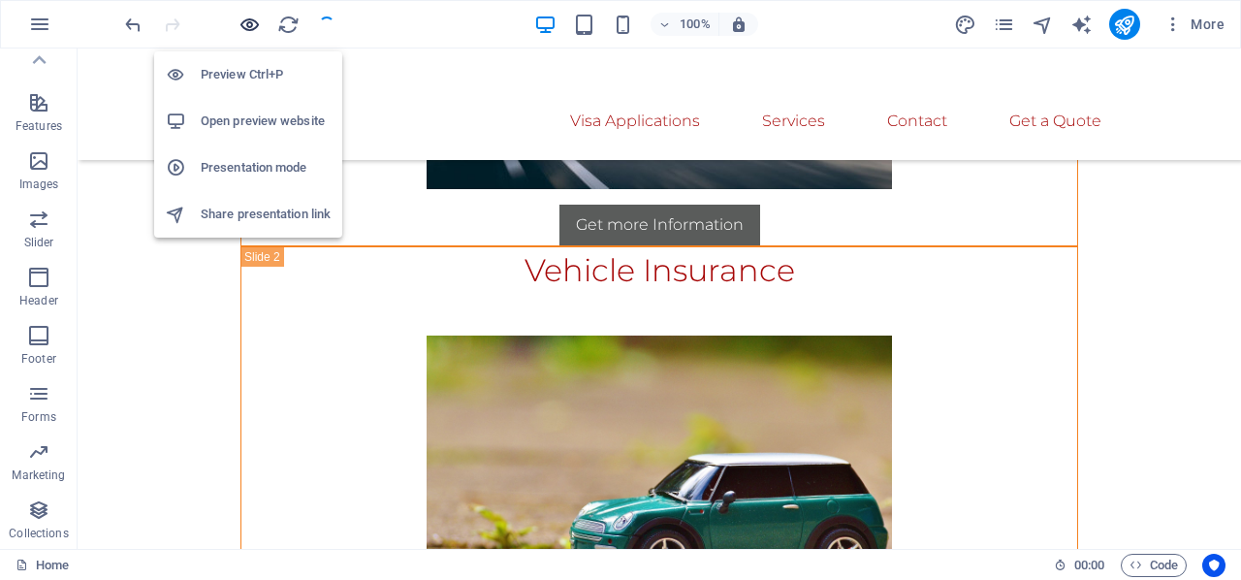
click at [241, 22] on icon "button" at bounding box center [249, 25] width 22 height 22
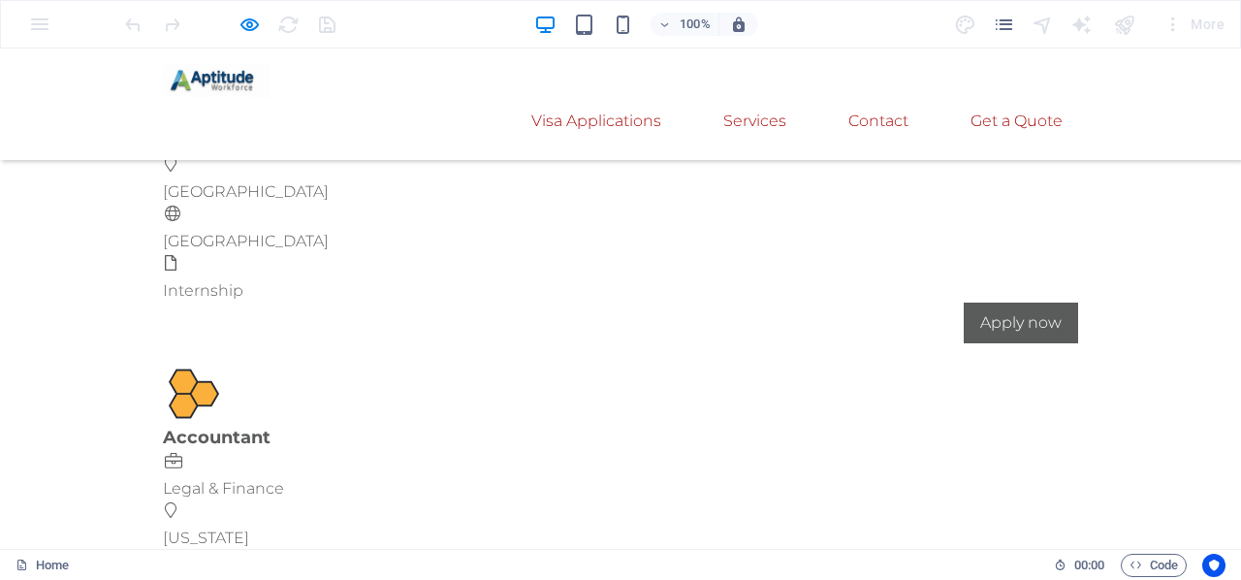
scroll to position [11122, 0]
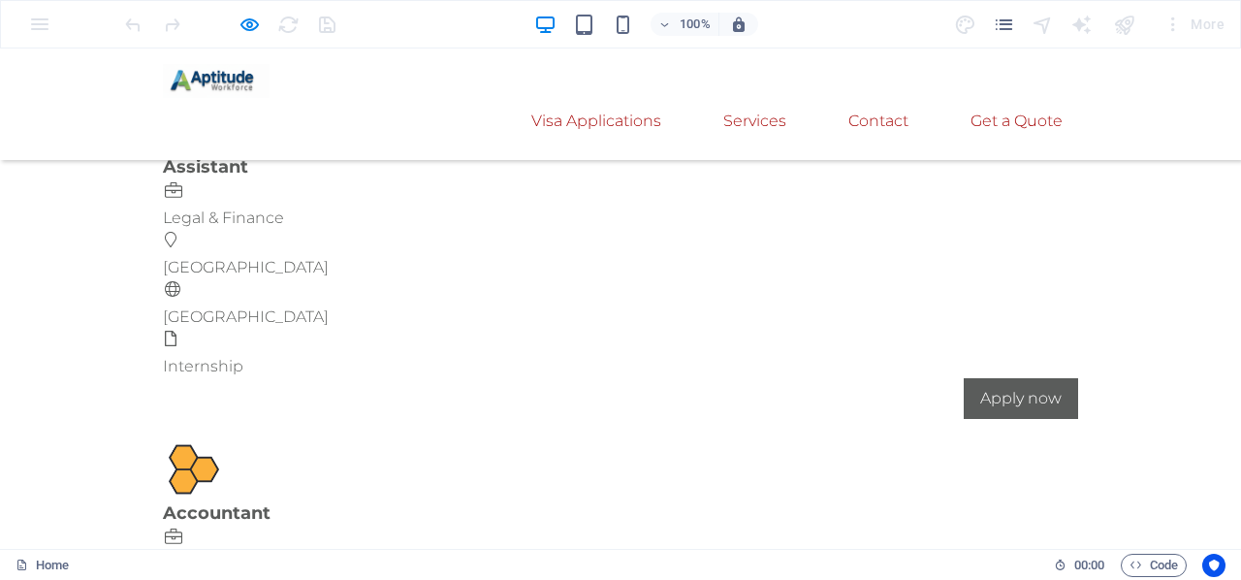
scroll to position [11316, 0]
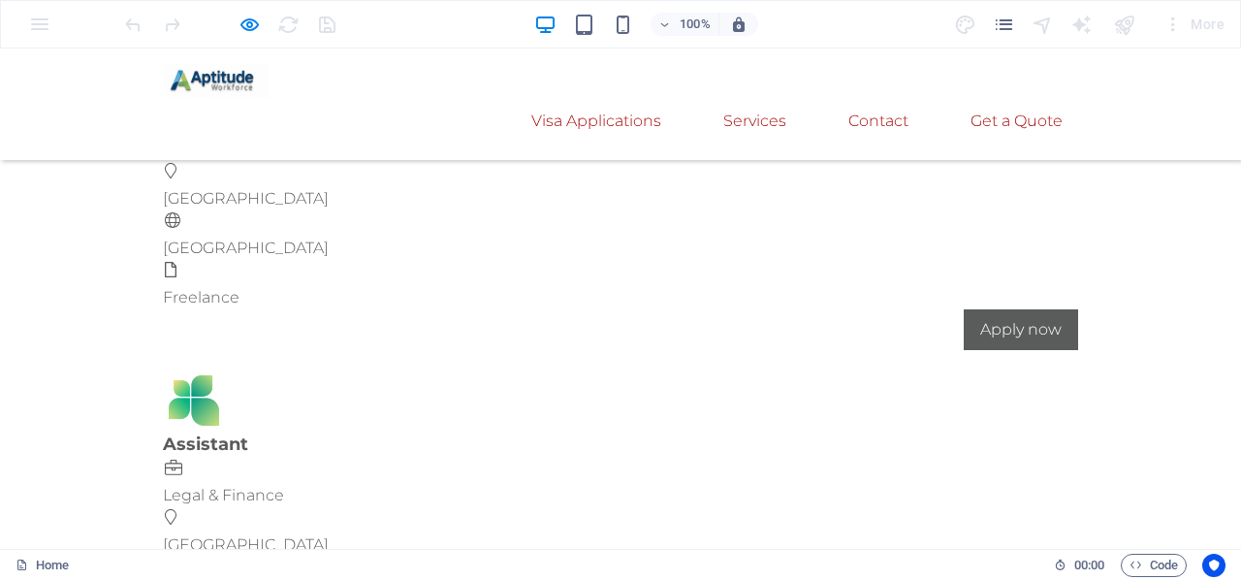
scroll to position [11025, 0]
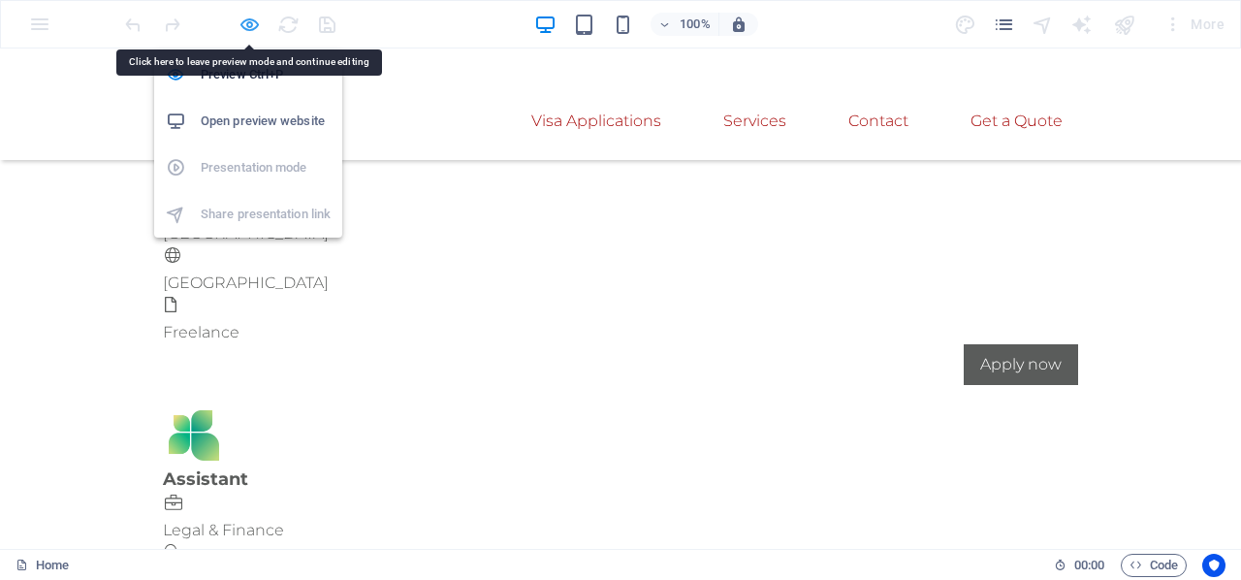
click at [242, 16] on icon "button" at bounding box center [249, 25] width 22 height 22
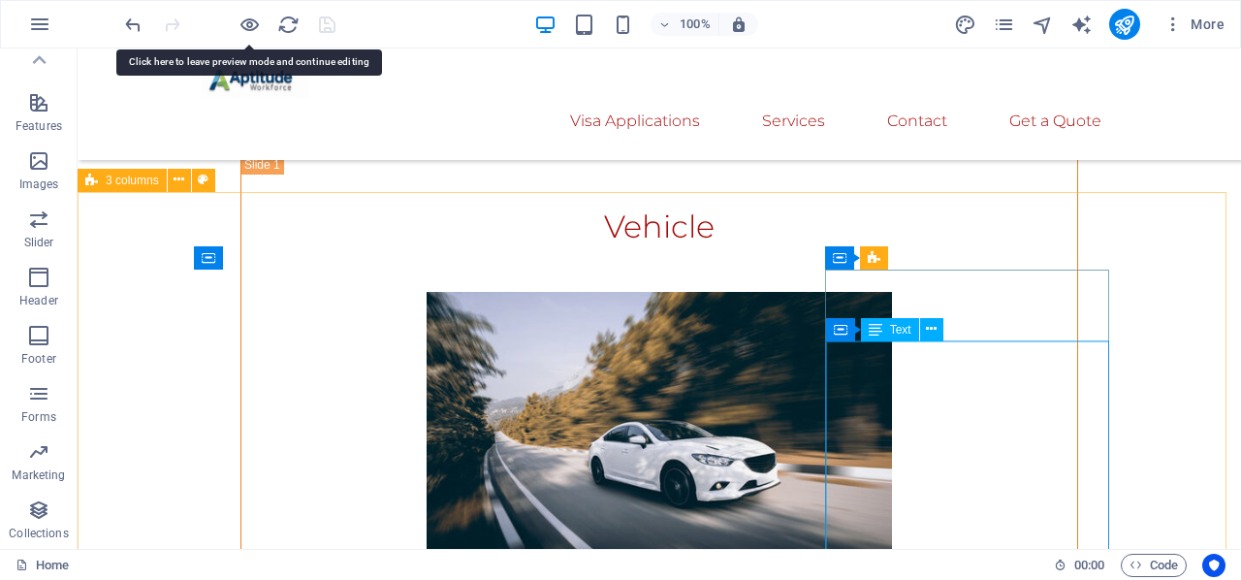
scroll to position [14924, 0]
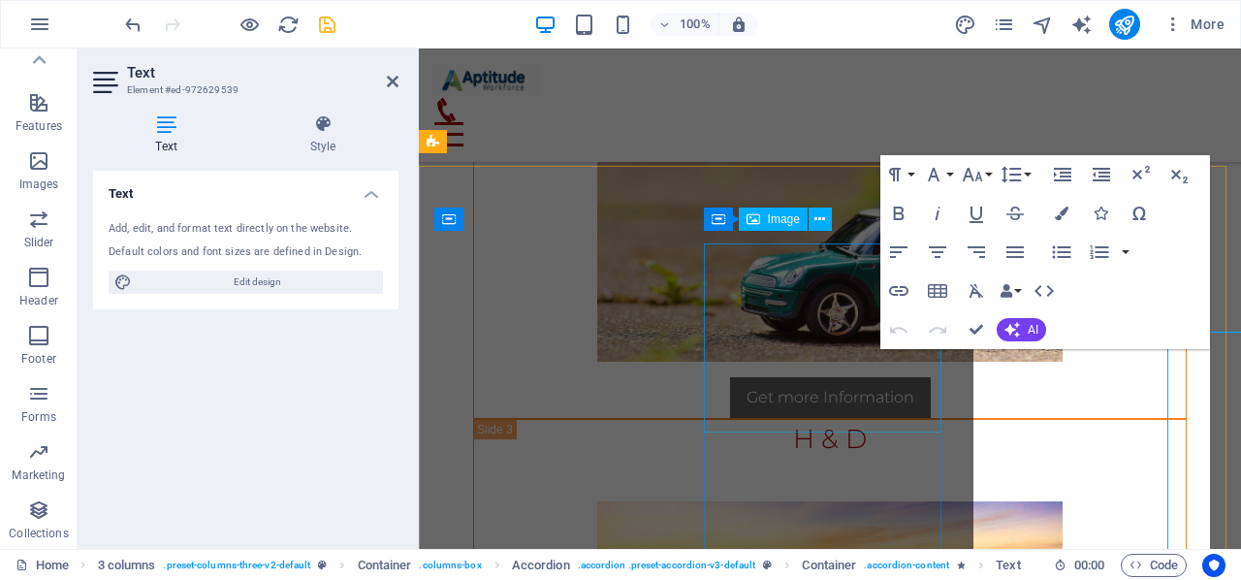
scroll to position [14856, 0]
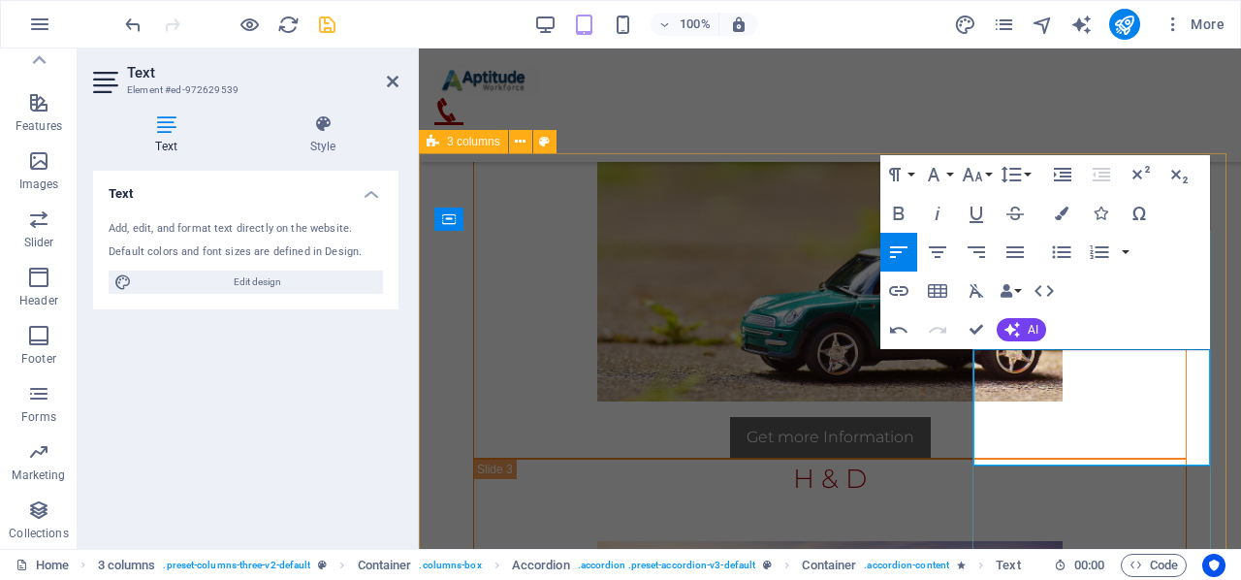
scroll to position [2060, 2]
drag, startPoint x: 977, startPoint y: 325, endPoint x: 1002, endPoint y: 291, distance: 42.3
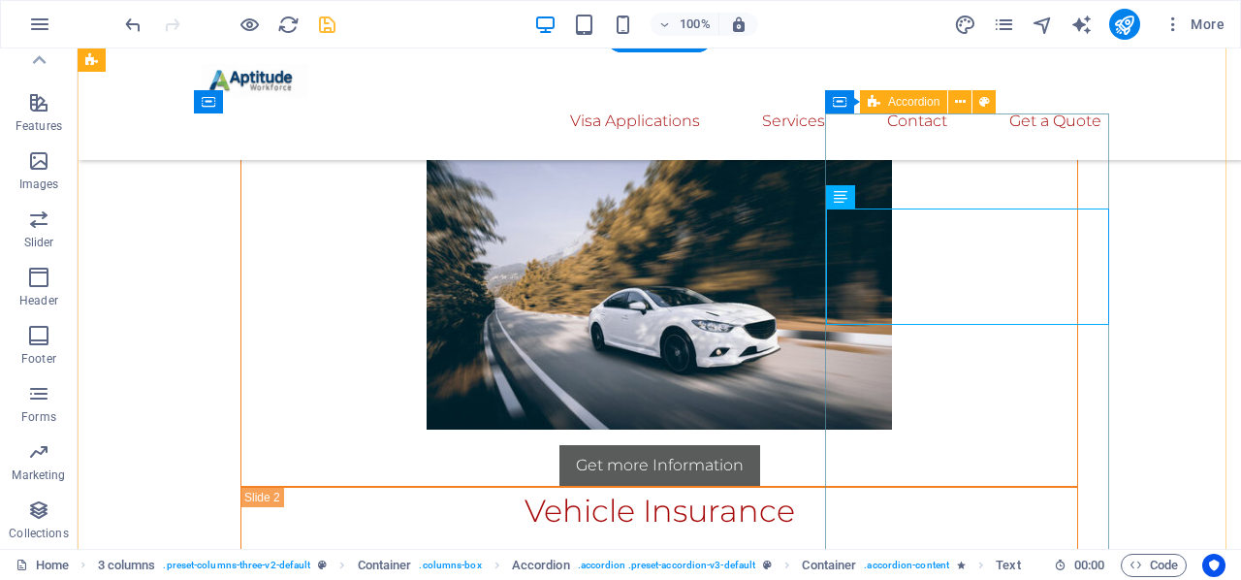
scroll to position [15071, 0]
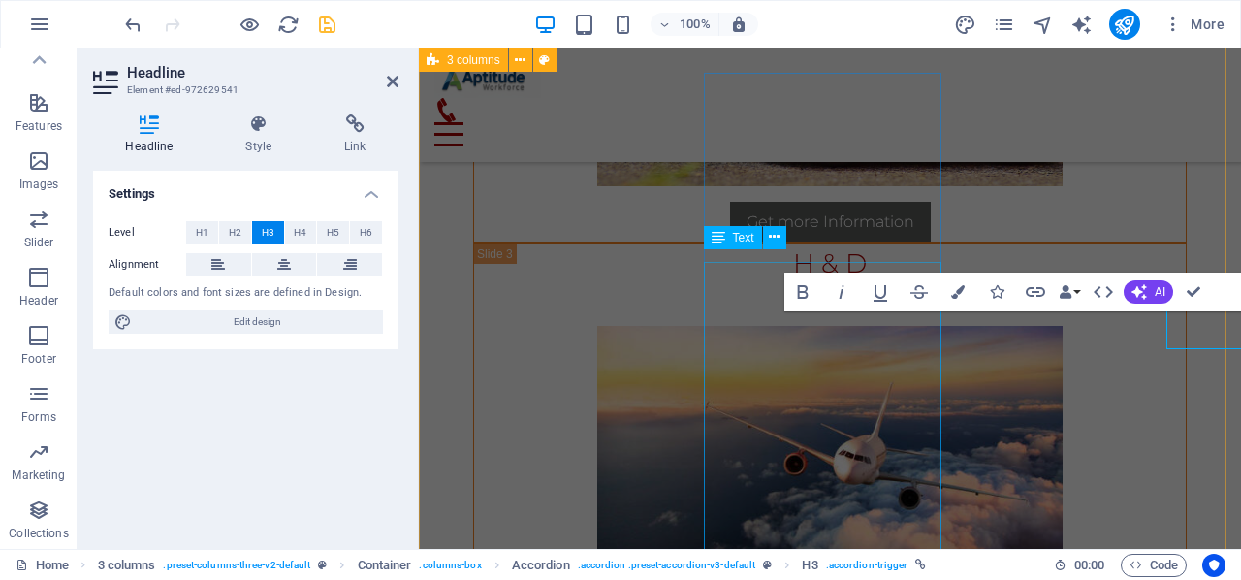
scroll to position [15027, 0]
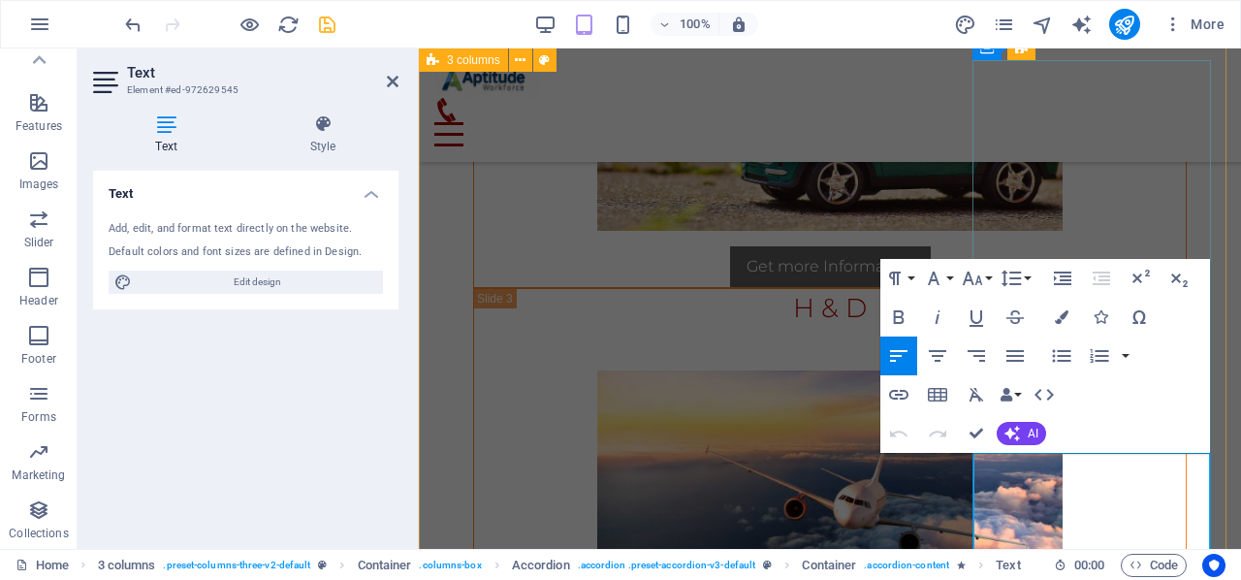
drag, startPoint x: 984, startPoint y: 427, endPoint x: 993, endPoint y: 332, distance: 95.4
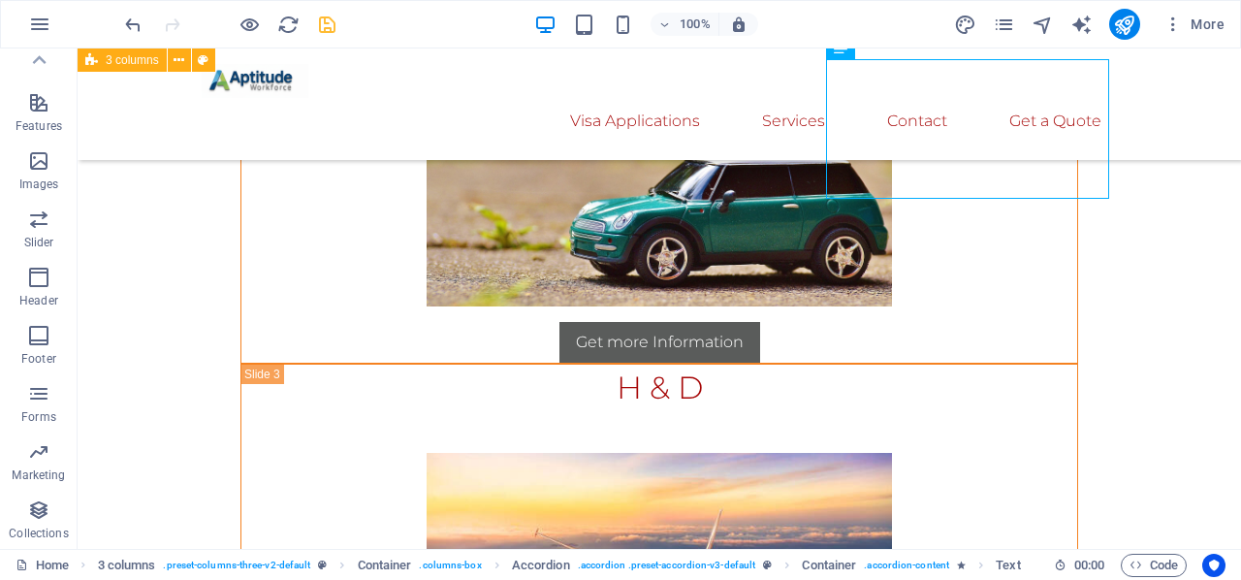
scroll to position [15413, 0]
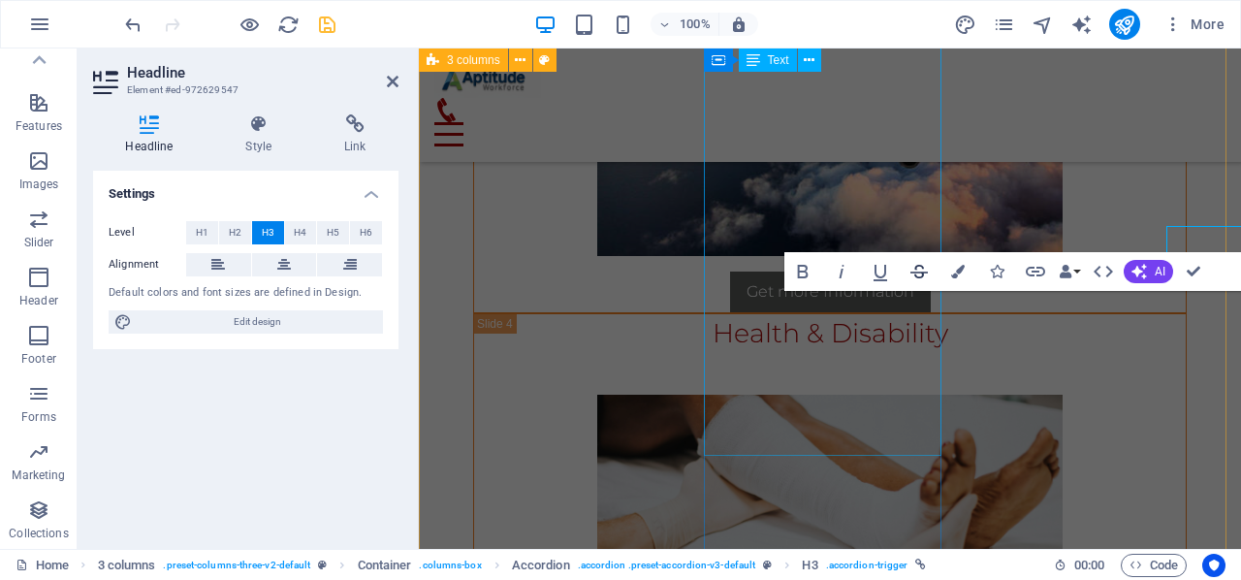
scroll to position [15368, 0]
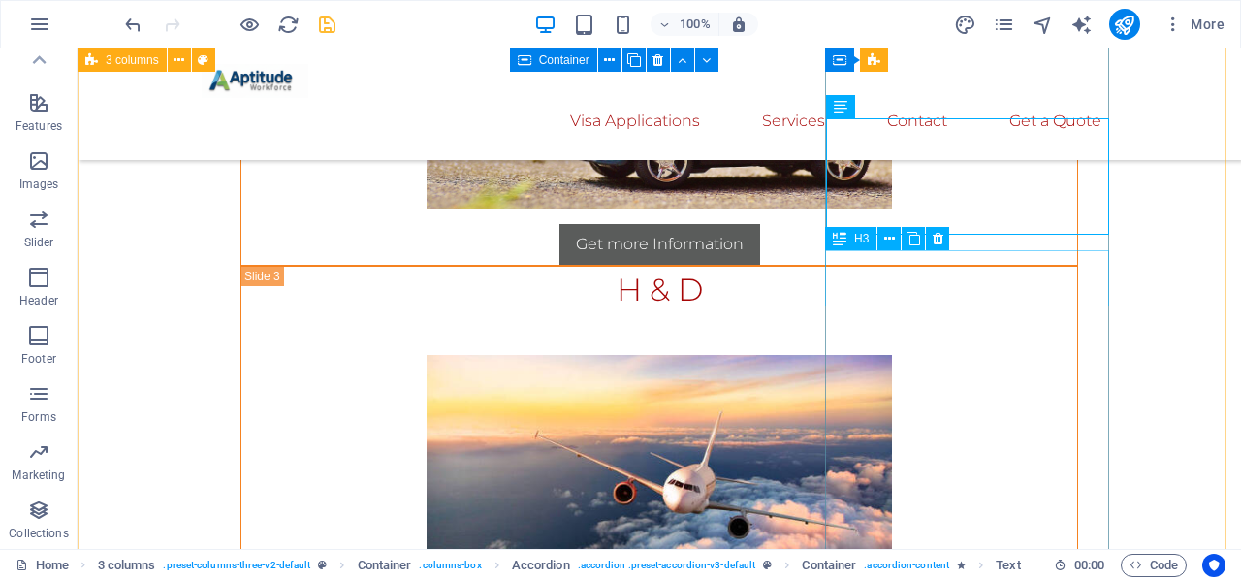
scroll to position [15610, 0]
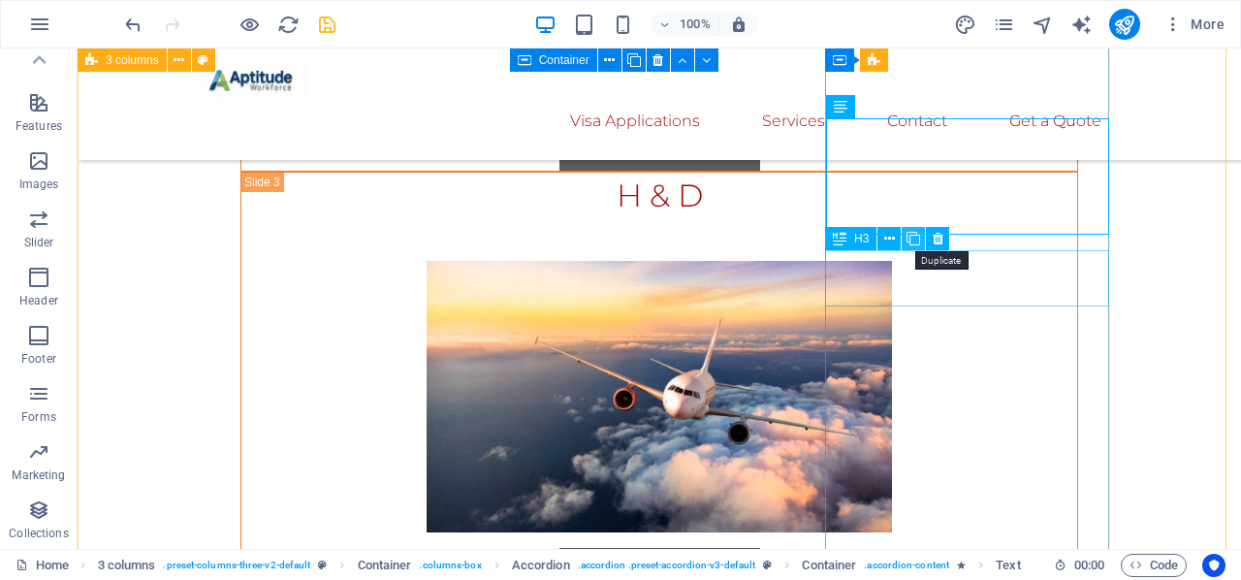
click at [915, 245] on icon at bounding box center [913, 239] width 14 height 20
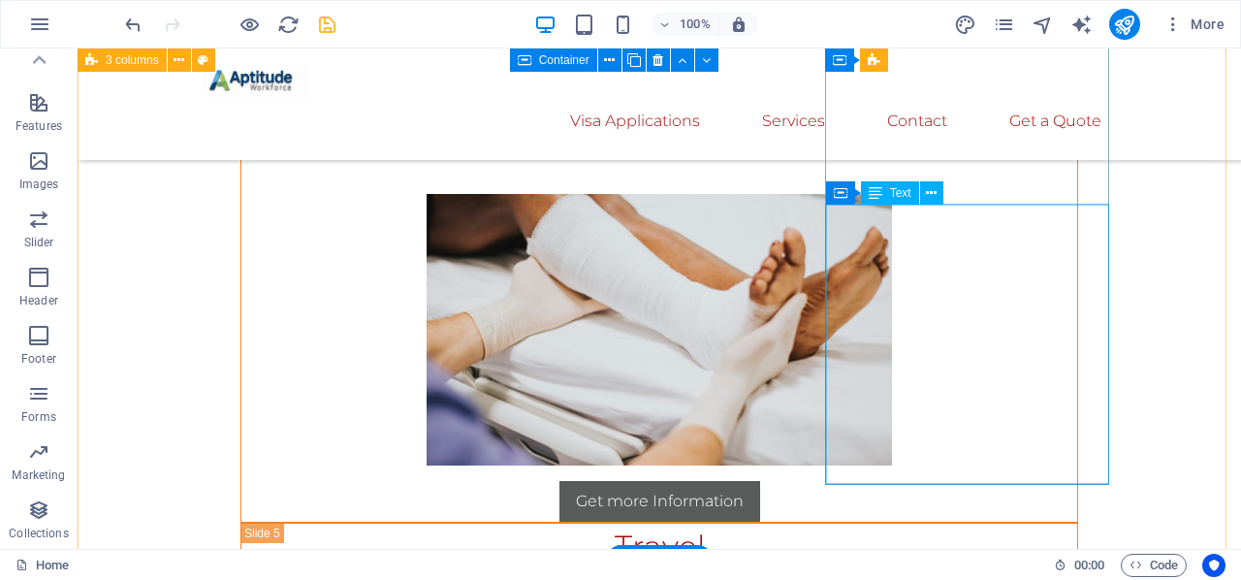
scroll to position [15998, 0]
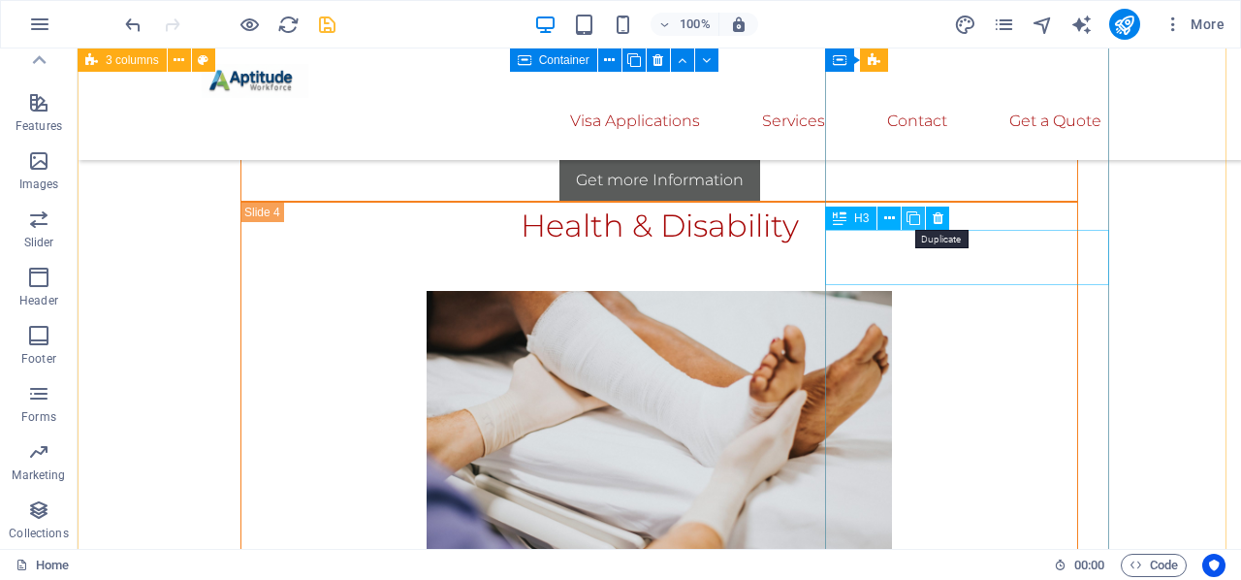
click at [915, 222] on icon at bounding box center [913, 218] width 14 height 20
click at [915, 223] on icon at bounding box center [913, 218] width 14 height 20
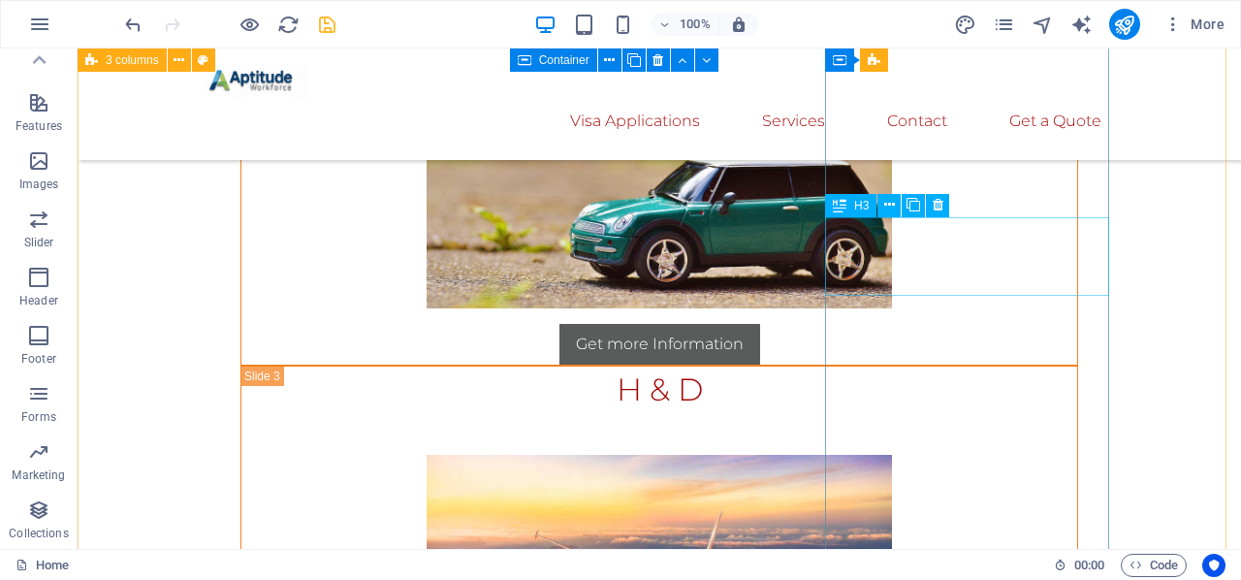
scroll to position [15610, 0]
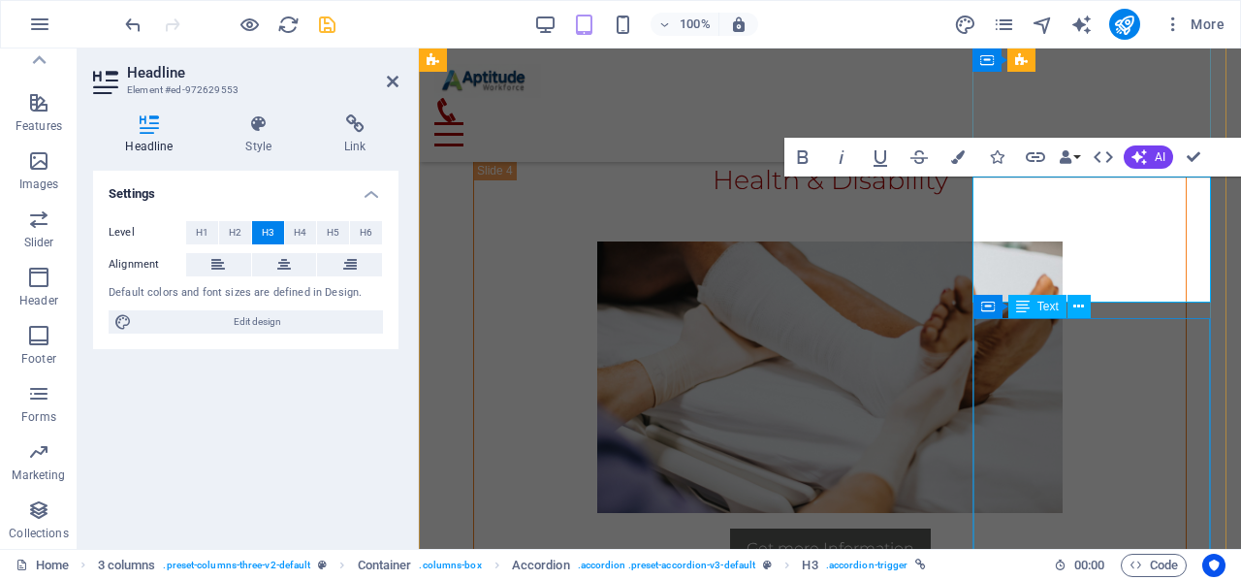
scroll to position [15760, 0]
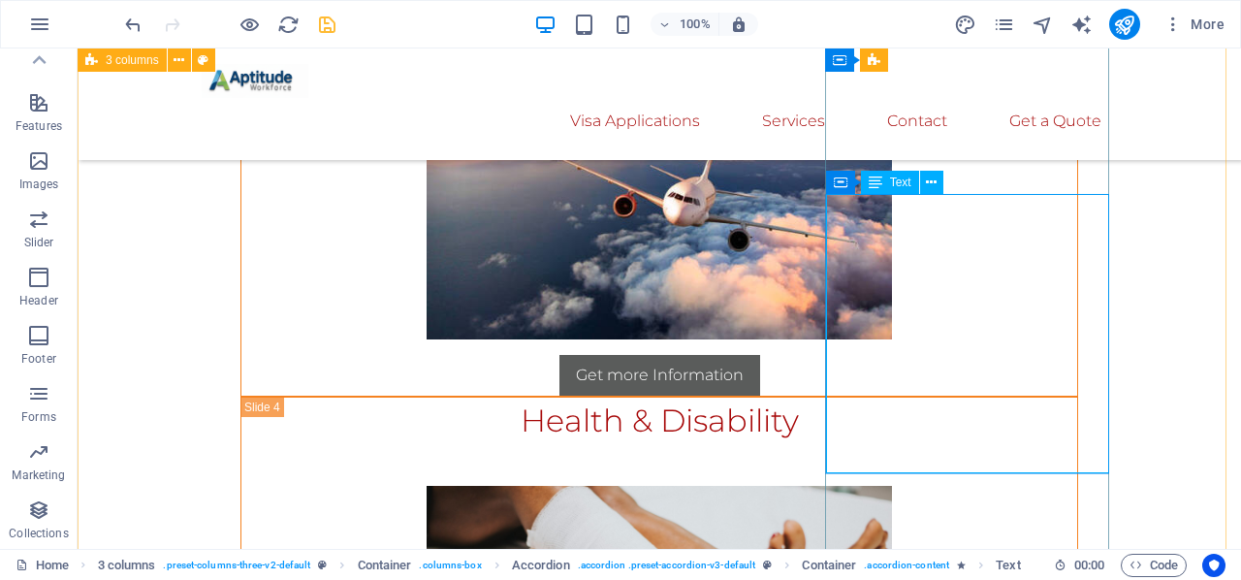
scroll to position [16002, 0]
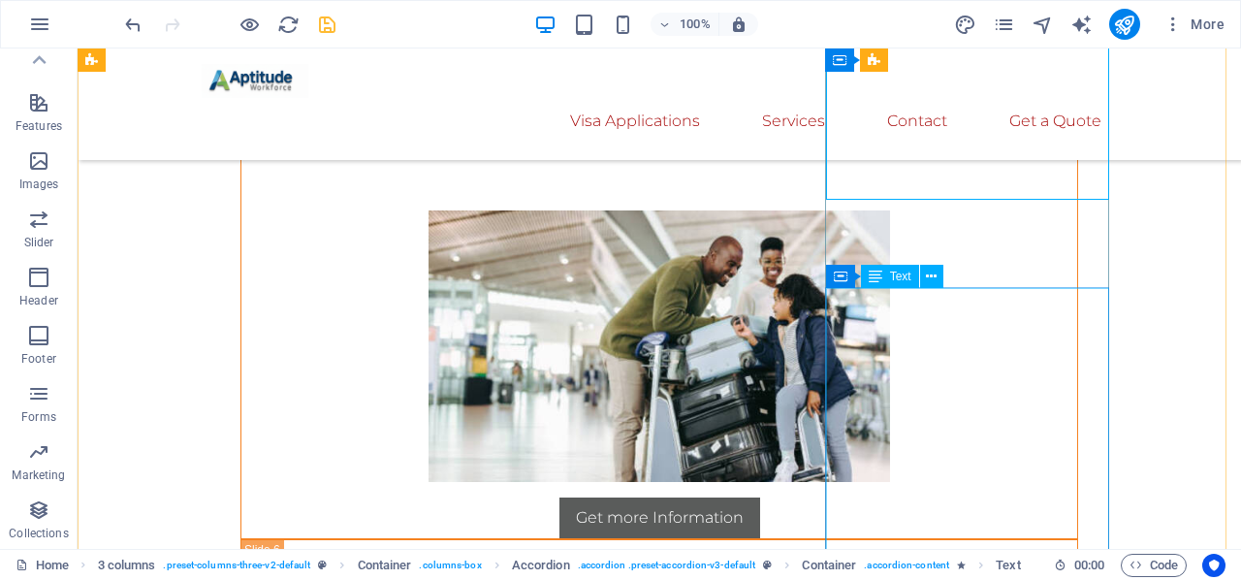
scroll to position [16312, 0]
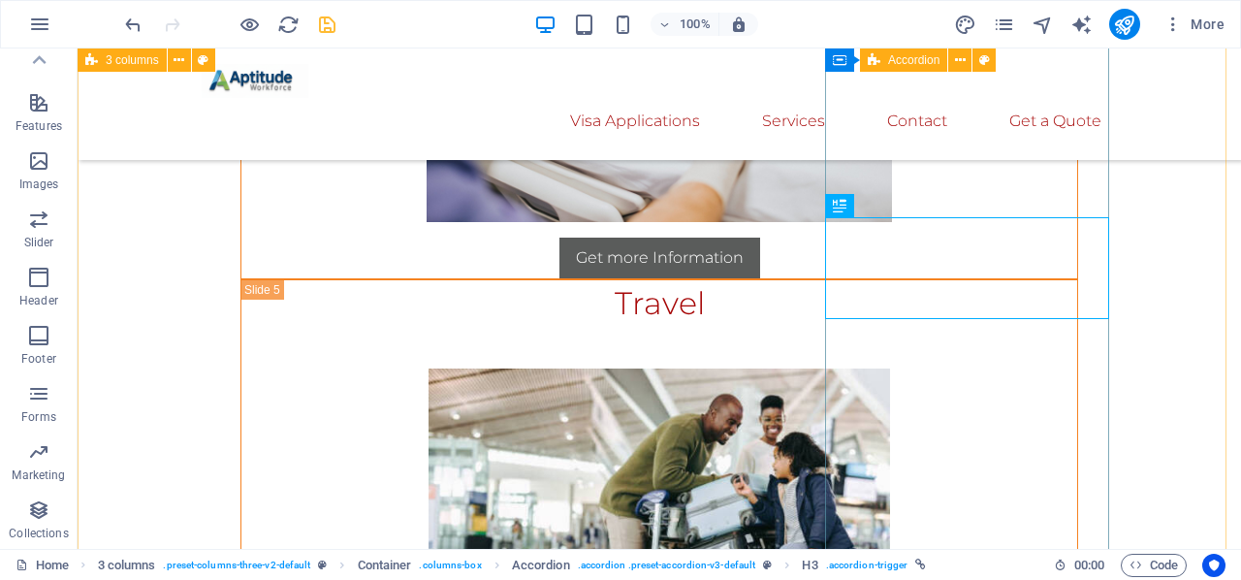
scroll to position [16417, 0]
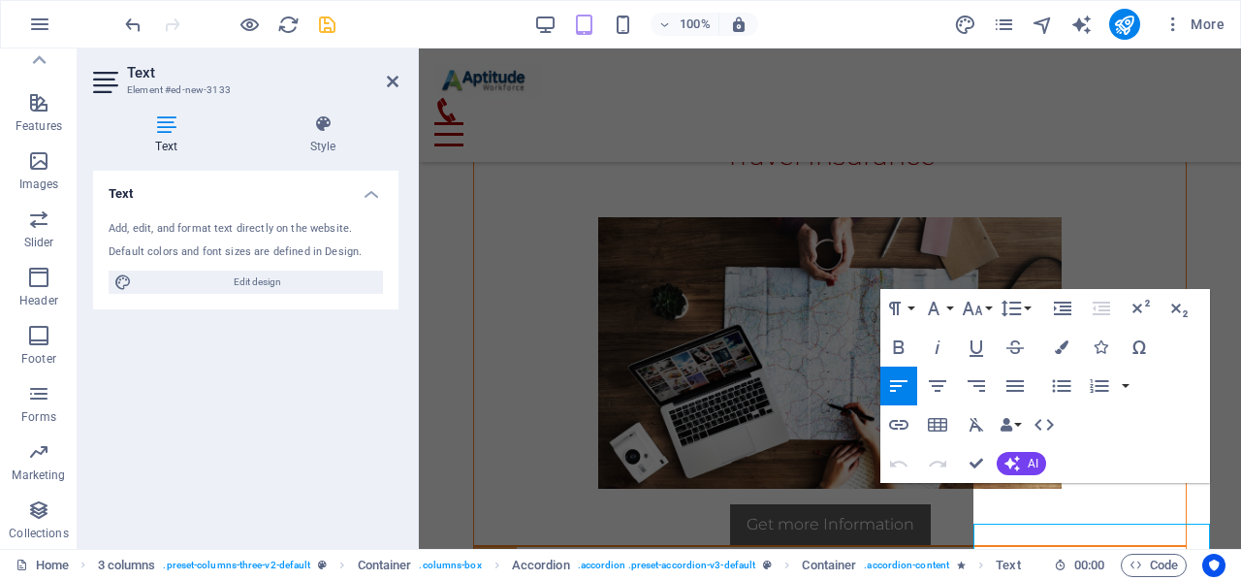
scroll to position [16371, 0]
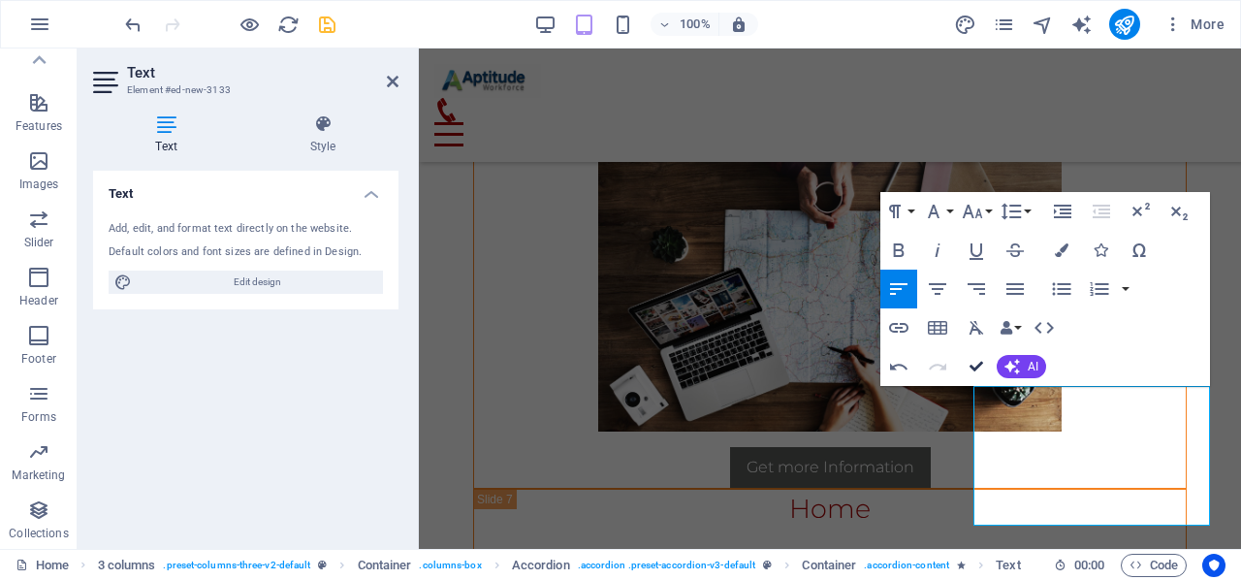
drag, startPoint x: 977, startPoint y: 369, endPoint x: 1013, endPoint y: 392, distance: 42.2
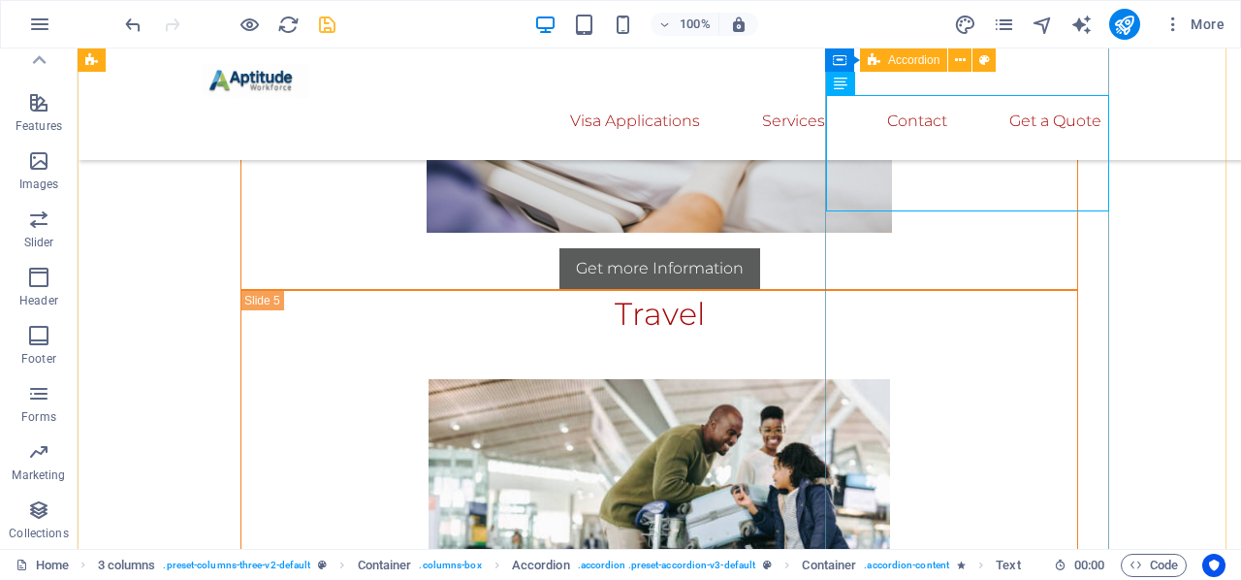
scroll to position [16619, 0]
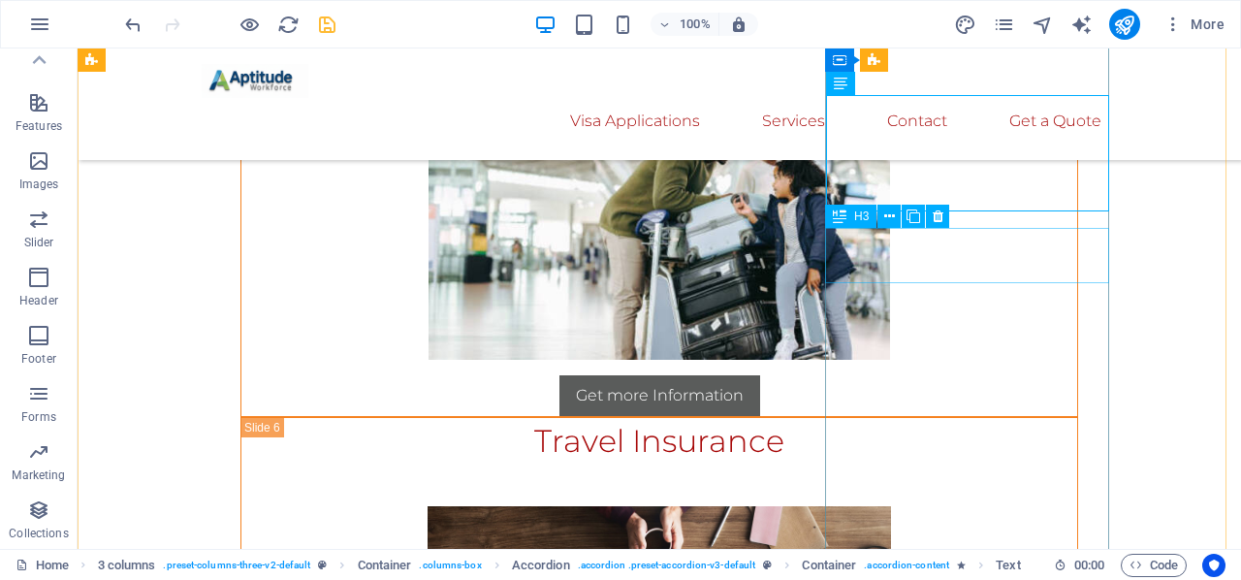
drag, startPoint x: 911, startPoint y: 256, endPoint x: 562, endPoint y: 255, distance: 349.0
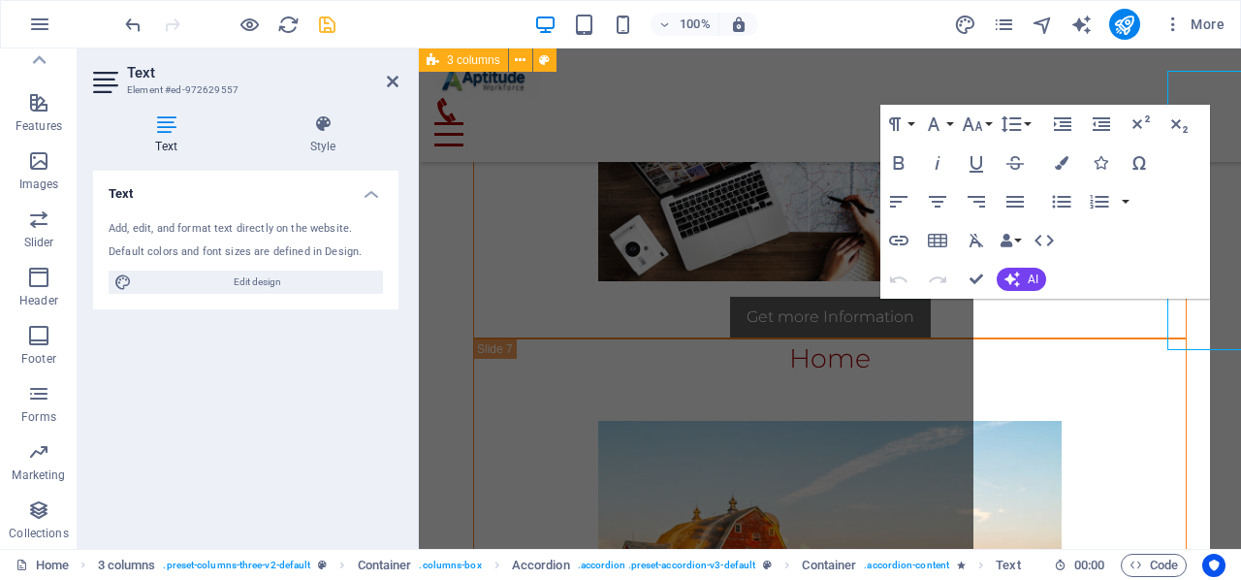
scroll to position [16876, 0]
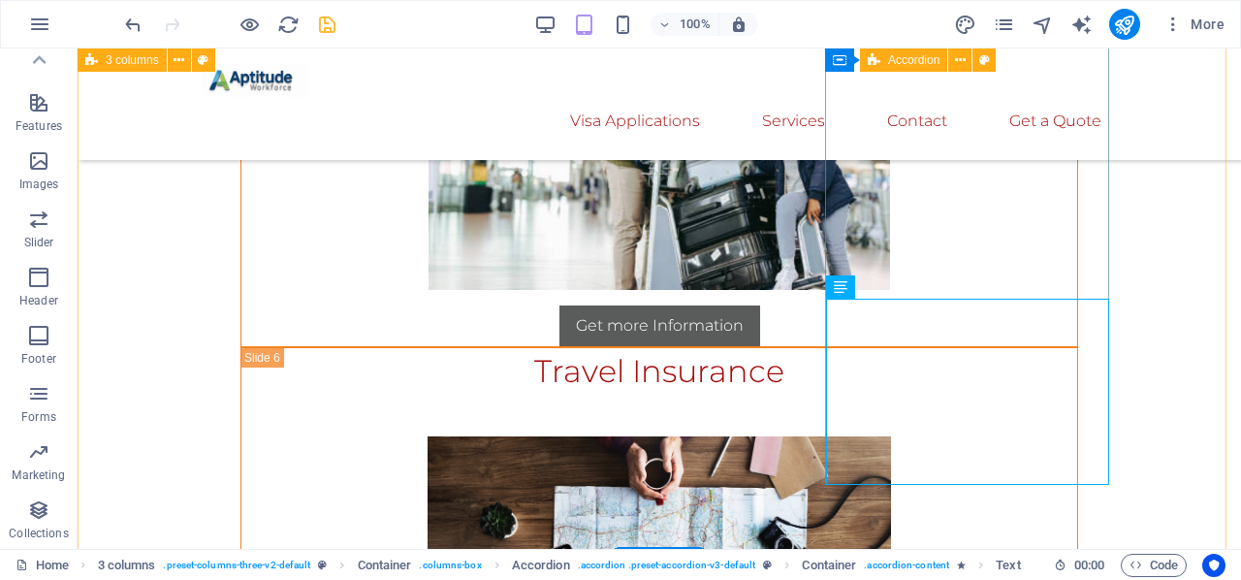
scroll to position [16689, 0]
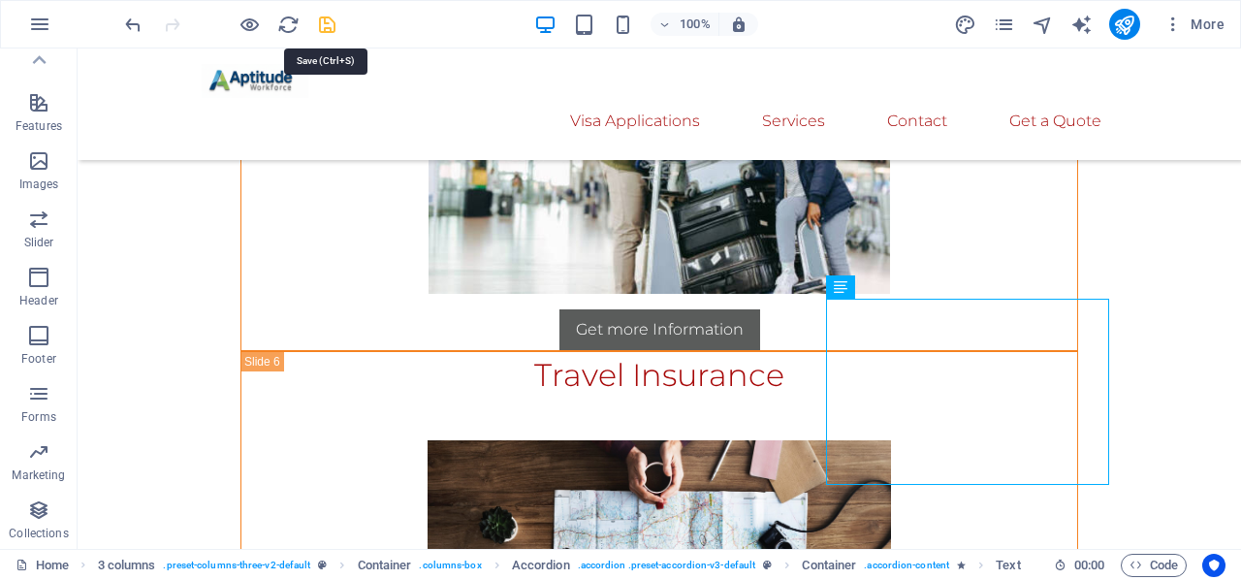
click at [321, 22] on icon "save" at bounding box center [327, 25] width 22 height 22
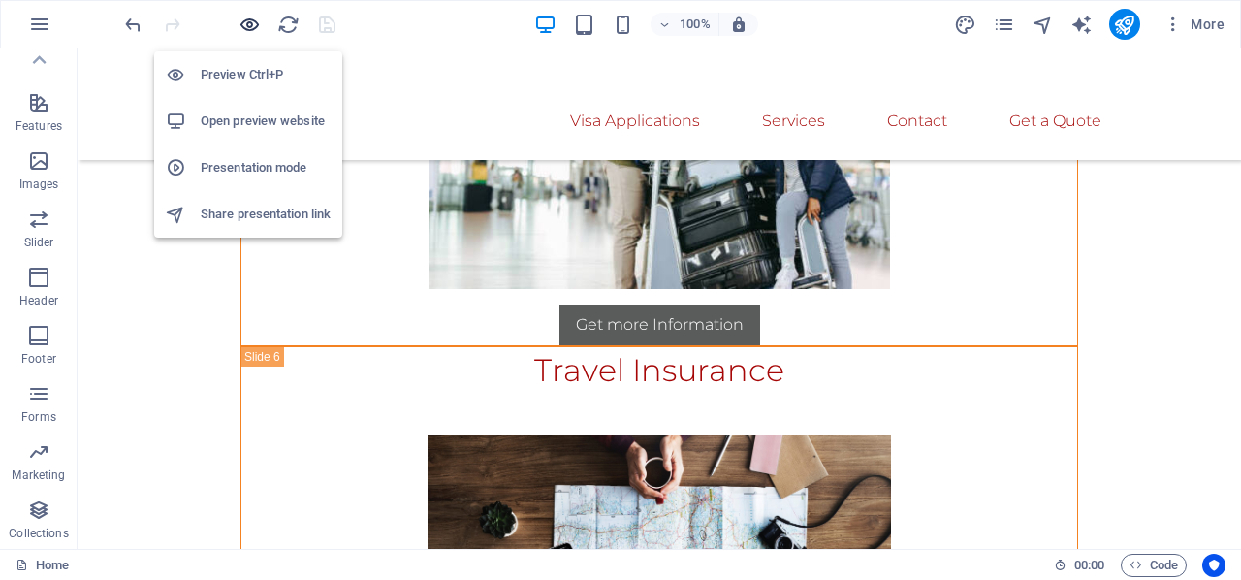
click at [240, 22] on icon "button" at bounding box center [249, 25] width 22 height 22
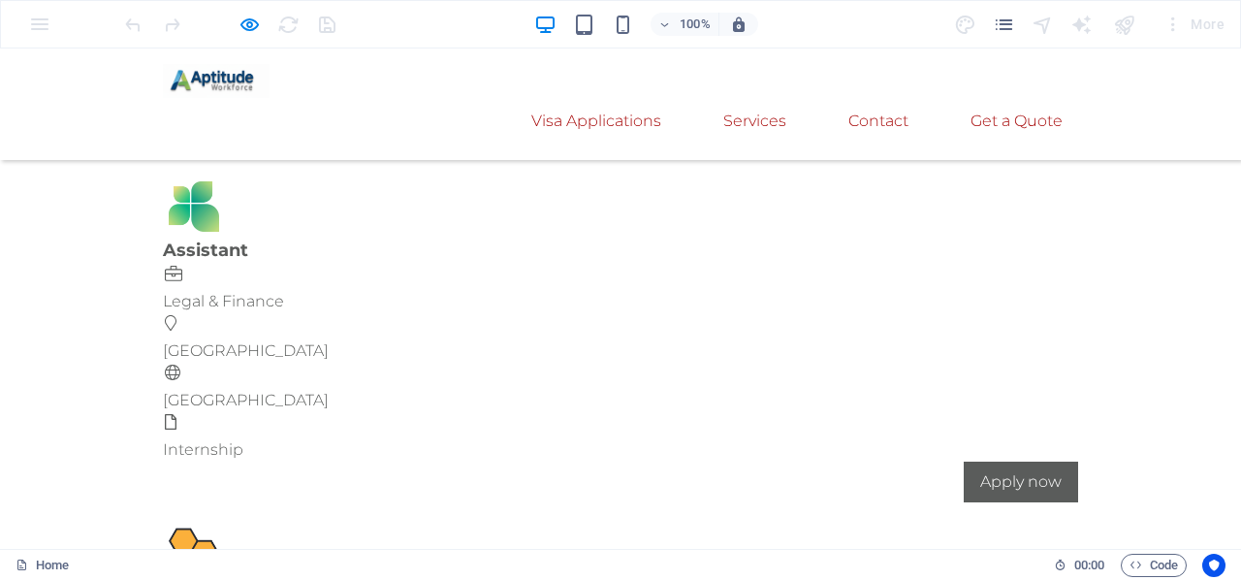
scroll to position [11239, 0]
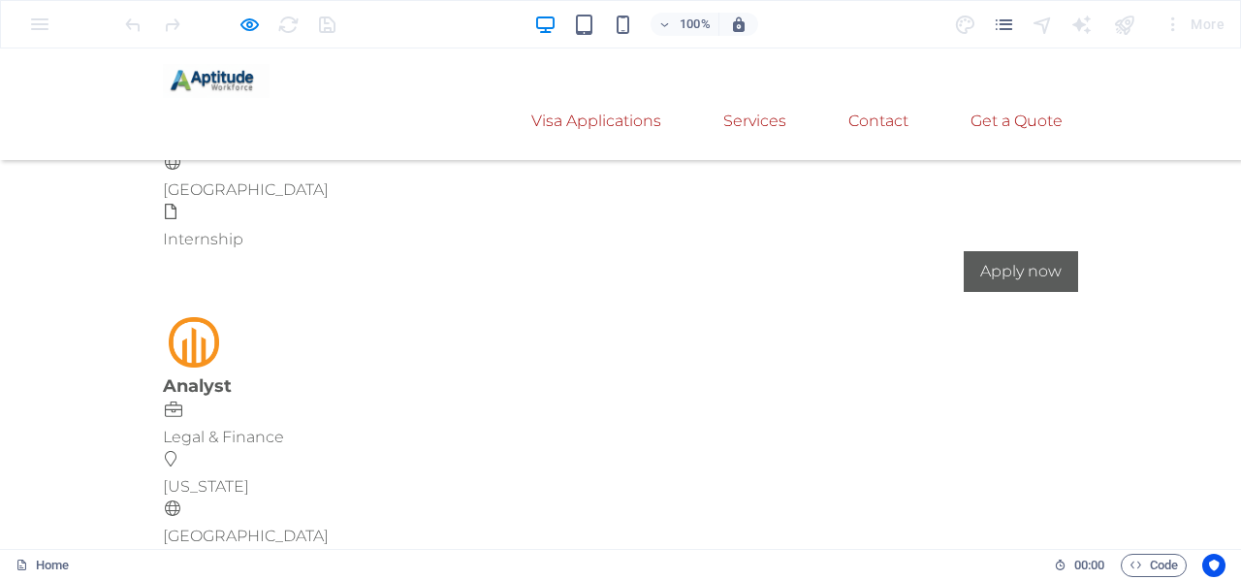
scroll to position [12024, 0]
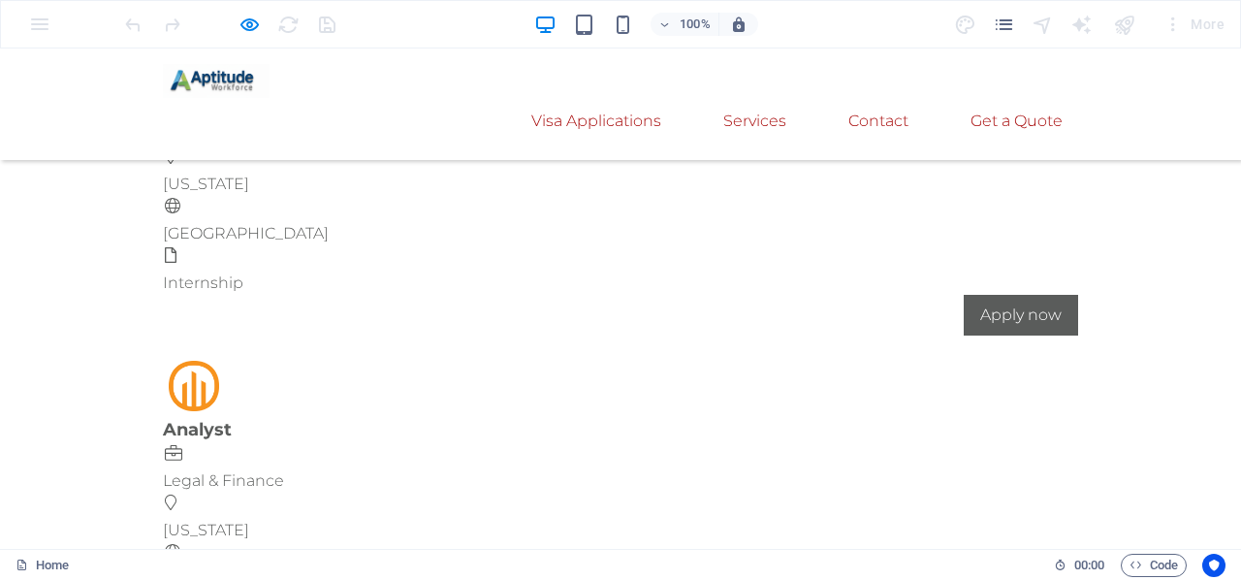
scroll to position [11733, 0]
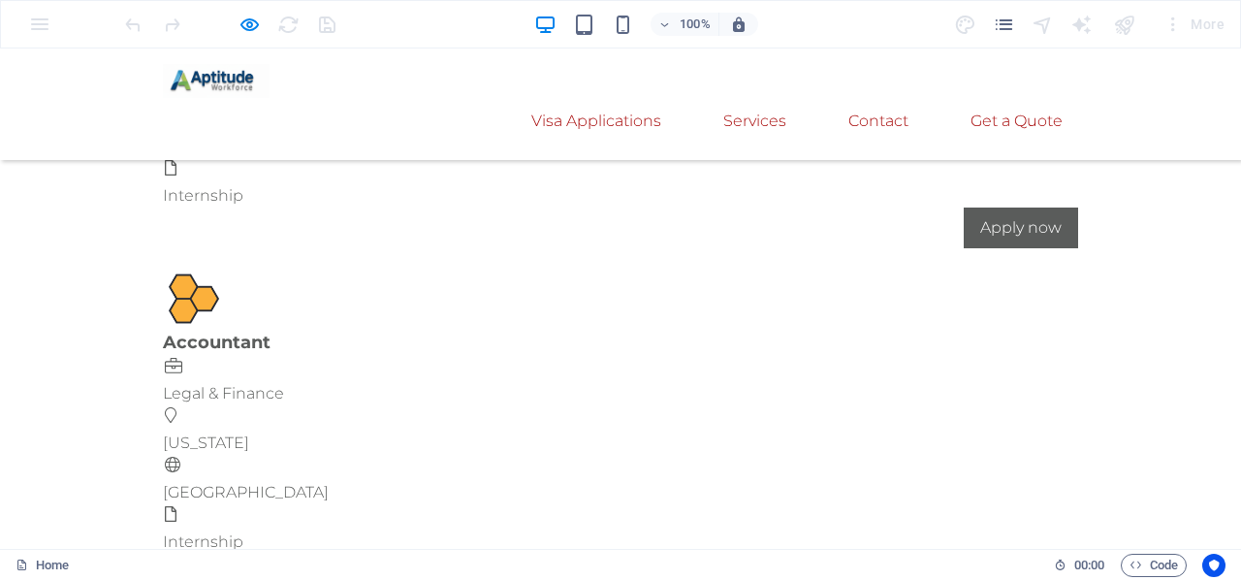
scroll to position [11442, 0]
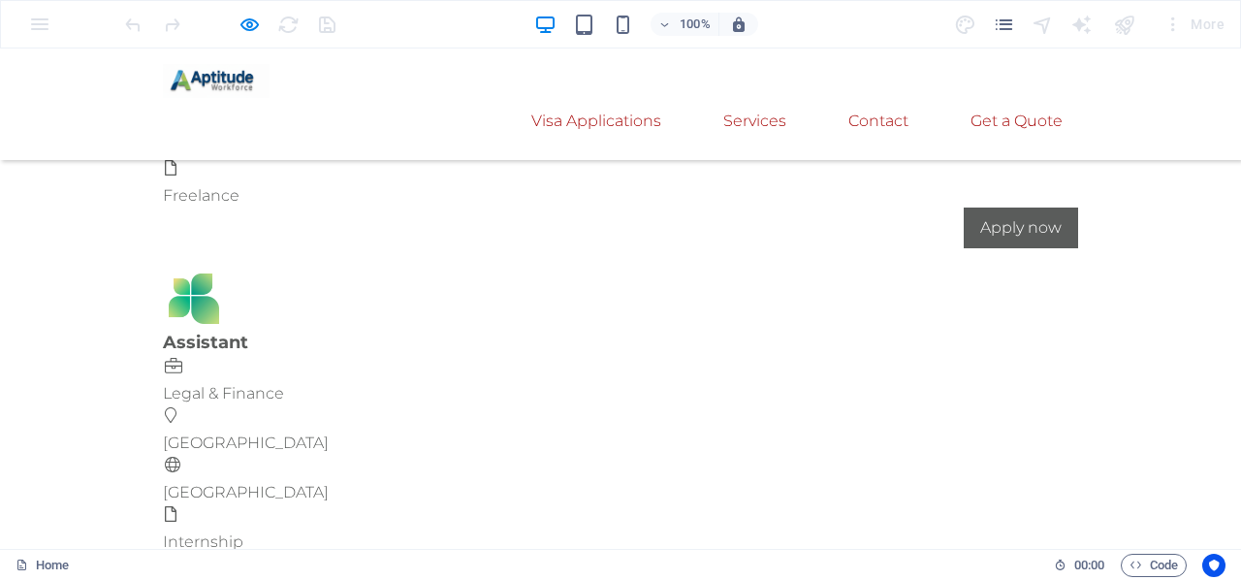
scroll to position [11151, 0]
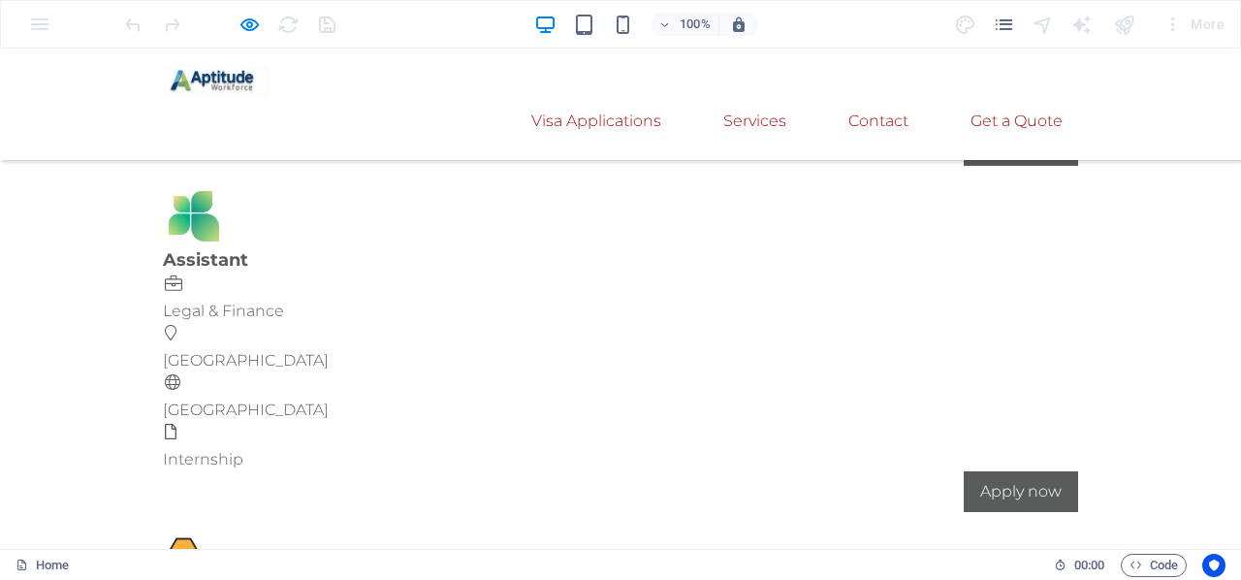
scroll to position [11248, 0]
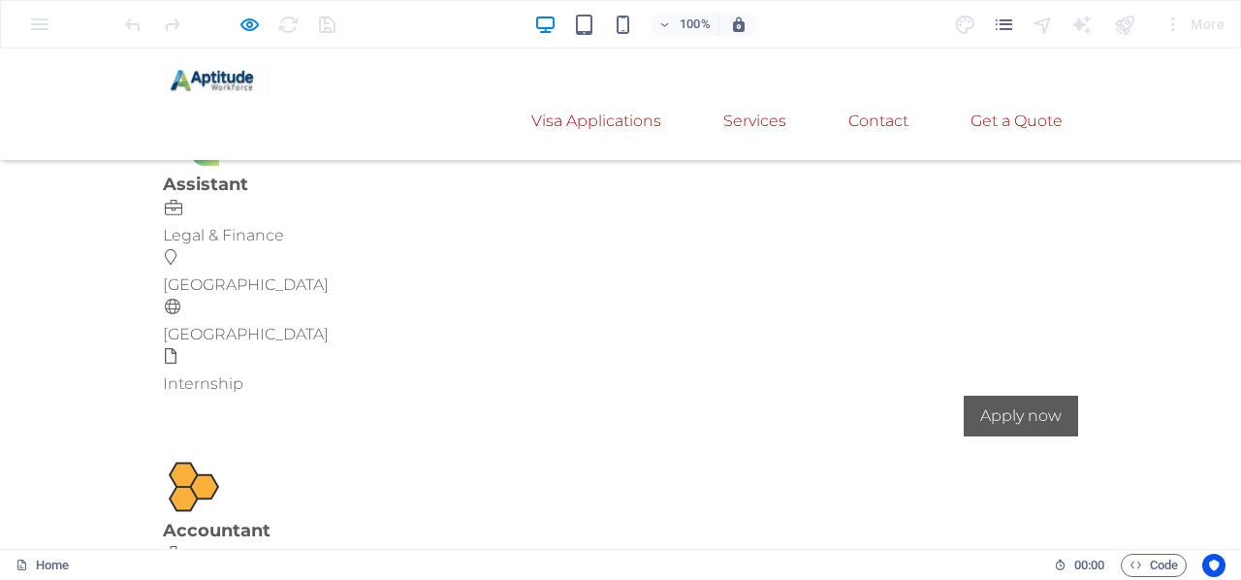
scroll to position [11539, 0]
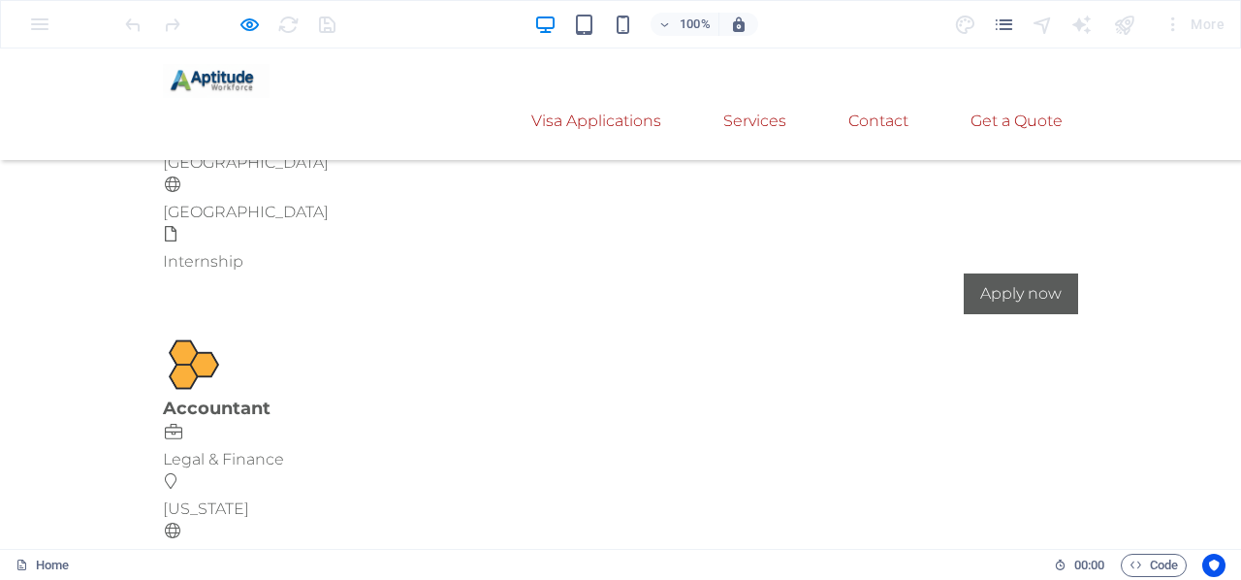
scroll to position [11636, 0]
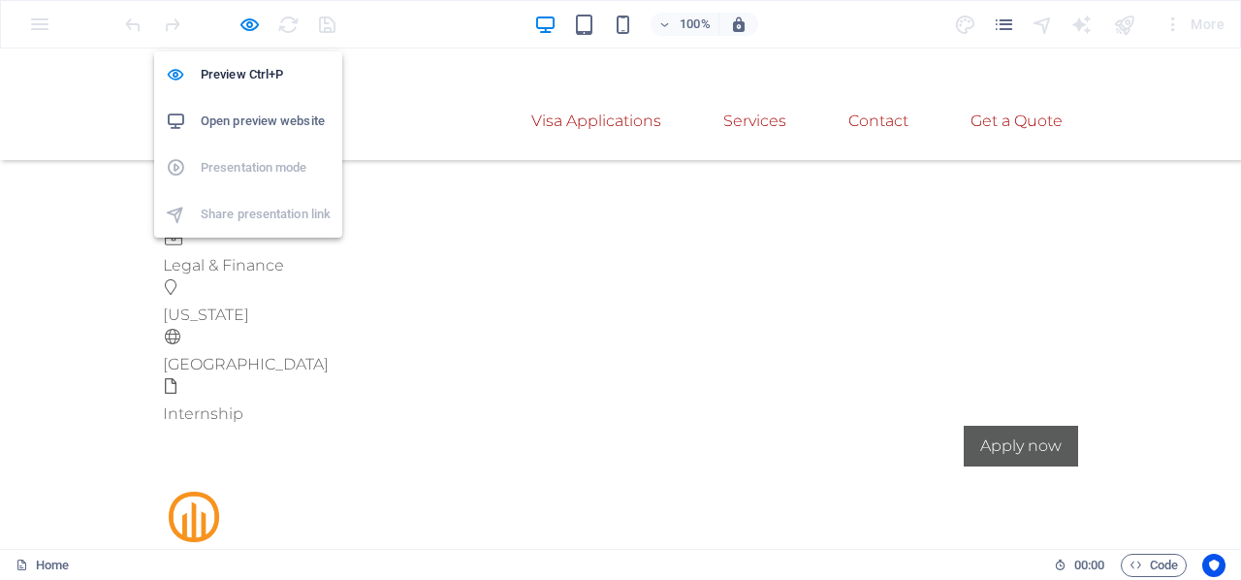
drag, startPoint x: 243, startPoint y: 16, endPoint x: 340, endPoint y: 49, distance: 102.4
click at [243, 16] on icon "button" at bounding box center [249, 25] width 22 height 22
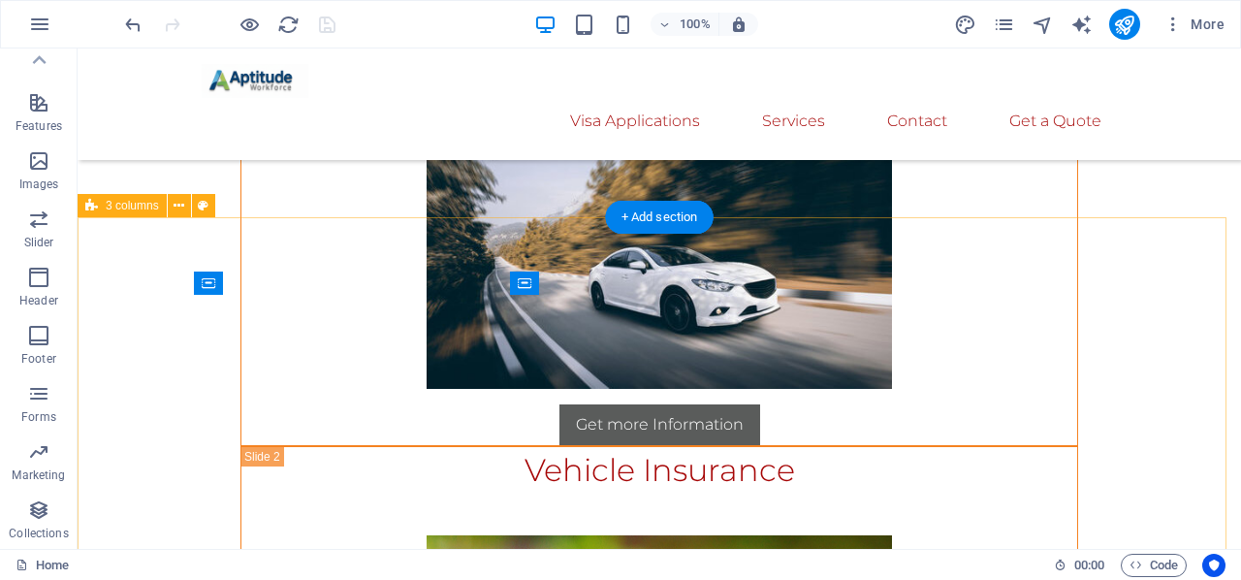
scroll to position [14922, 0]
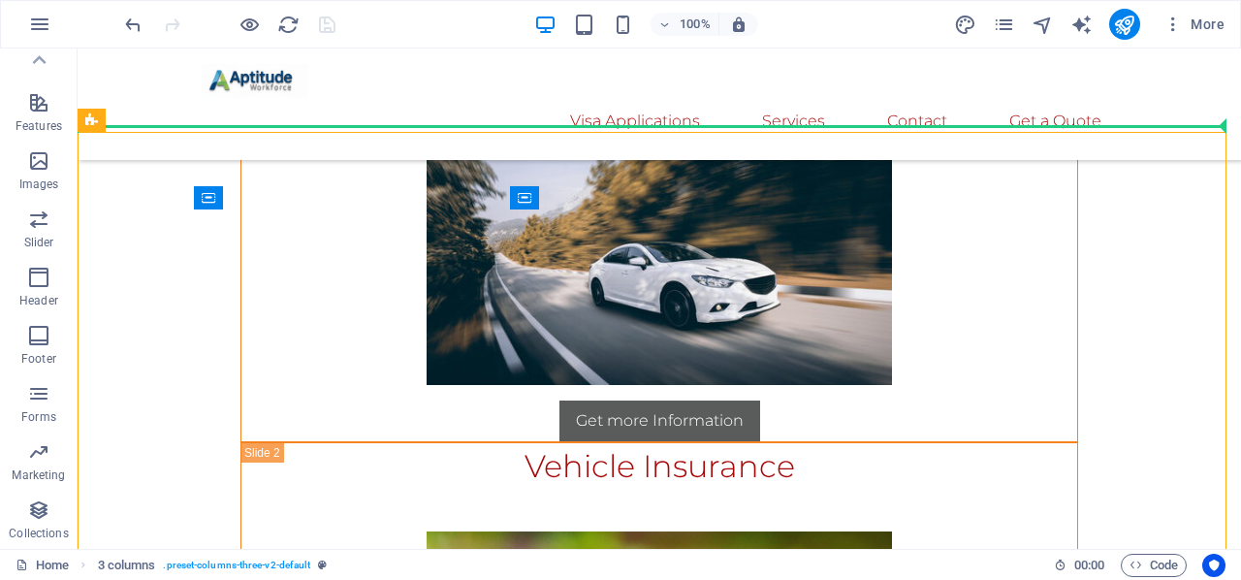
drag, startPoint x: 925, startPoint y: 246, endPoint x: 841, endPoint y: 123, distance: 148.7
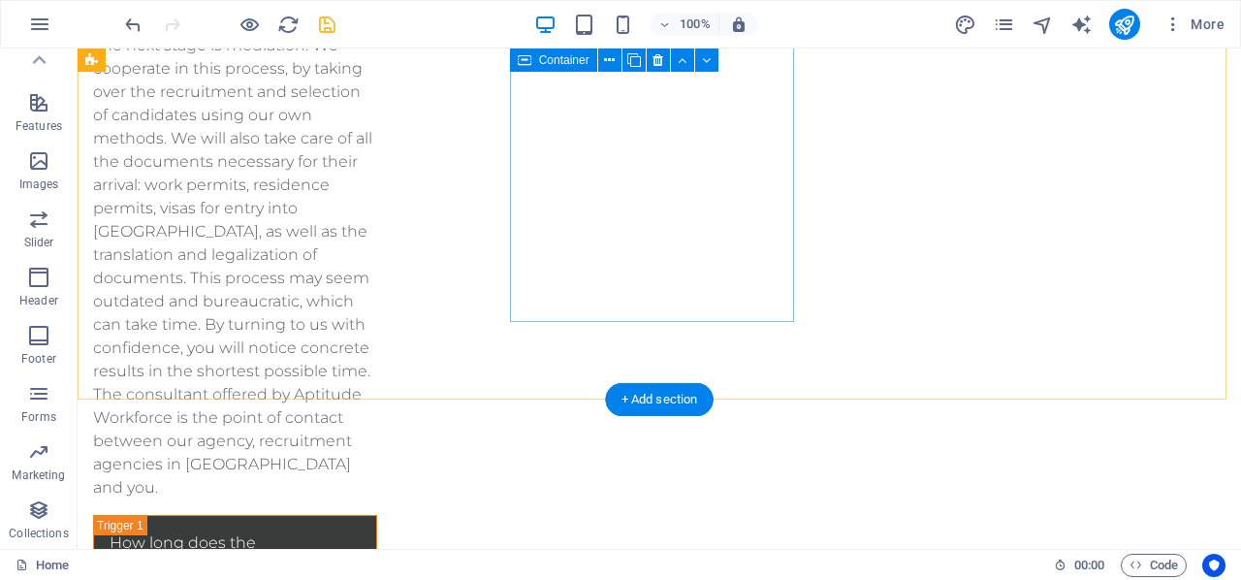
scroll to position [1551, 0]
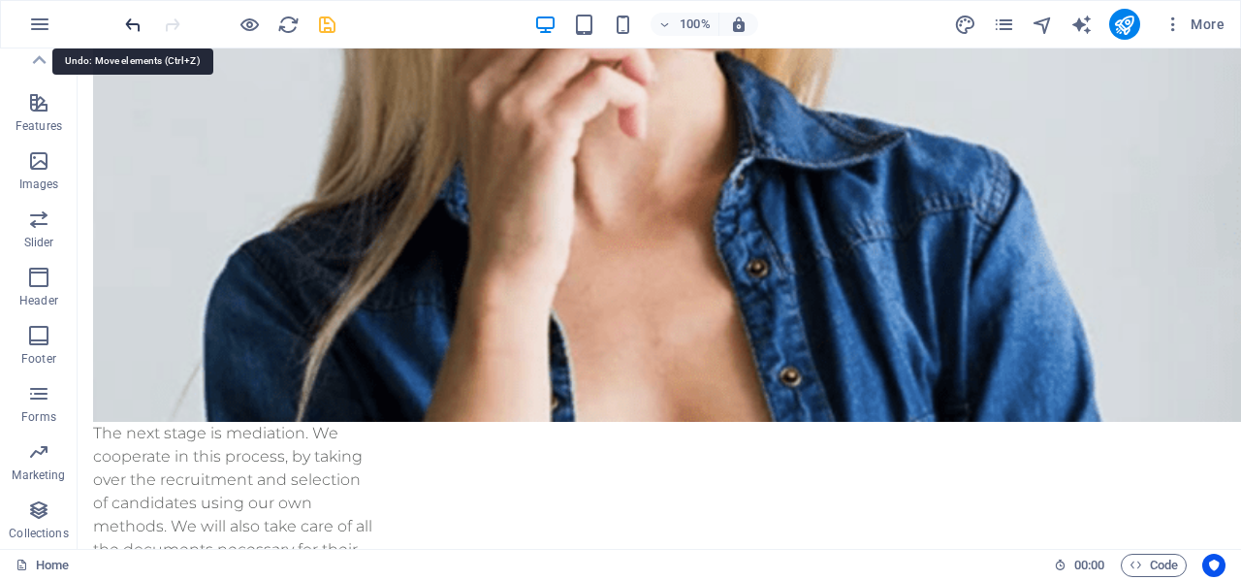
click at [129, 25] on icon "undo" at bounding box center [133, 25] width 22 height 22
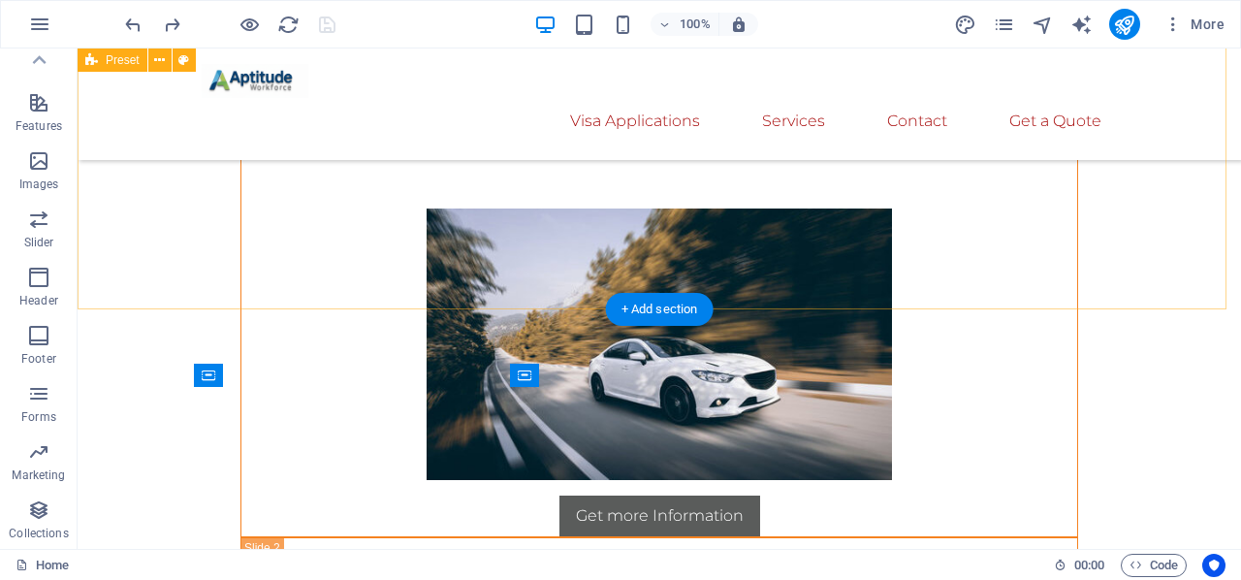
scroll to position [14788, 0]
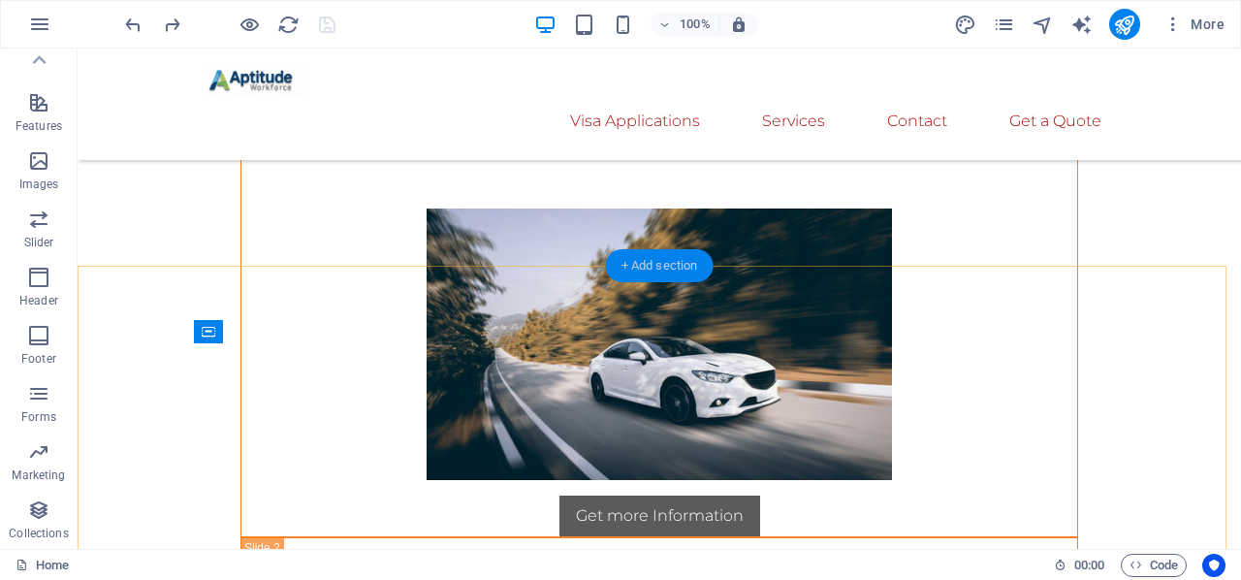
click at [682, 270] on div "+ Add section" at bounding box center [660, 265] width 108 height 33
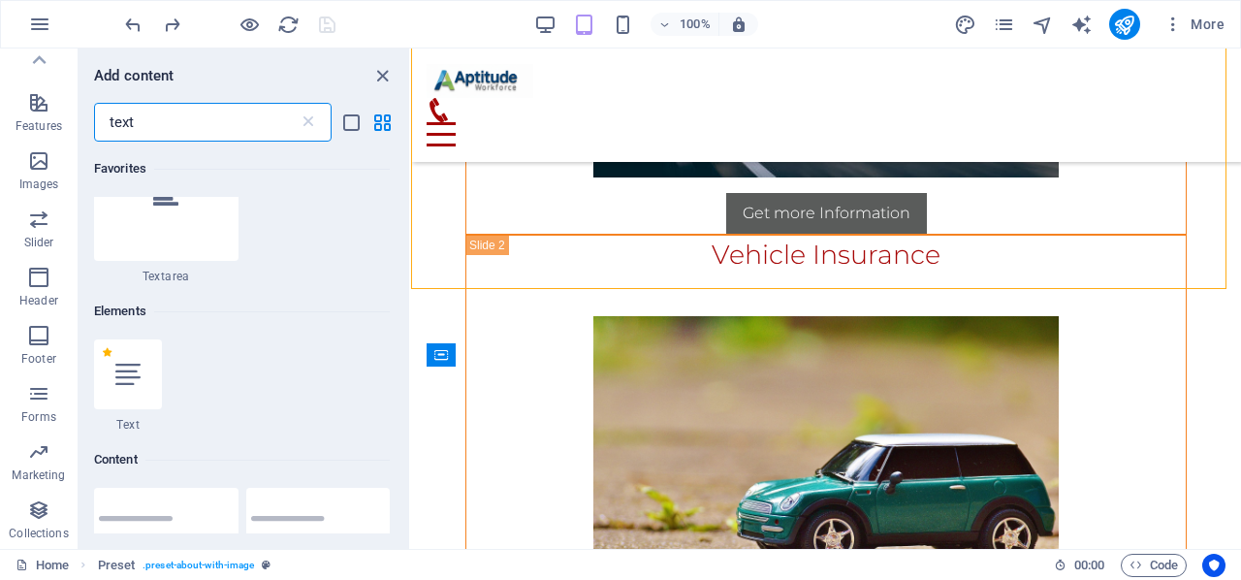
scroll to position [91, 0]
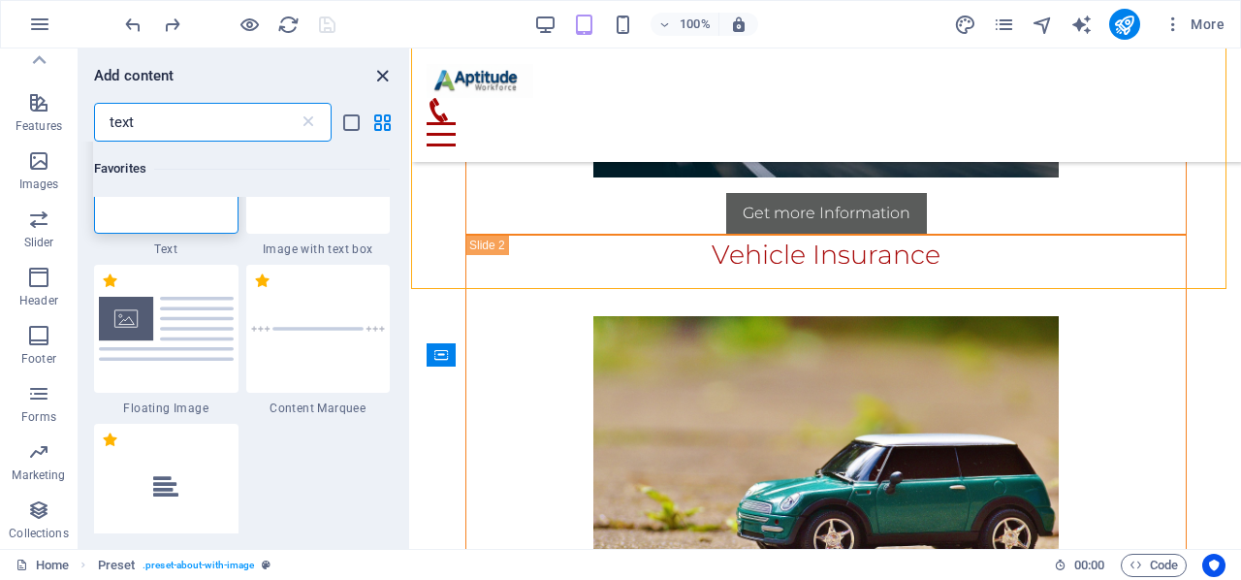
click at [381, 80] on icon "close panel" at bounding box center [382, 76] width 22 height 22
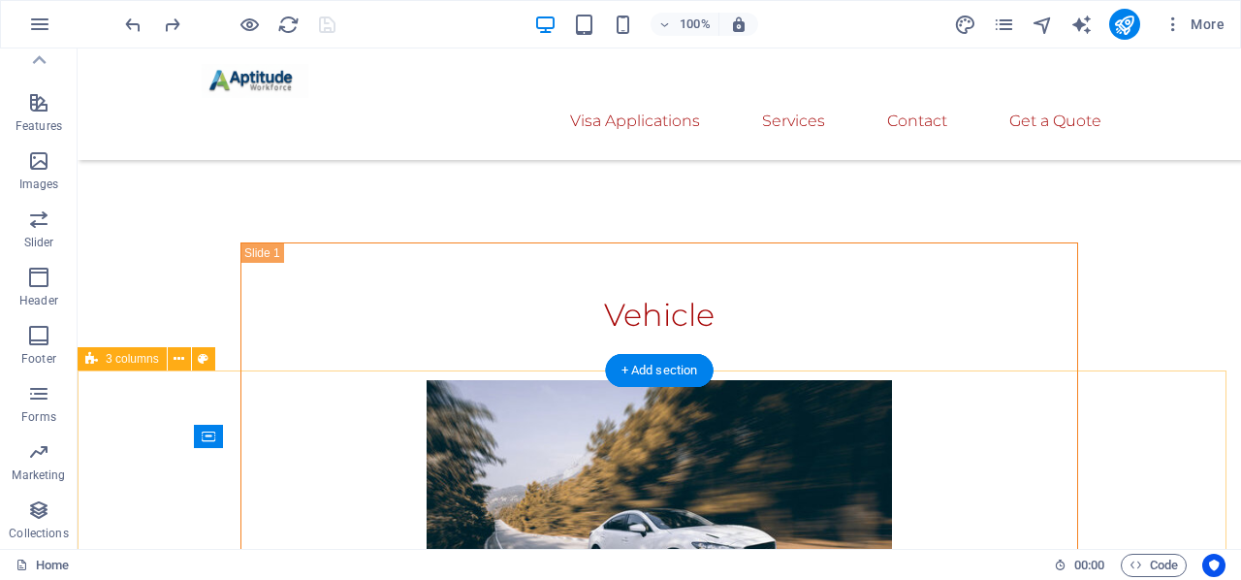
scroll to position [14691, 0]
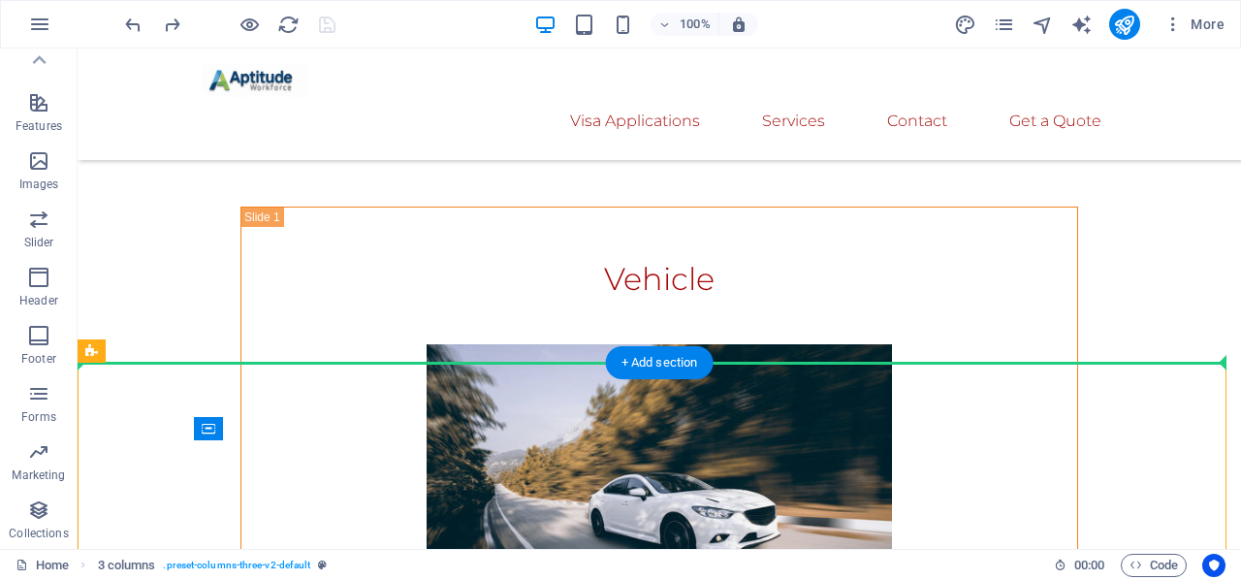
drag, startPoint x: 937, startPoint y: 478, endPoint x: 789, endPoint y: 358, distance: 190.9
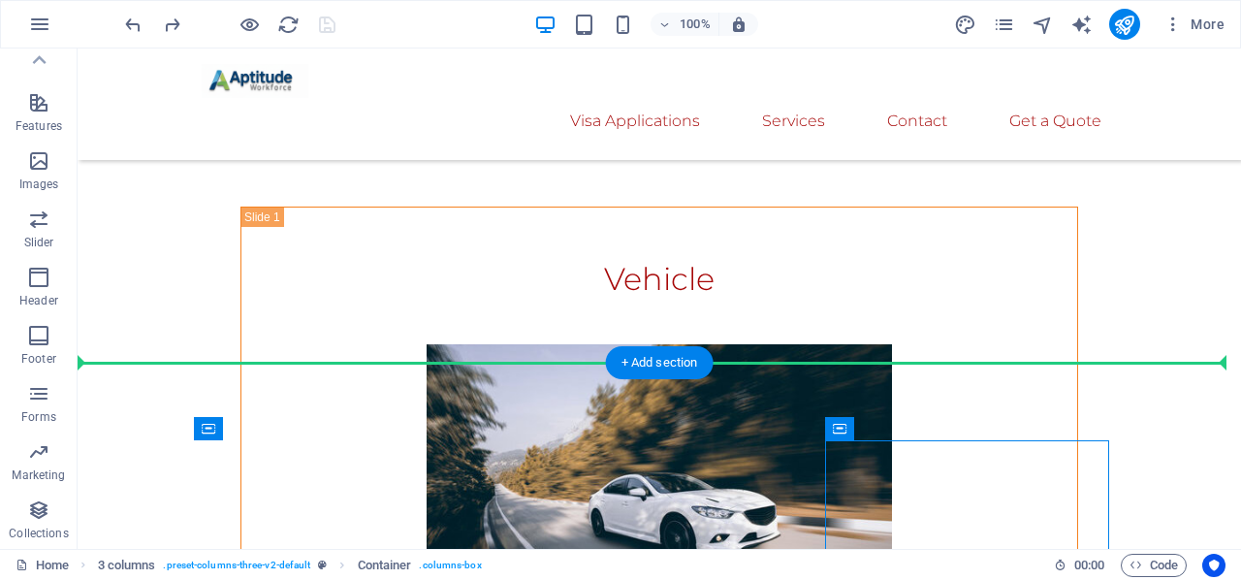
drag, startPoint x: 916, startPoint y: 474, endPoint x: 671, endPoint y: 331, distance: 284.1
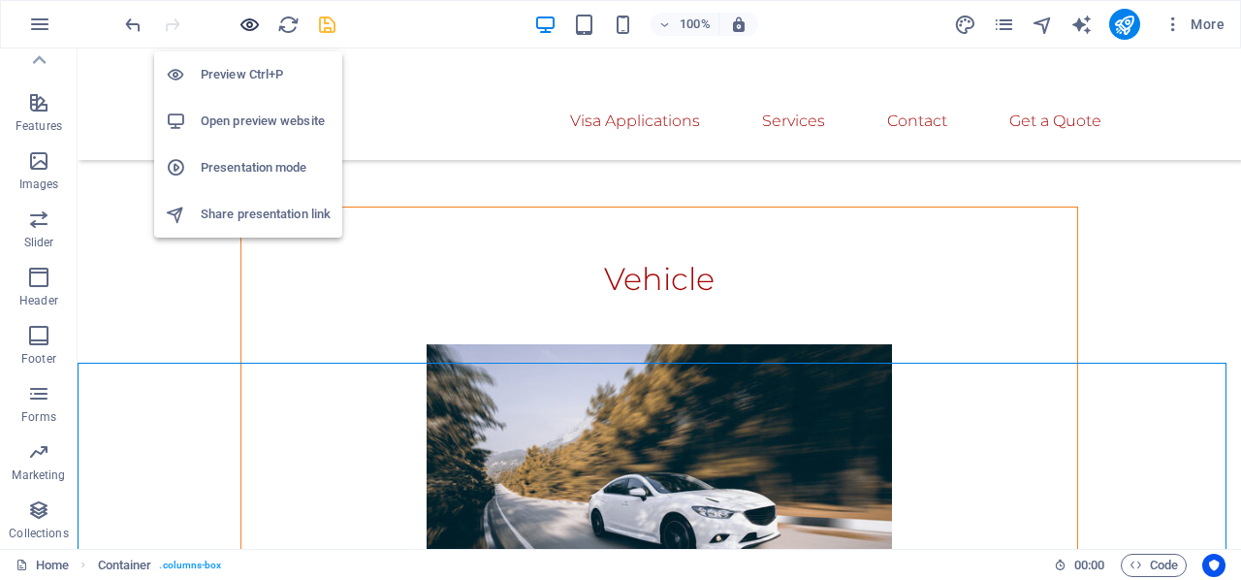
click at [251, 24] on icon "button" at bounding box center [249, 25] width 22 height 22
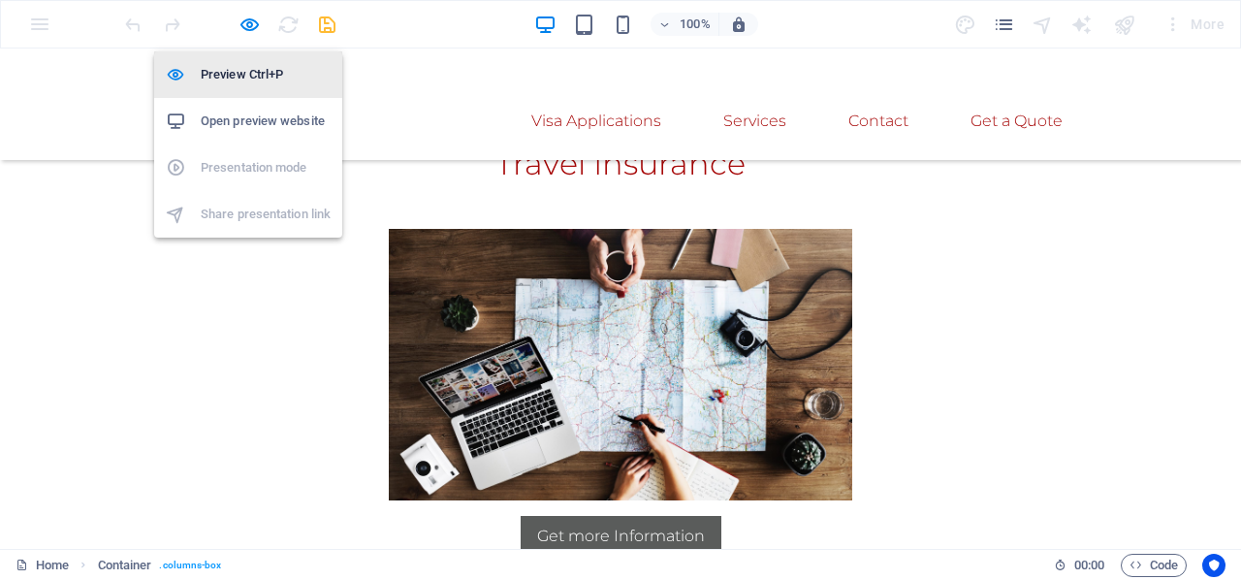
scroll to position [10987, 0]
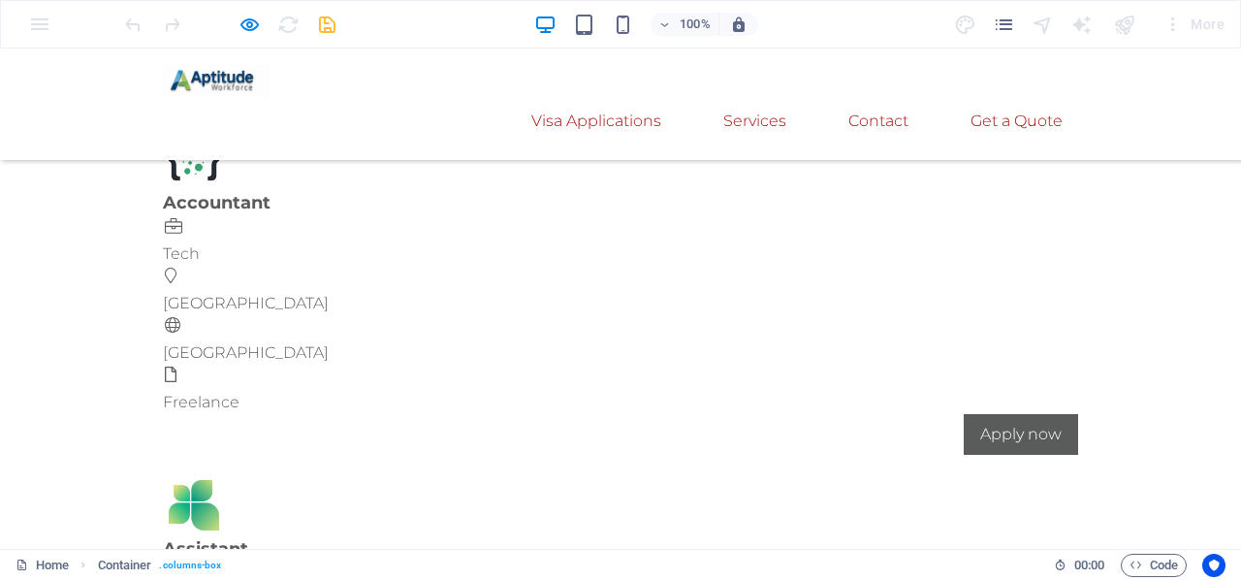
scroll to position [10890, 0]
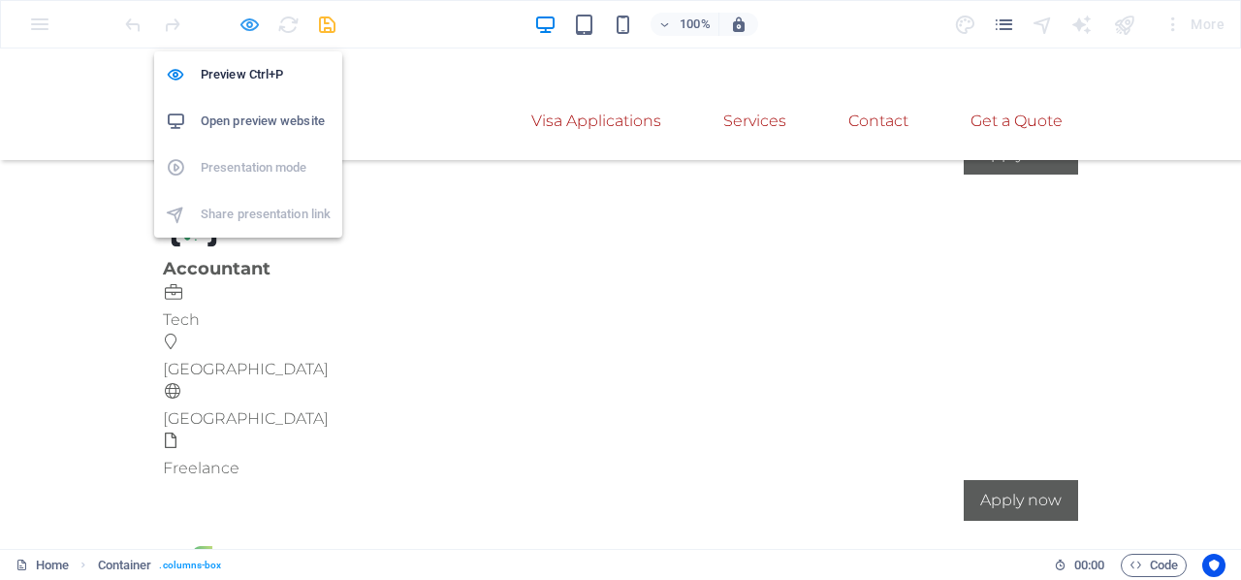
click at [248, 30] on icon "button" at bounding box center [249, 25] width 22 height 22
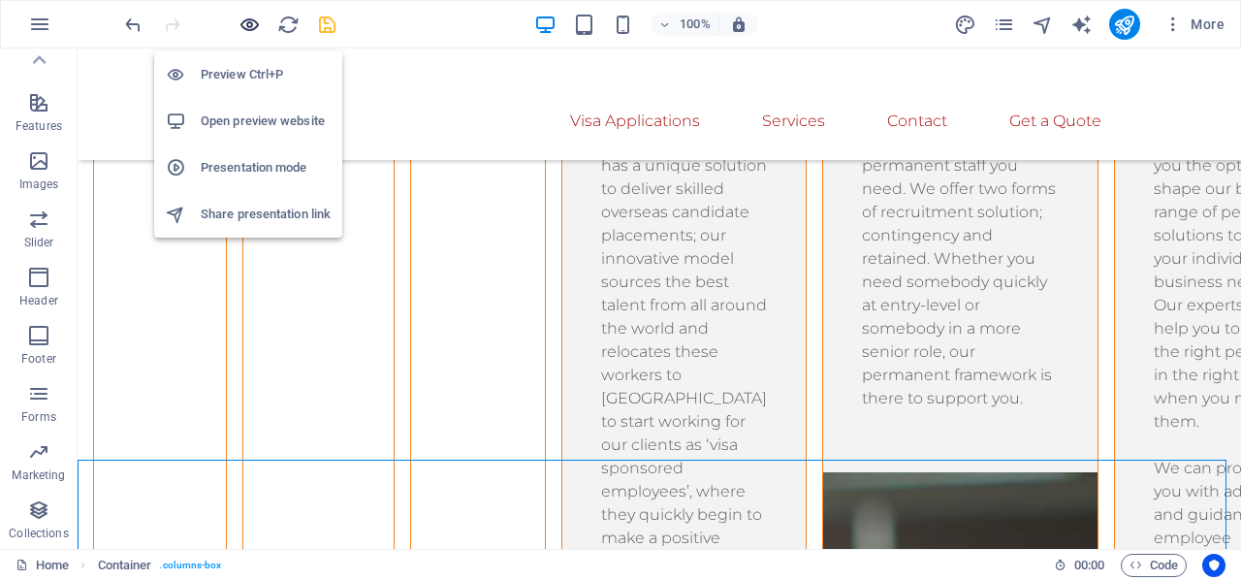
scroll to position [14595, 0]
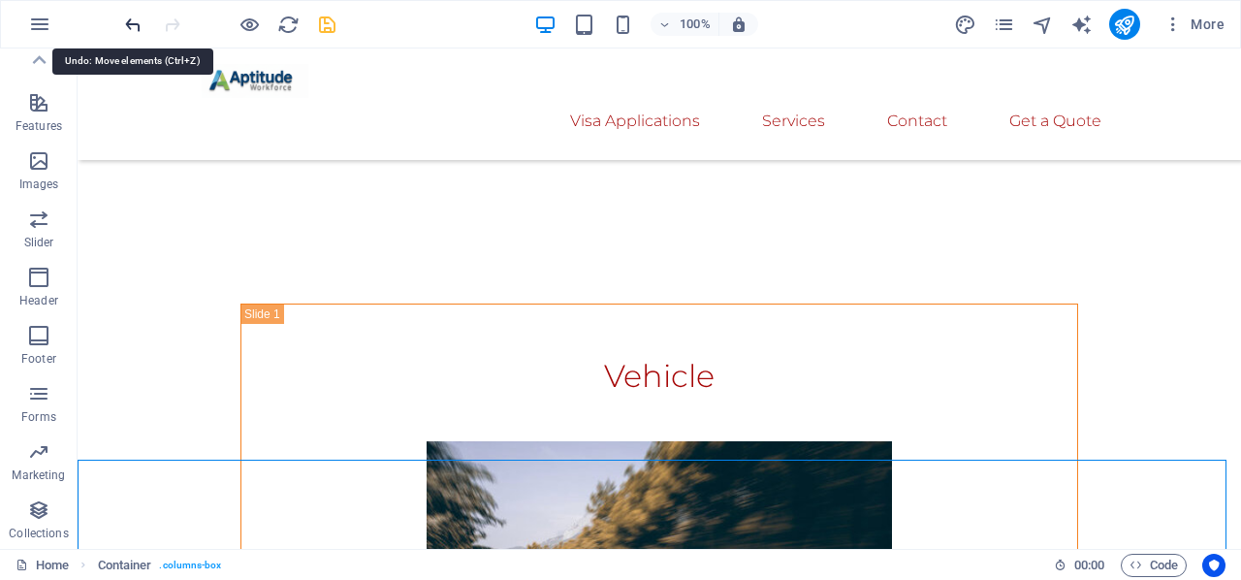
click at [128, 18] on icon "undo" at bounding box center [133, 25] width 22 height 22
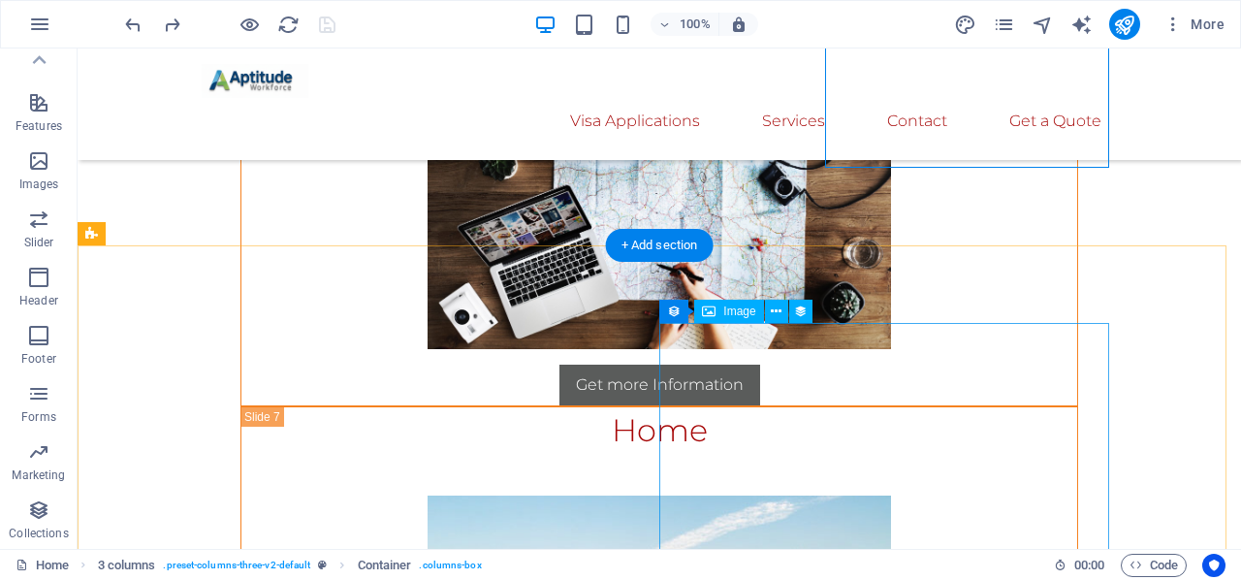
scroll to position [16921, 0]
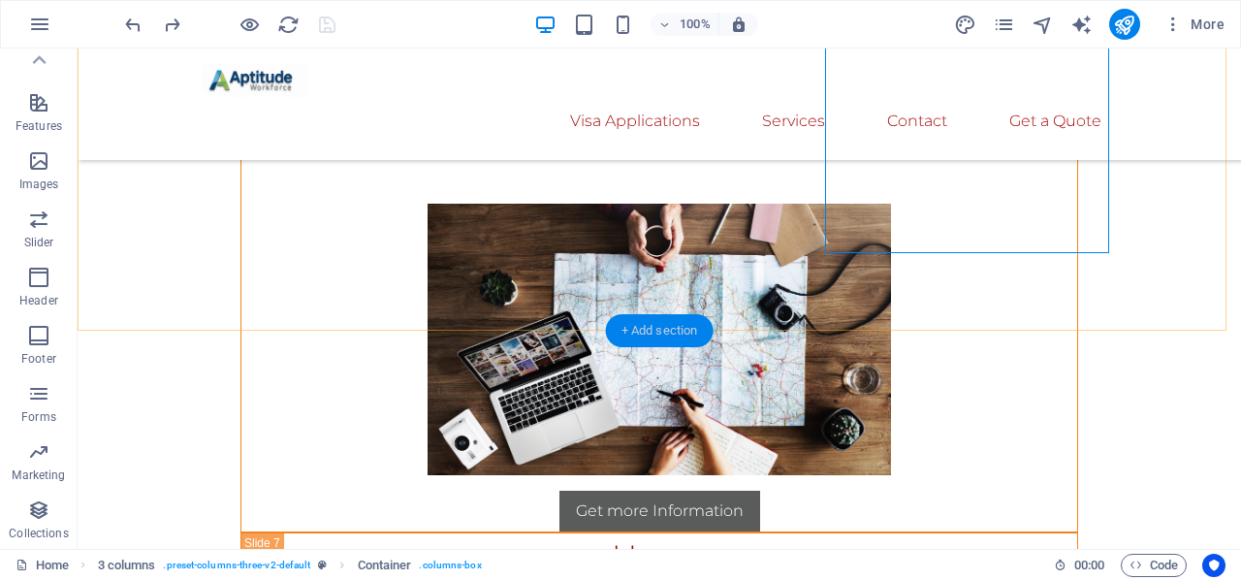
click at [683, 329] on div "+ Add section" at bounding box center [660, 330] width 108 height 33
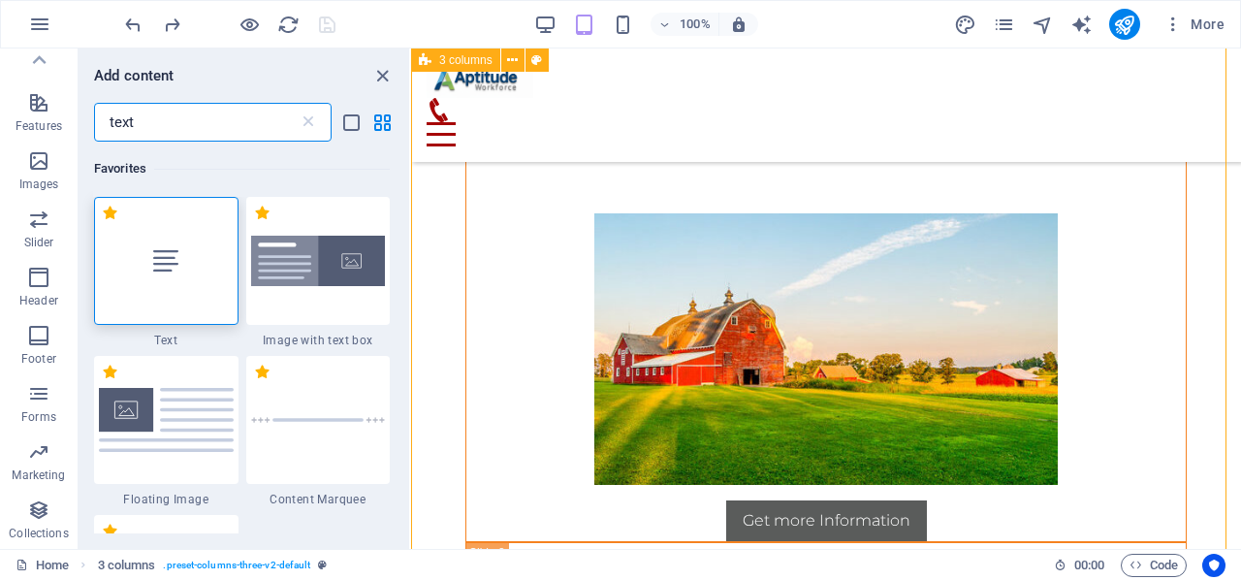
scroll to position [673, 0]
